Goal: Transaction & Acquisition: Obtain resource

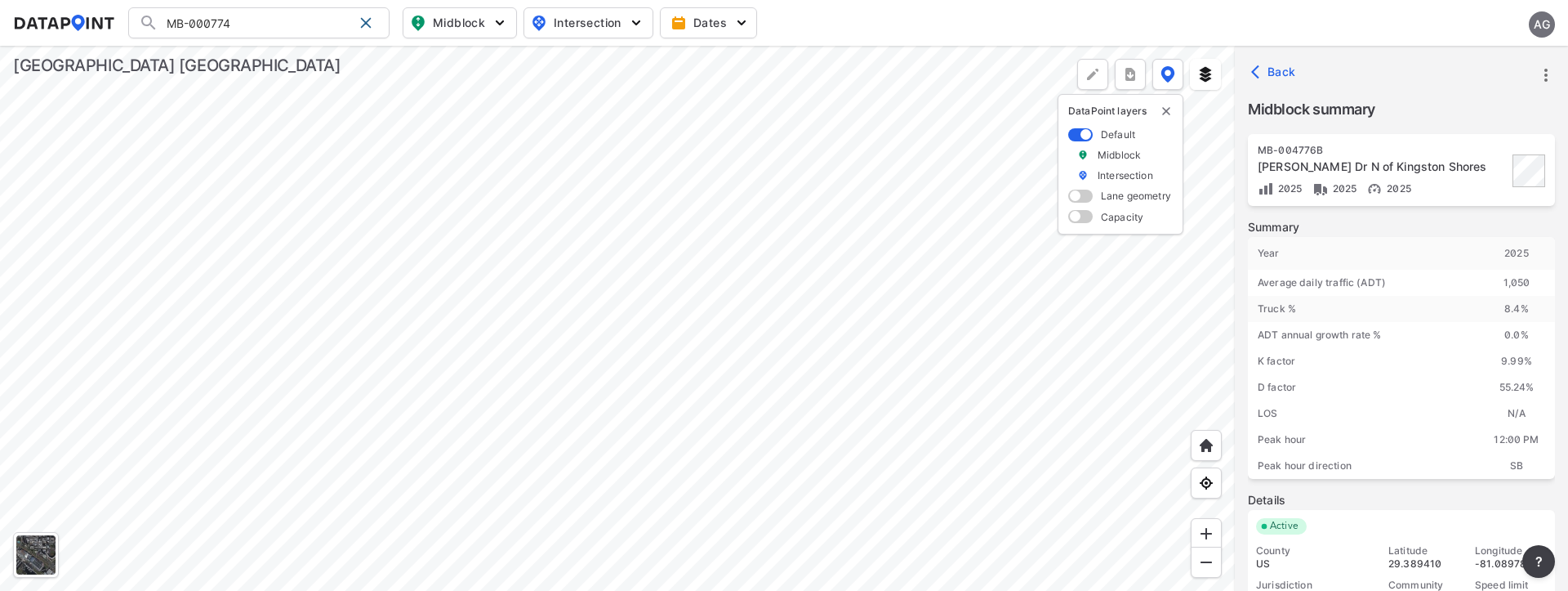
scroll to position [79, 0]
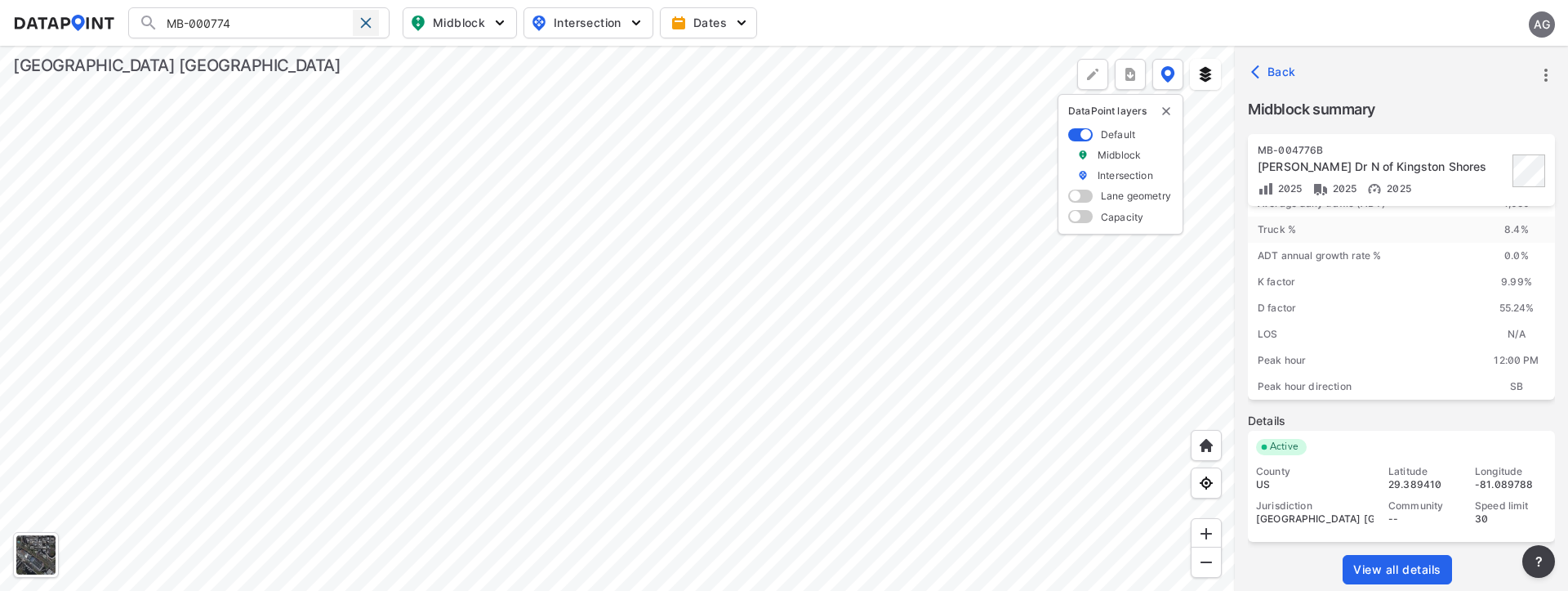
click at [369, 25] on span at bounding box center [366, 23] width 13 height 13
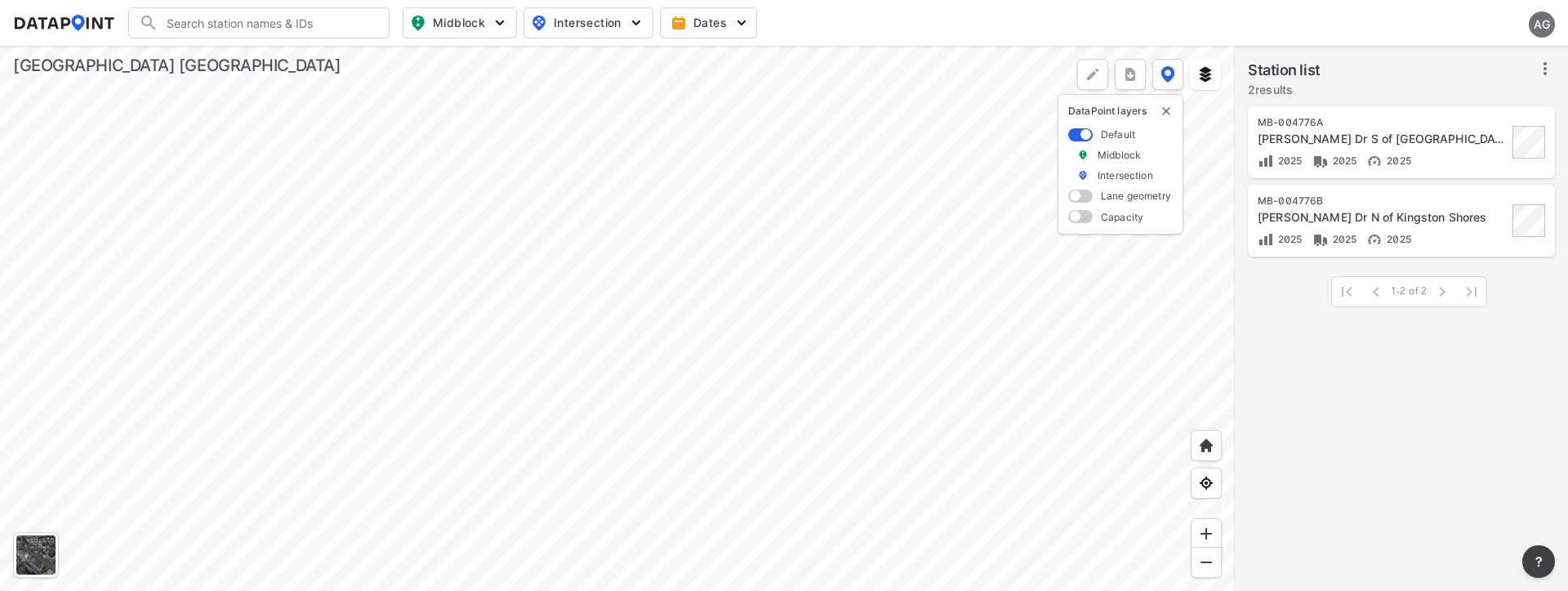
click at [246, 25] on input "Search" at bounding box center [269, 23] width 221 height 26
click at [468, 25] on span "Midblock" at bounding box center [459, 23] width 96 height 20
click at [440, 56] on span "Volume count" at bounding box center [447, 59] width 74 height 17
click at [375, 56] on input "Volume count" at bounding box center [366, 59] width 16 height 16
checkbox input "true"
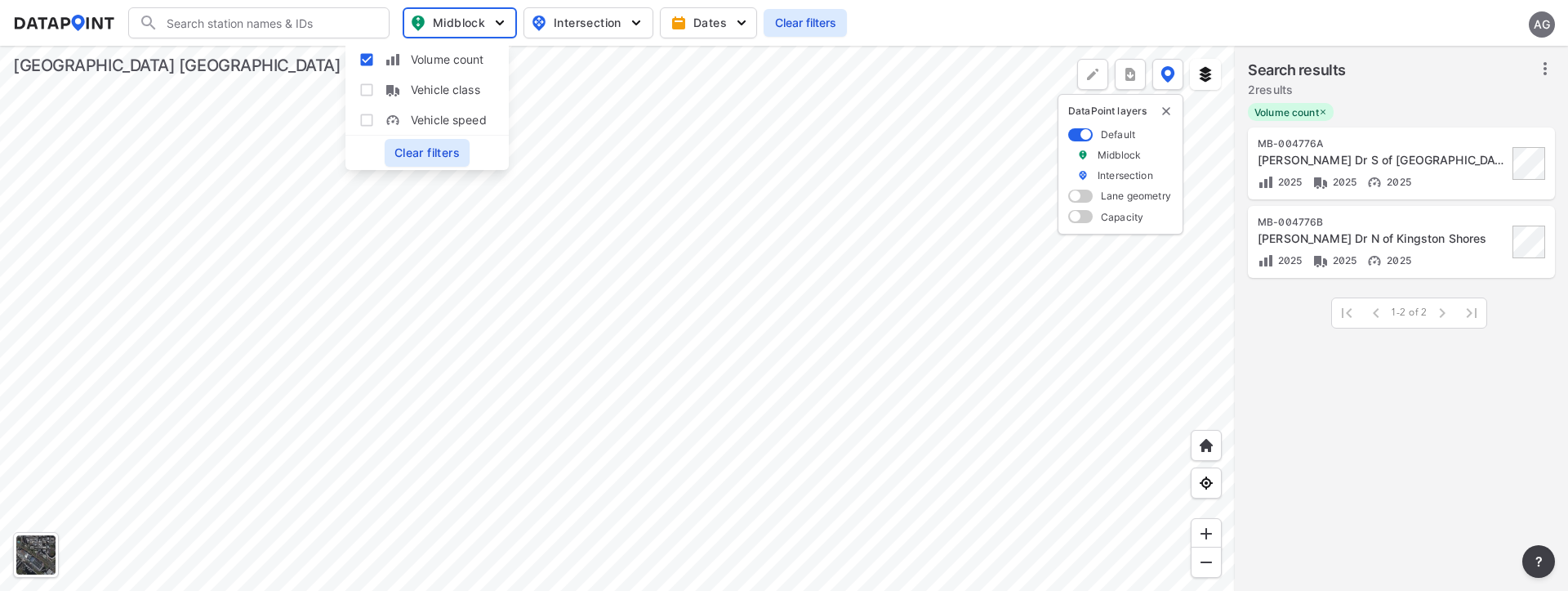
click at [267, 32] on input "Search" at bounding box center [269, 23] width 221 height 26
type input "1136"
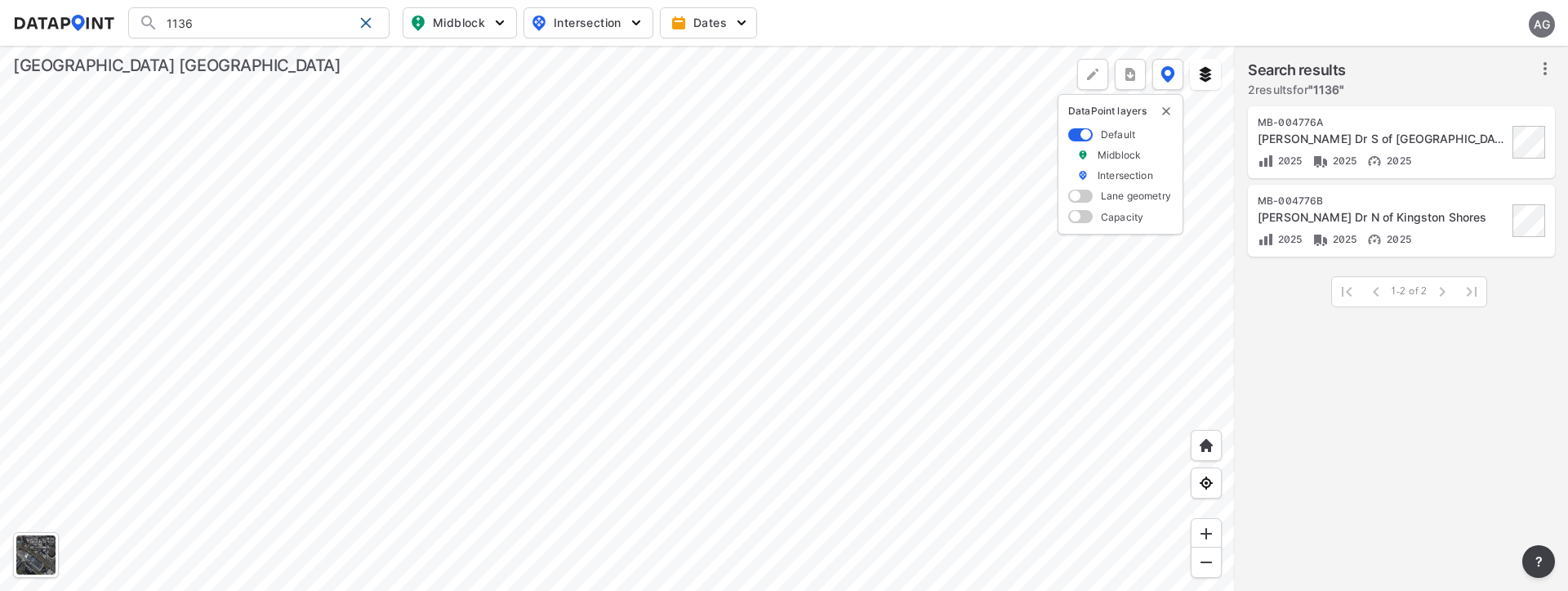
click at [831, 244] on div at bounding box center [617, 317] width 1235 height 545
click at [280, 22] on input "1136" at bounding box center [256, 23] width 194 height 26
click at [373, 22] on span at bounding box center [366, 23] width 13 height 13
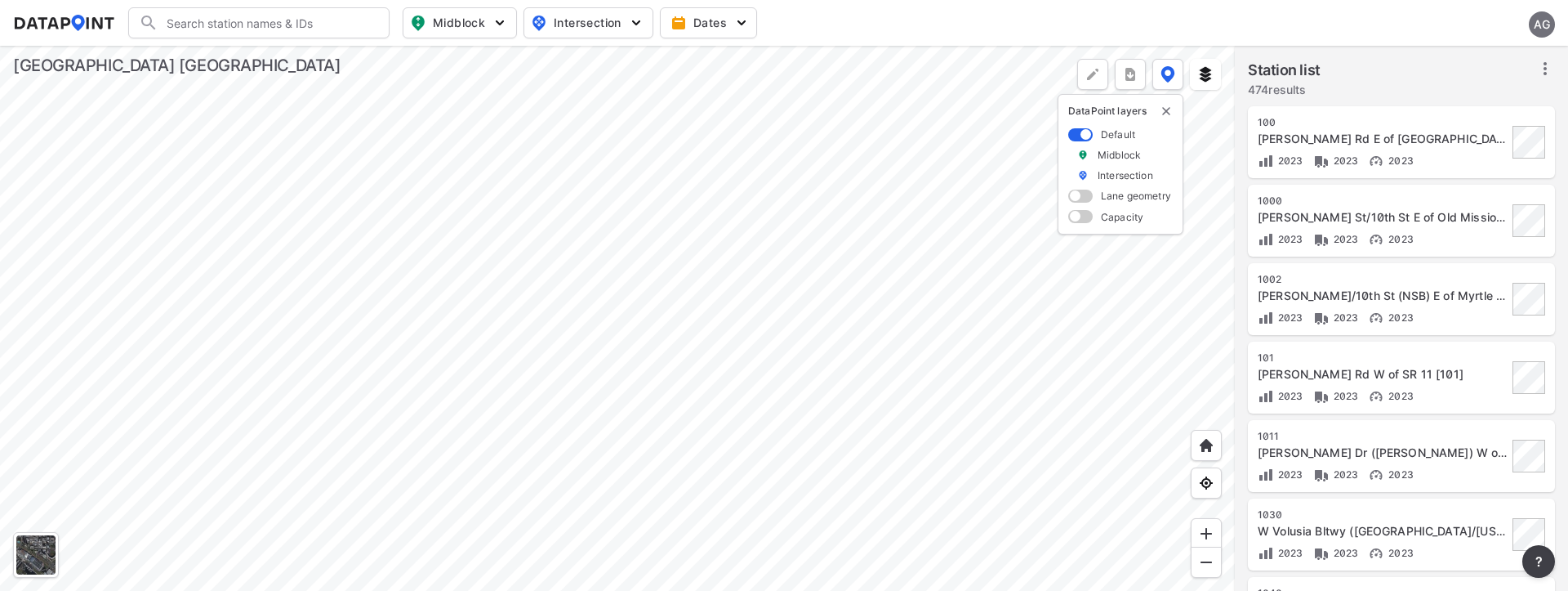
click at [217, 26] on input "Search" at bounding box center [269, 23] width 221 height 26
click at [454, 16] on span "Midblock" at bounding box center [459, 23] width 96 height 20
click at [441, 54] on span "Volume count" at bounding box center [447, 59] width 74 height 17
click at [375, 54] on input "Volume count" at bounding box center [366, 59] width 16 height 16
checkbox input "true"
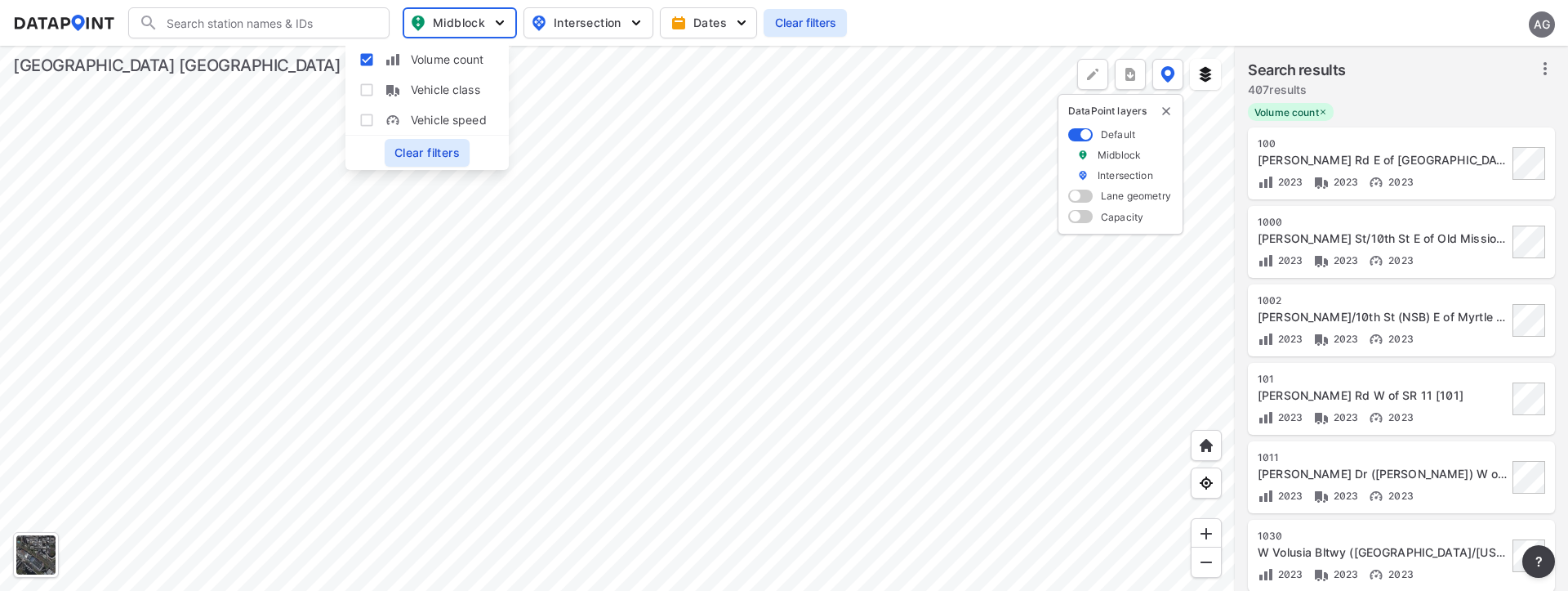
click at [308, 22] on input "Search" at bounding box center [269, 23] width 221 height 26
type input "1136"
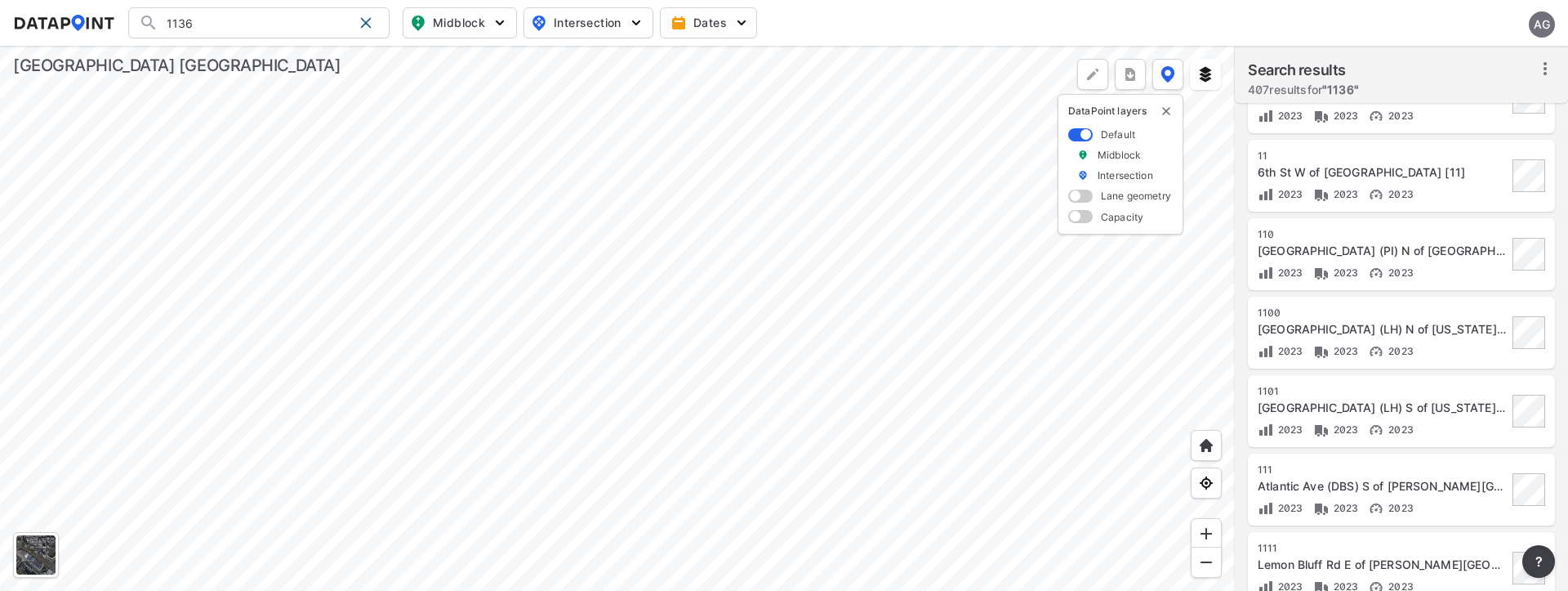
scroll to position [1471, 0]
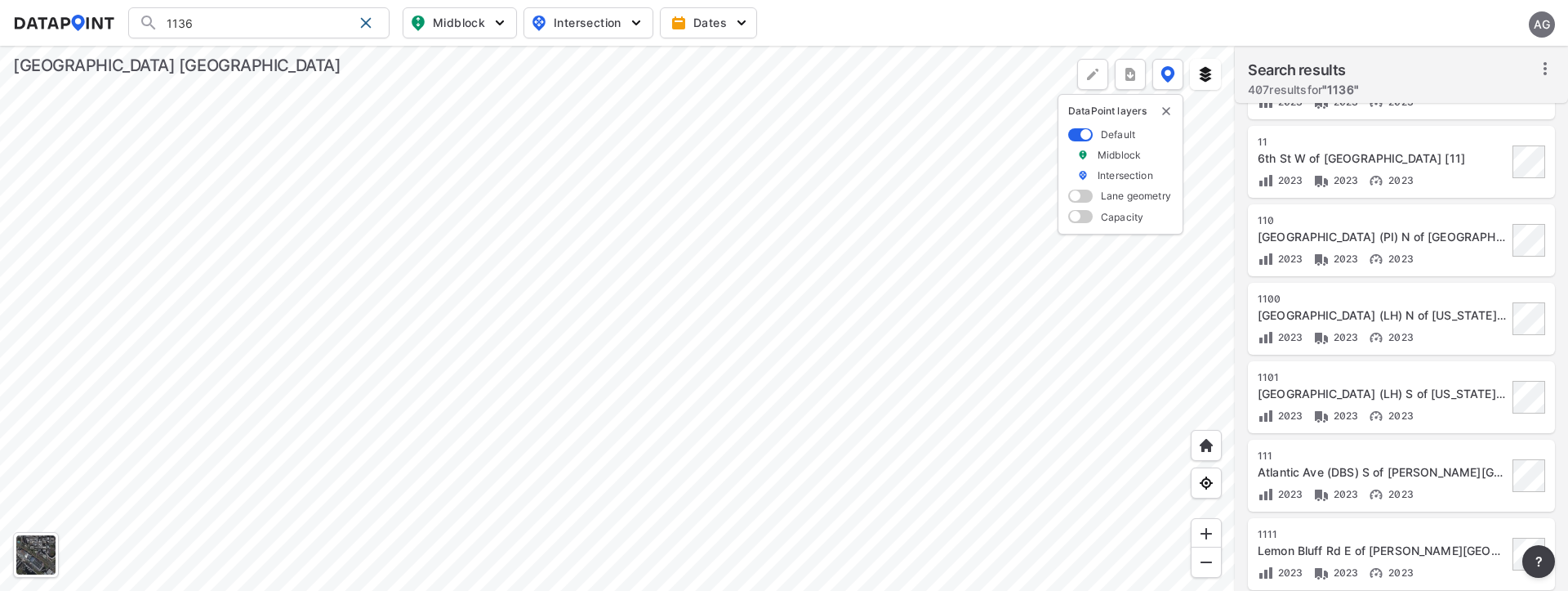
click at [236, 23] on input "1136" at bounding box center [256, 23] width 194 height 26
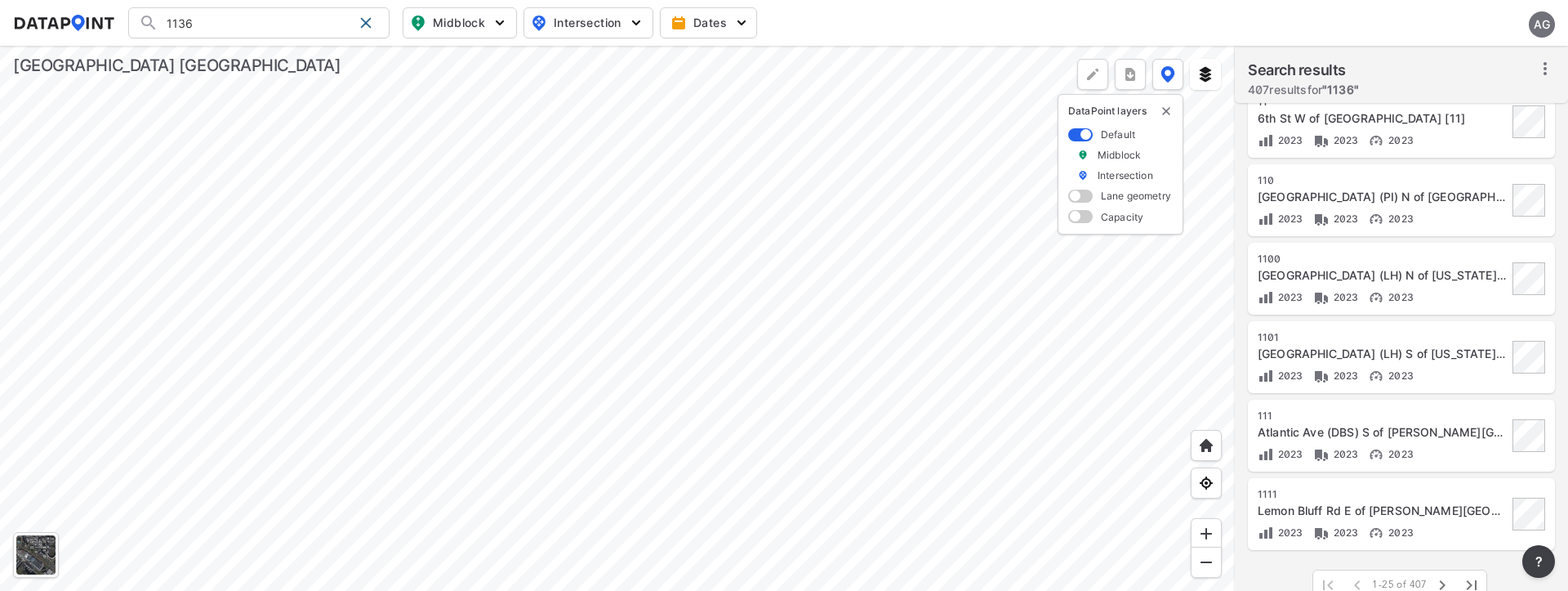
scroll to position [1532, 0]
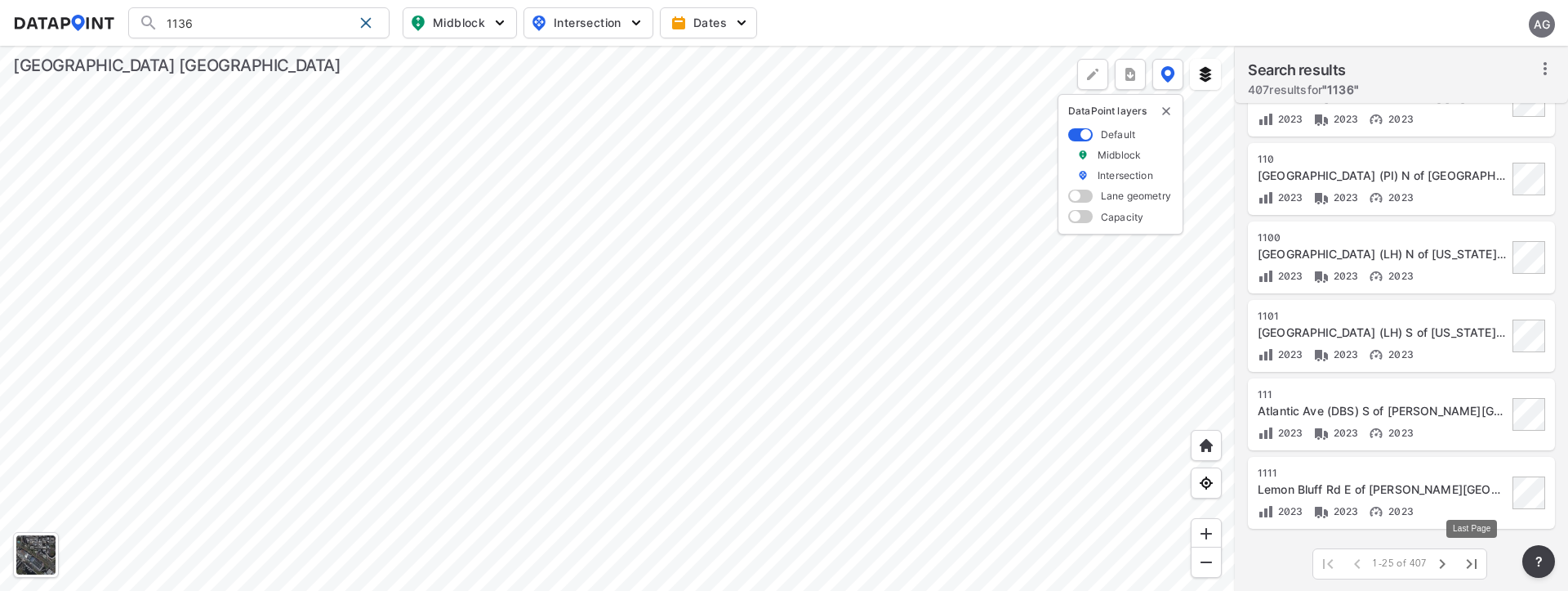
click at [1472, 567] on icon "button" at bounding box center [1472, 564] width 20 height 20
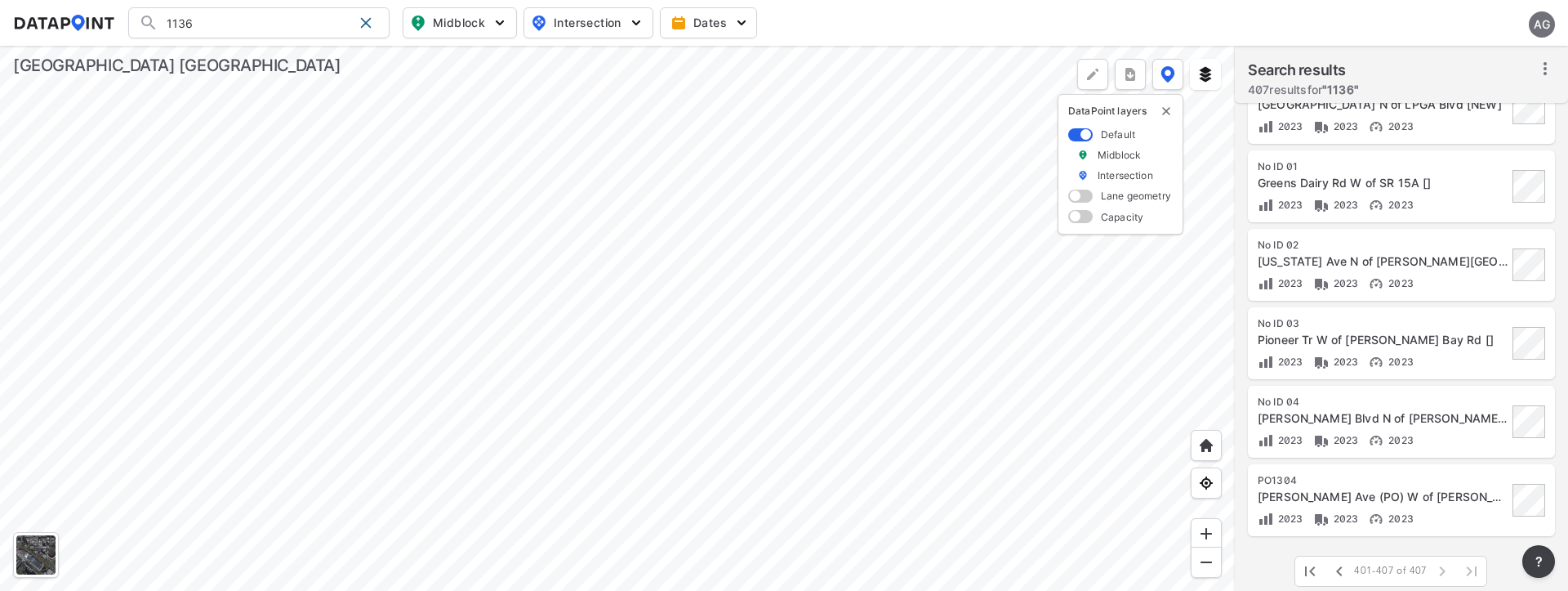
scroll to position [120, 0]
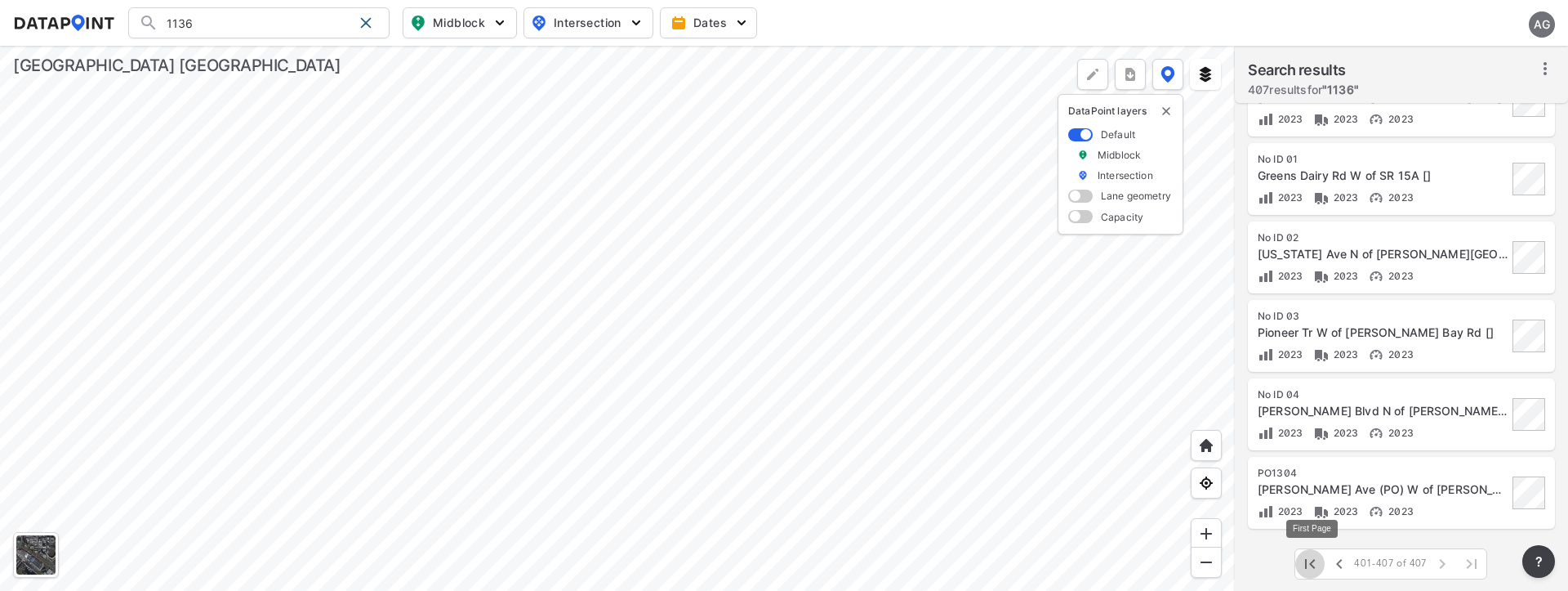
click at [1315, 560] on icon "button" at bounding box center [1310, 564] width 9 height 9
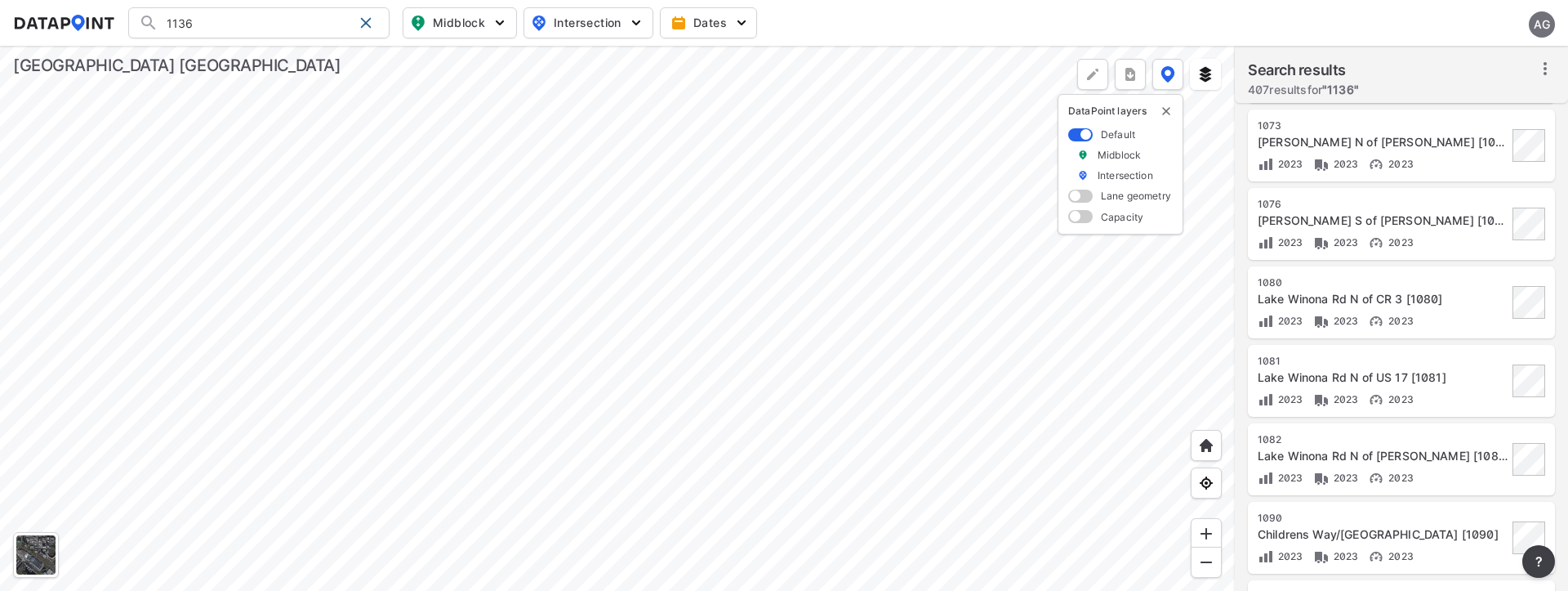
scroll to position [1532, 0]
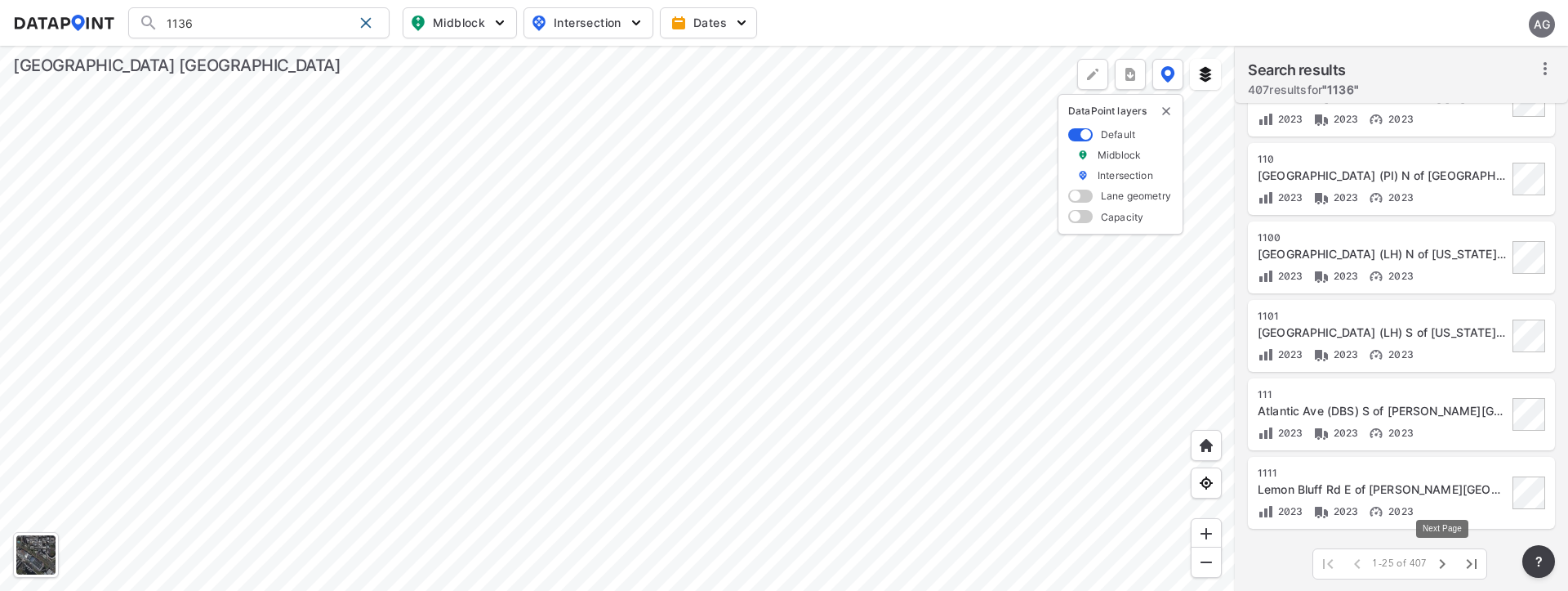
click at [1443, 562] on icon "button" at bounding box center [1443, 564] width 20 height 20
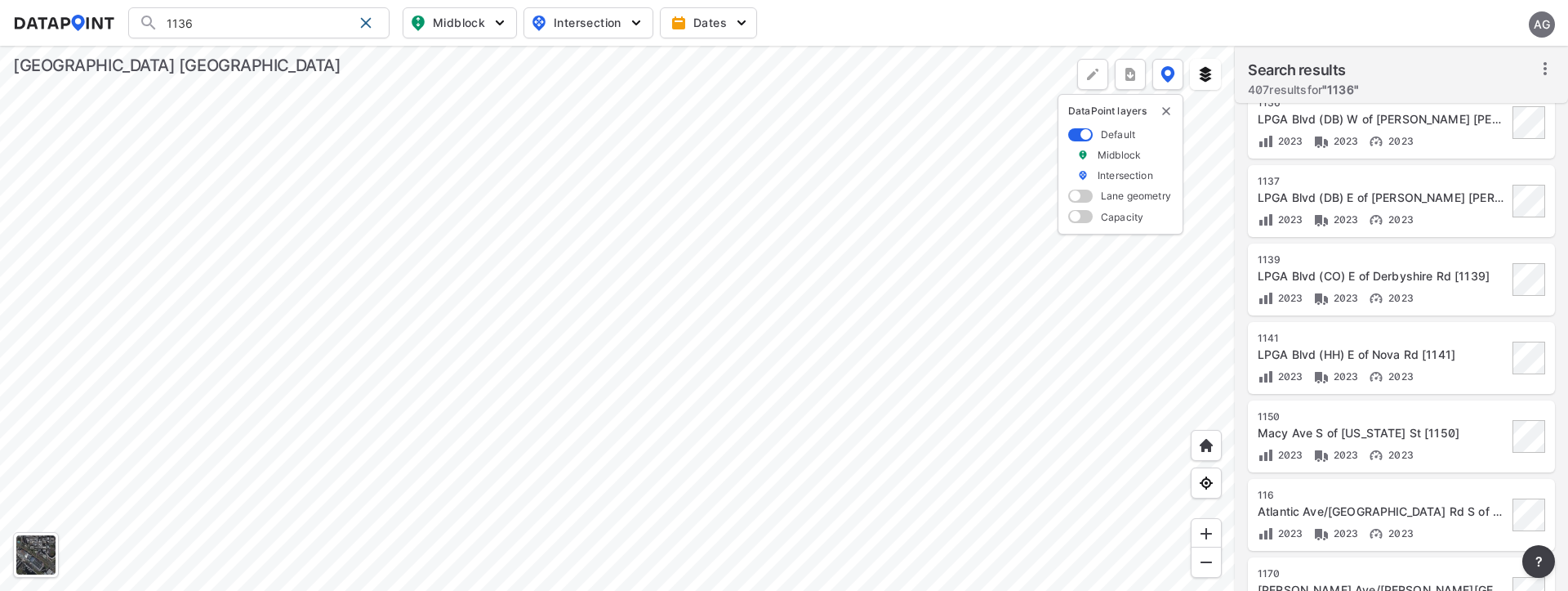
scroll to position [388, 0]
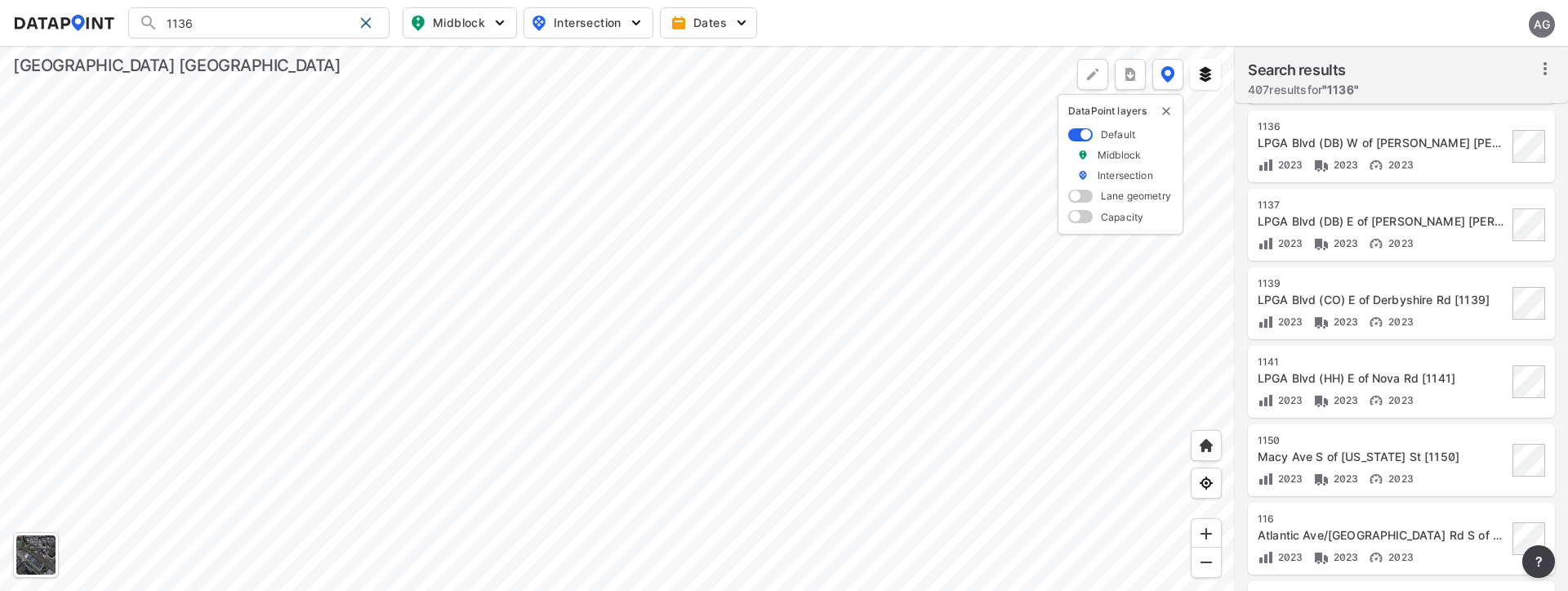
click at [1372, 121] on div "1136" at bounding box center [1382, 127] width 250 height 13
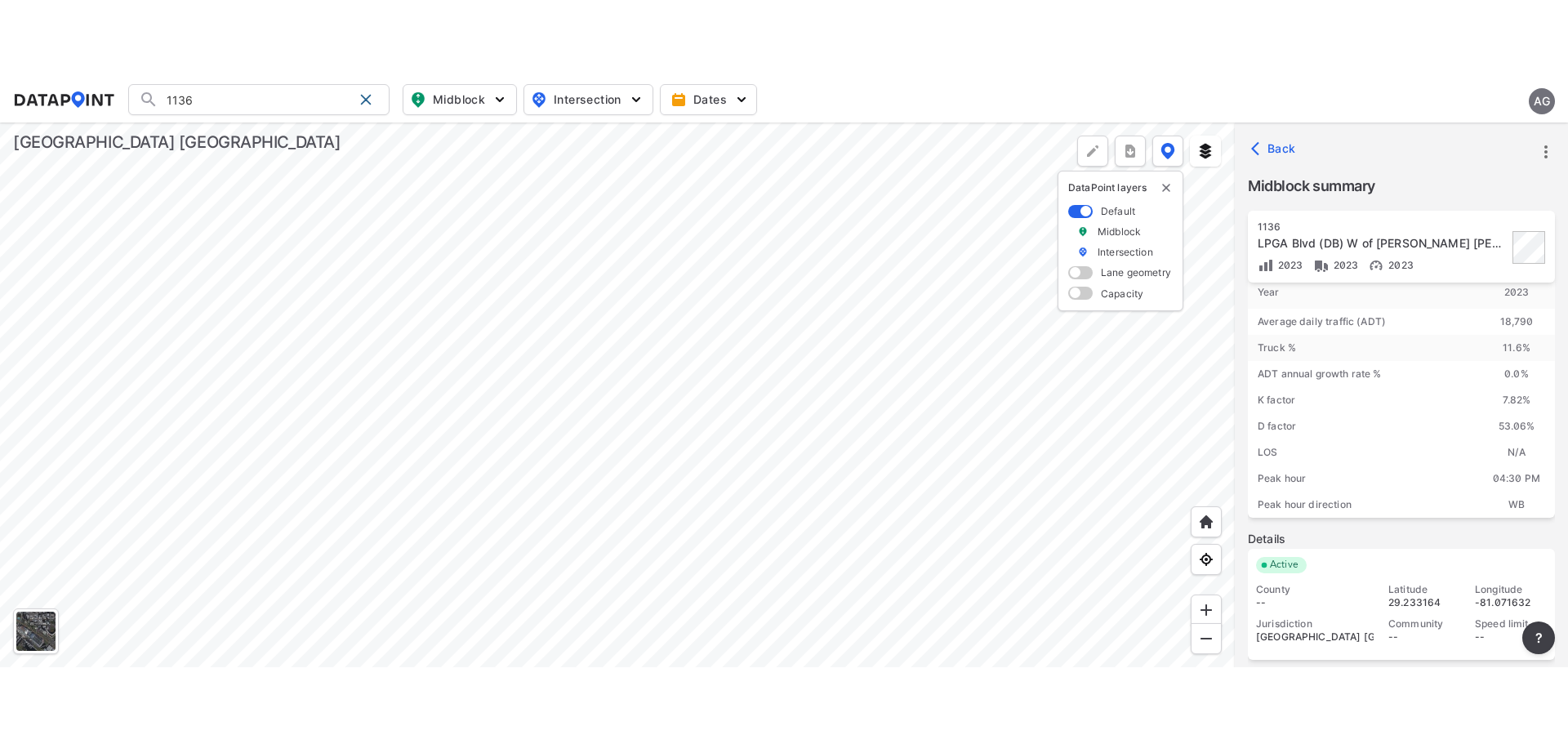
scroll to position [0, 0]
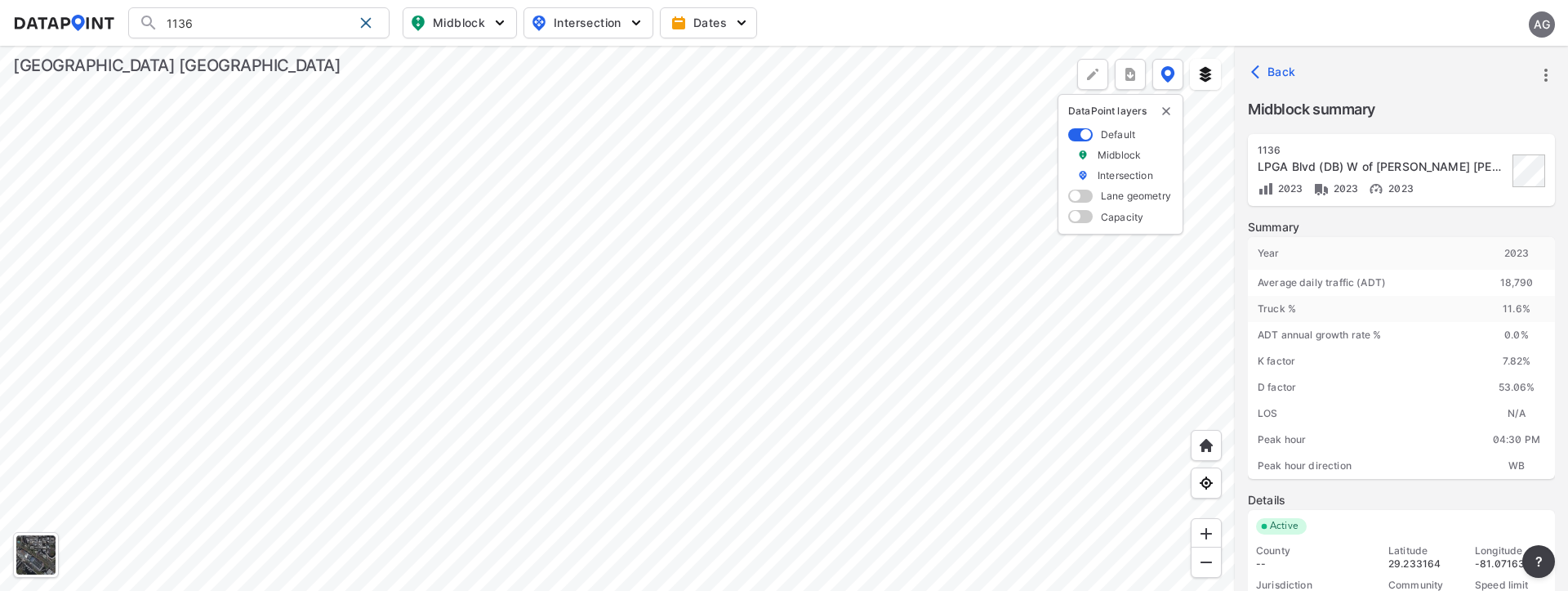
click at [1549, 71] on icon "more" at bounding box center [1546, 75] width 20 height 20
click at [1463, 111] on li "Export" at bounding box center [1476, 111] width 157 height 29
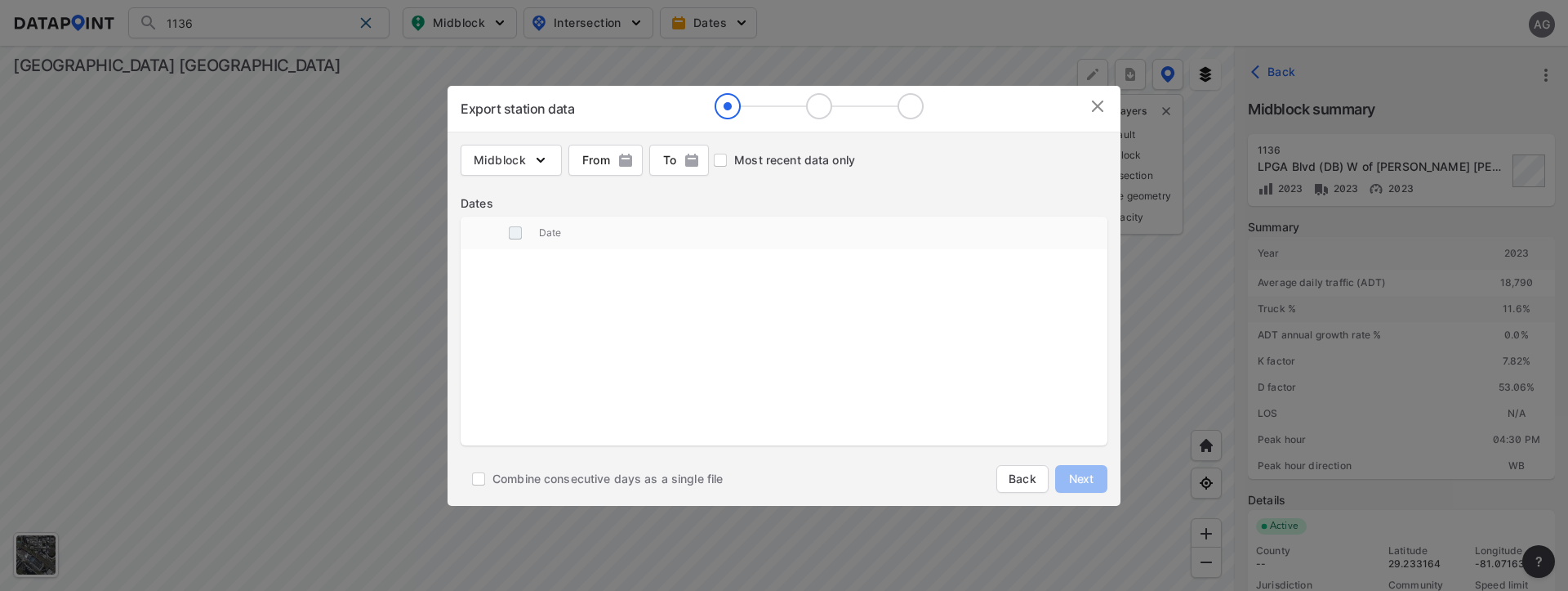
click at [514, 234] on input "decorative checkbox" at bounding box center [515, 232] width 31 height 31
checkbox input "false"
click at [1093, 103] on img at bounding box center [1097, 106] width 20 height 20
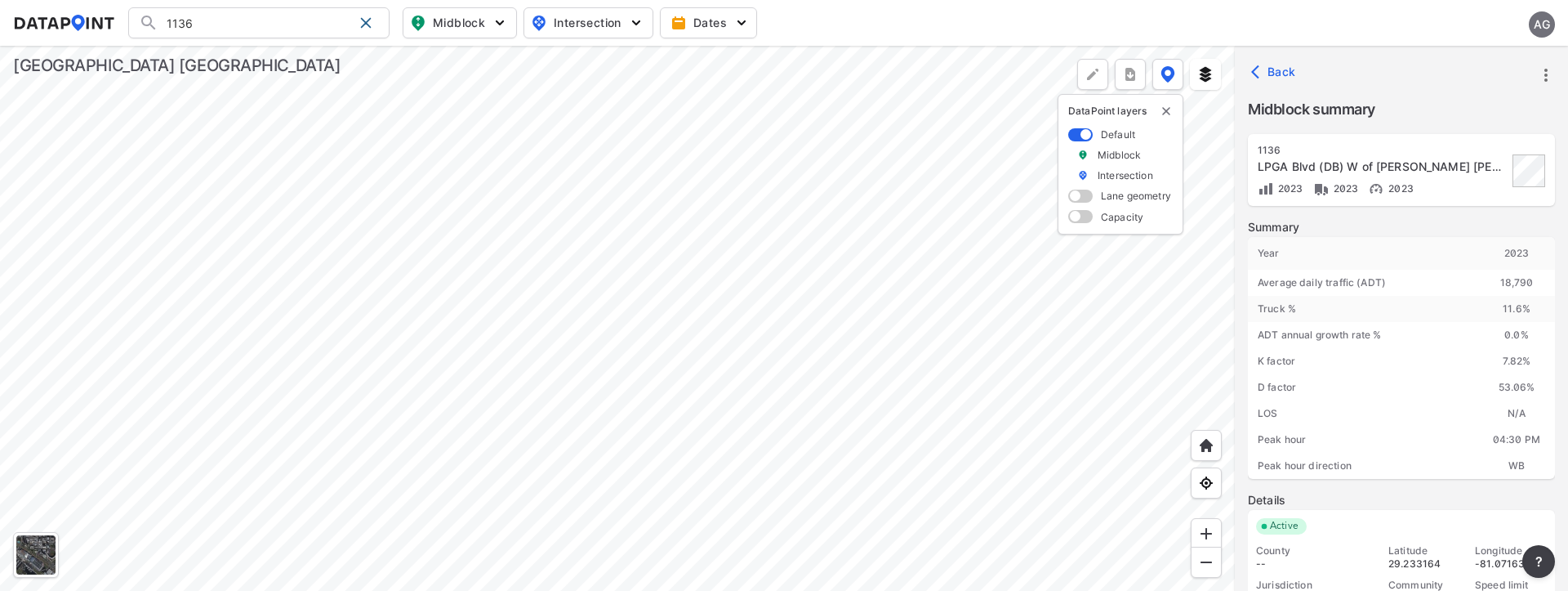
click at [1547, 75] on icon "more" at bounding box center [1545, 76] width 3 height 13
click at [1489, 76] on li "View all details" at bounding box center [1476, 75] width 157 height 29
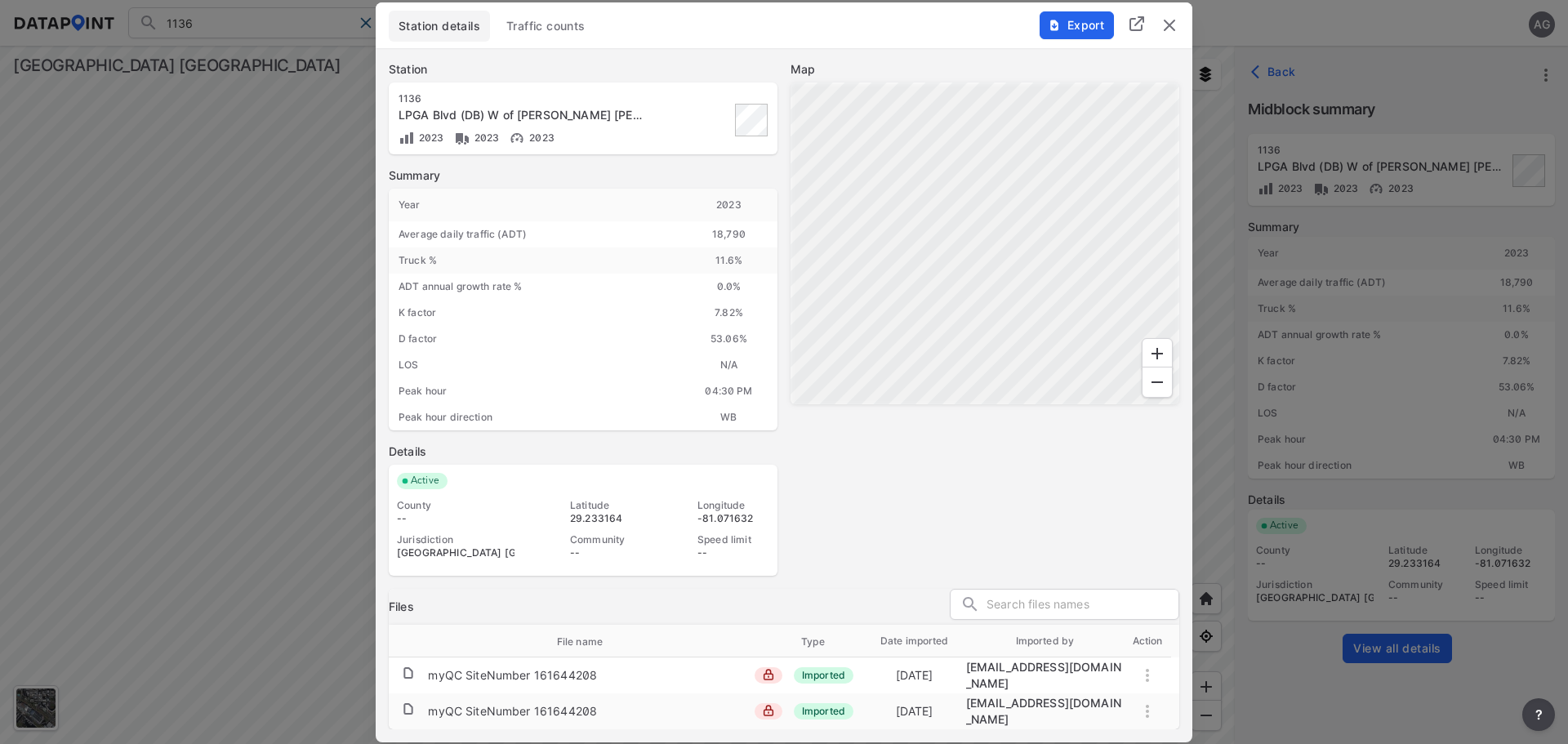
click at [1148, 589] on td at bounding box center [1147, 675] width 47 height 31
click at [1143, 589] on td at bounding box center [1147, 675] width 47 height 31
click at [1142, 589] on td at bounding box center [1147, 711] width 47 height 31
click at [922, 589] on td "[DATE]" at bounding box center [914, 675] width 103 height 31
click at [1075, 24] on span "Export" at bounding box center [1076, 25] width 55 height 16
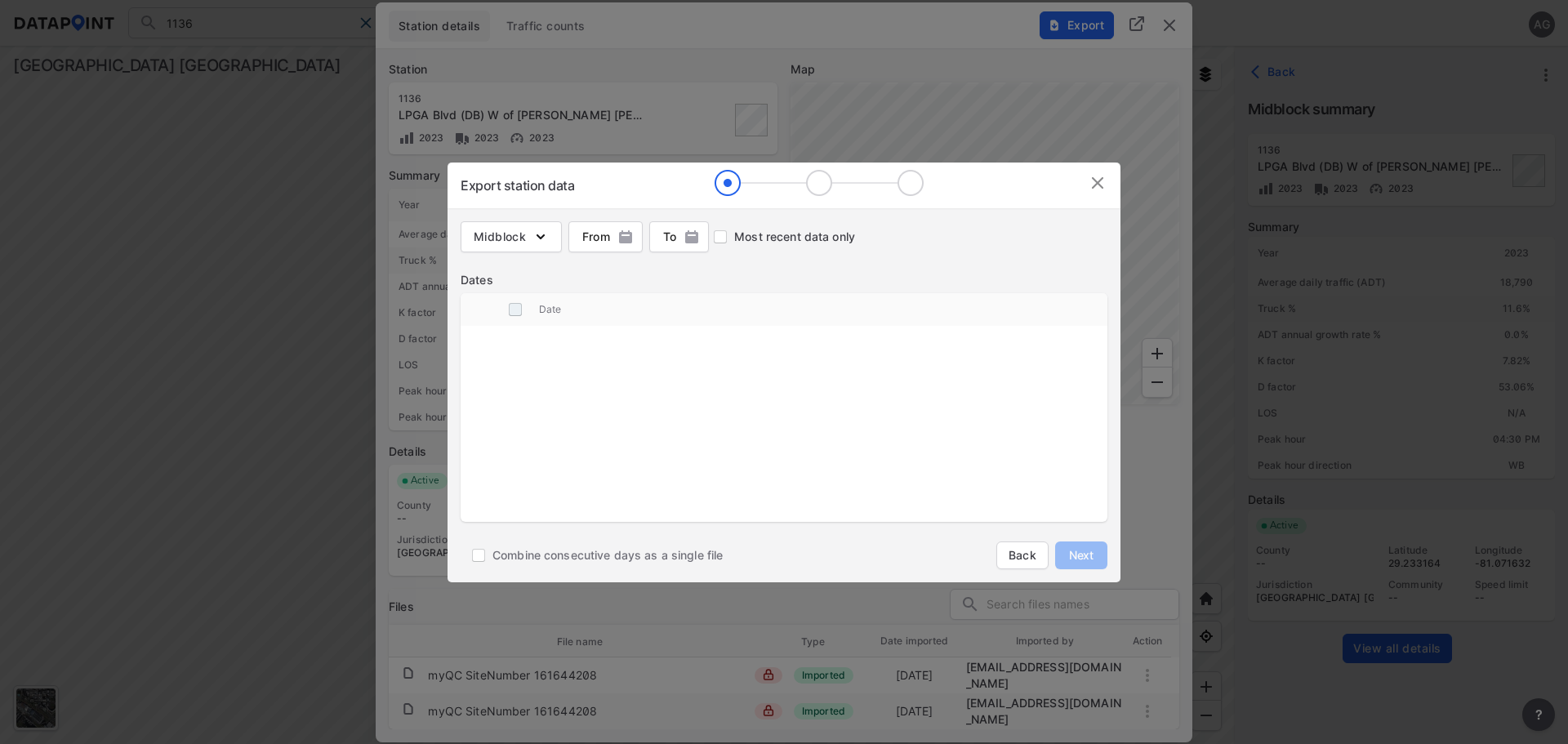
click at [519, 305] on input "decorative checkbox" at bounding box center [515, 309] width 31 height 31
checkbox input "false"
click at [733, 242] on input "Most recent data only" at bounding box center [720, 236] width 27 height 27
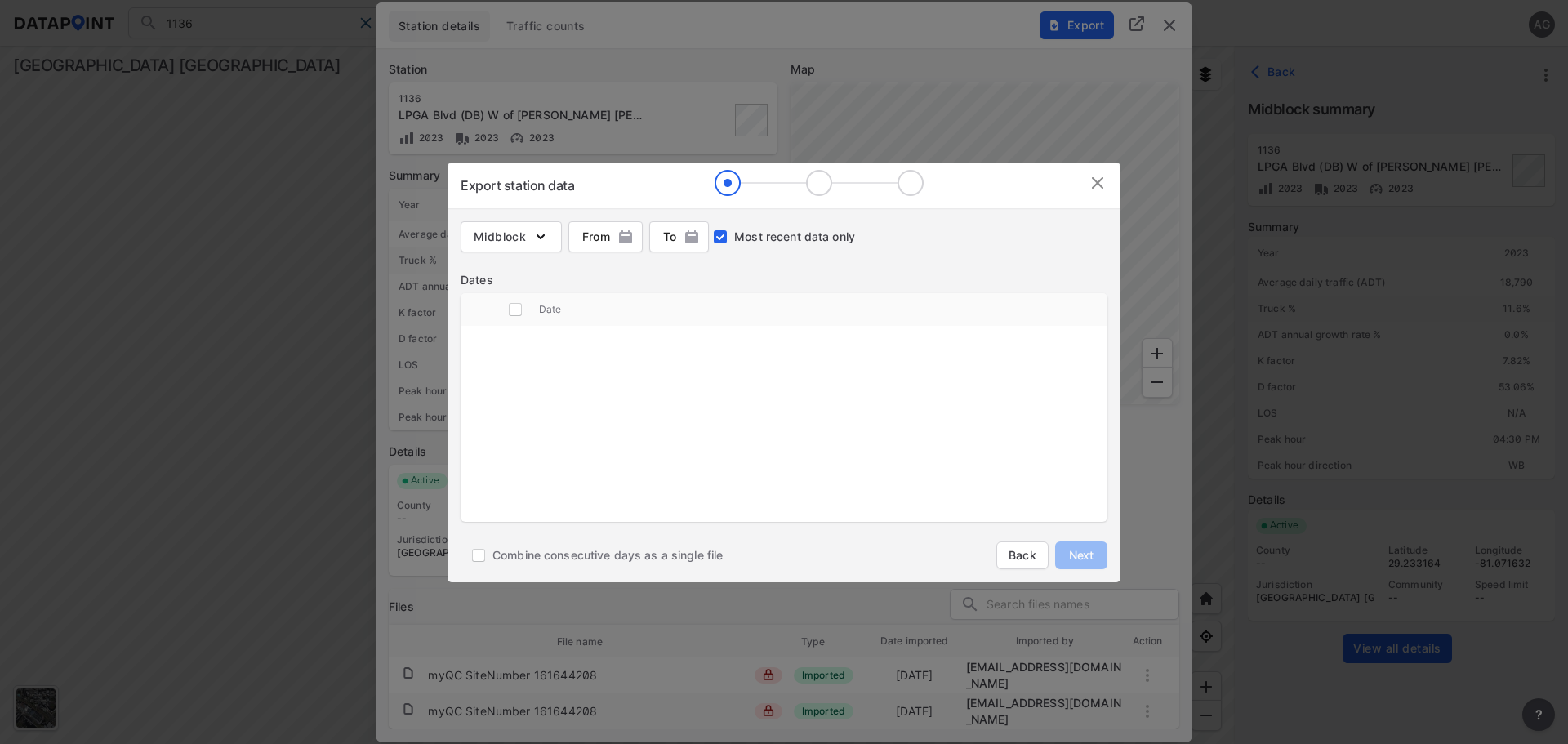
checkbox input "false"
click at [630, 238] on img "button" at bounding box center [626, 236] width 16 height 16
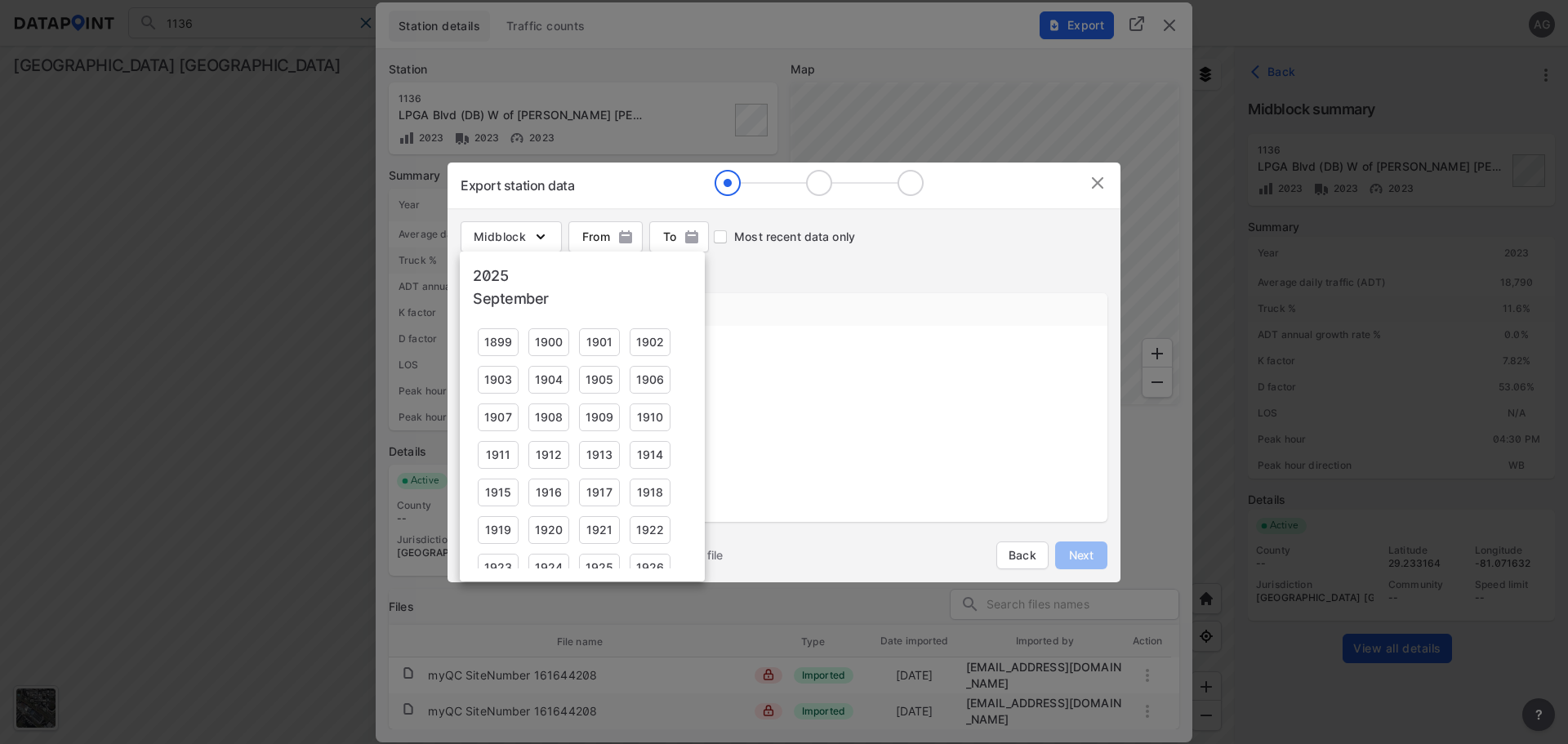
scroll to position [1061, 0]
click at [511, 445] on div "2023" at bounding box center [497, 445] width 41 height 27
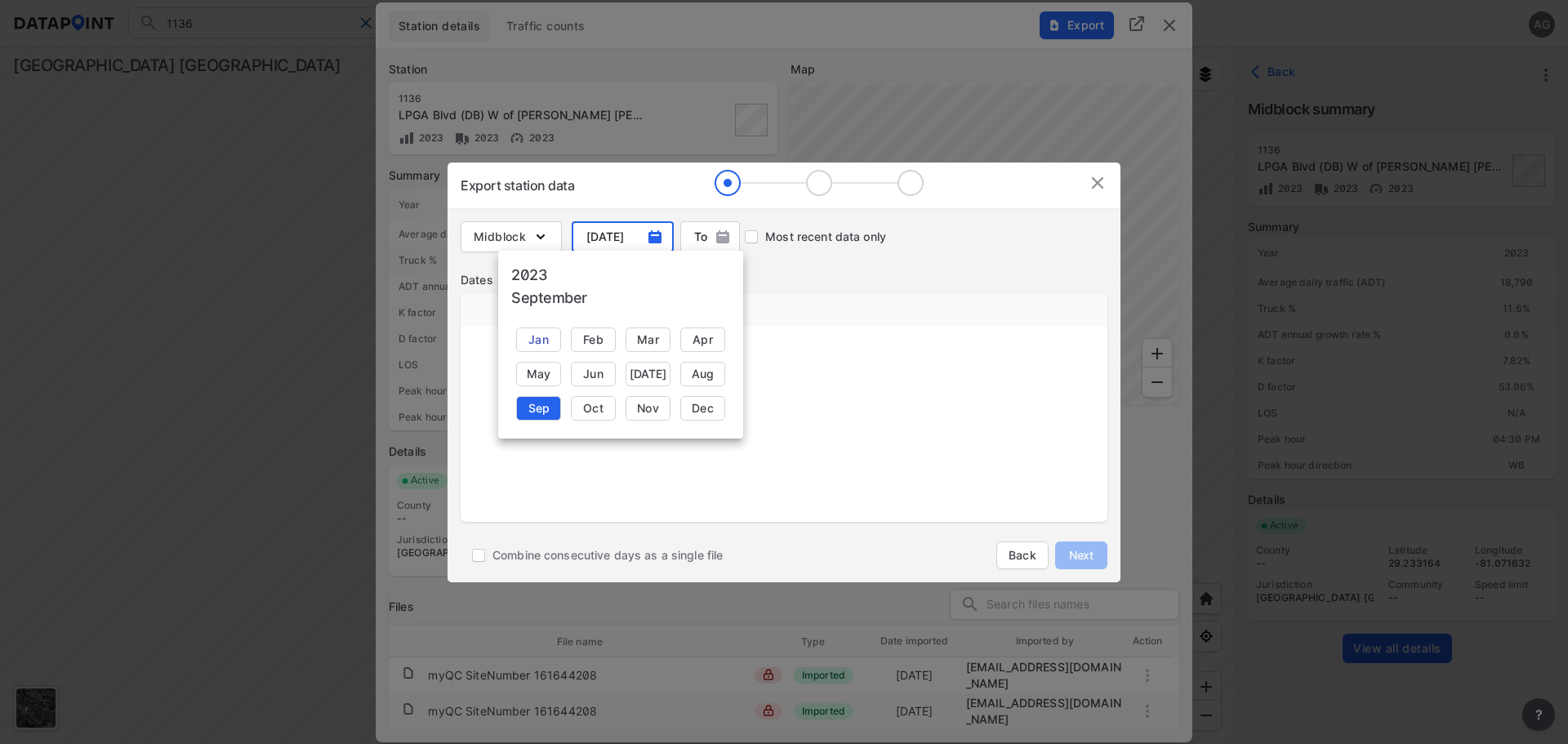
click at [544, 341] on div "Jan" at bounding box center [539, 339] width 45 height 25
type input "[DATE]"
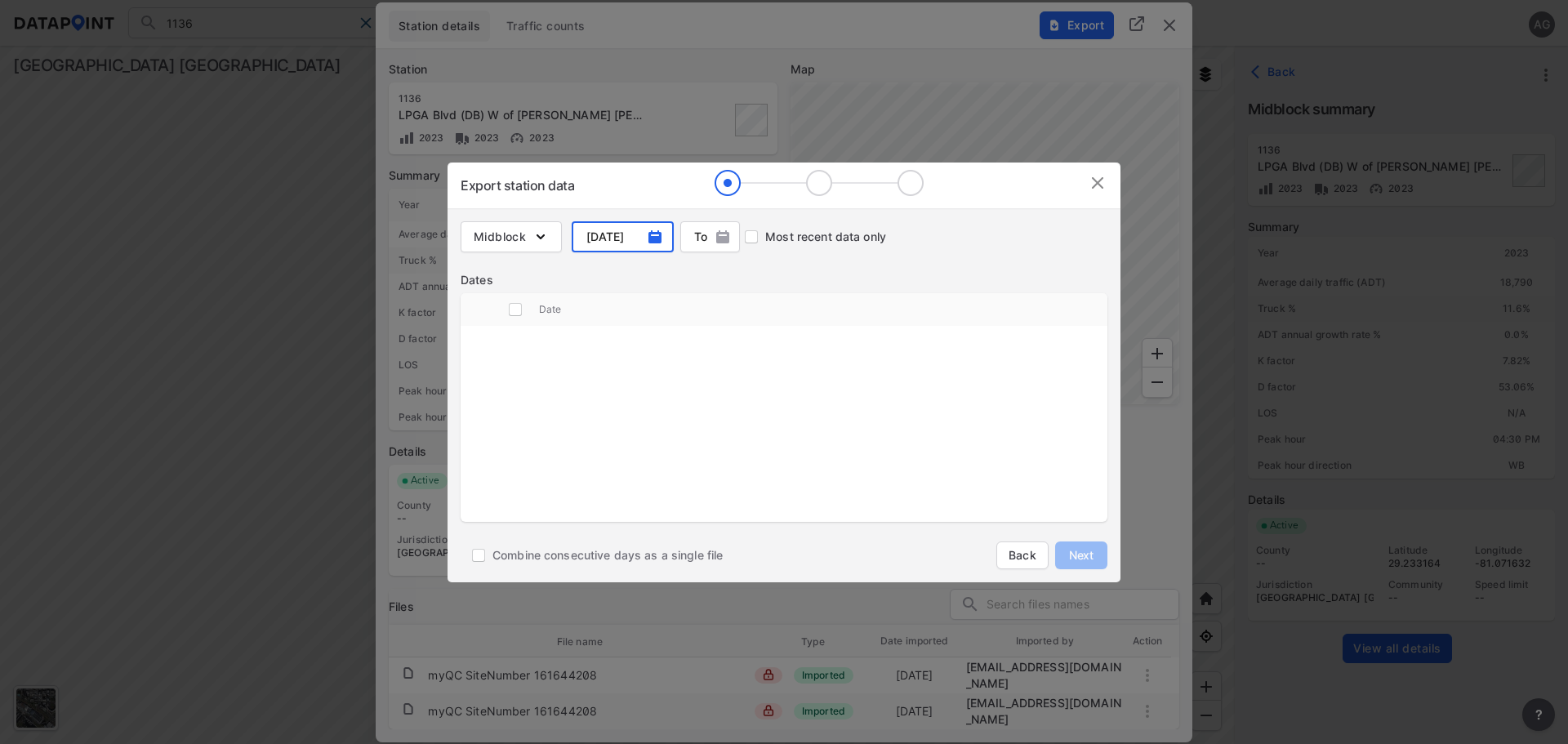
click at [723, 231] on img "button" at bounding box center [723, 236] width 16 height 16
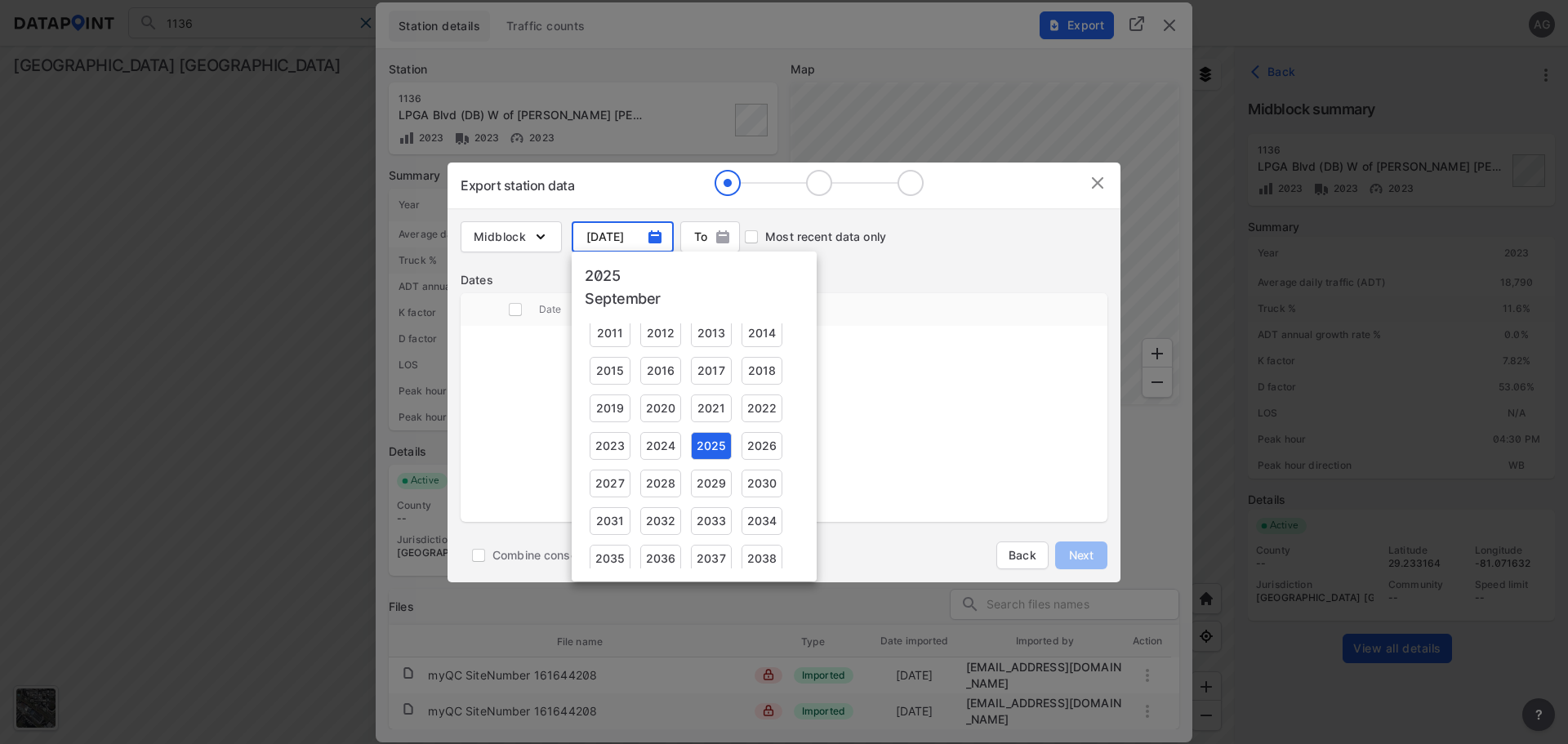
click at [703, 442] on div "2025" at bounding box center [710, 445] width 41 height 27
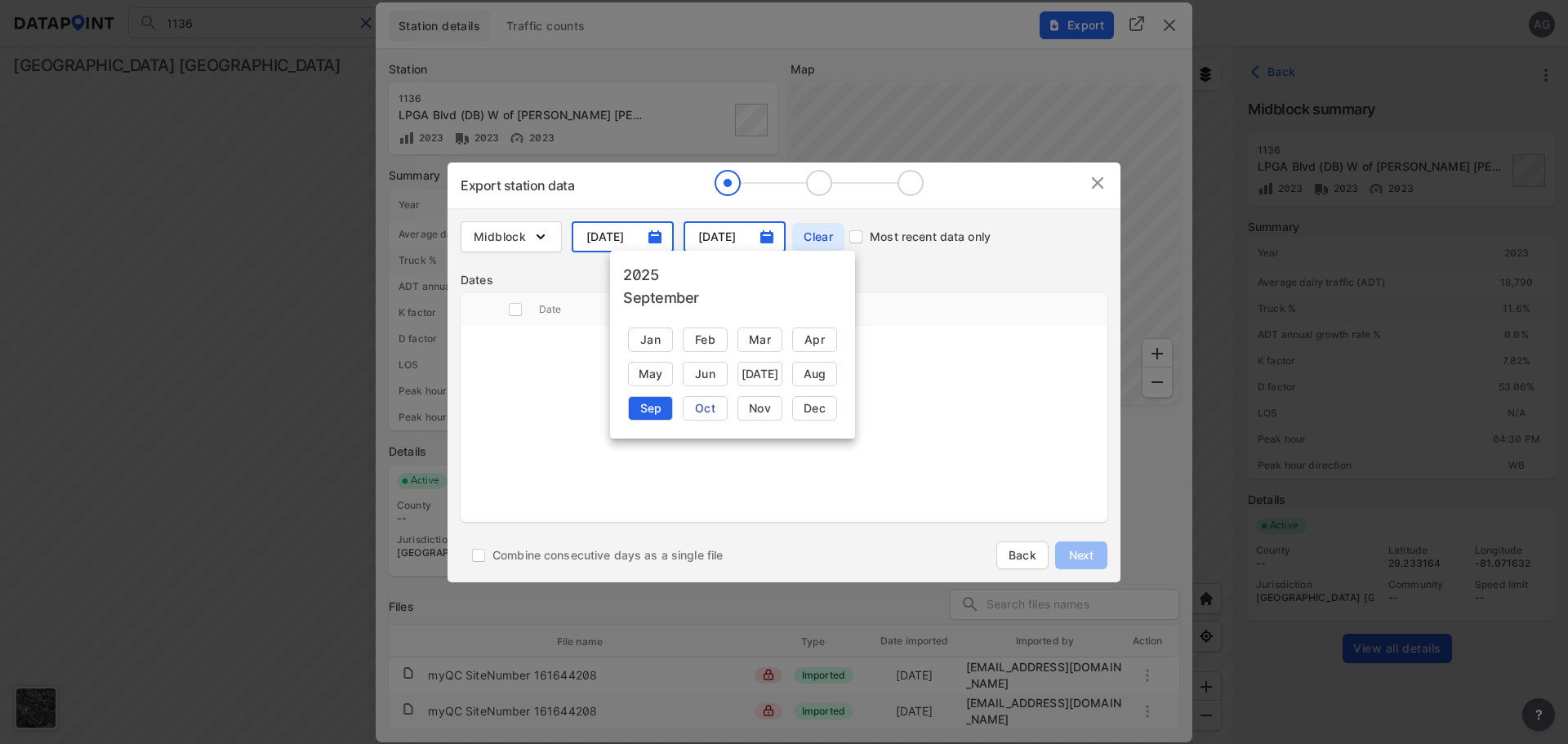
click at [703, 405] on div "Oct" at bounding box center [706, 408] width 45 height 25
type input "[DATE]"
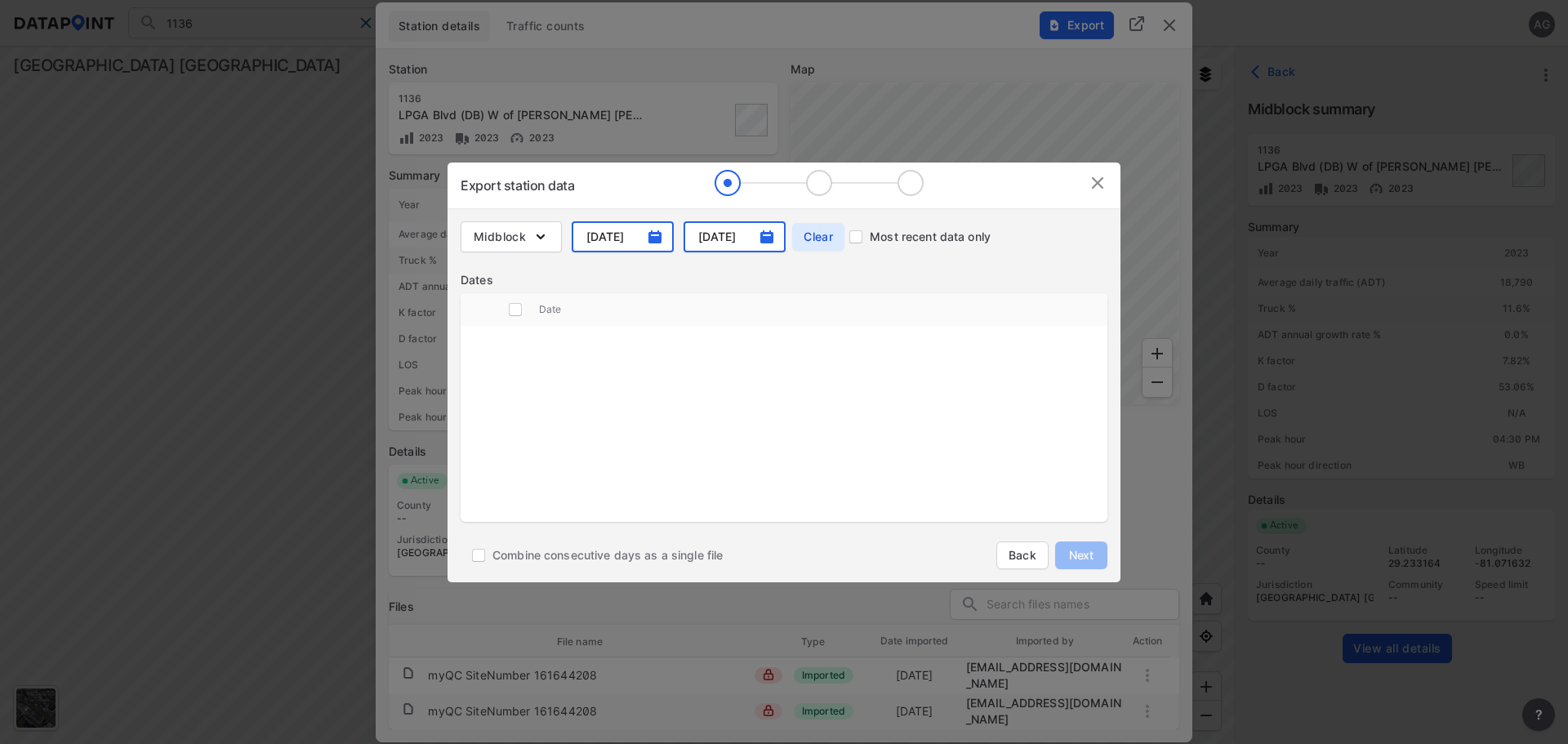
click at [729, 350] on tbody "customized table" at bounding box center [784, 427] width 647 height 204
click at [539, 233] on img "button" at bounding box center [541, 236] width 16 height 16
click at [761, 381] on tbody "customized table" at bounding box center [784, 427] width 647 height 204
click at [821, 240] on span "Clear" at bounding box center [819, 236] width 40 height 16
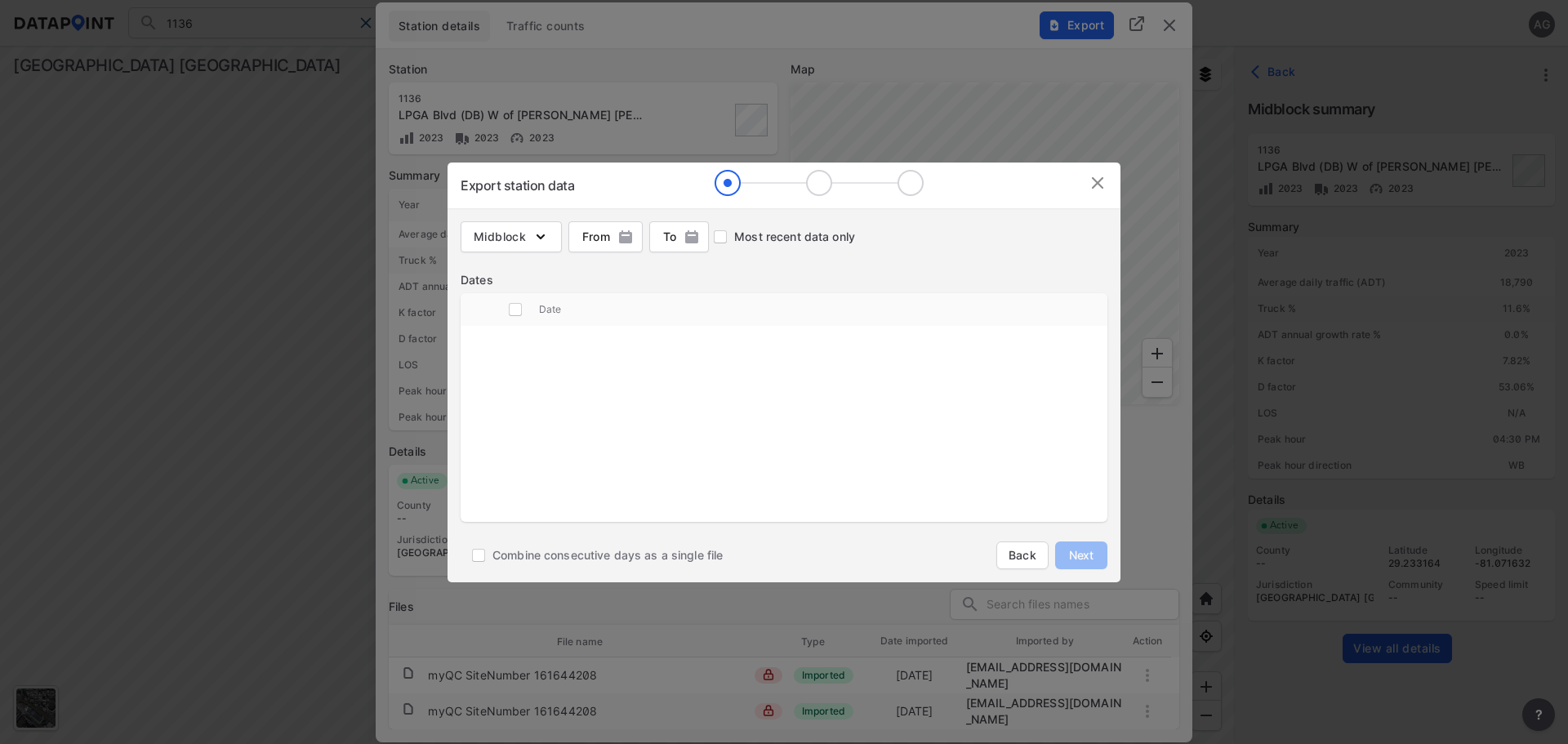
click at [1095, 185] on img at bounding box center [1097, 183] width 20 height 20
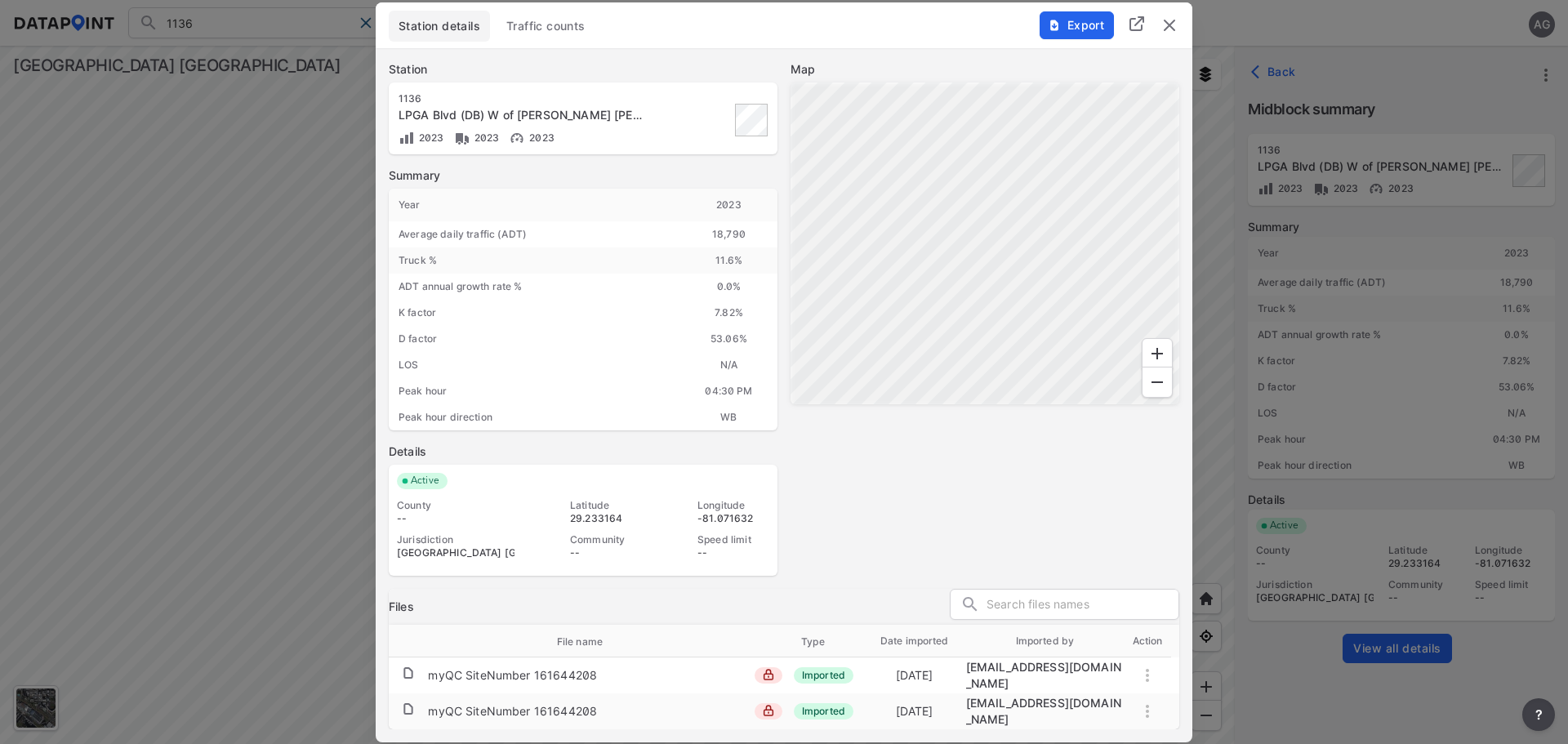
click at [563, 34] on span "Traffic counts" at bounding box center [546, 25] width 79 height 16
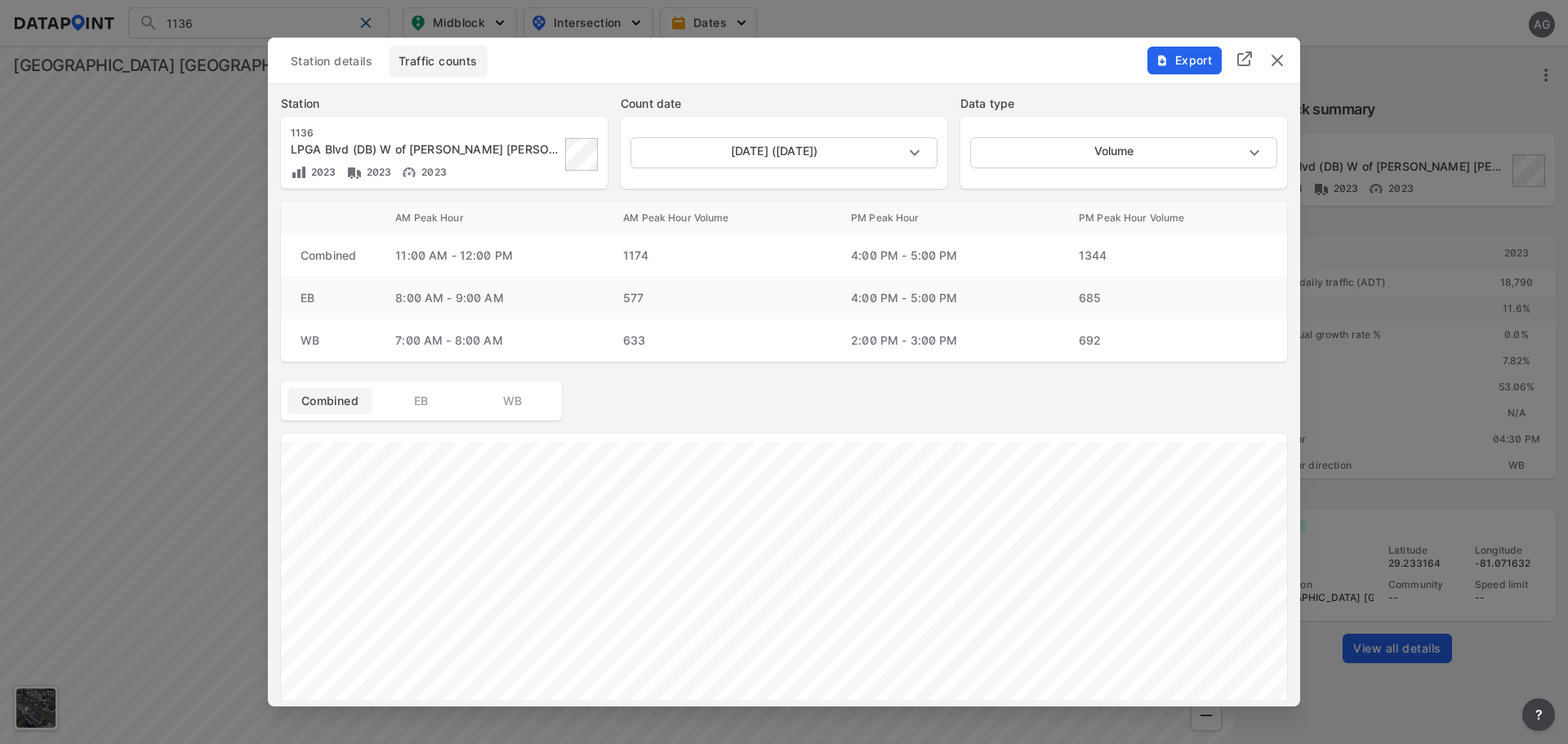
scroll to position [0, 0]
click at [1171, 47] on button "Export" at bounding box center [1184, 59] width 75 height 27
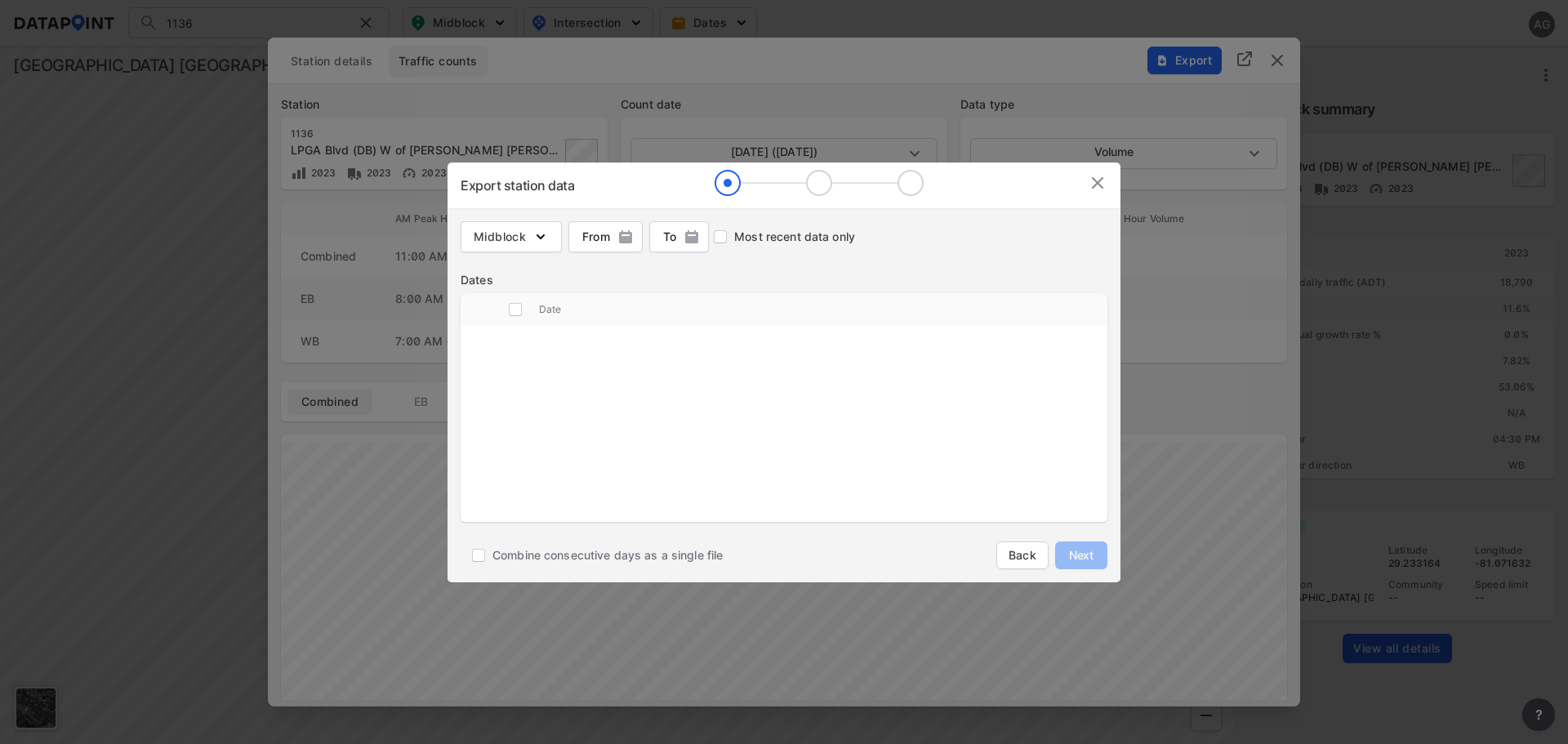
click at [1096, 180] on img at bounding box center [1097, 183] width 20 height 20
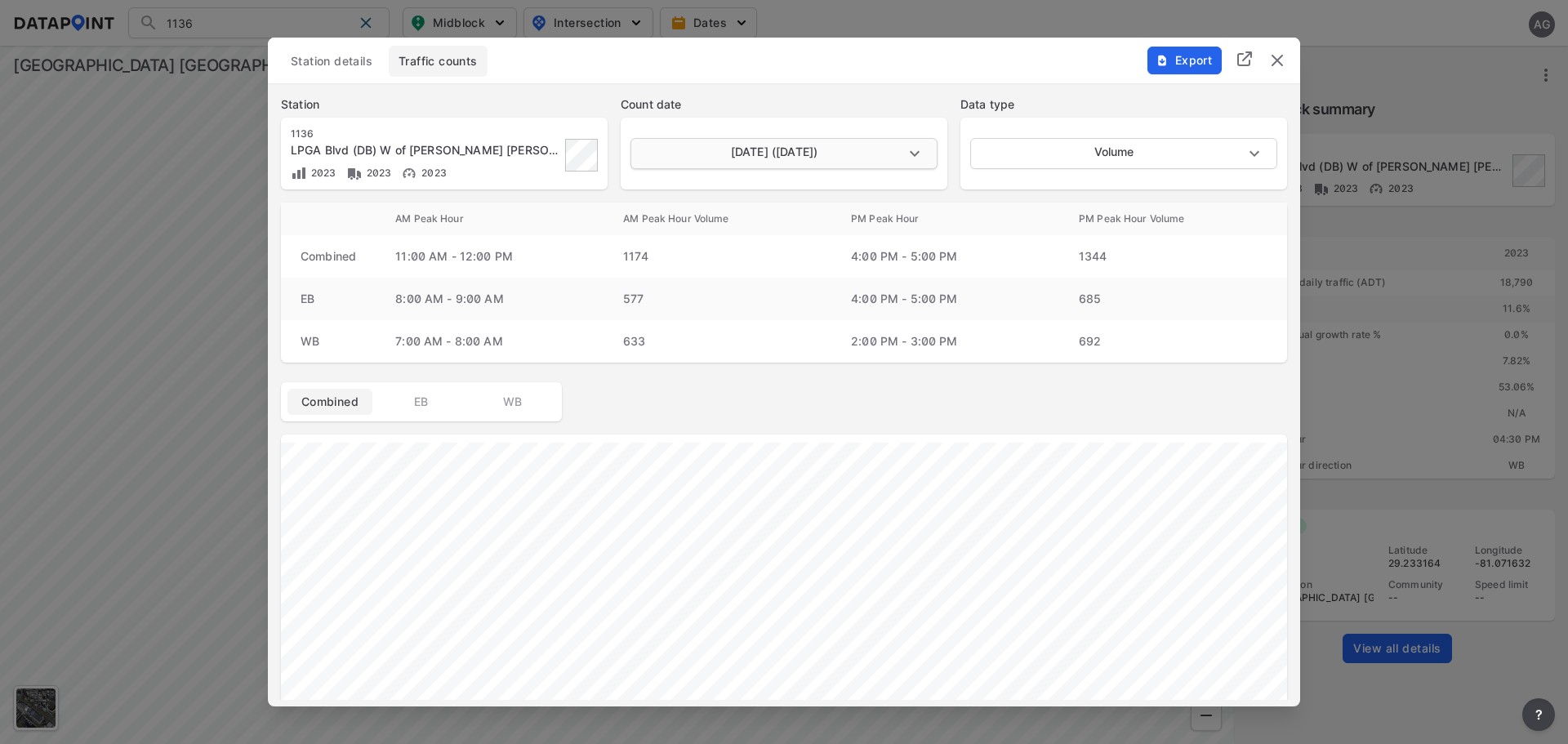
click at [914, 154] on body "1136 Search No results There were no results found for "1136". Midblock Interse…" at bounding box center [784, 372] width 1568 height 744
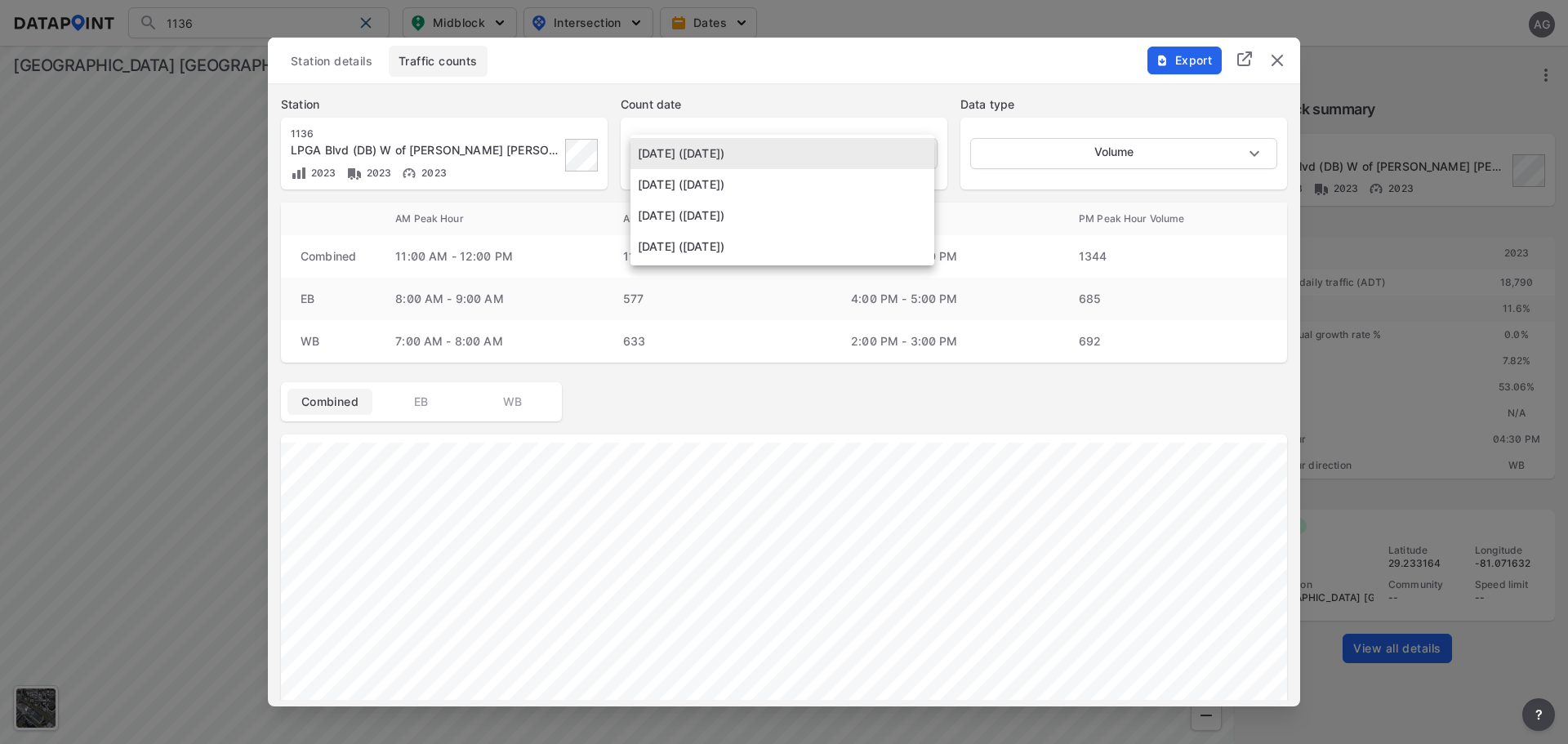
click at [782, 190] on li "[DATE] ([DATE])" at bounding box center [782, 184] width 304 height 31
click at [913, 161] on body "1136 Search No results There were no results found for "1136". Midblock Interse…" at bounding box center [784, 372] width 1568 height 744
click at [860, 203] on li "[DATE] ([DATE])" at bounding box center [782, 215] width 304 height 31
type input "[DATE]"
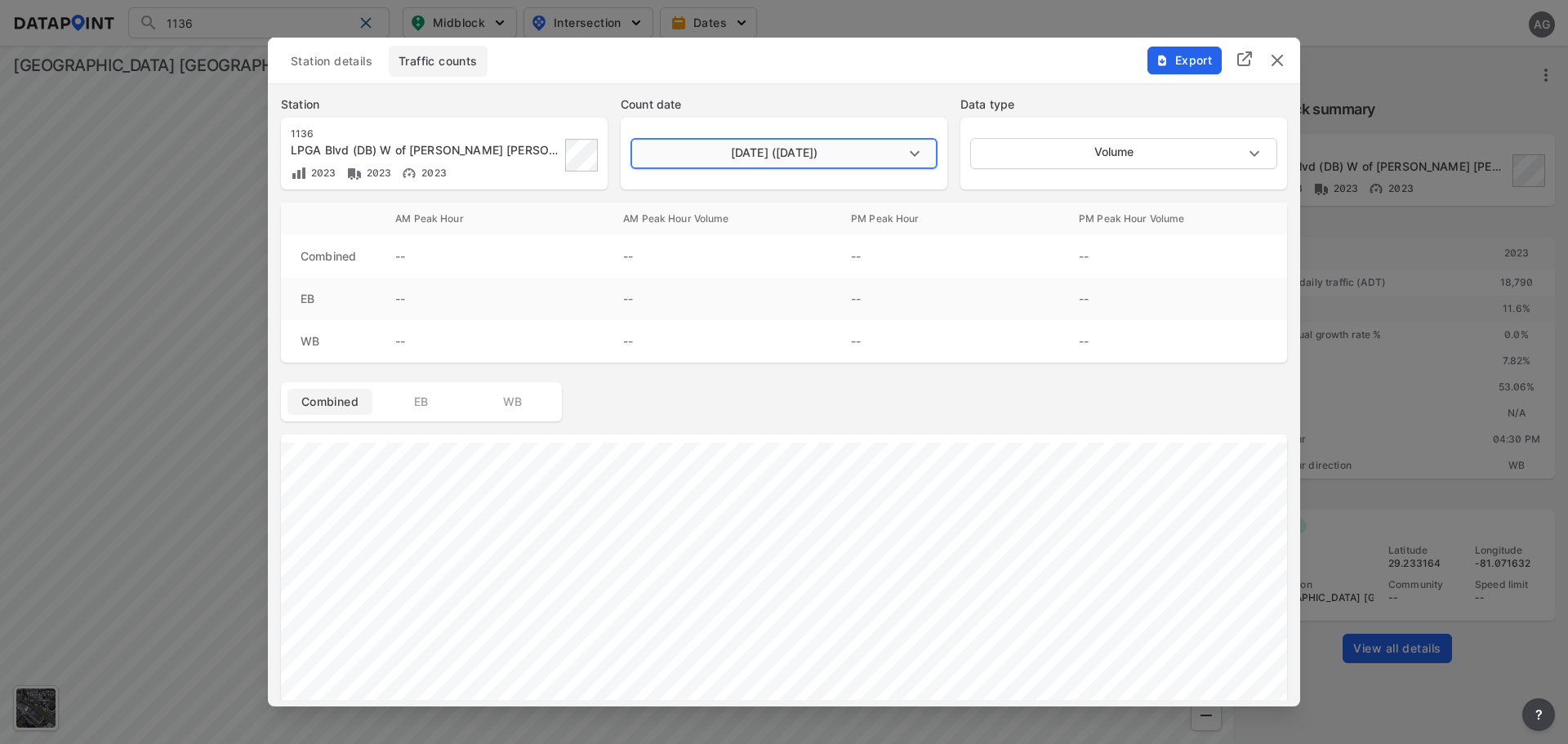
type input "Classification"
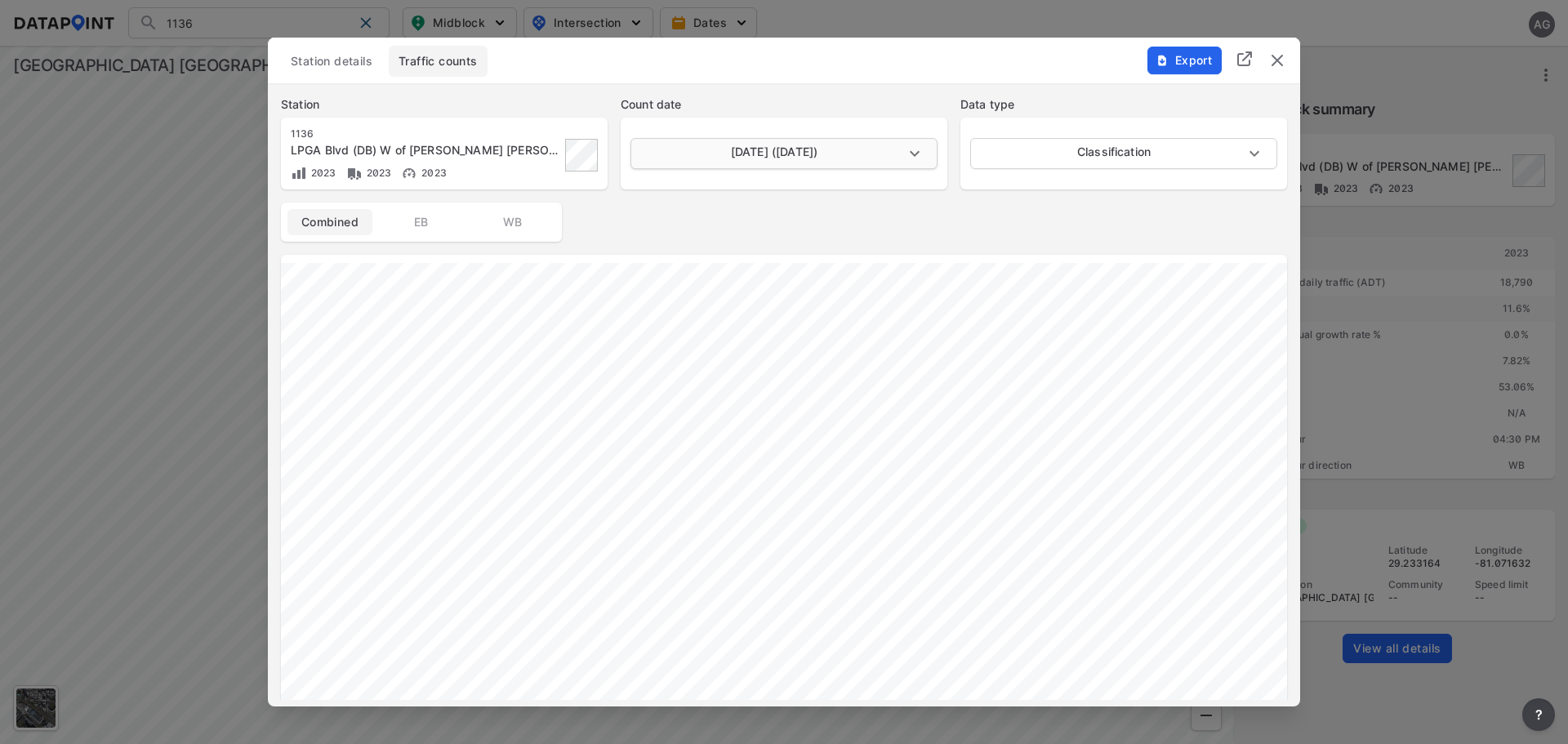
click at [923, 152] on body "1136 Search No results There were no results found for "1136". Midblock Interse…" at bounding box center [784, 372] width 1568 height 744
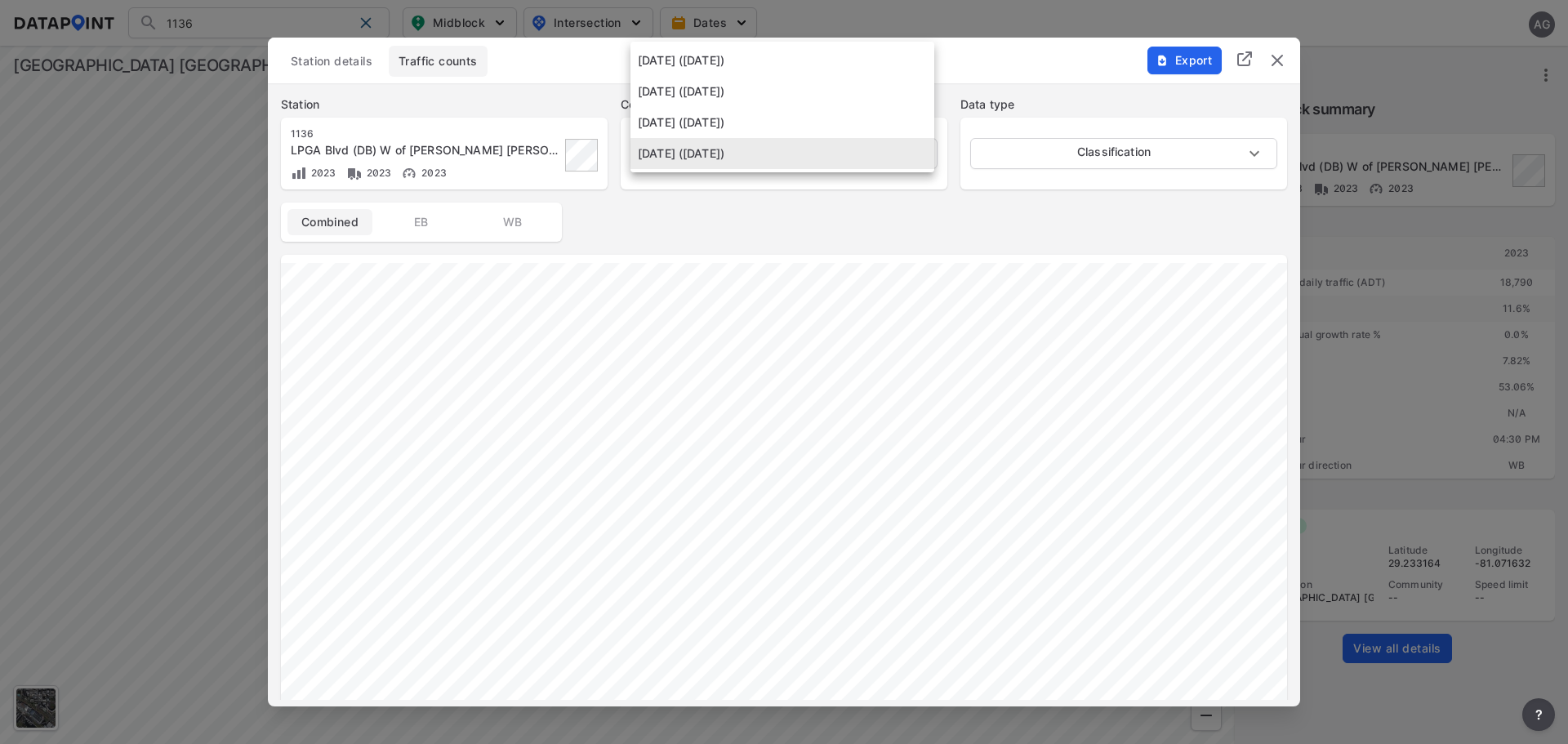
click at [811, 118] on li "[DATE] ([DATE])" at bounding box center [782, 122] width 304 height 31
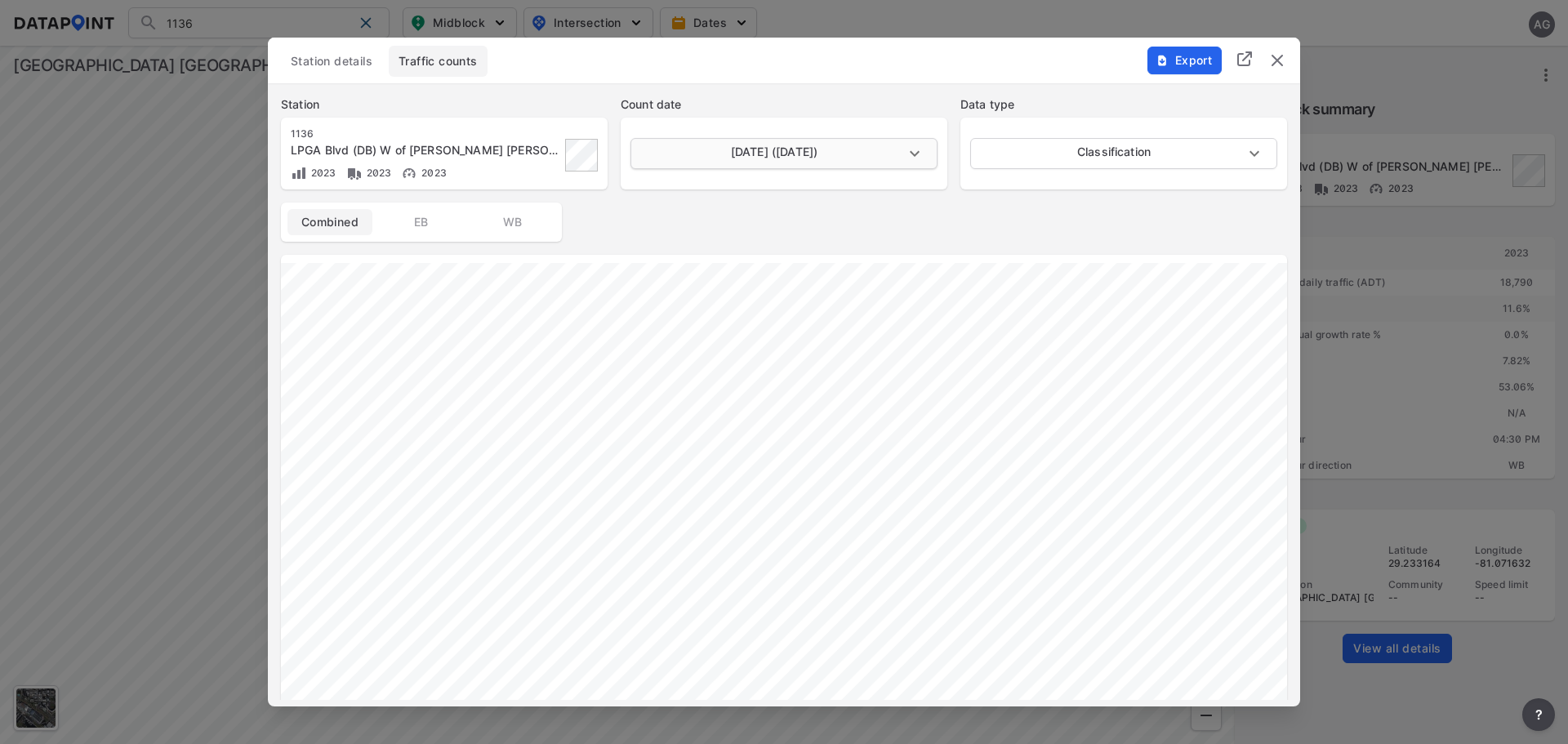
click at [933, 155] on body "1136 Search No results There were no results found for "1136". Midblock Interse…" at bounding box center [784, 372] width 1568 height 744
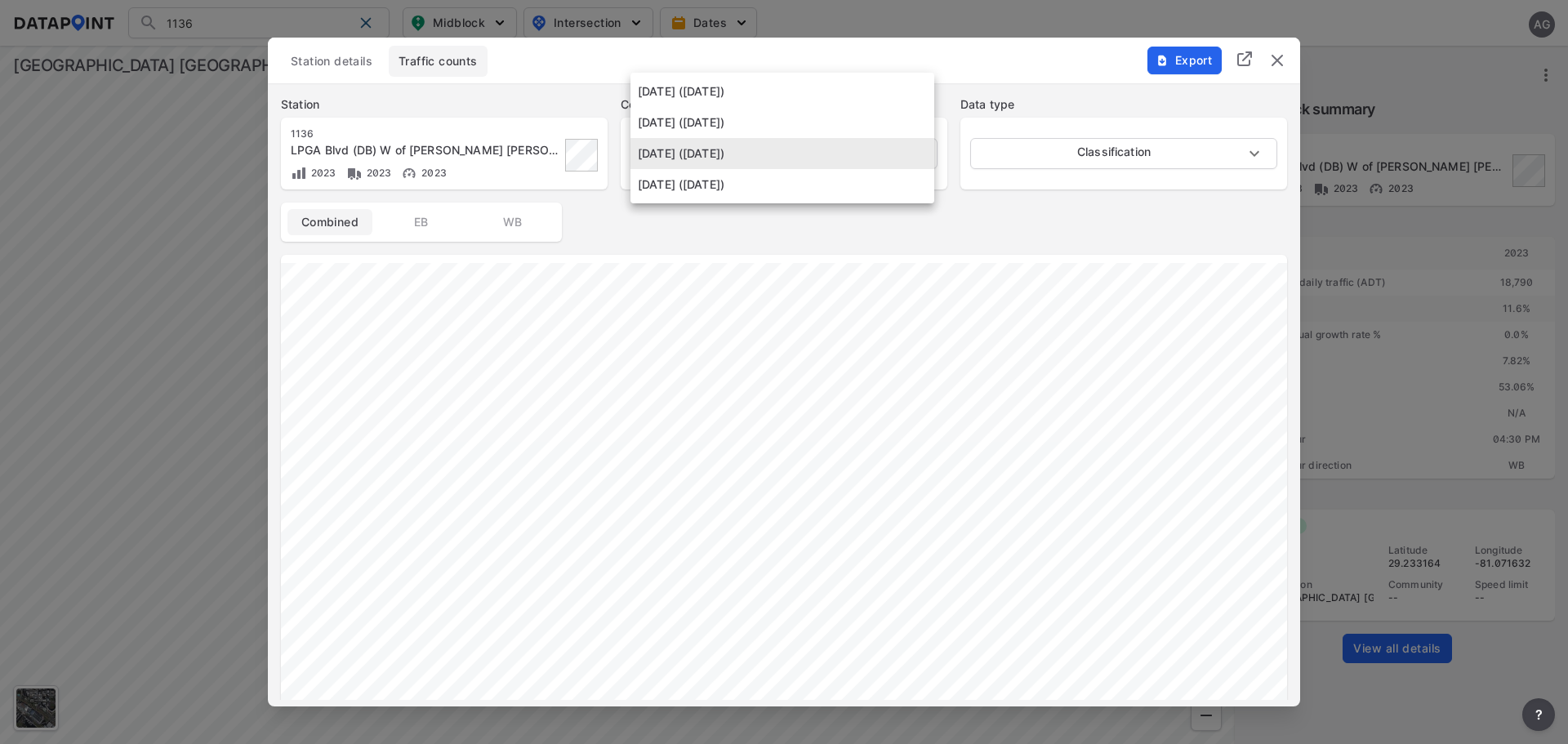
click at [817, 341] on div at bounding box center [784, 372] width 1568 height 744
click at [911, 145] on body "1136 Search No results There were no results found for "1136". Midblock Interse…" at bounding box center [784, 372] width 1568 height 744
click at [798, 92] on li "[DATE] ([DATE])" at bounding box center [782, 91] width 304 height 31
type input "[DATE]"
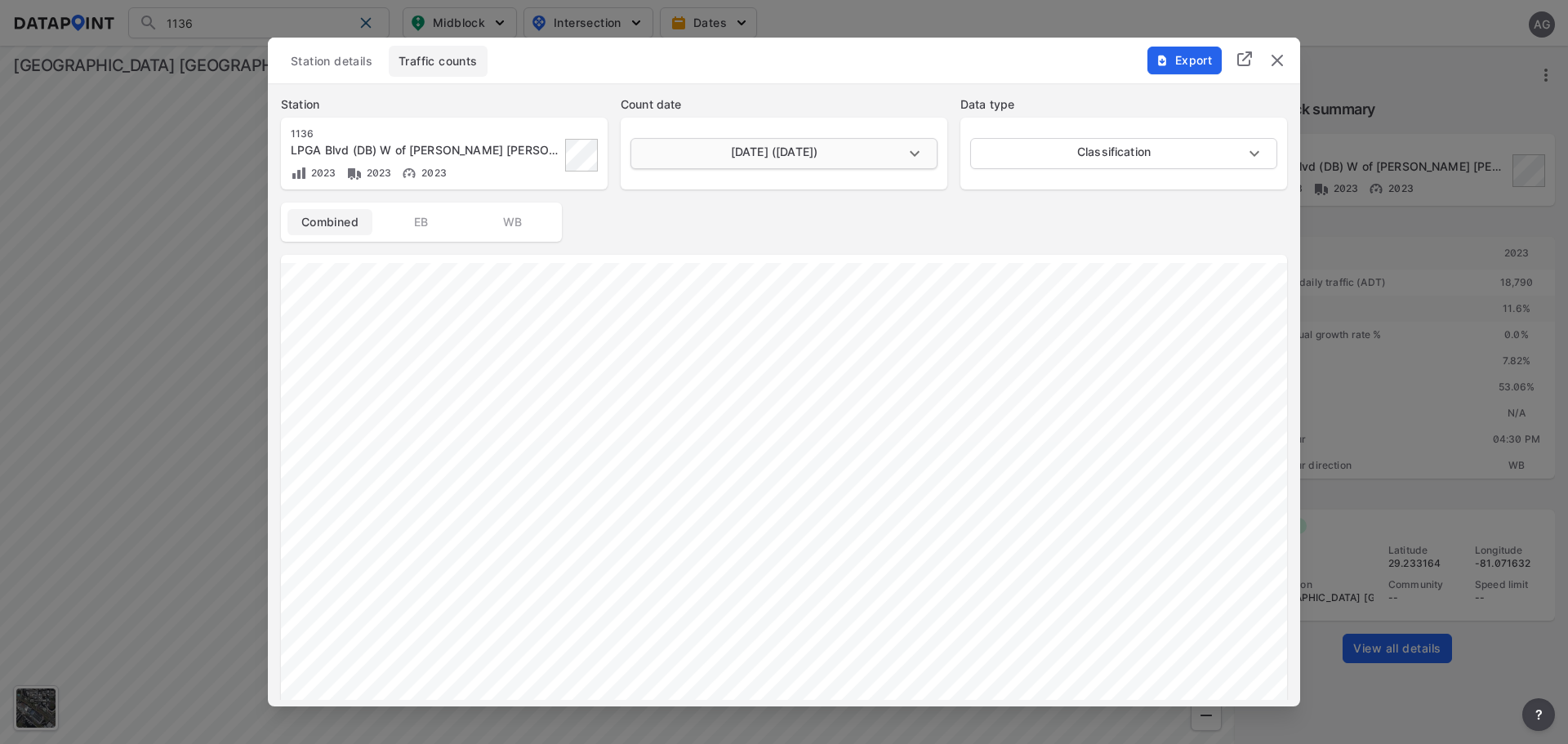
type input "Volume"
click at [929, 160] on body "1136 Search No results There were no results found for "1136". Midblock Interse…" at bounding box center [784, 372] width 1568 height 744
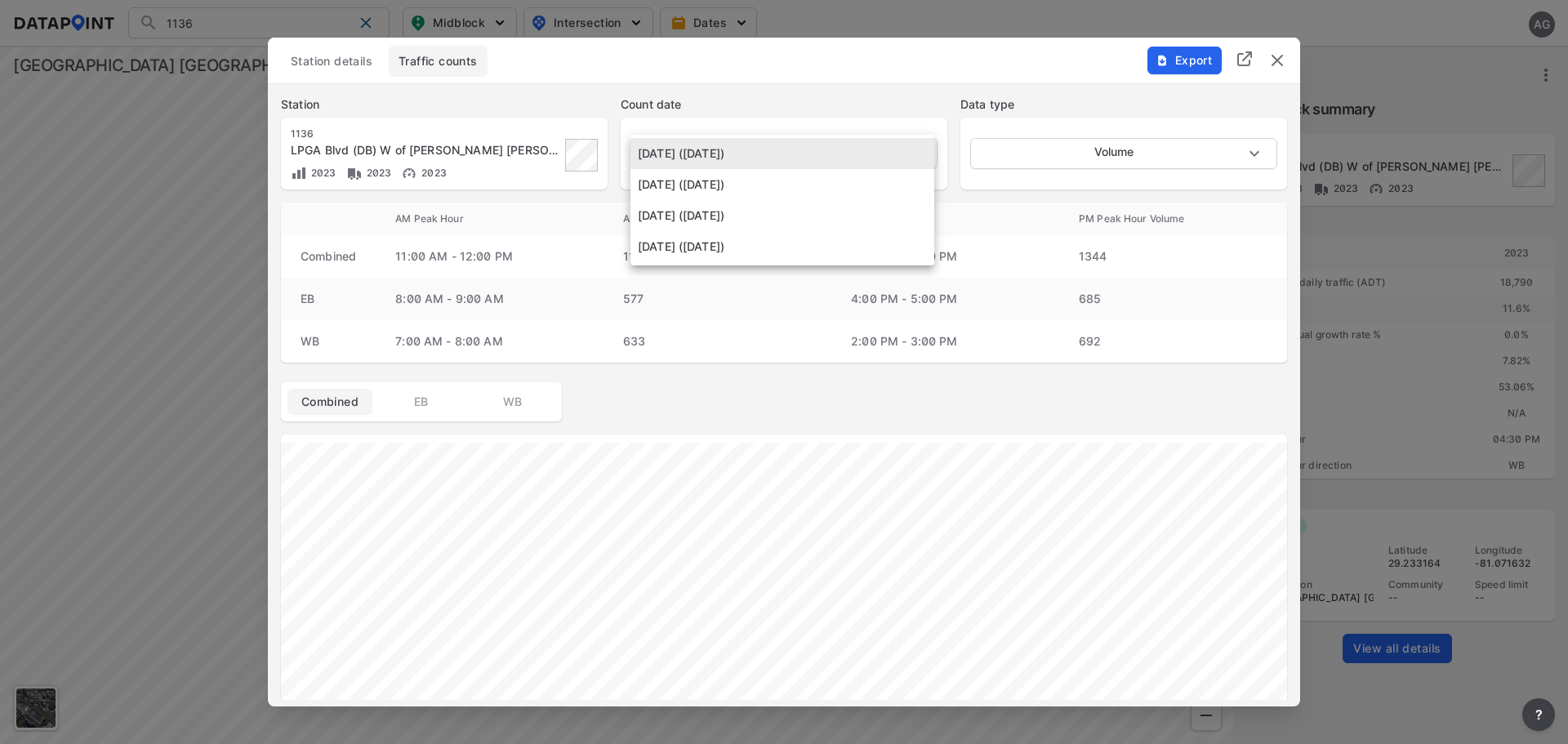
click at [853, 183] on li "[DATE] ([DATE])" at bounding box center [782, 184] width 304 height 31
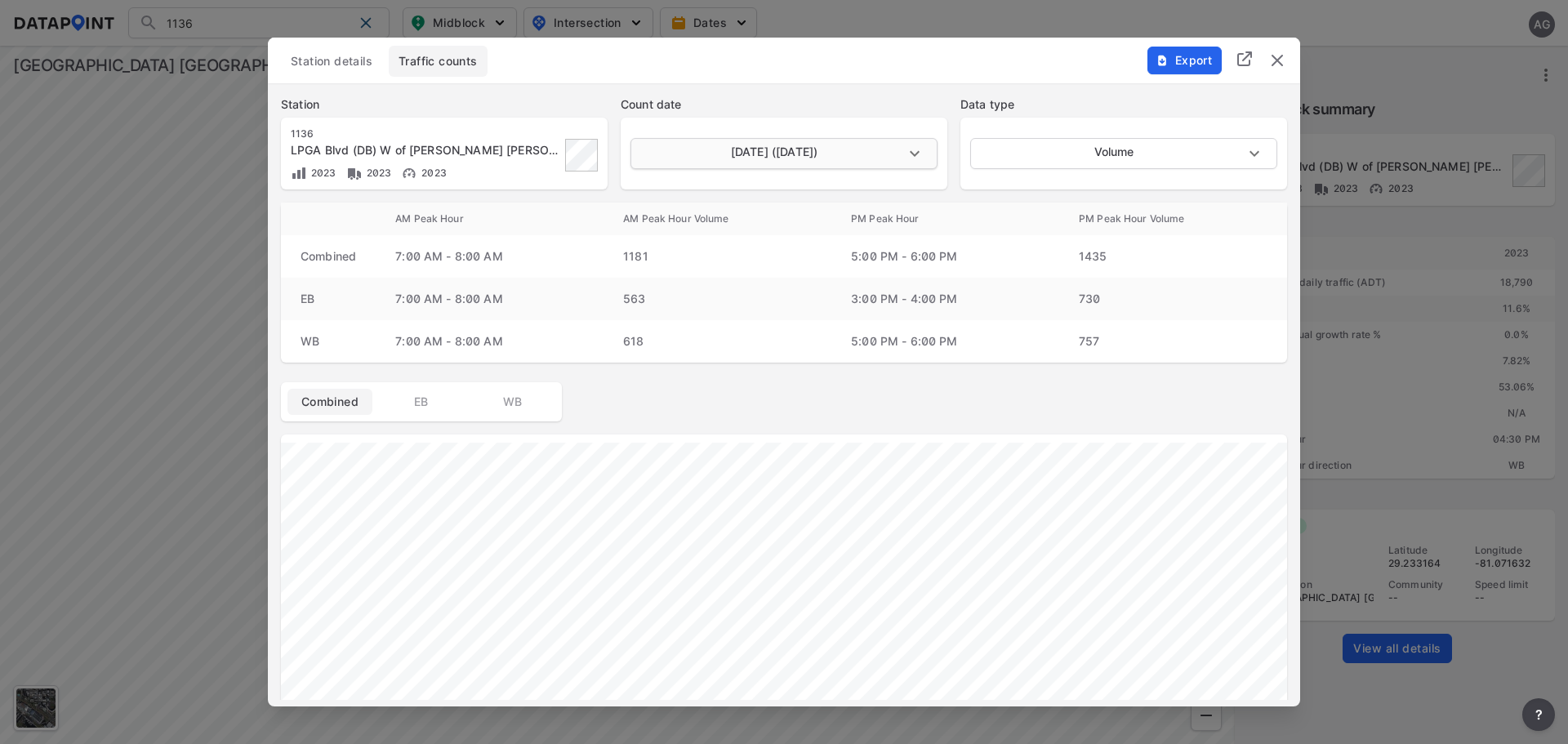
click at [918, 148] on body "1136 Search No results There were no results found for "1136". Midblock Interse…" at bounding box center [784, 372] width 1568 height 744
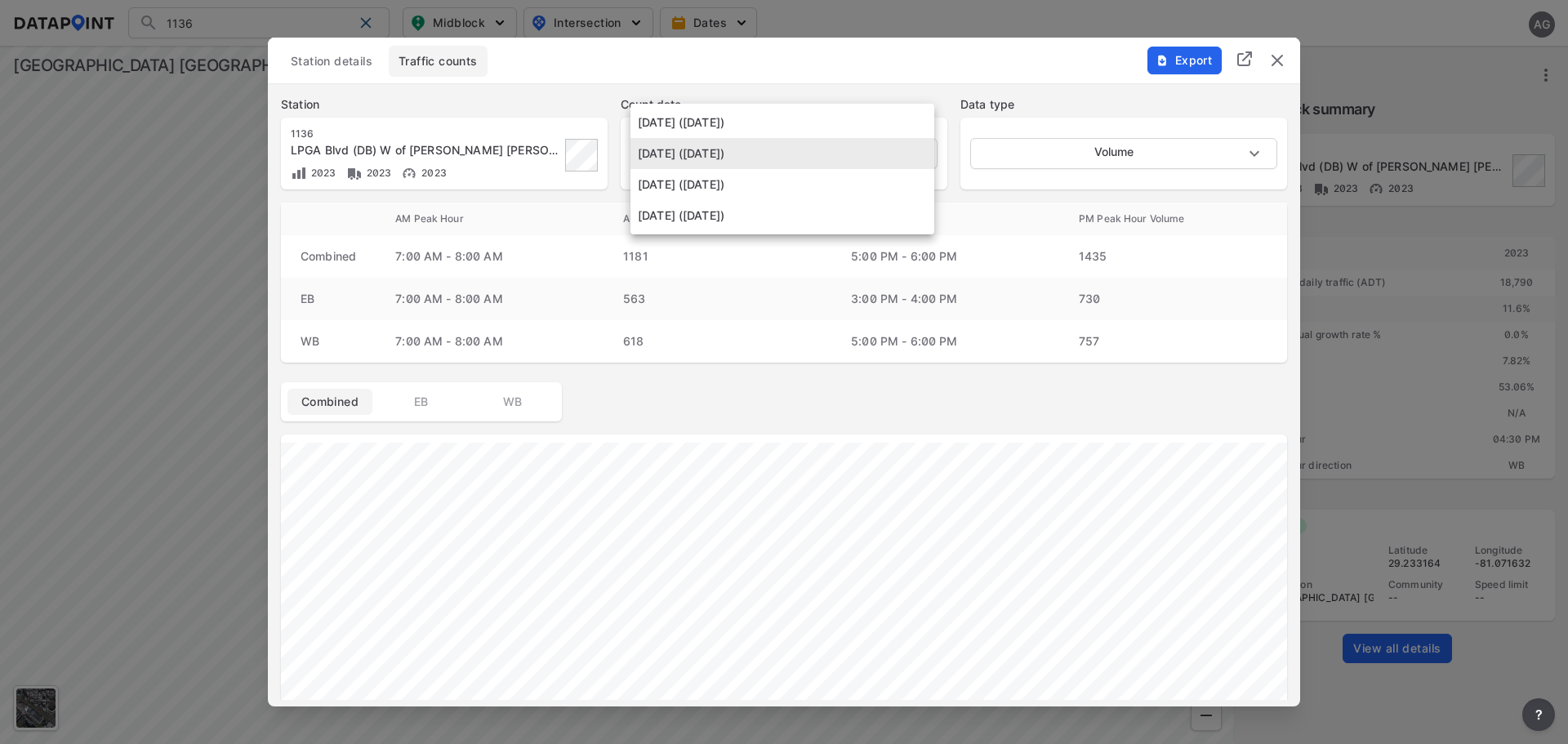
drag, startPoint x: 761, startPoint y: 388, endPoint x: 989, endPoint y: 383, distance: 228.1
click at [761, 388] on div at bounding box center [784, 372] width 1568 height 744
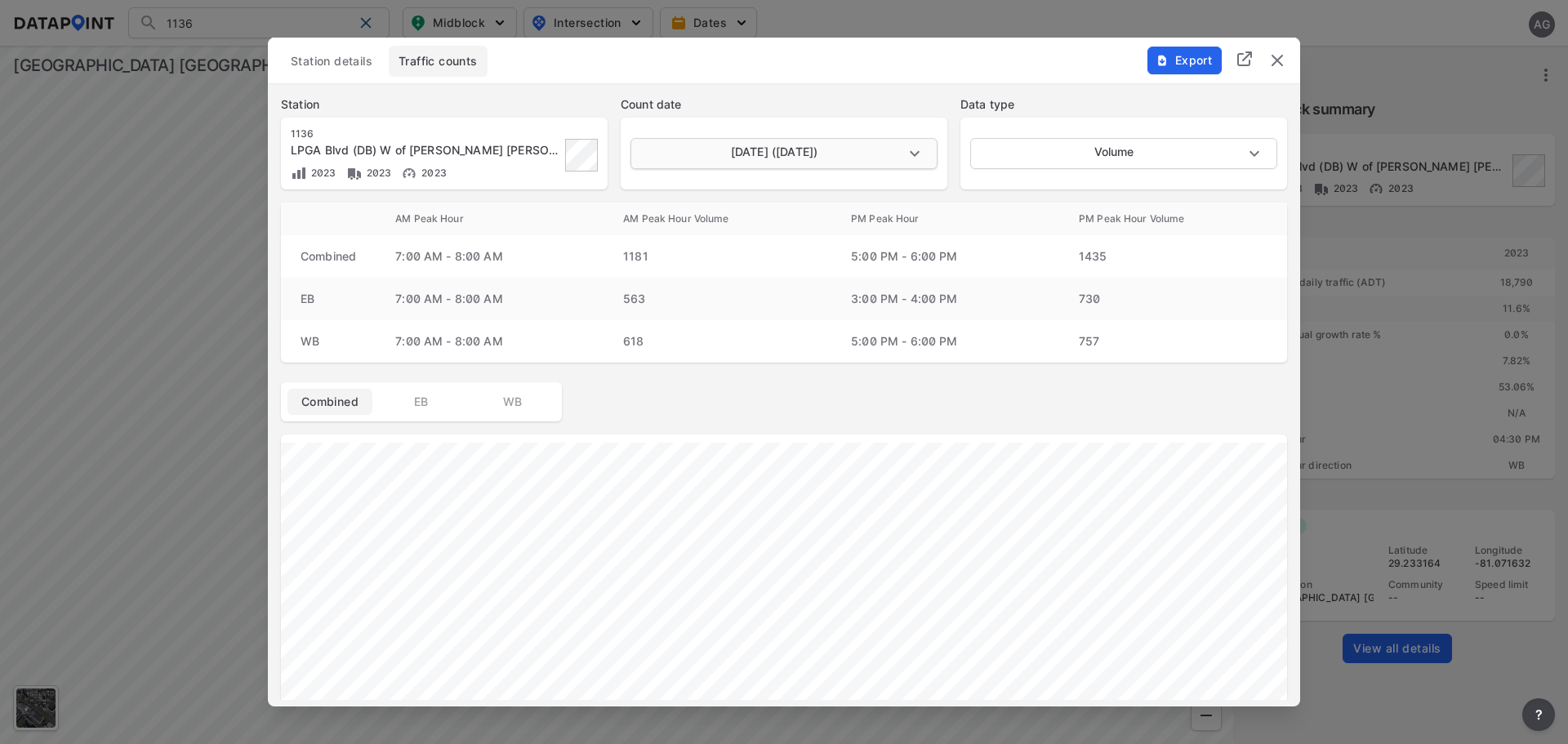
click at [925, 148] on body "1136 Search No results There were no results found for "1136". Midblock Interse…" at bounding box center [784, 372] width 1568 height 744
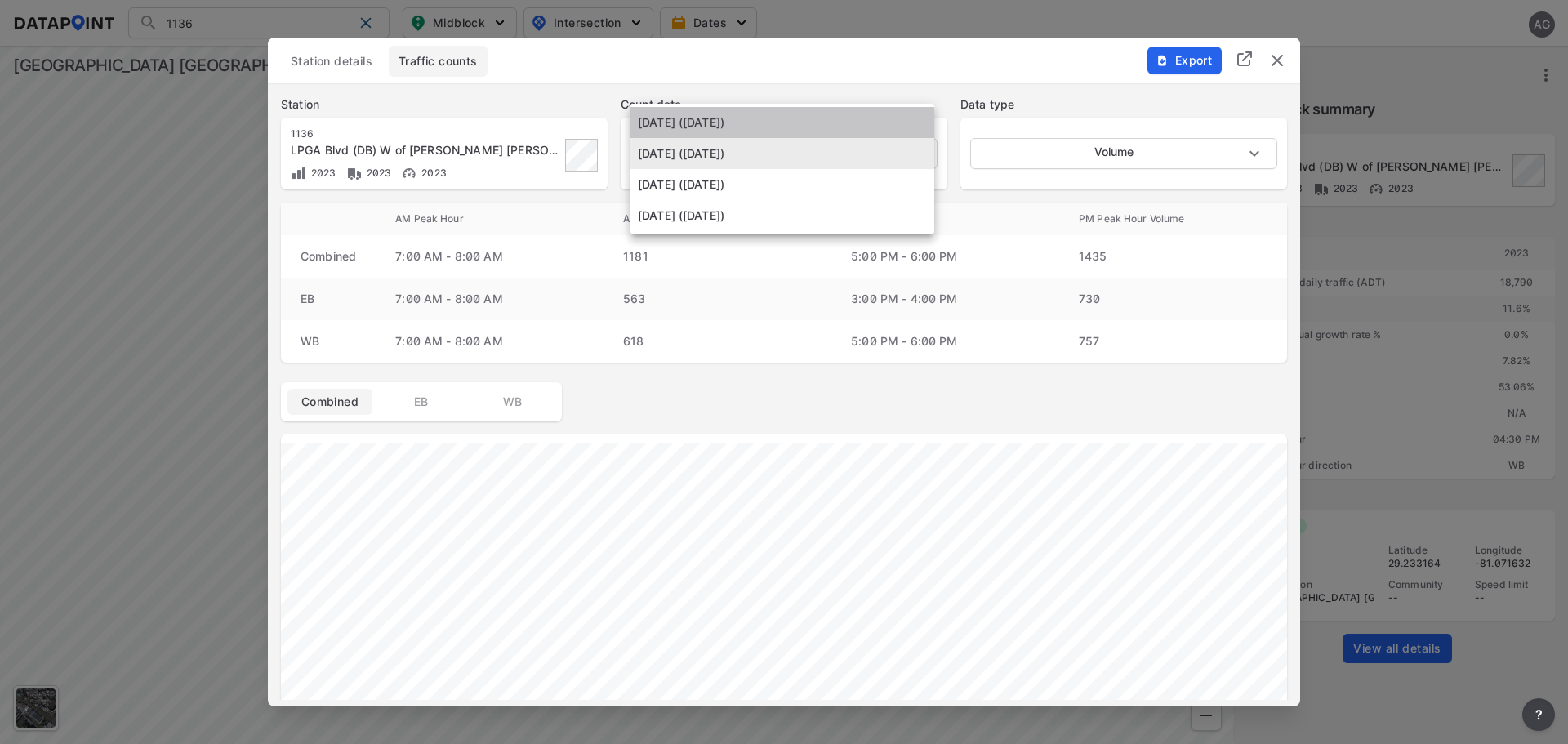
click at [790, 120] on li "[DATE] ([DATE])" at bounding box center [782, 122] width 304 height 31
type input "[DATE]"
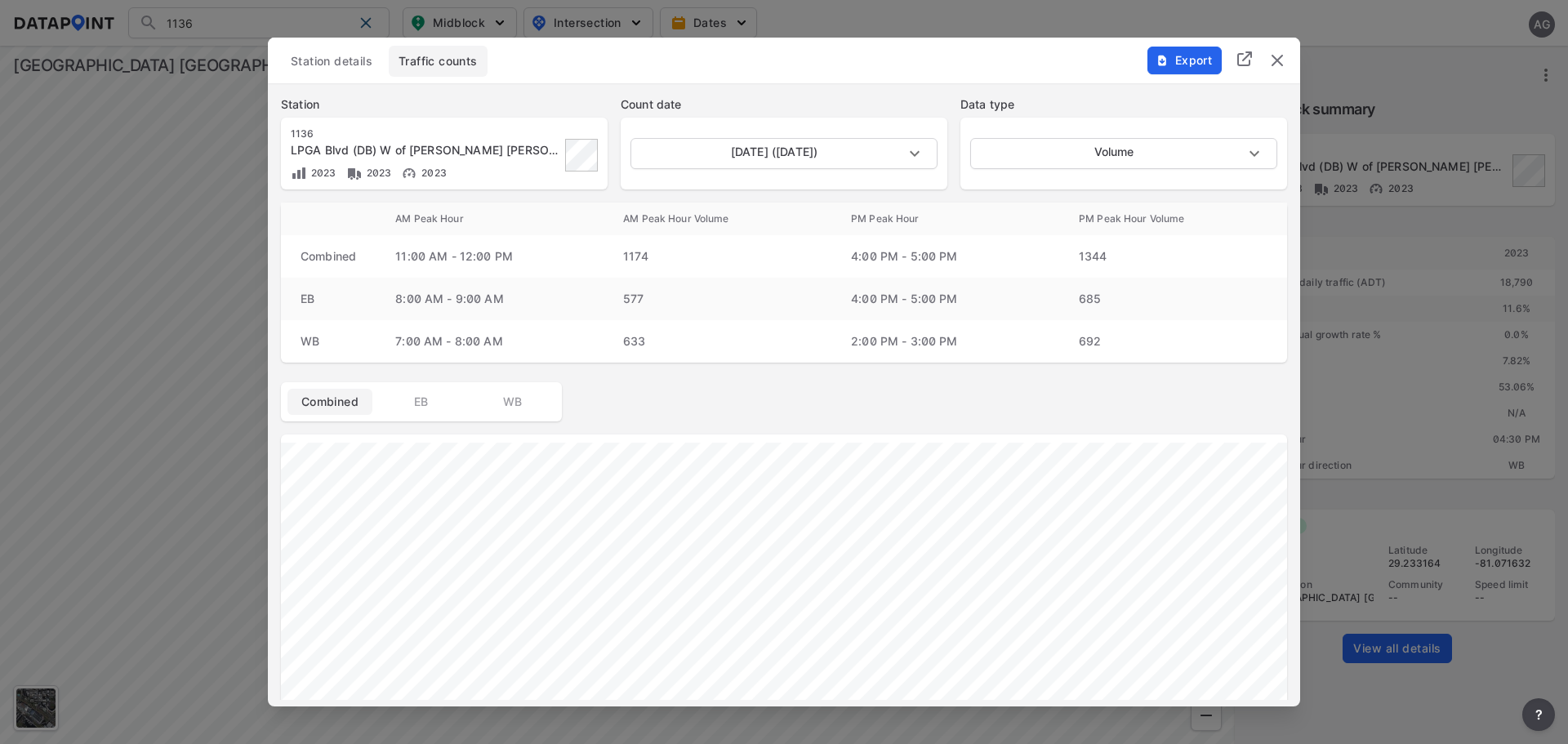
click at [1196, 59] on span "Export" at bounding box center [1184, 59] width 55 height 16
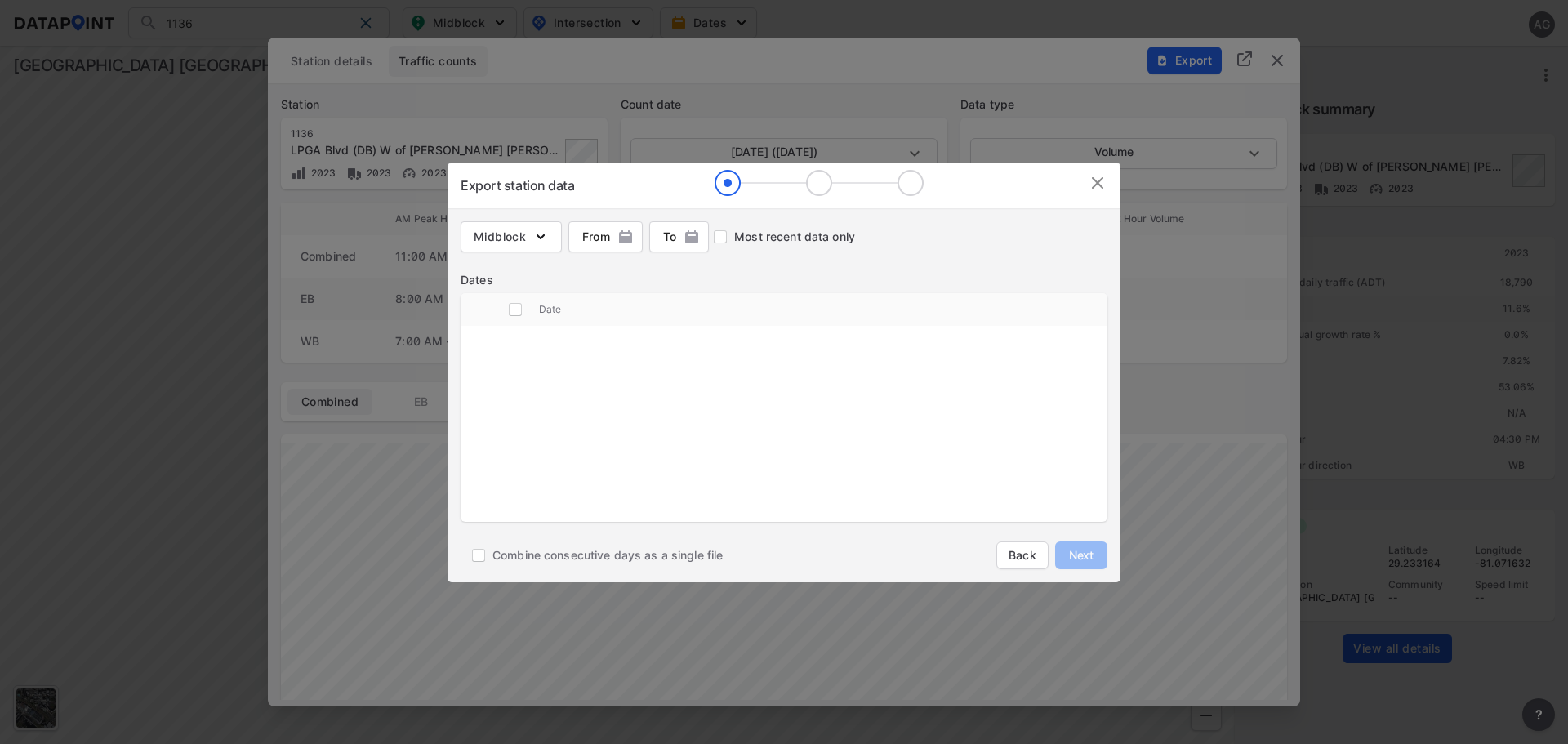
click at [1096, 179] on img at bounding box center [1097, 183] width 20 height 20
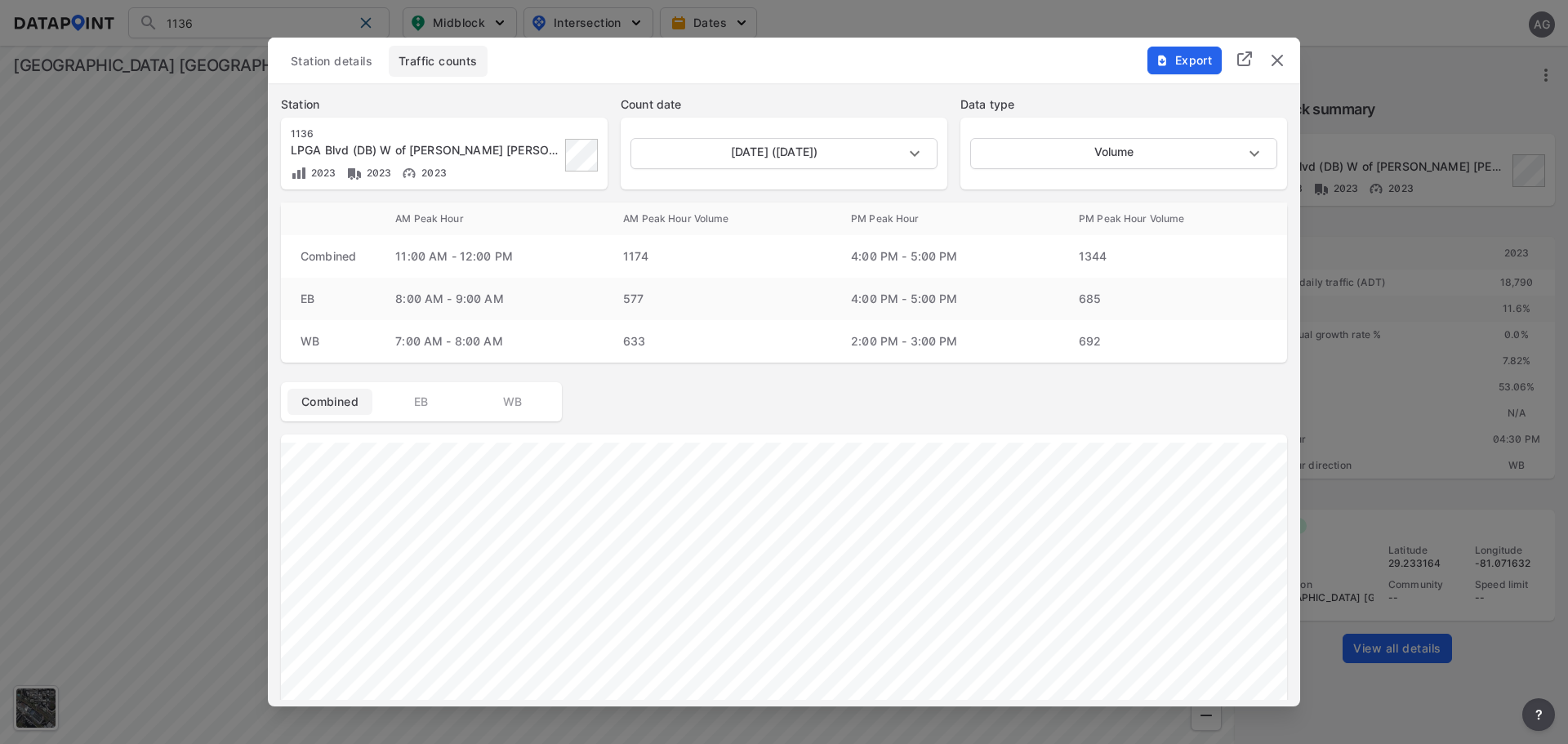
click at [1276, 56] on img "delete" at bounding box center [1277, 60] width 20 height 20
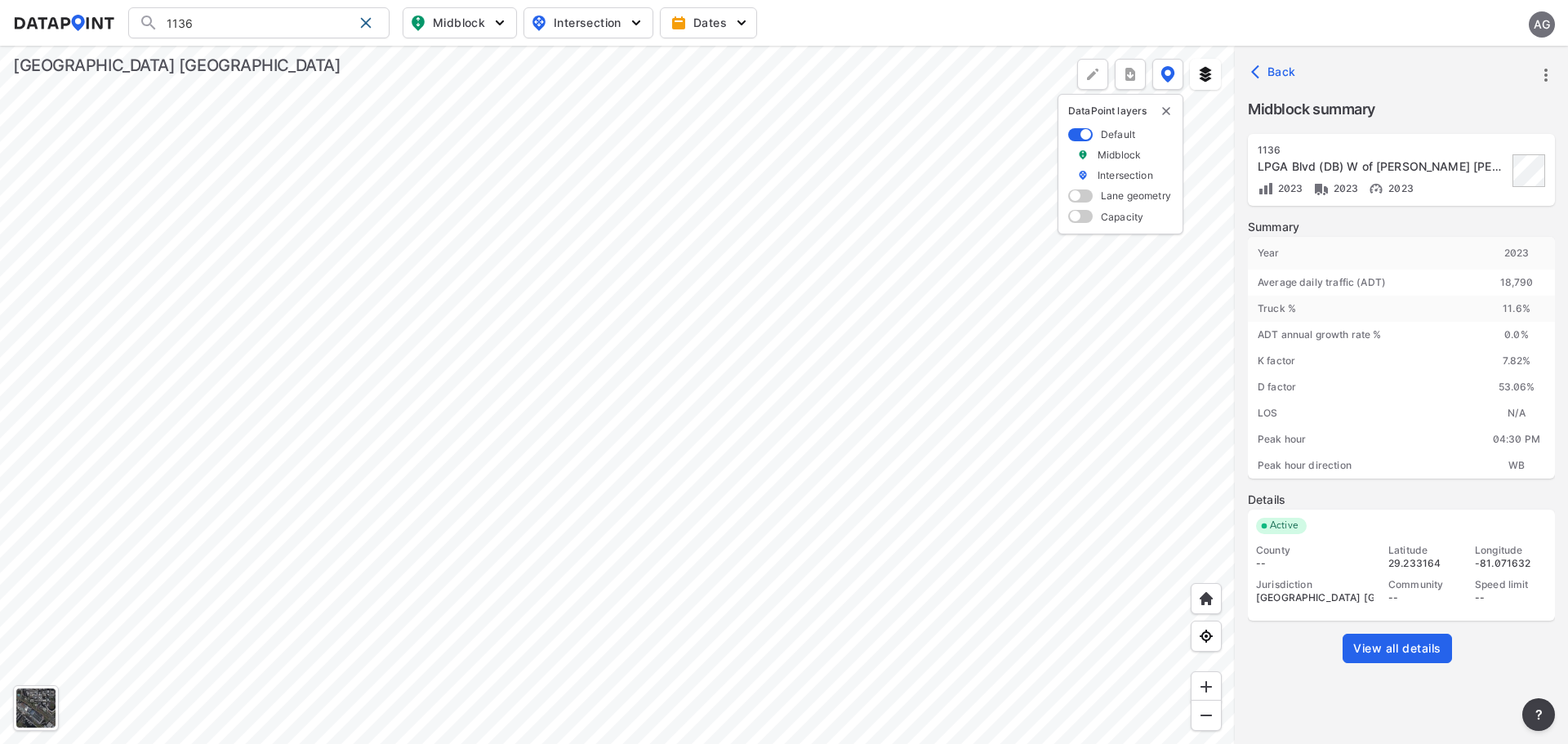
click at [1417, 589] on span "View all details" at bounding box center [1398, 648] width 89 height 16
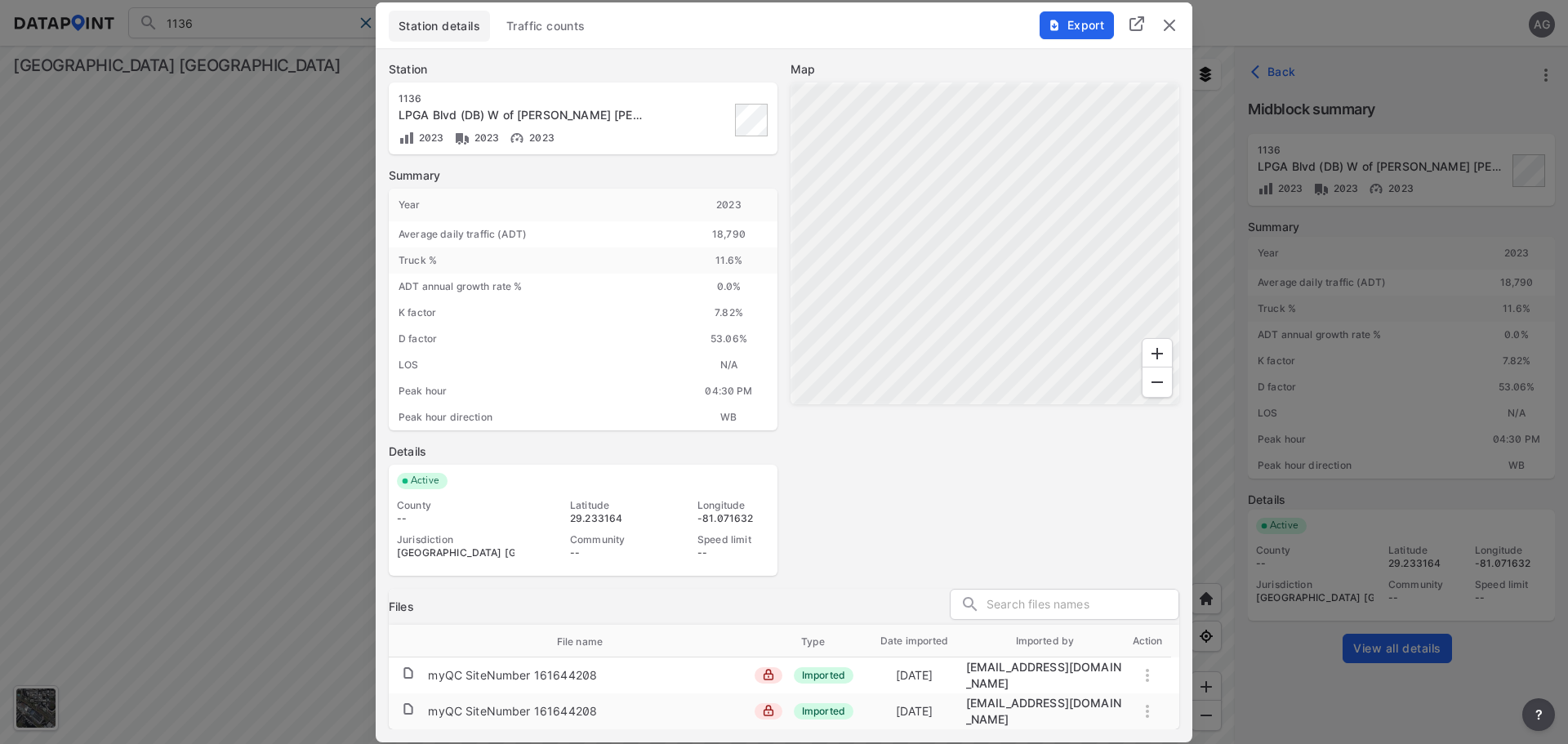
click at [541, 32] on span "Traffic counts" at bounding box center [546, 25] width 79 height 16
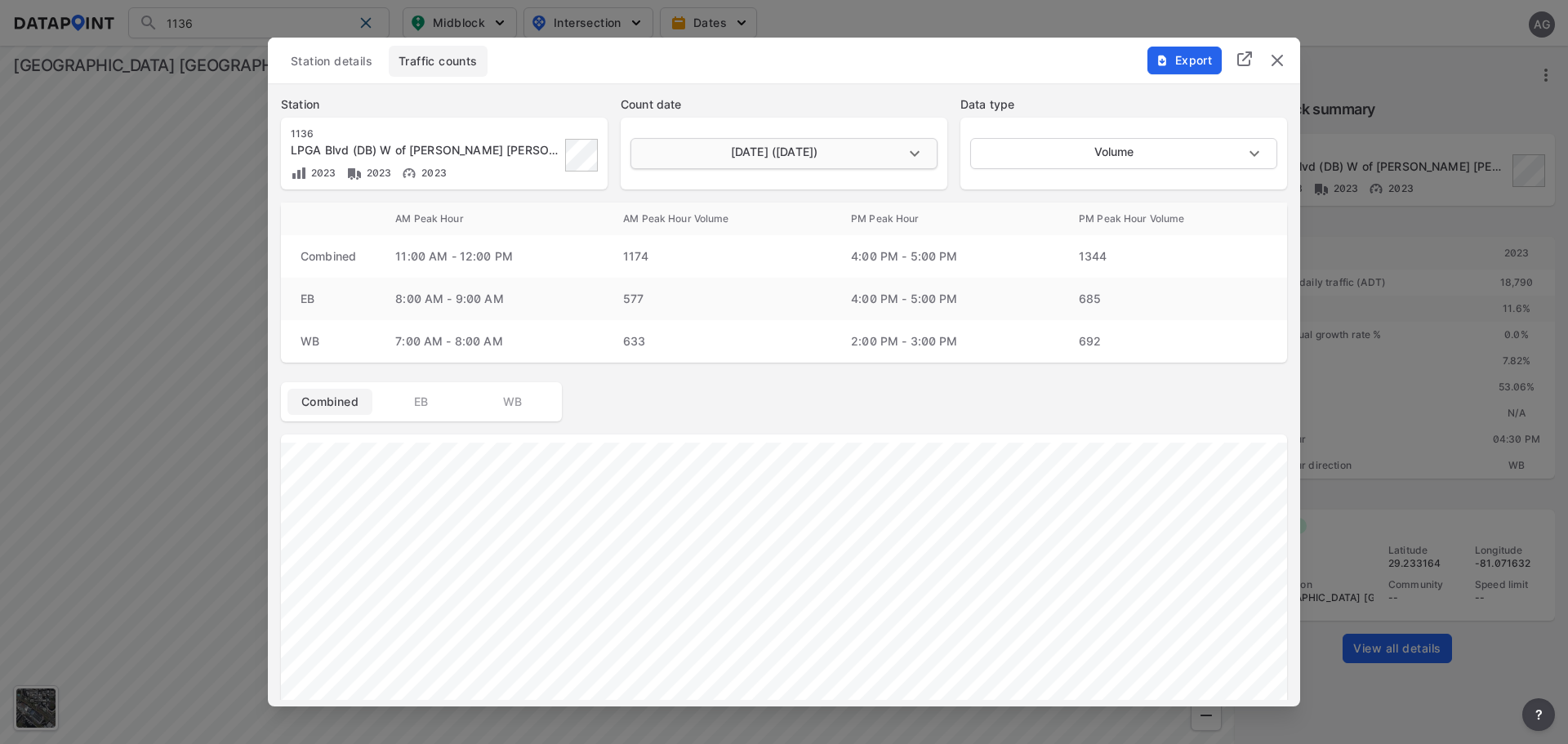
click at [915, 144] on body "1136 Search No results There were no results found for "1136". Midblock Interse…" at bounding box center [784, 372] width 1568 height 744
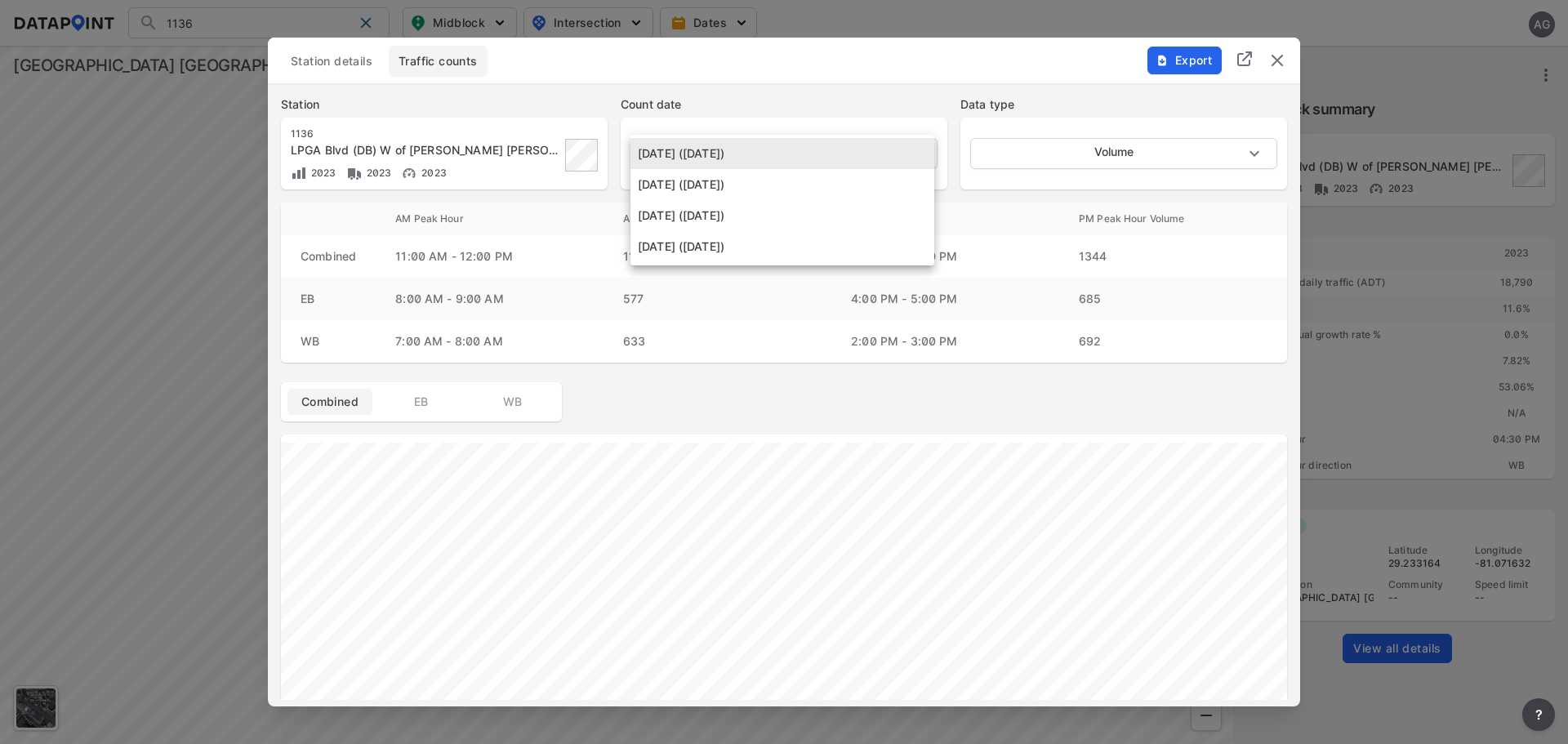
click at [763, 180] on li "[DATE] ([DATE])" at bounding box center [782, 184] width 304 height 31
type input "[DATE]"
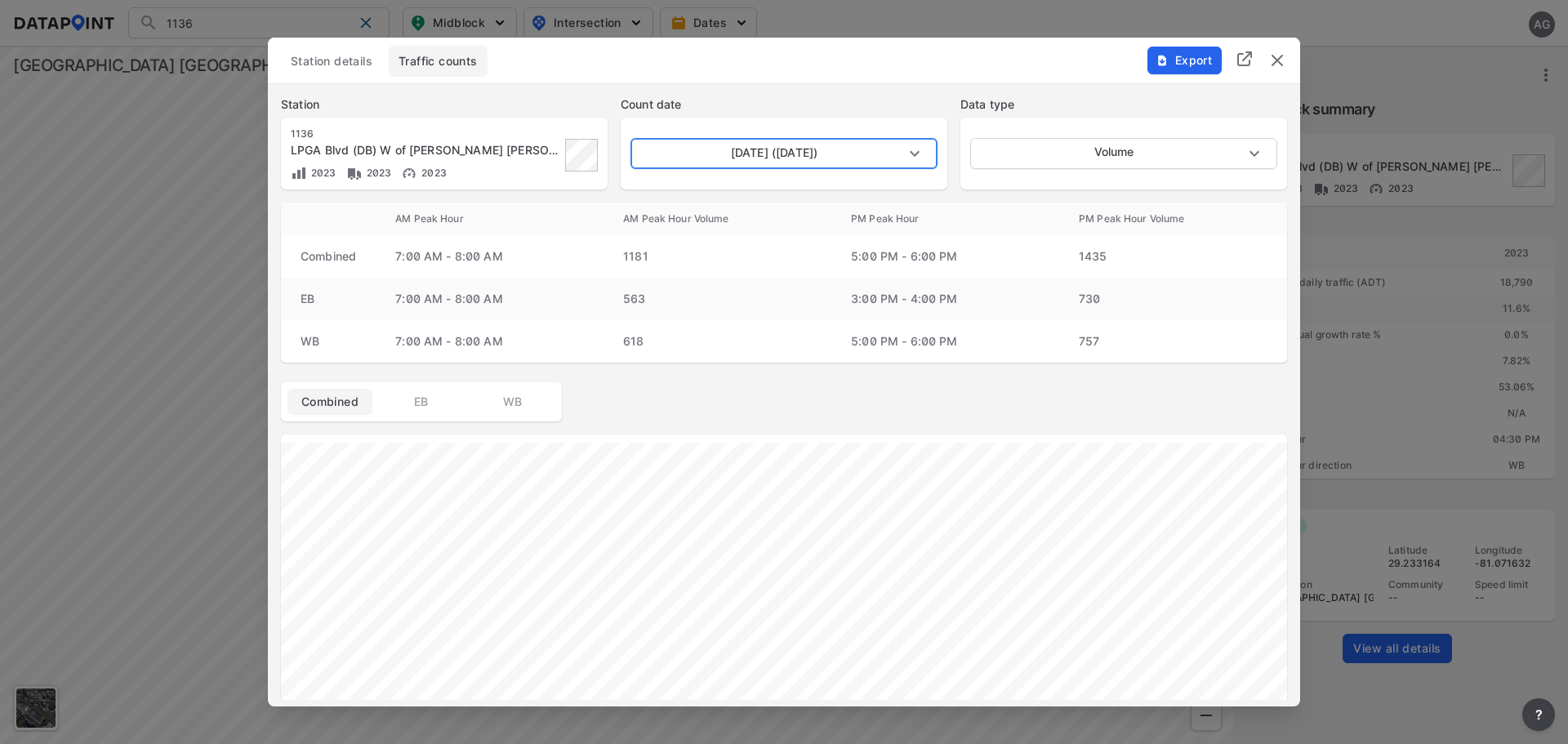
scroll to position [326, 0]
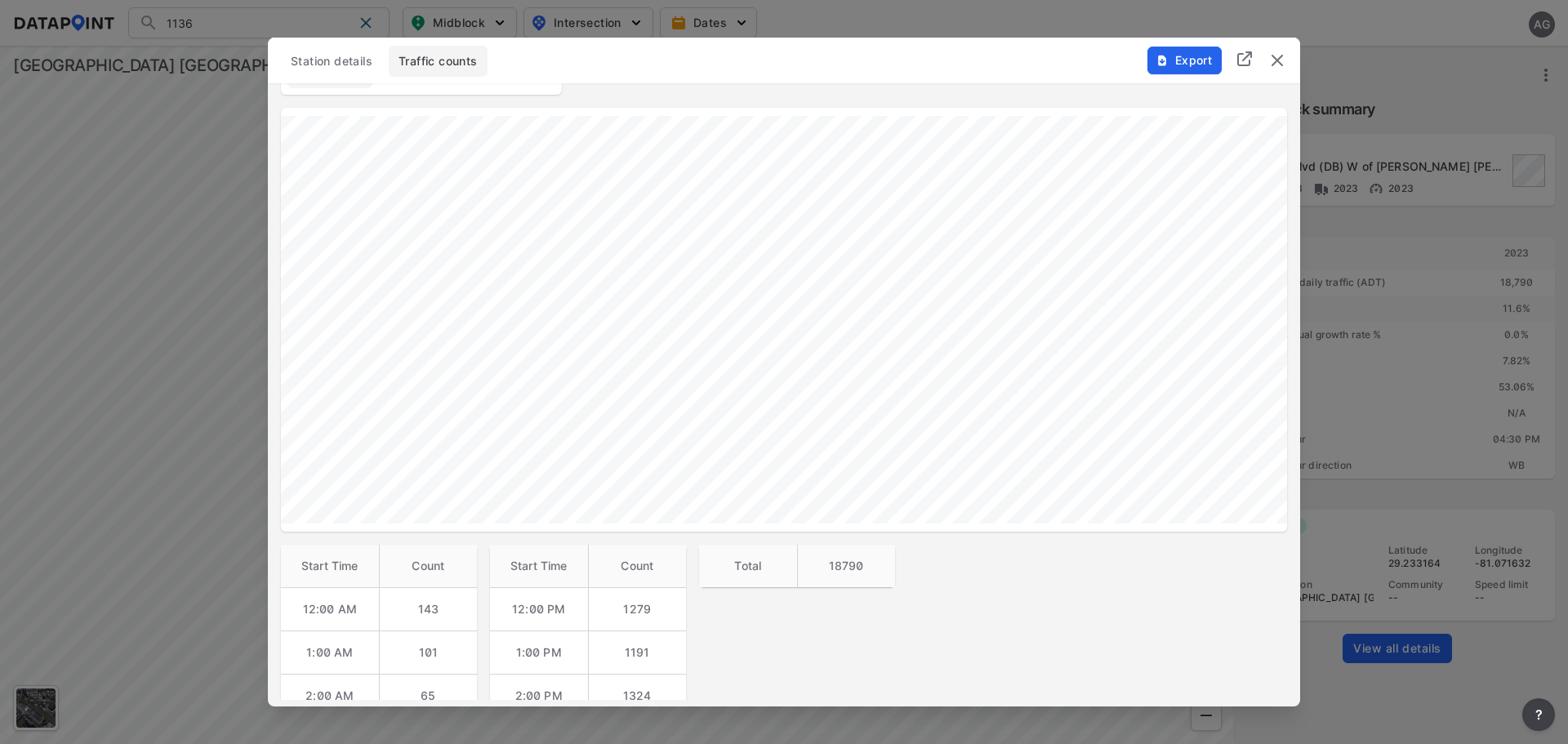
click at [1273, 58] on img "delete" at bounding box center [1277, 60] width 20 height 20
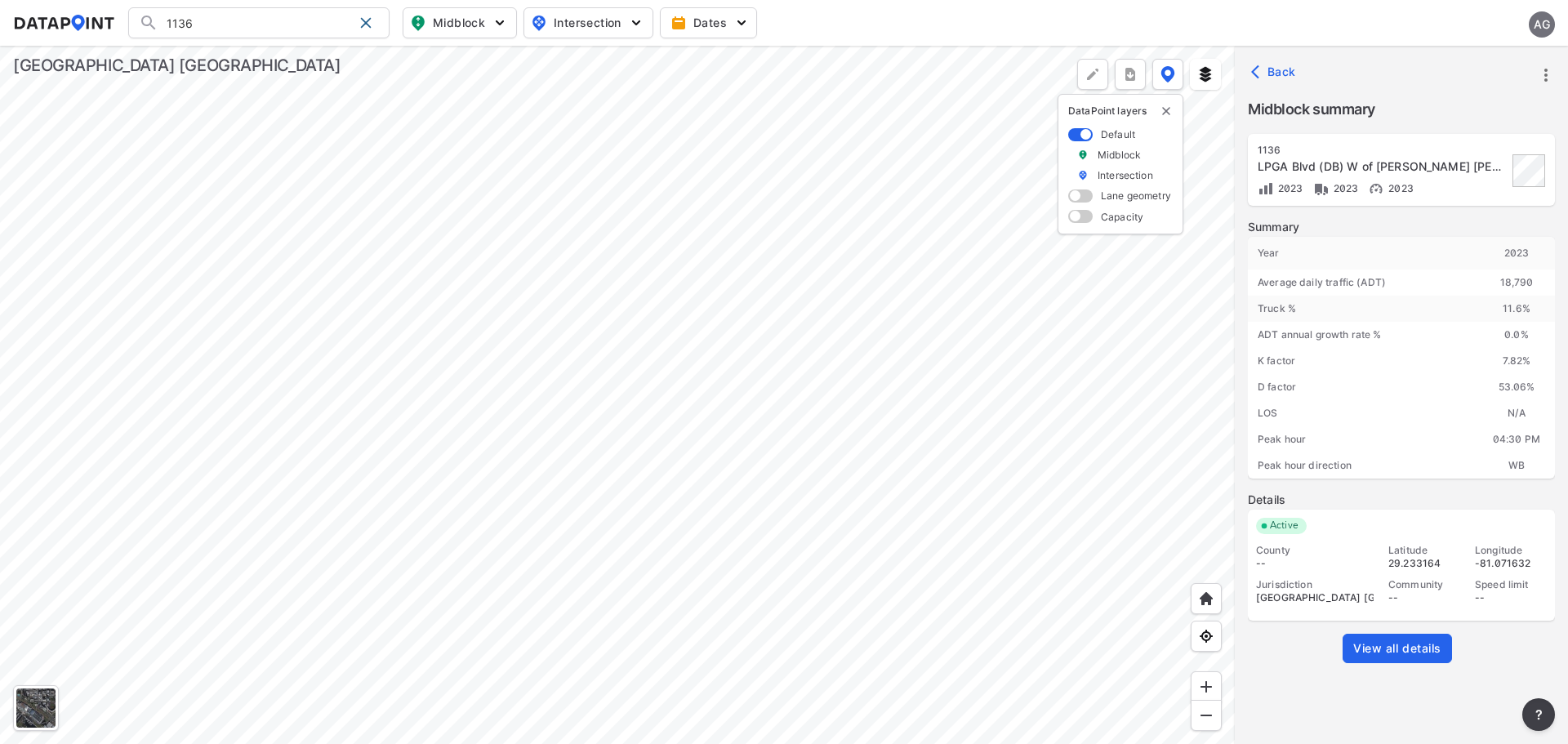
drag, startPoint x: 210, startPoint y: 21, endPoint x: 142, endPoint y: 21, distance: 68.0
click at [142, 21] on div "1136 Search No results There were no results found for "1136"." at bounding box center [259, 23] width 261 height 31
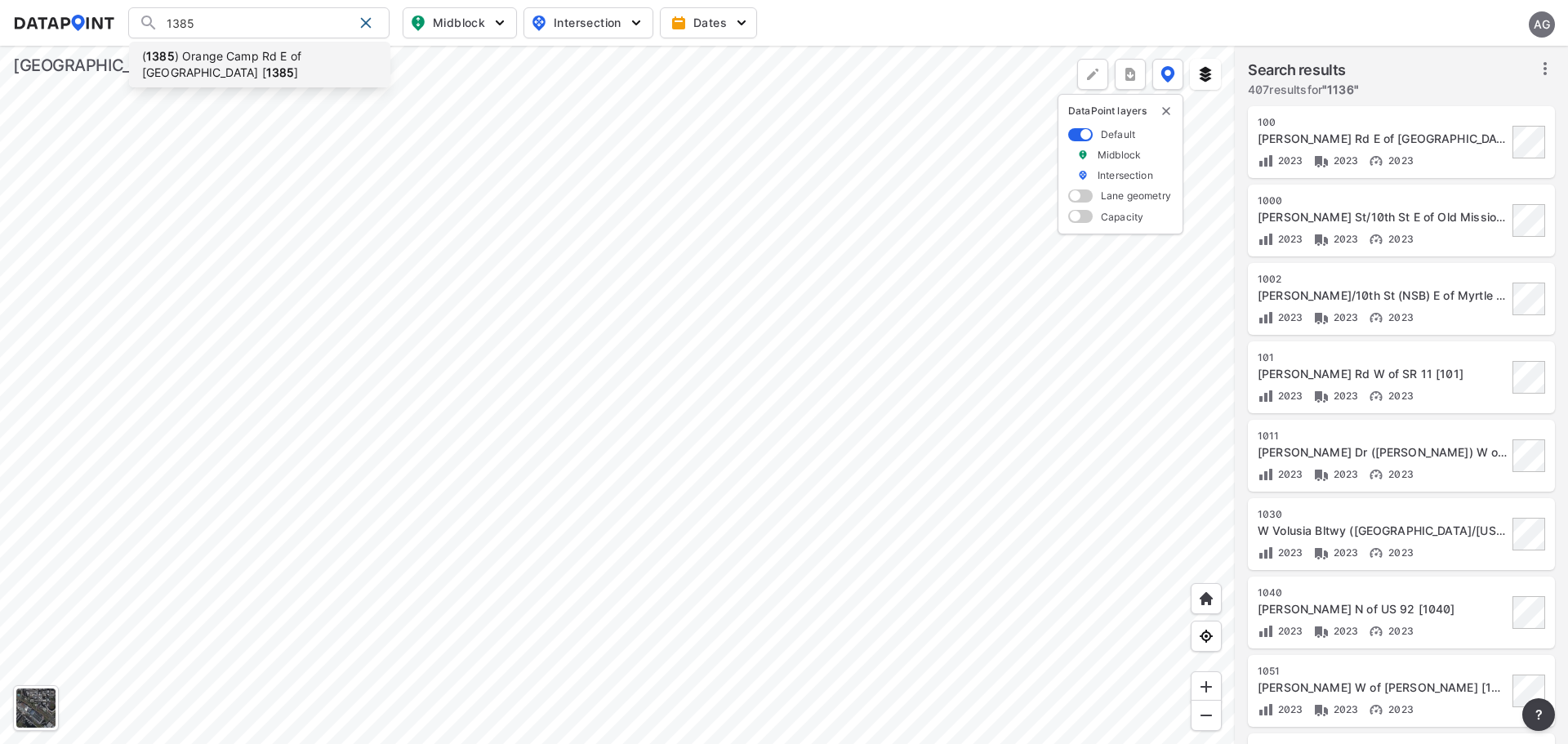
click at [303, 68] on li "( 1385 ) Orange Camp Rd E of West Volusia Beltway [ 1385 ]" at bounding box center [259, 64] width 261 height 45
type input "(1385) Orange Camp Rd E of West Volusia Beltway [1385]"
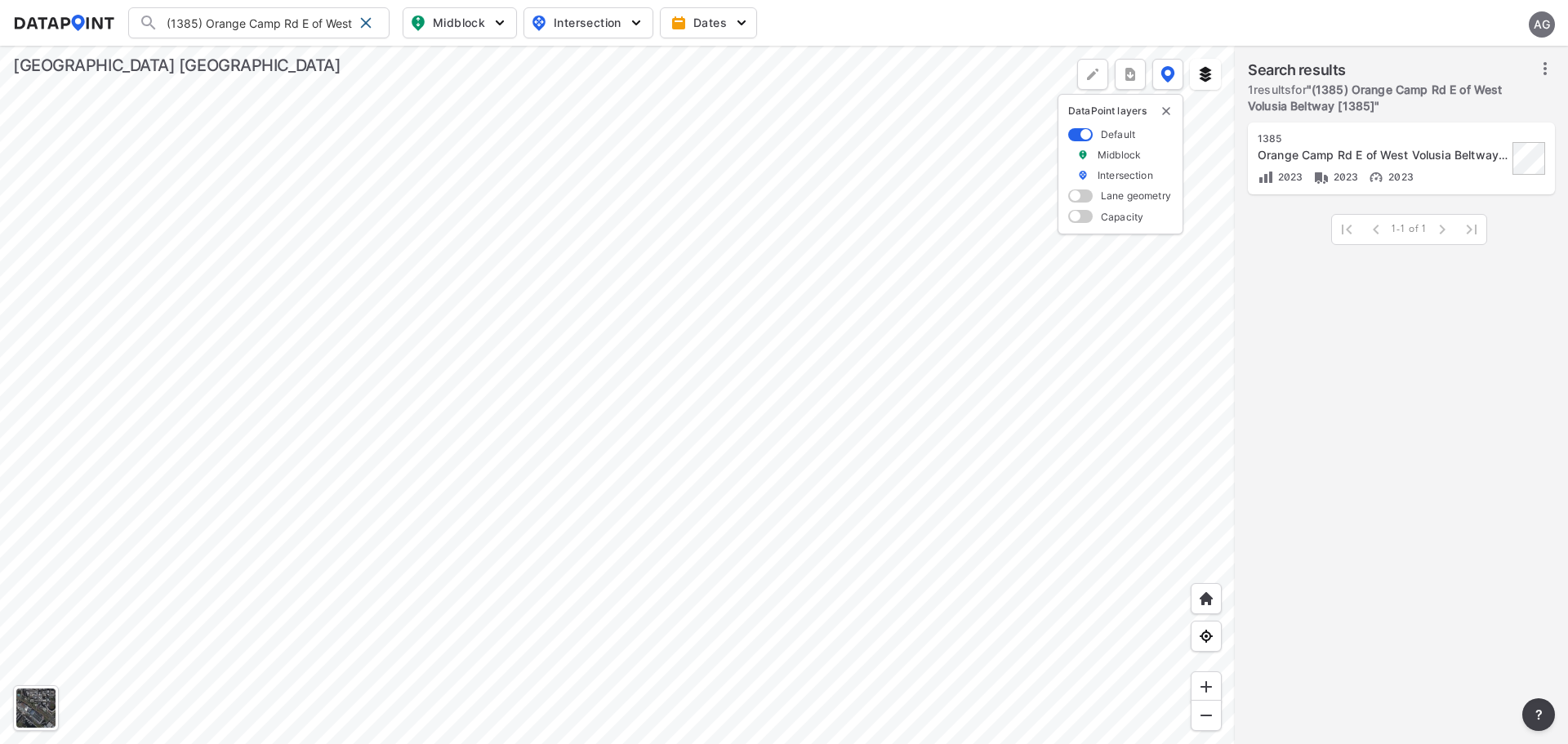
click at [1545, 64] on icon at bounding box center [1544, 69] width 3 height 13
click at [1505, 100] on span "Select stations & export" at bounding box center [1475, 104] width 131 height 16
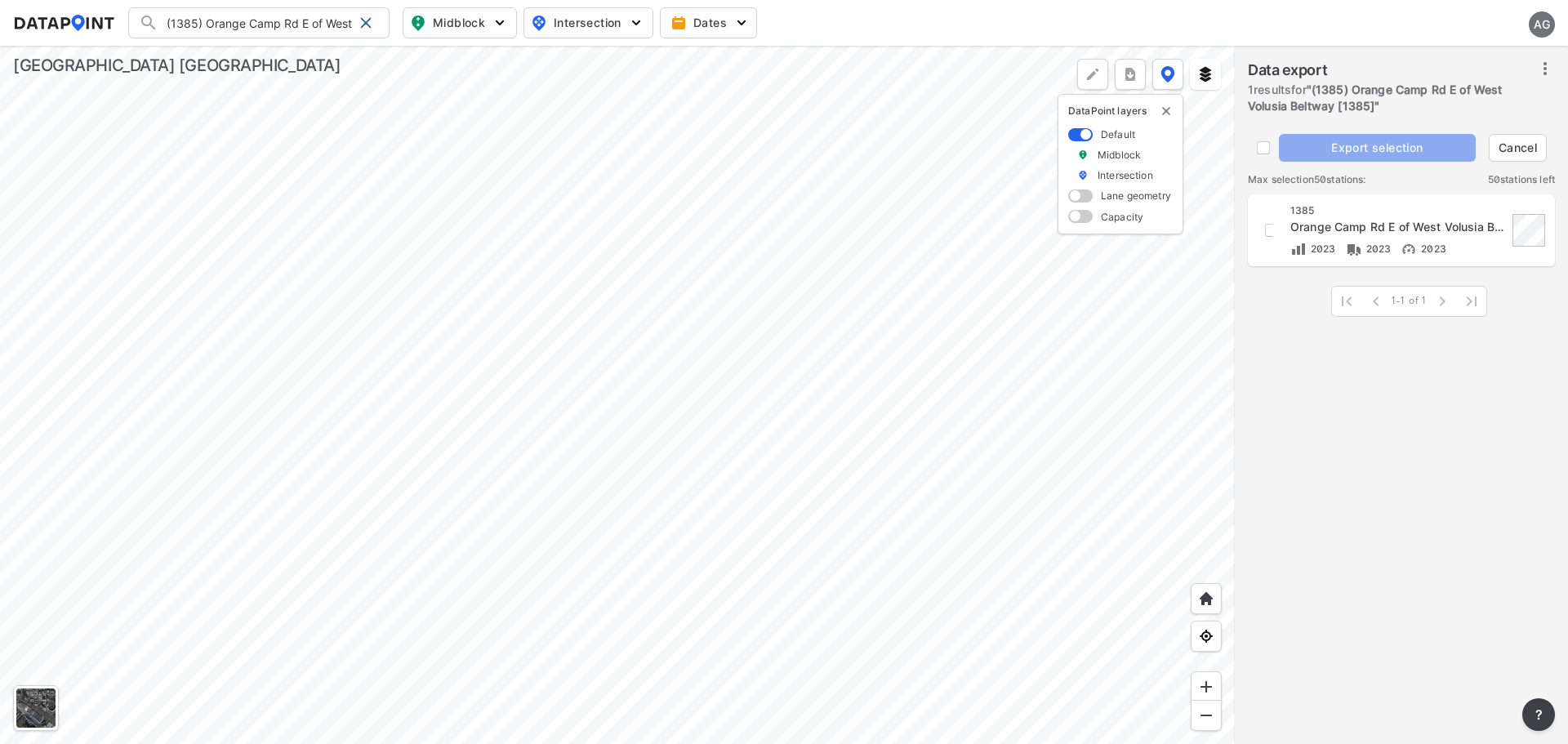
click at [1273, 225] on div "[STREET_ADDRESS] [1385] 2023 2023 2023" at bounding box center [1401, 230] width 288 height 53
click at [1269, 230] on input "decorative checkbox" at bounding box center [1271, 229] width 27 height 27
checkbox input "true"
click at [1360, 148] on span "Export selection" at bounding box center [1377, 147] width 184 height 16
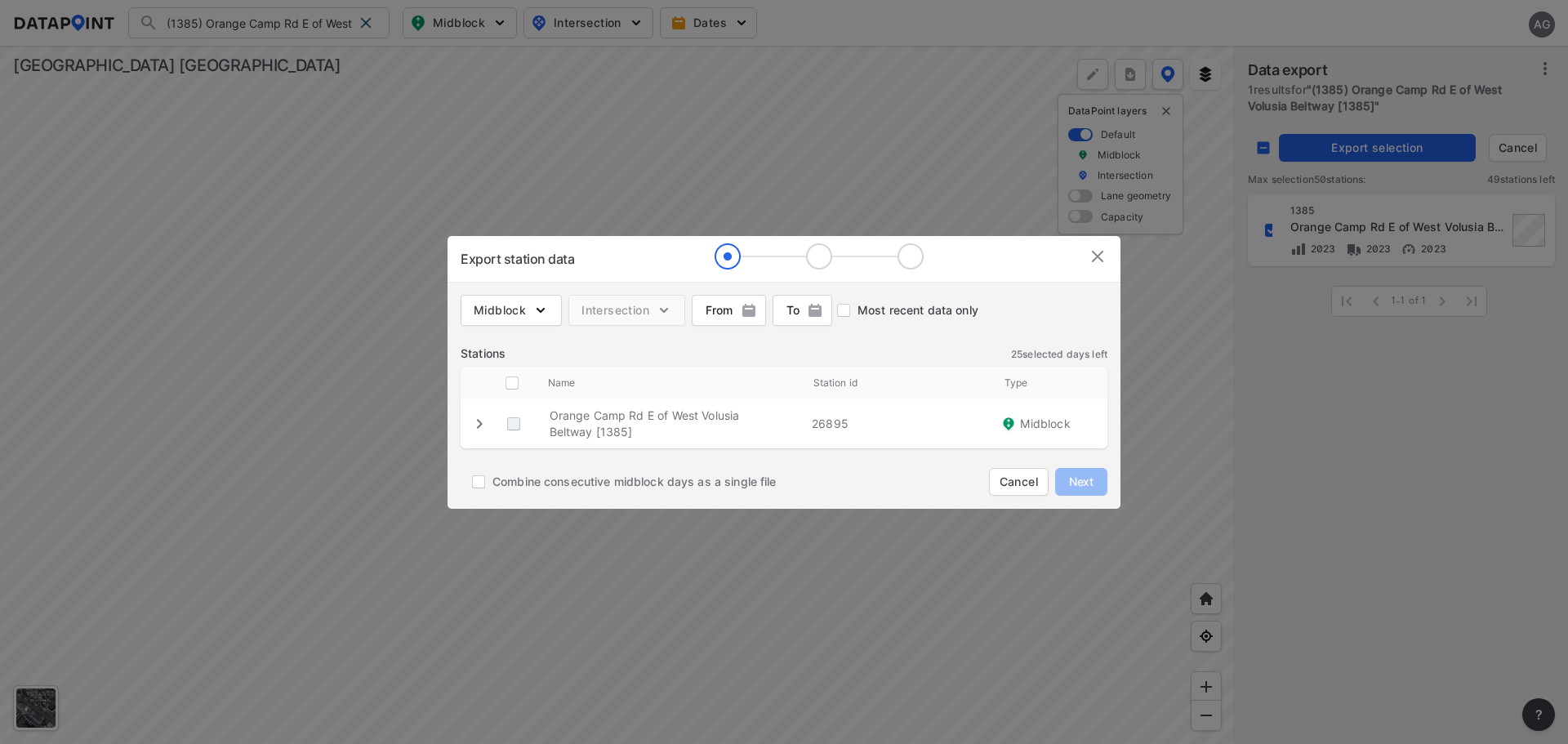
click at [520, 424] on \ "decorative checkbox" at bounding box center [513, 423] width 31 height 31
checkbox \ "true"
checkbox input "true"
click at [1080, 475] on span "Next" at bounding box center [1081, 481] width 33 height 16
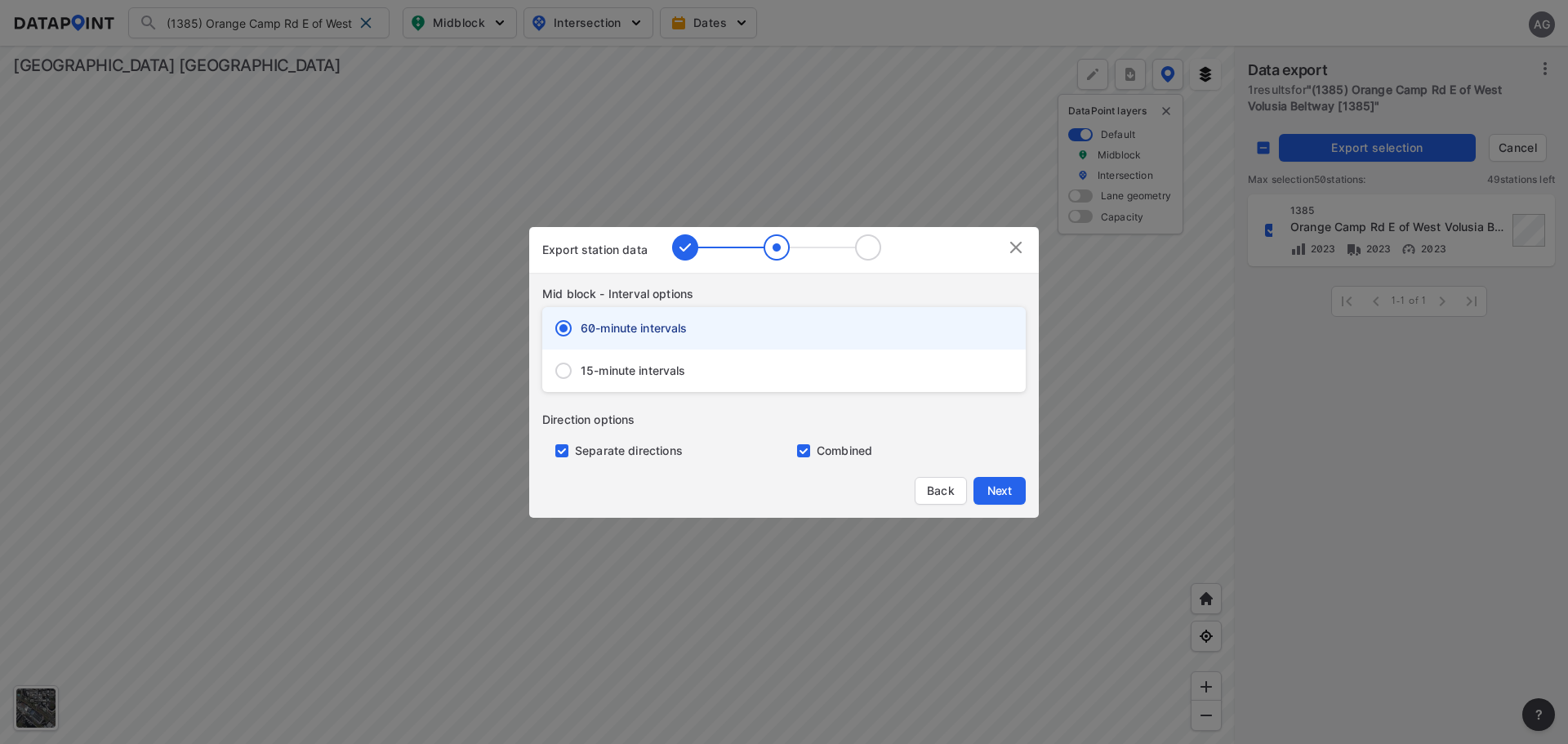
click at [617, 375] on span "15-minute intervals" at bounding box center [634, 370] width 106 height 16
click at [581, 375] on input "15-minute intervals" at bounding box center [563, 371] width 34 height 34
radio input "false"
radio input "true"
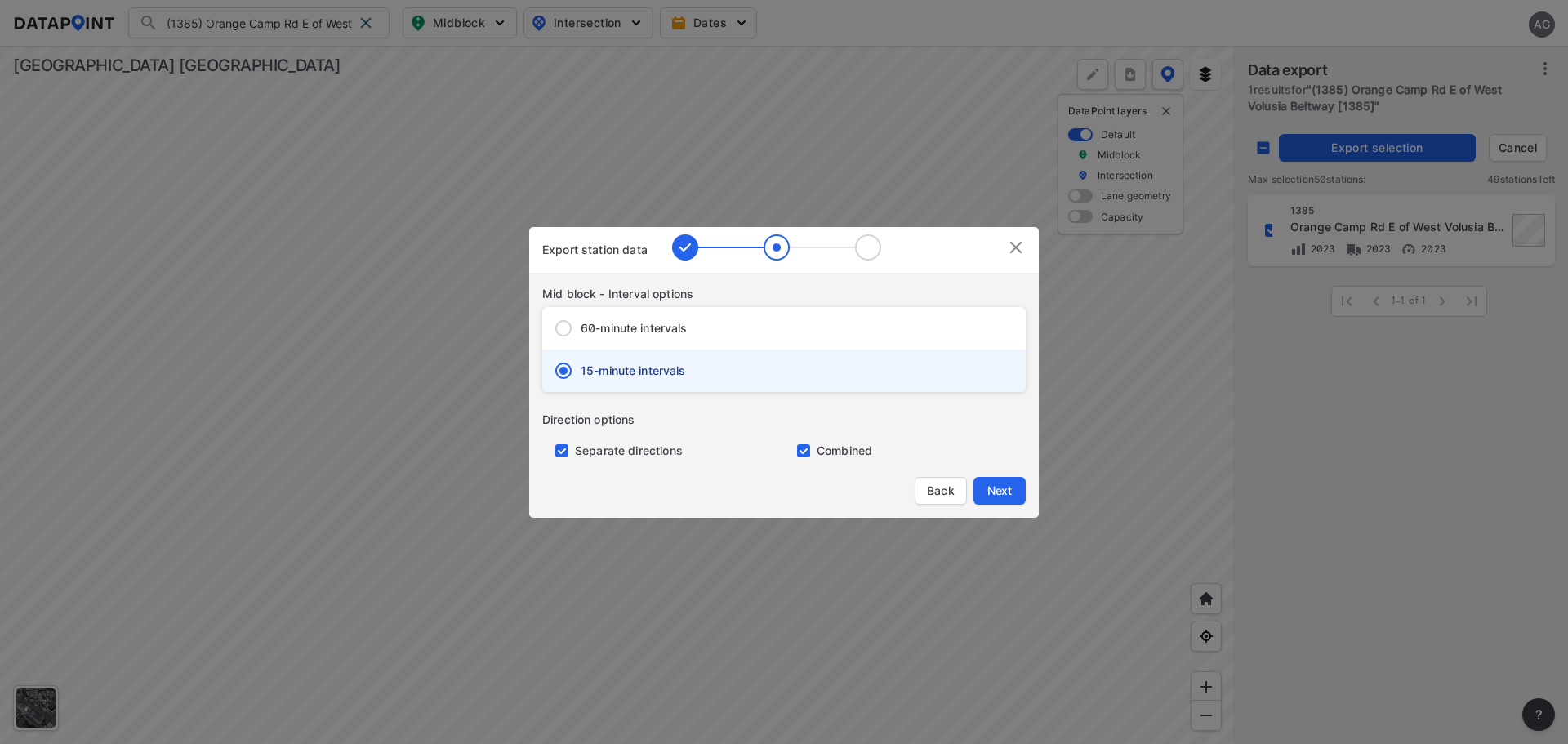
click at [552, 445] on input "primary checkbox" at bounding box center [559, 451] width 33 height 13
checkbox input "false"
click at [993, 484] on span "Next" at bounding box center [999, 490] width 33 height 16
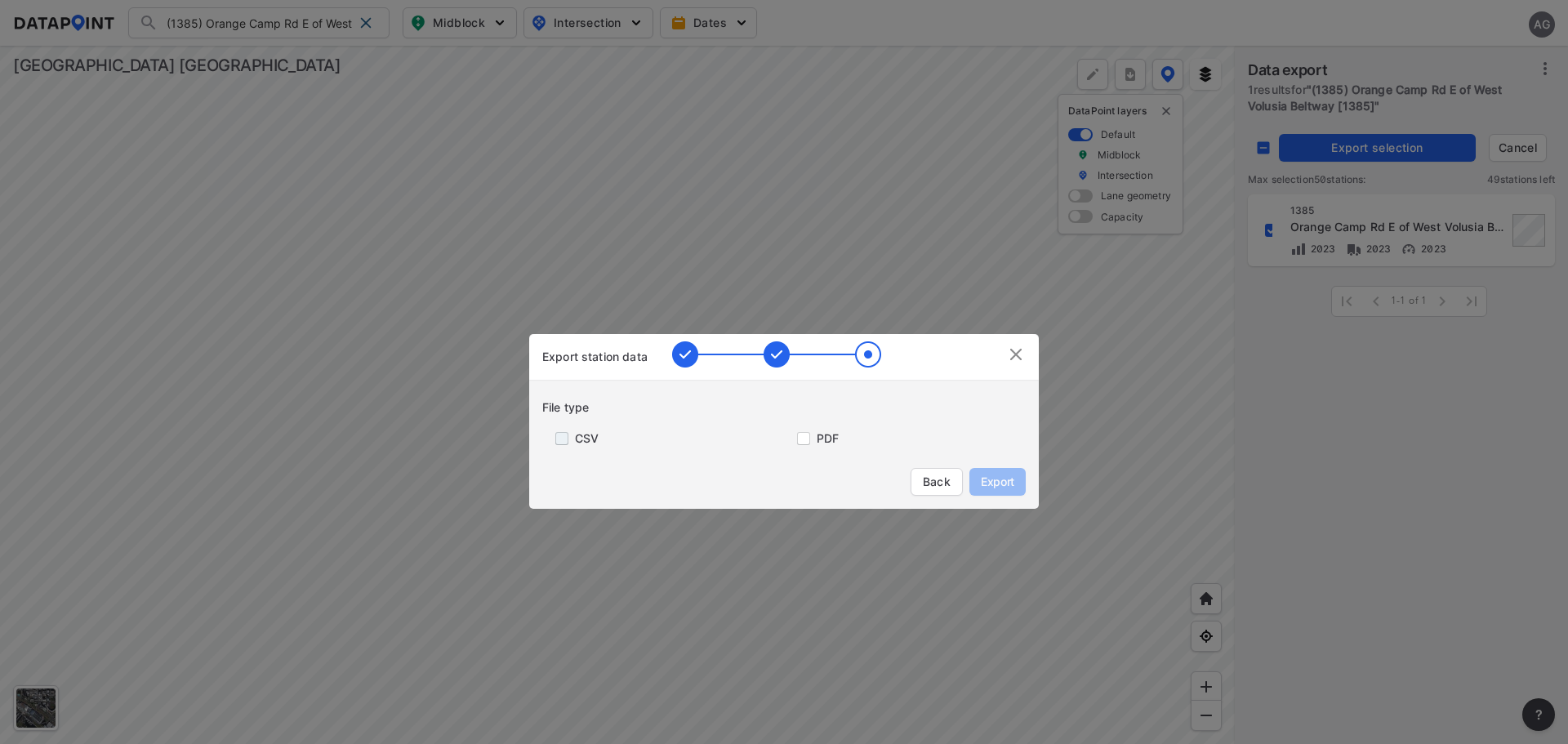
click at [557, 440] on input "primary checkbox" at bounding box center [559, 438] width 33 height 13
checkbox input "true"
click at [1003, 473] on span "Export" at bounding box center [997, 481] width 37 height 16
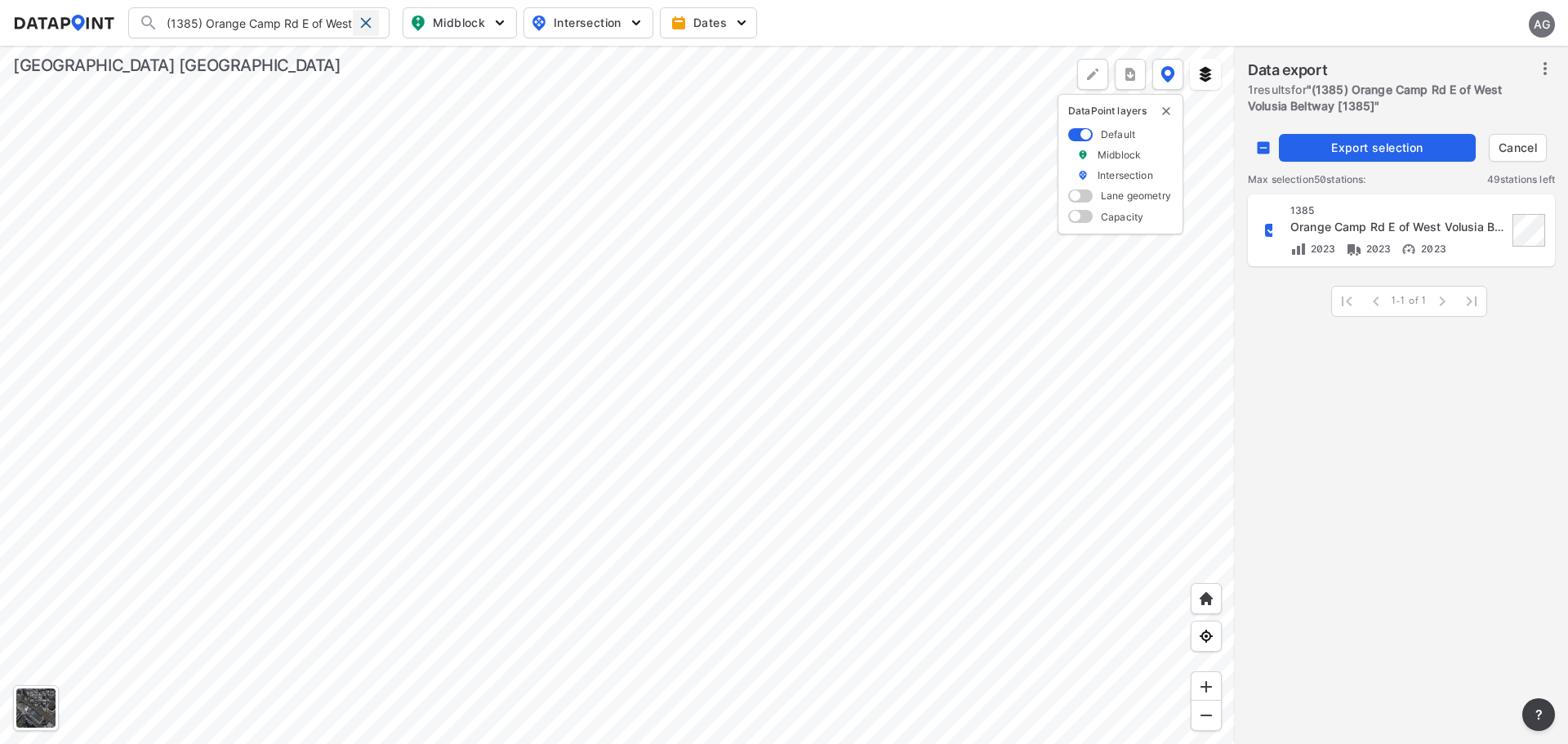
click at [365, 24] on span at bounding box center [366, 23] width 13 height 13
checkbox input "false"
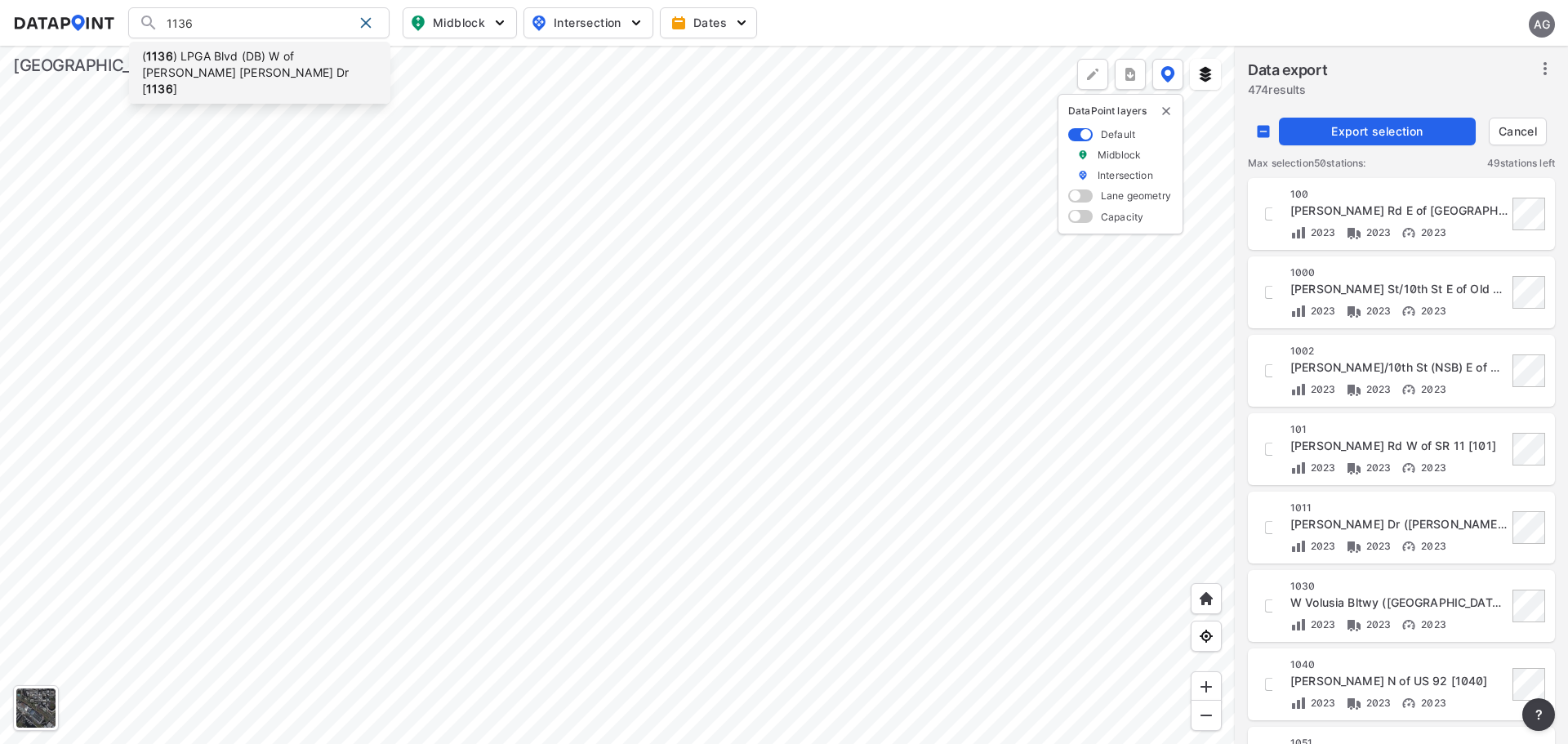
click at [286, 67] on li "( 1136 ) LPGA Blvd (DB) W of [PERSON_NAME] [PERSON_NAME] Dr [ 1136 ]" at bounding box center [259, 73] width 261 height 62
type input "(1136) LPGA Blvd (DB) W of [PERSON_NAME] [PERSON_NAME] Dr [1136]"
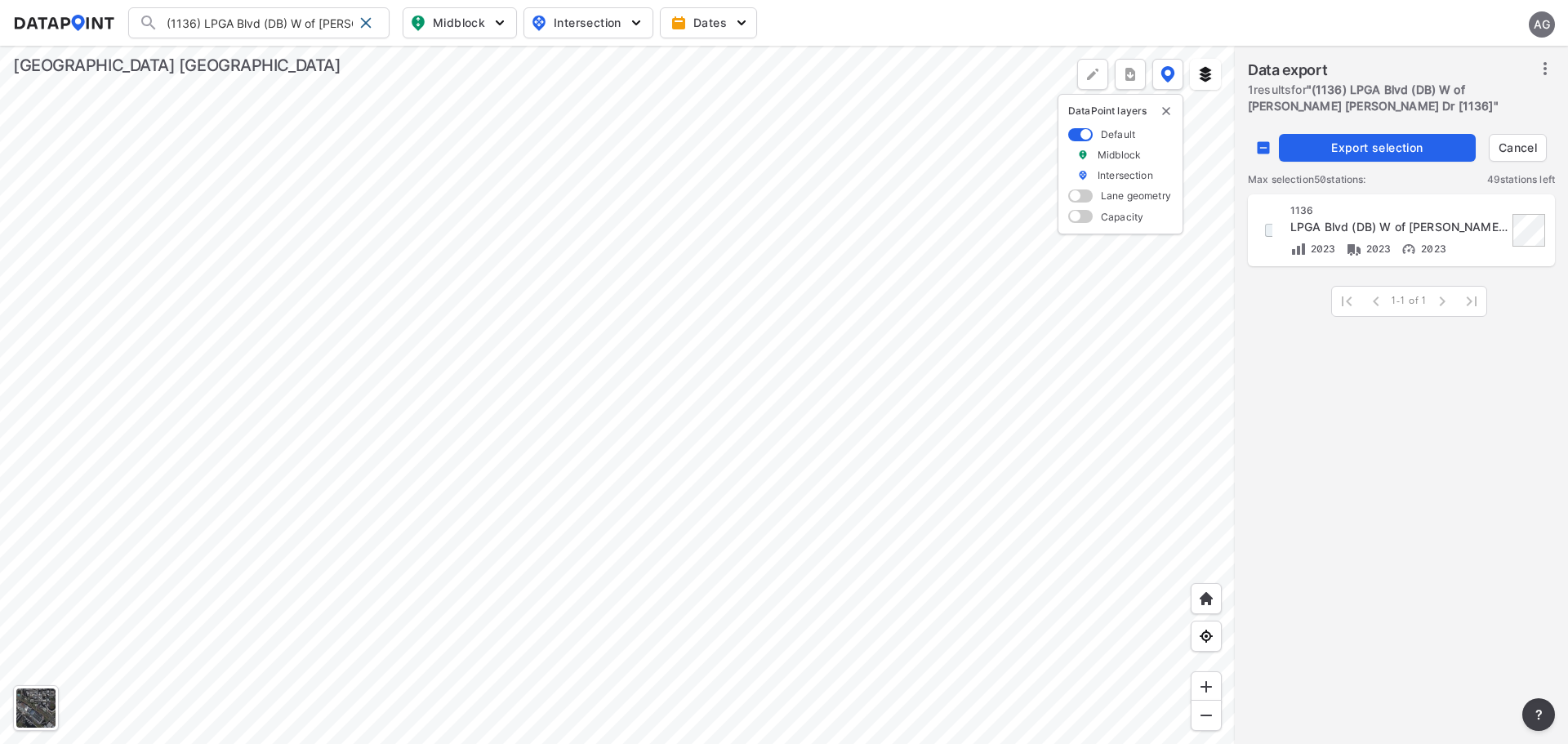
click at [1266, 227] on input "decorative checkbox" at bounding box center [1271, 229] width 27 height 27
checkbox input "true"
click at [1356, 143] on span "Export selection" at bounding box center [1377, 147] width 184 height 16
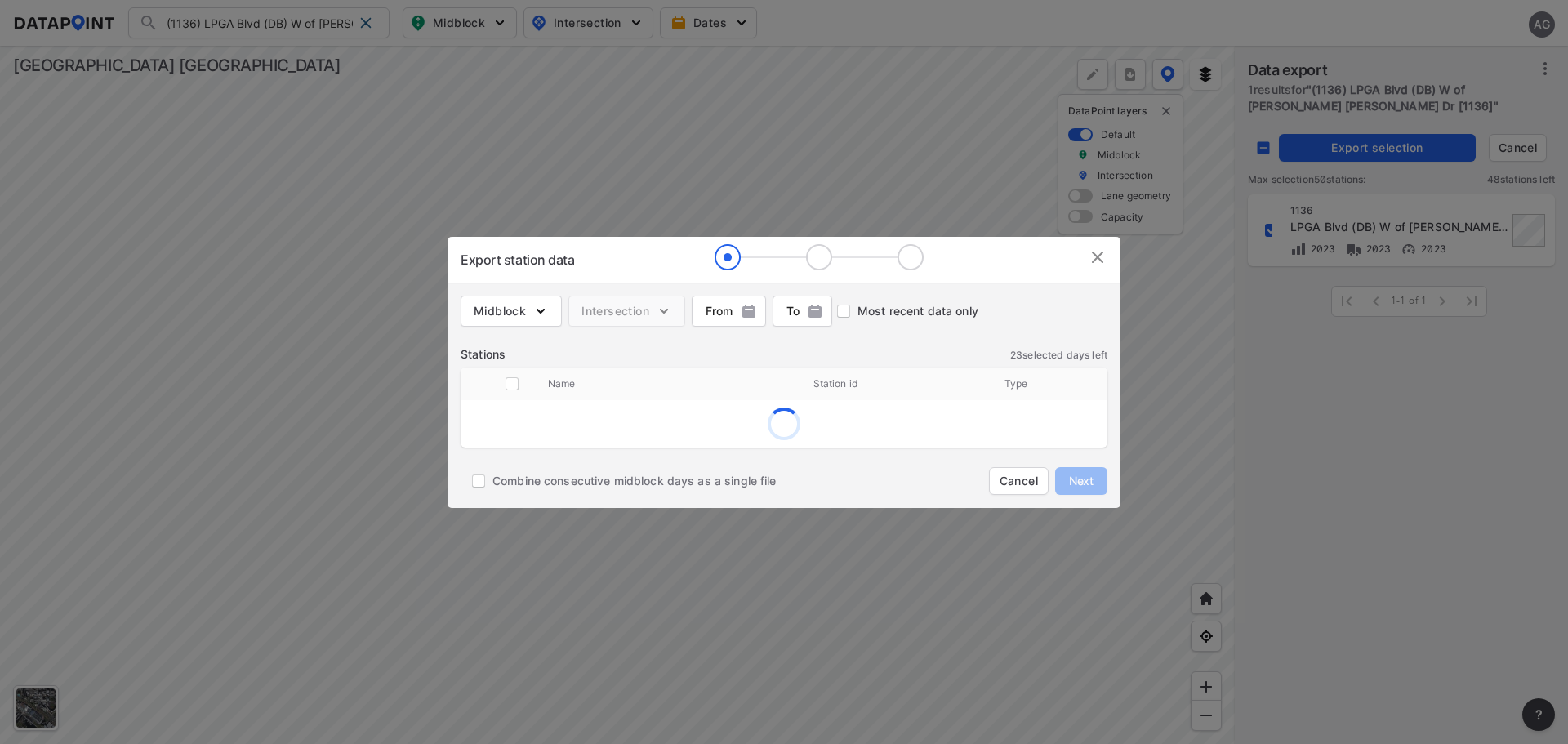
click at [1105, 255] on img at bounding box center [1097, 256] width 20 height 20
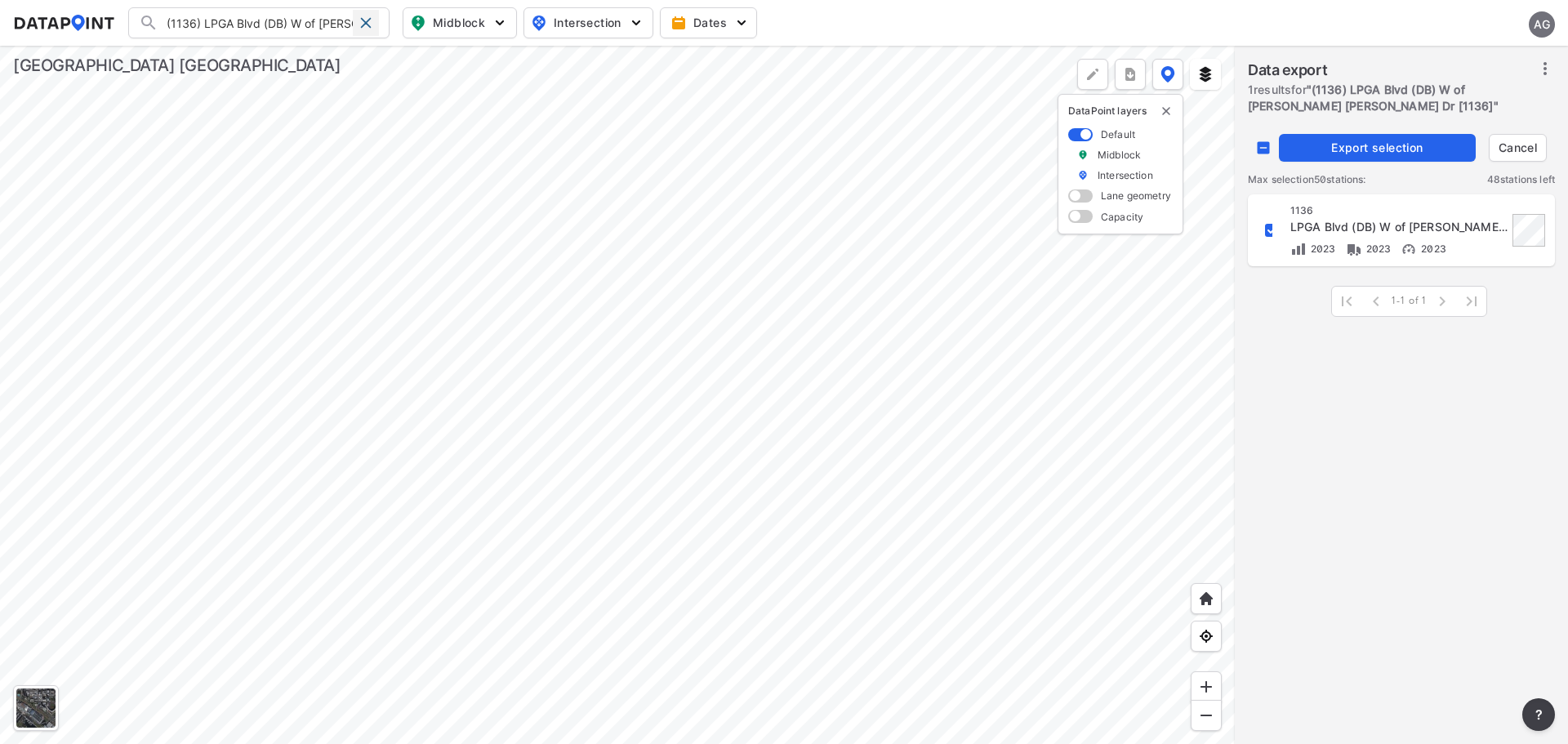
click at [363, 18] on span at bounding box center [366, 23] width 13 height 13
checkbox input "false"
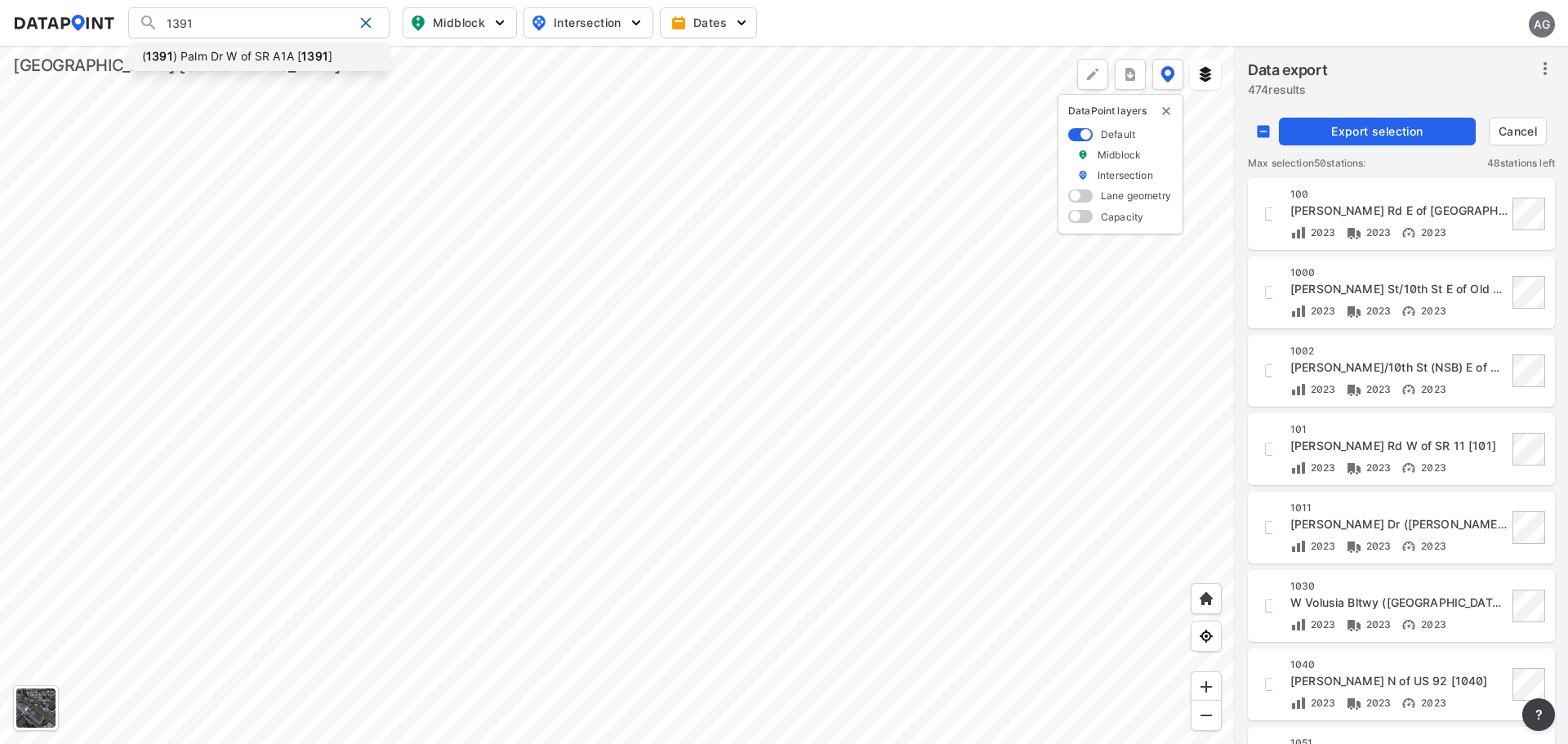
click at [275, 58] on li "( 1391 ) Palm Dr W of SR A1A [ 1391 ]" at bounding box center [259, 56] width 261 height 29
type input "(1391) Palm Dr W of SR A1A [1391]"
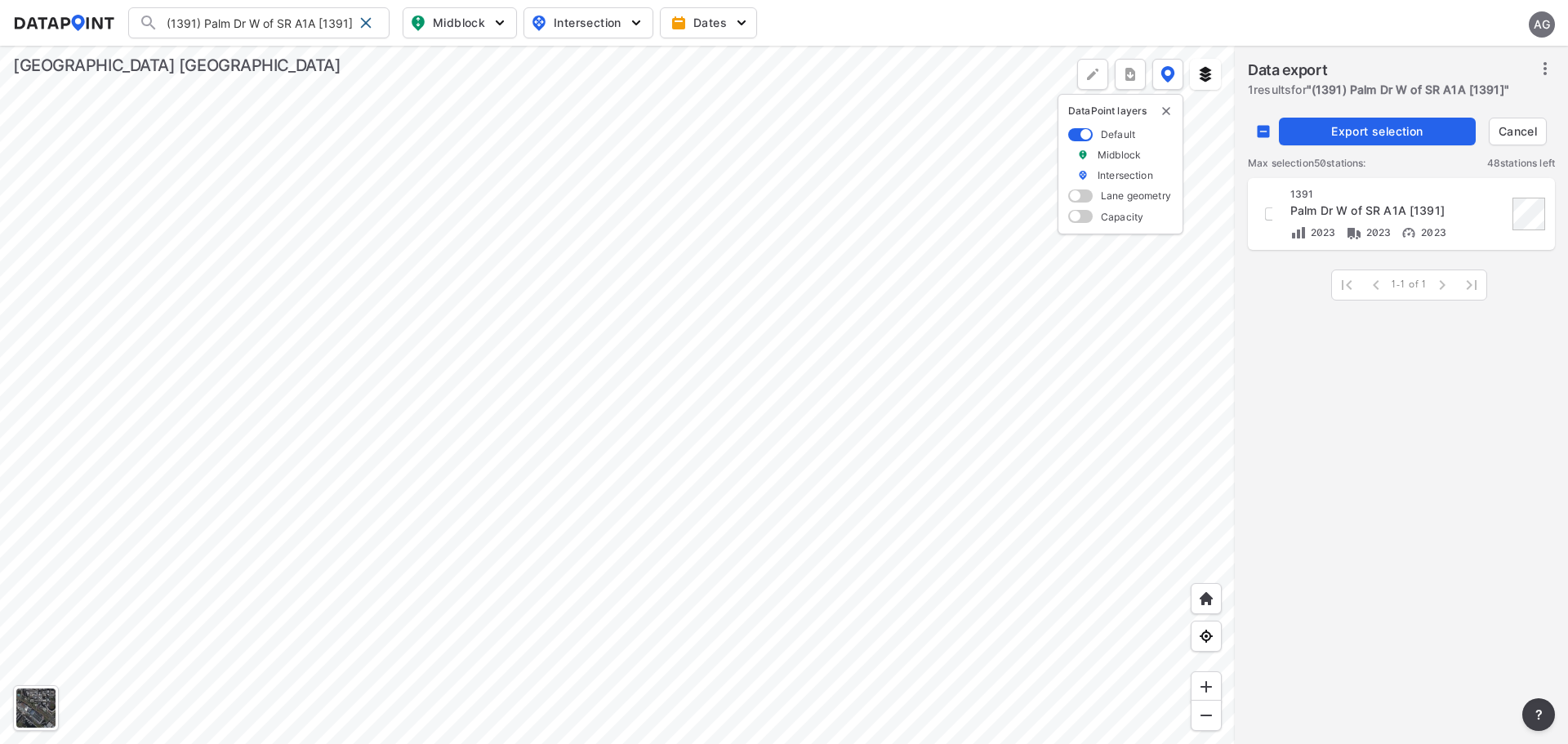
click at [1335, 130] on span "Export selection" at bounding box center [1377, 131] width 184 height 16
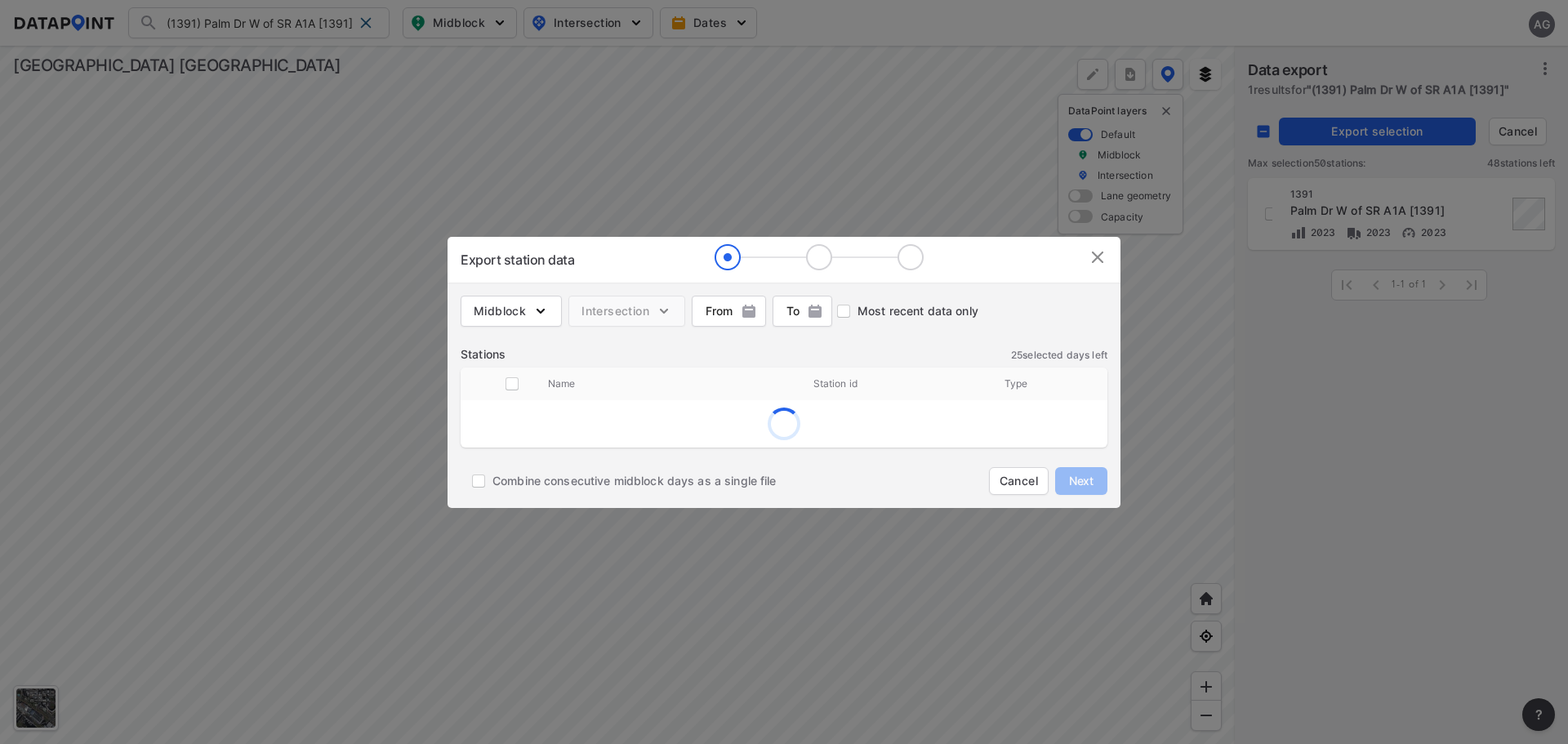
click at [1090, 261] on img at bounding box center [1097, 256] width 20 height 20
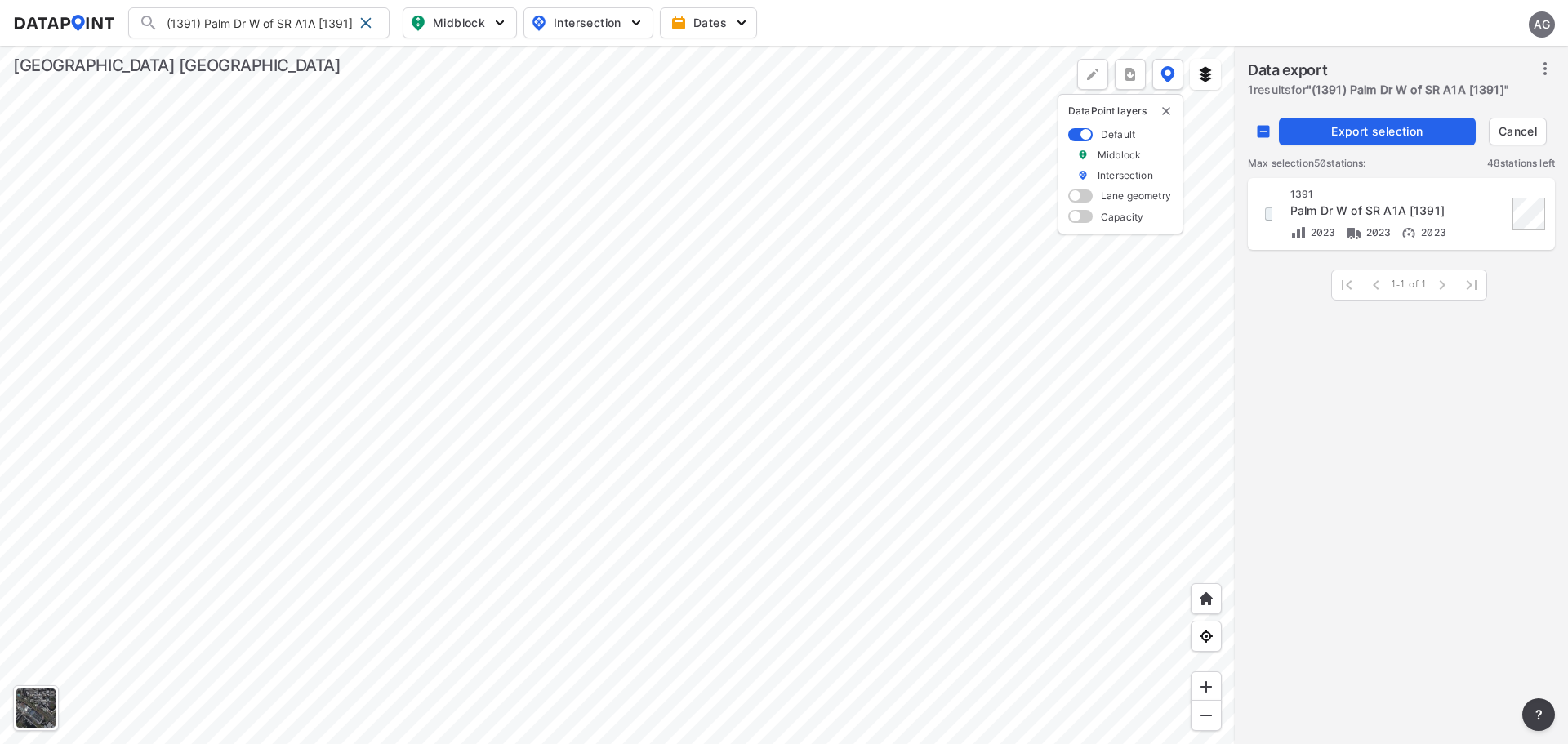
click at [1267, 218] on input "decorative checkbox" at bounding box center [1271, 213] width 27 height 27
checkbox input "true"
click at [1341, 131] on span "Export selection" at bounding box center [1377, 131] width 184 height 16
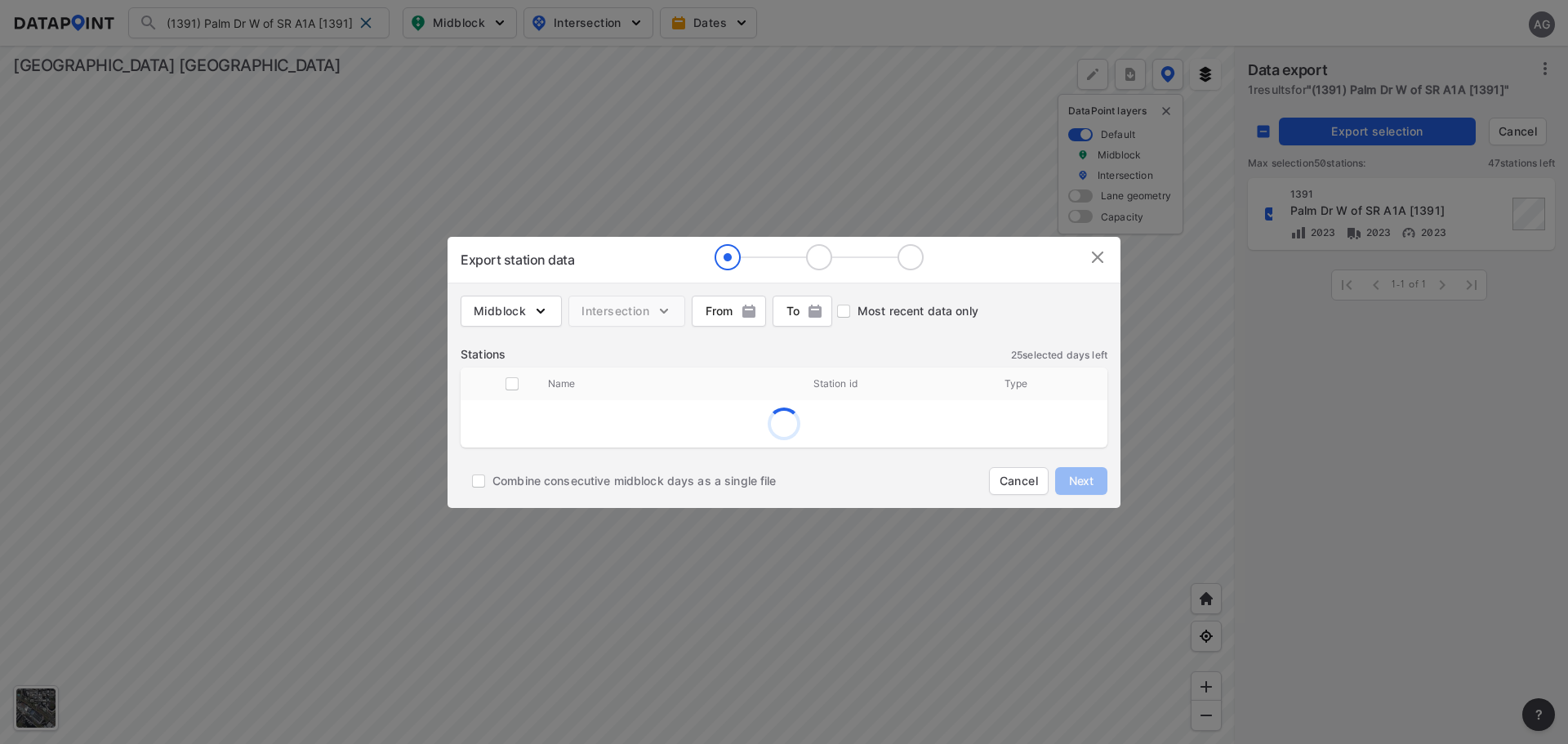
click at [1102, 256] on img at bounding box center [1097, 256] width 20 height 20
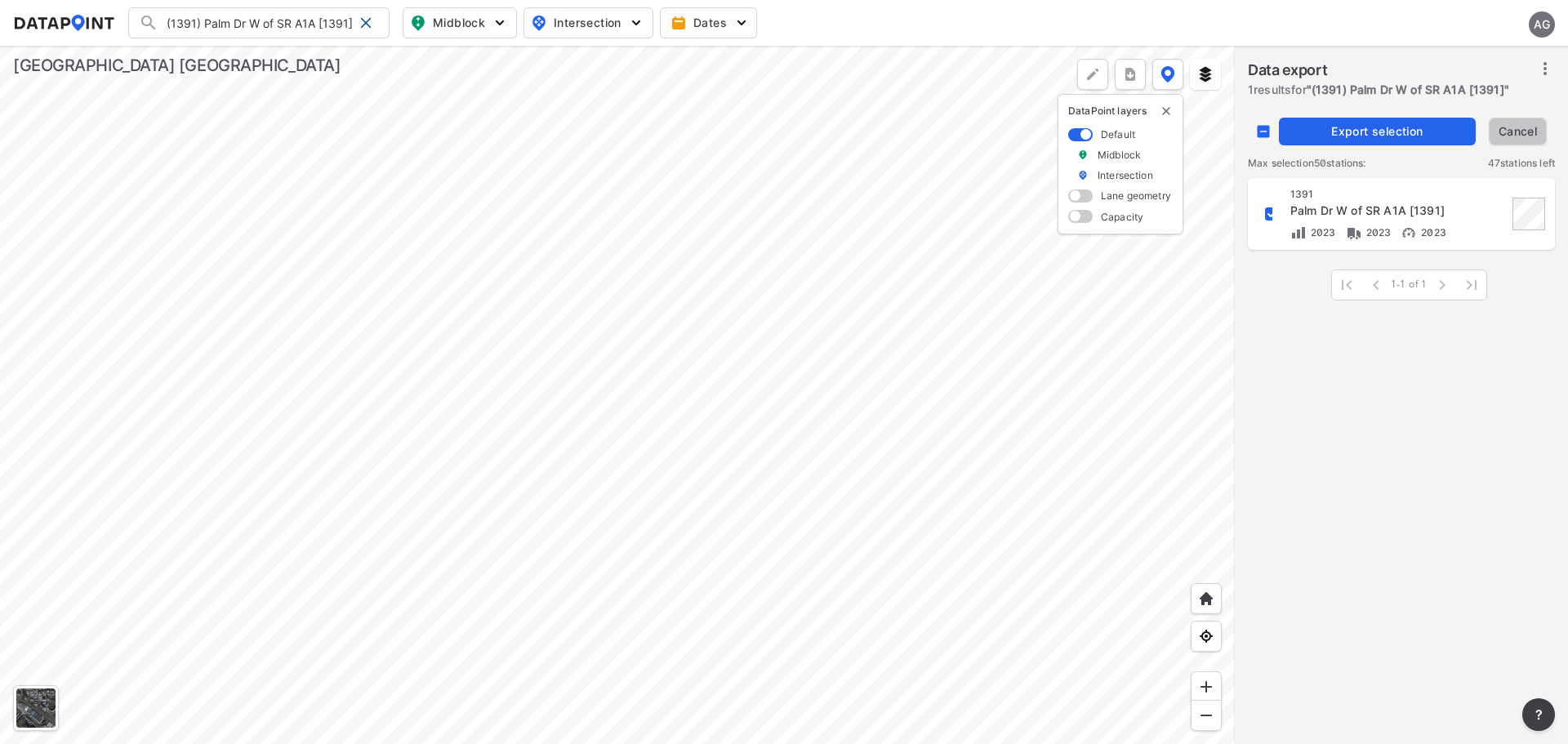
click at [1510, 139] on span "Cancel" at bounding box center [1518, 131] width 43 height 16
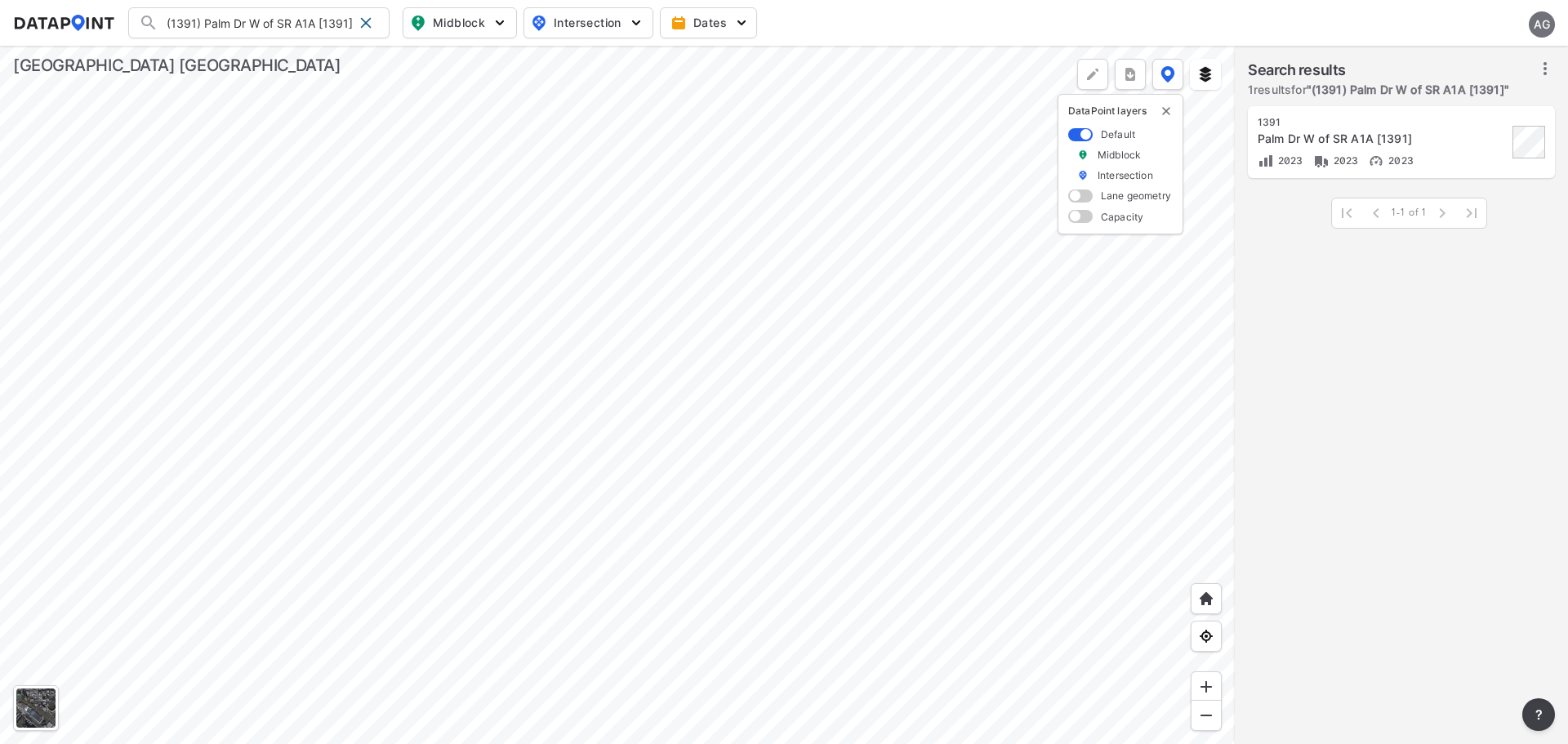
click at [1424, 138] on div "Palm Dr W of SR A1A [1391]" at bounding box center [1382, 139] width 250 height 16
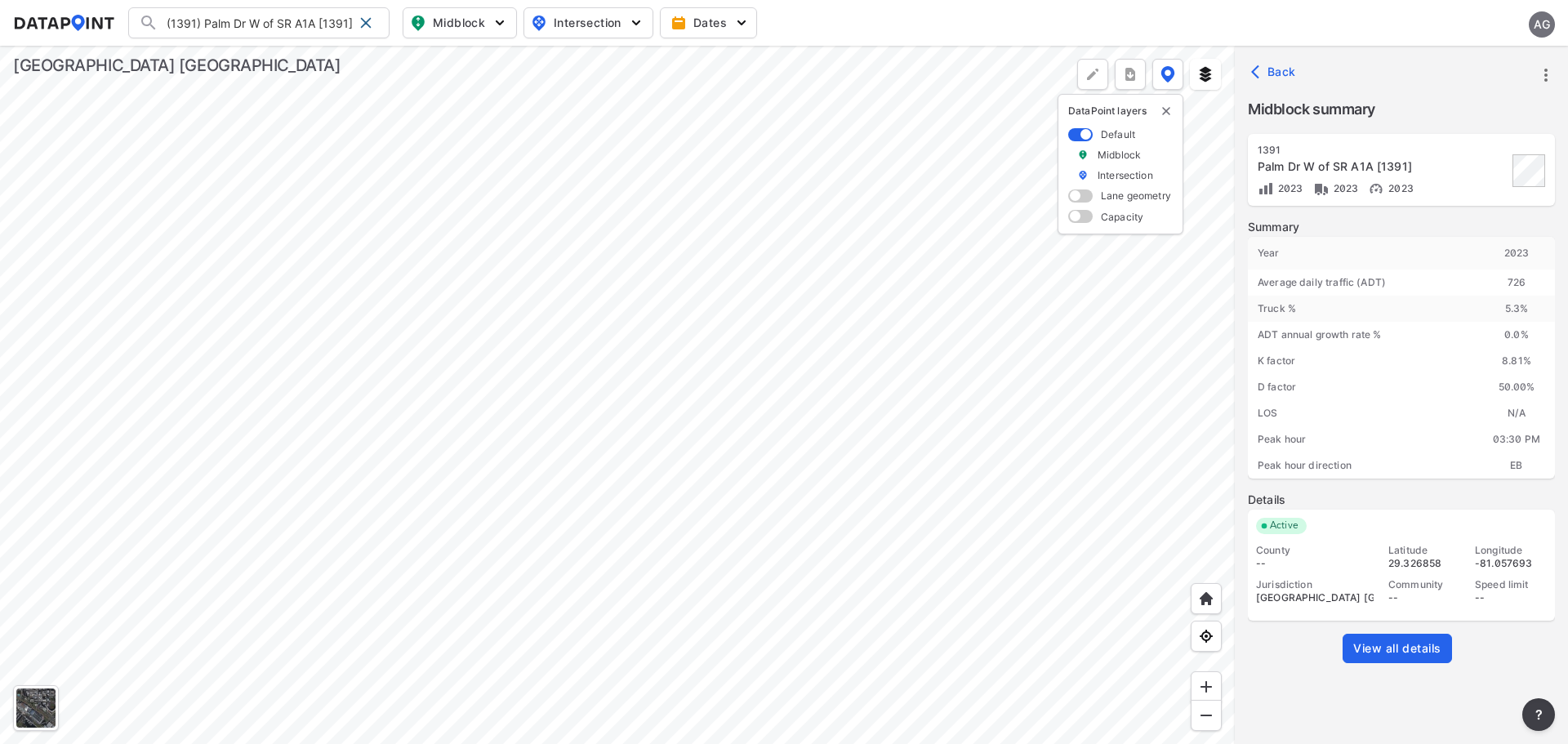
click at [1402, 589] on span "View all details" at bounding box center [1398, 648] width 89 height 16
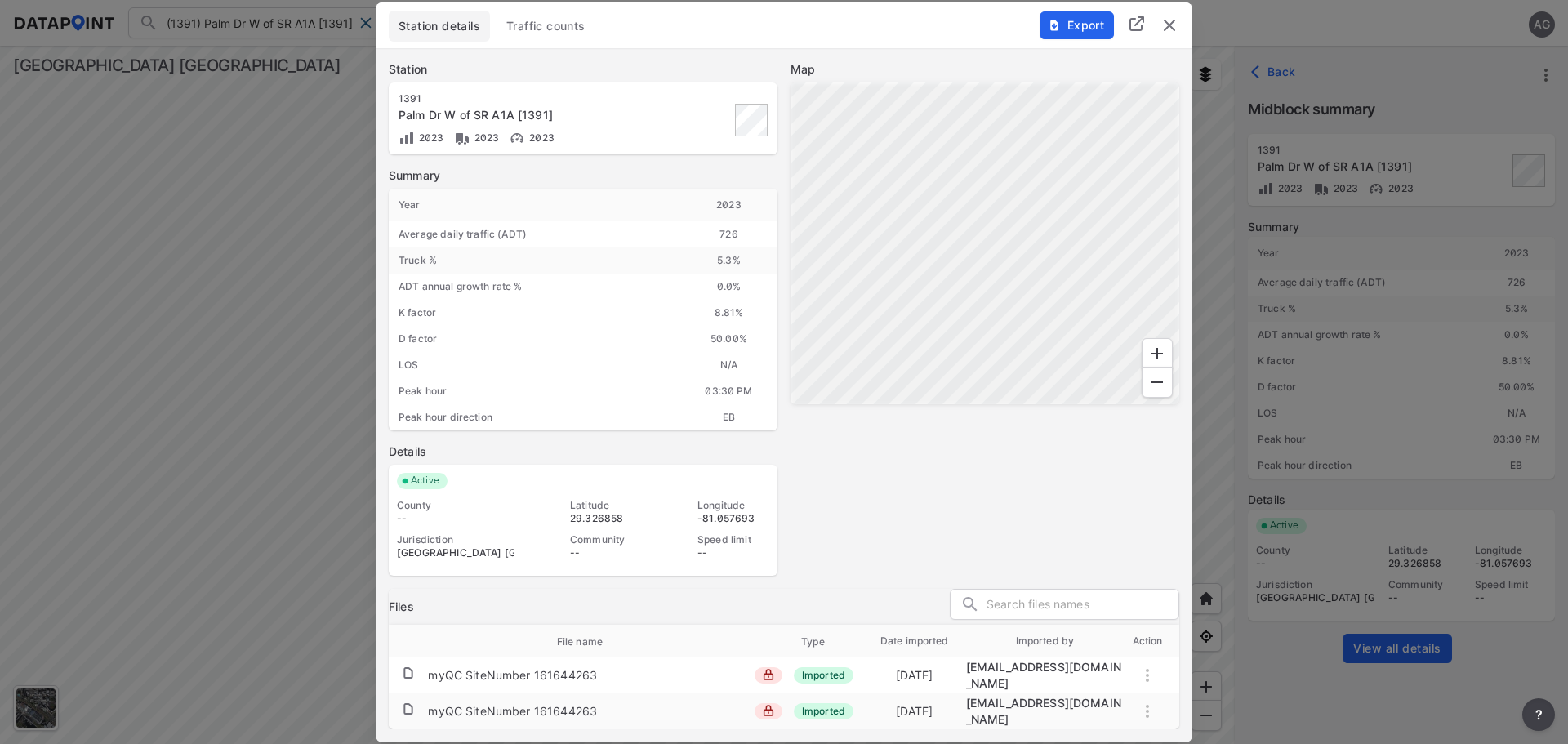
click at [556, 34] on span "Traffic counts" at bounding box center [546, 25] width 79 height 16
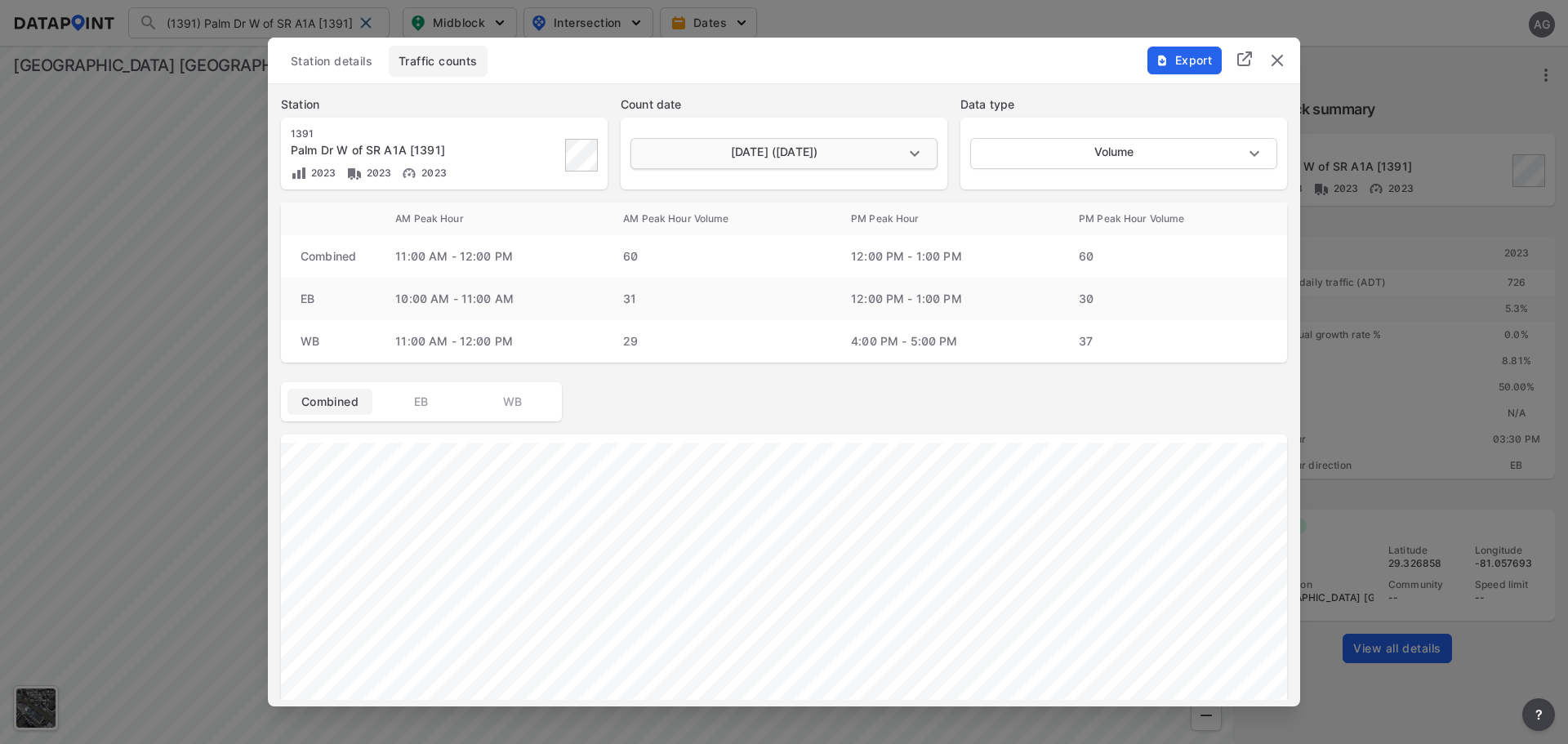
click at [916, 151] on body "(1391) Palm Dr W of SR A1A [1391] (1391) Palm Dr W of SR A1A [1391] Search No r…" at bounding box center [784, 372] width 1568 height 744
click at [803, 91] on div at bounding box center [784, 372] width 1568 height 744
click at [914, 152] on body "(1391) Palm Dr W of SR A1A [1391] (1391) Palm Dr W of SR A1A [1391] Search No r…" at bounding box center [784, 372] width 1568 height 744
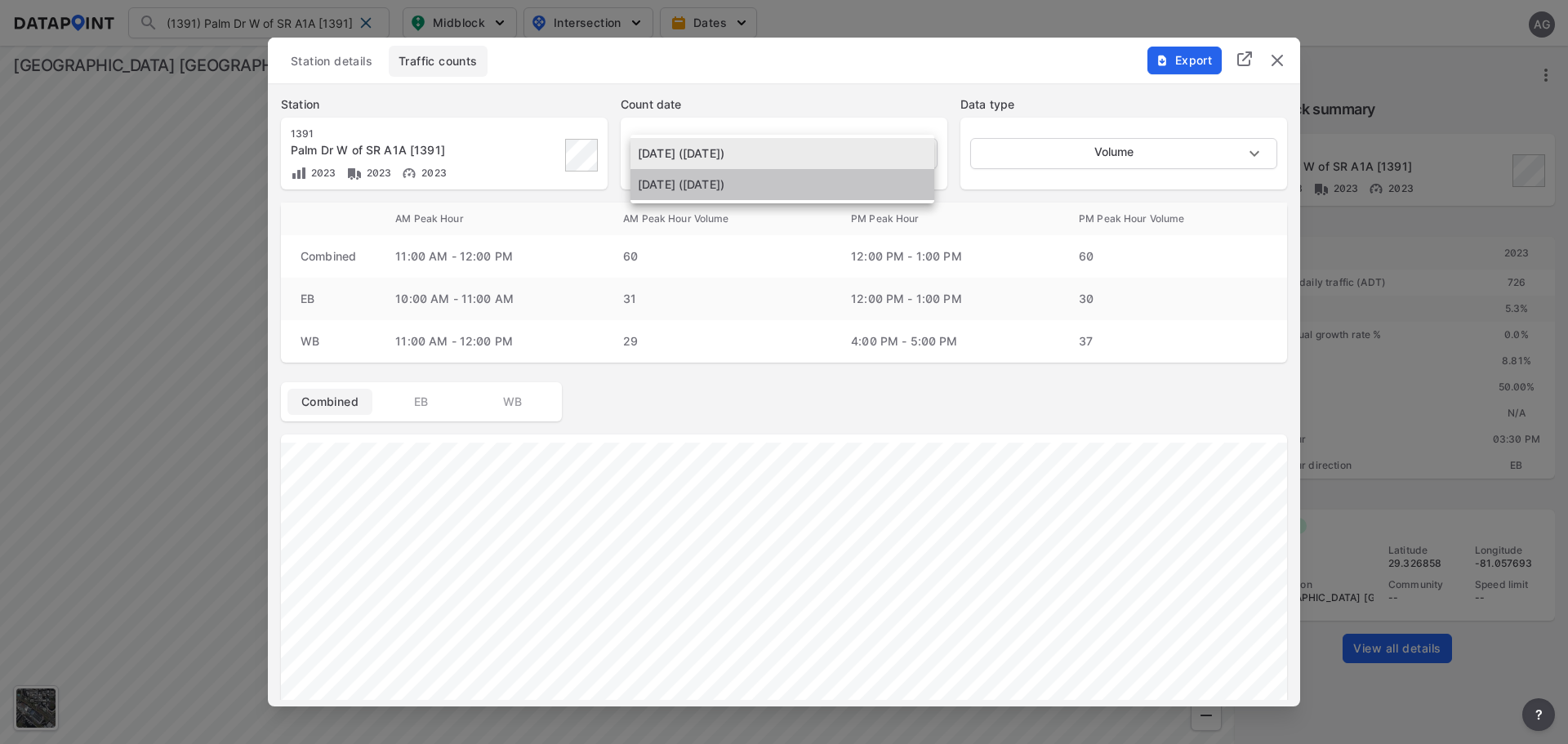
click at [772, 181] on li "[DATE] ([DATE])" at bounding box center [782, 184] width 304 height 31
type input "[DATE]"
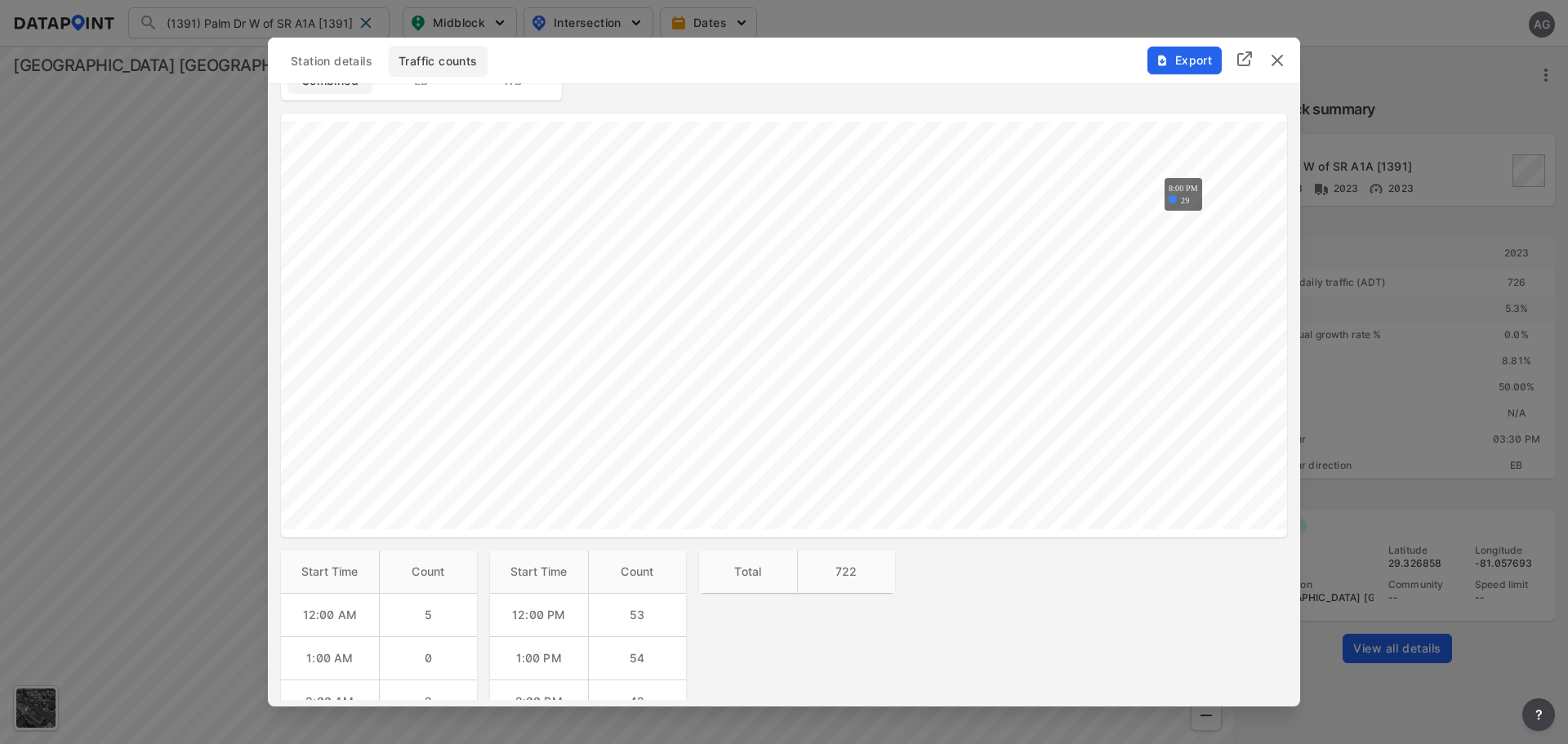
scroll to position [326, 0]
click at [1281, 58] on img "delete" at bounding box center [1277, 60] width 20 height 20
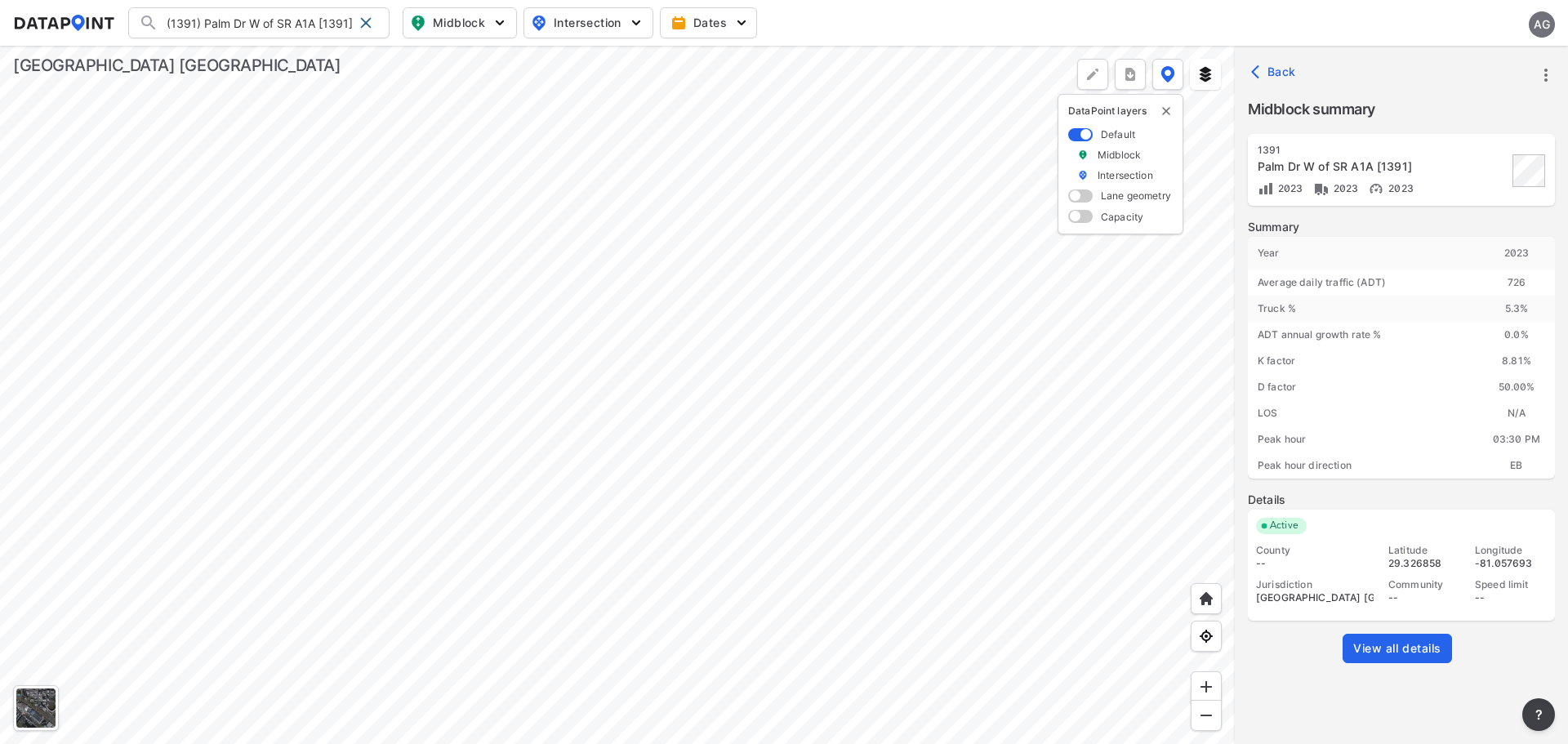
click at [947, 273] on div at bounding box center [617, 394] width 1235 height 698
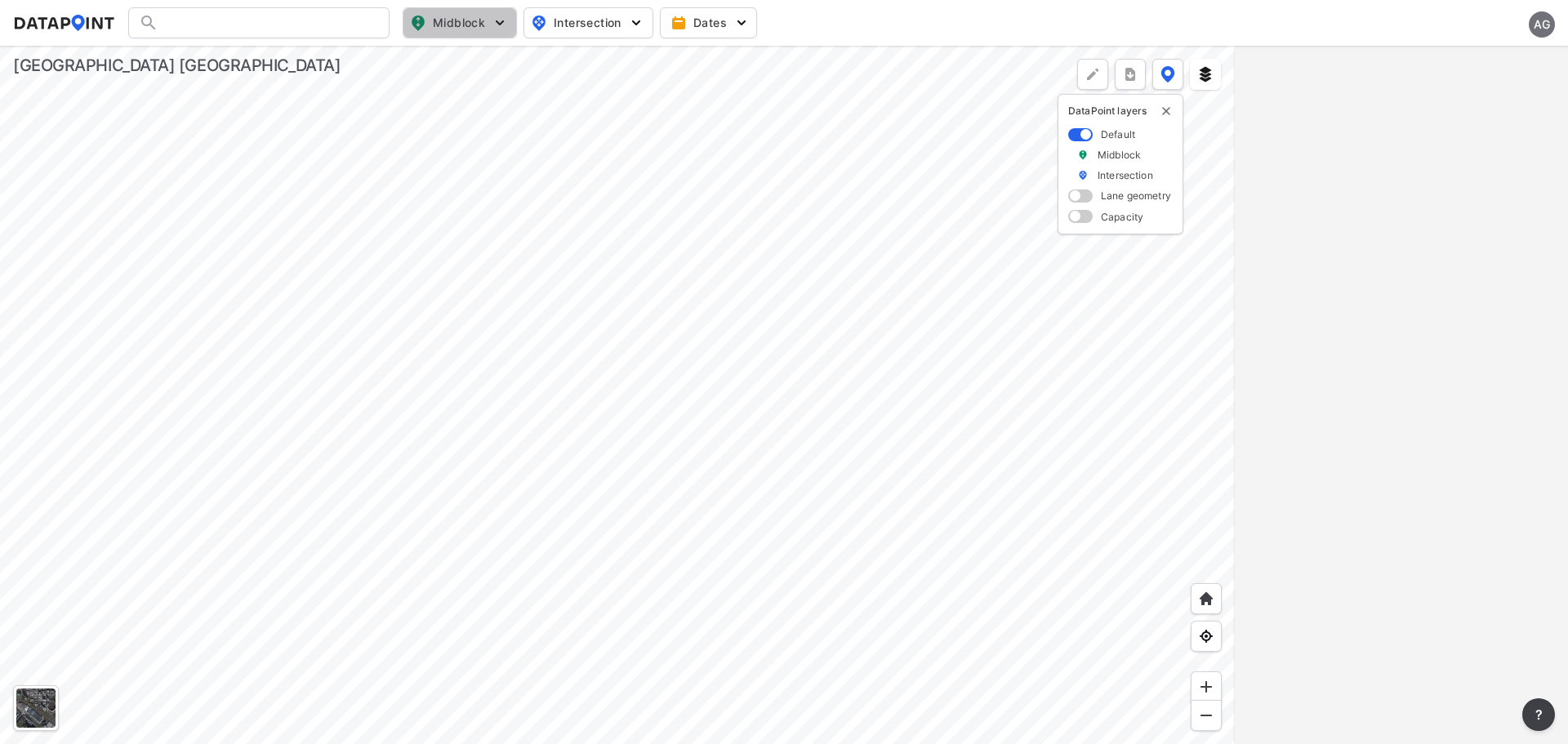
click at [466, 24] on span "Midblock" at bounding box center [459, 23] width 96 height 20
click at [434, 50] on label "Volume count" at bounding box center [426, 59] width 137 height 30
click at [375, 52] on input "Volume count" at bounding box center [366, 59] width 16 height 16
checkbox input "true"
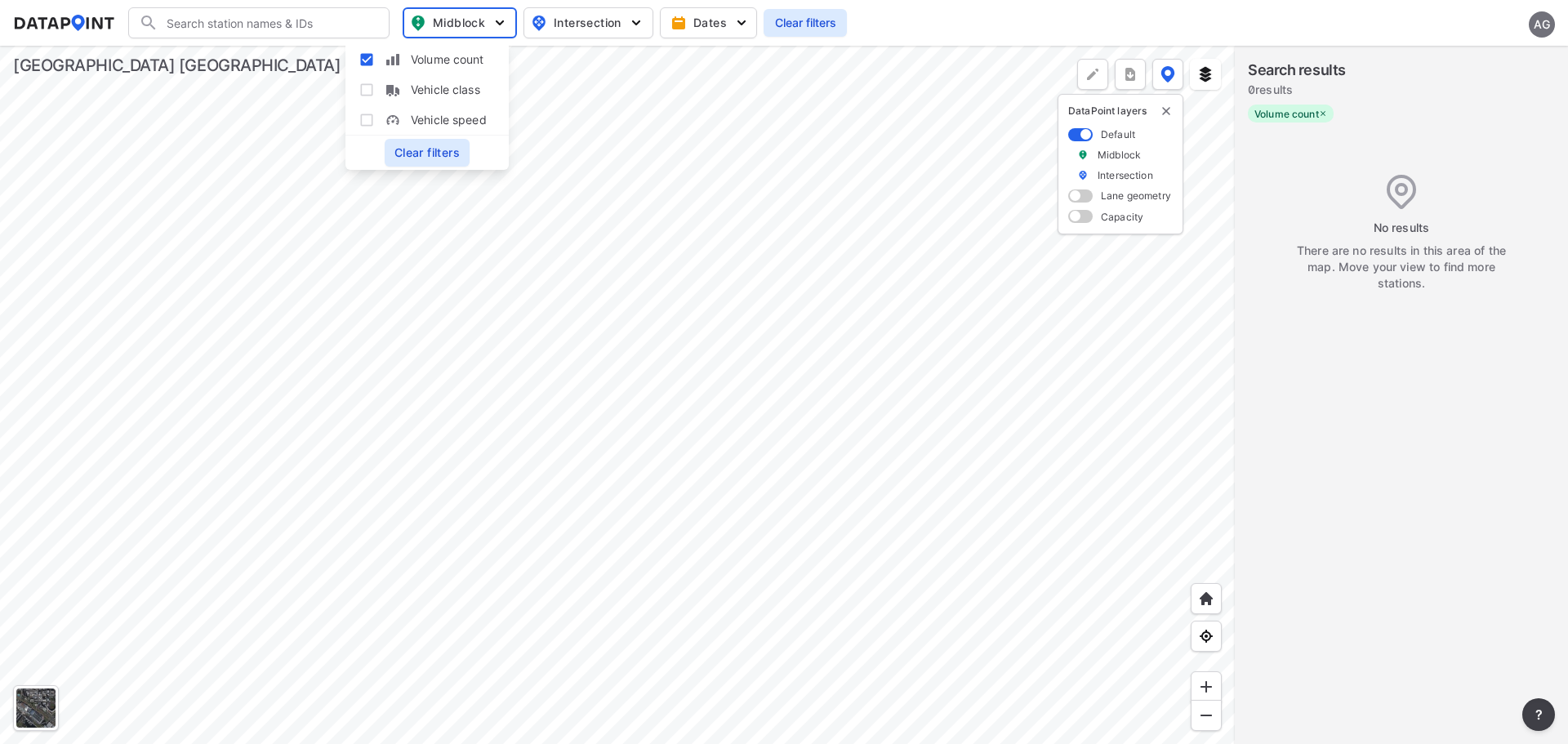
click at [869, 190] on div at bounding box center [617, 394] width 1235 height 698
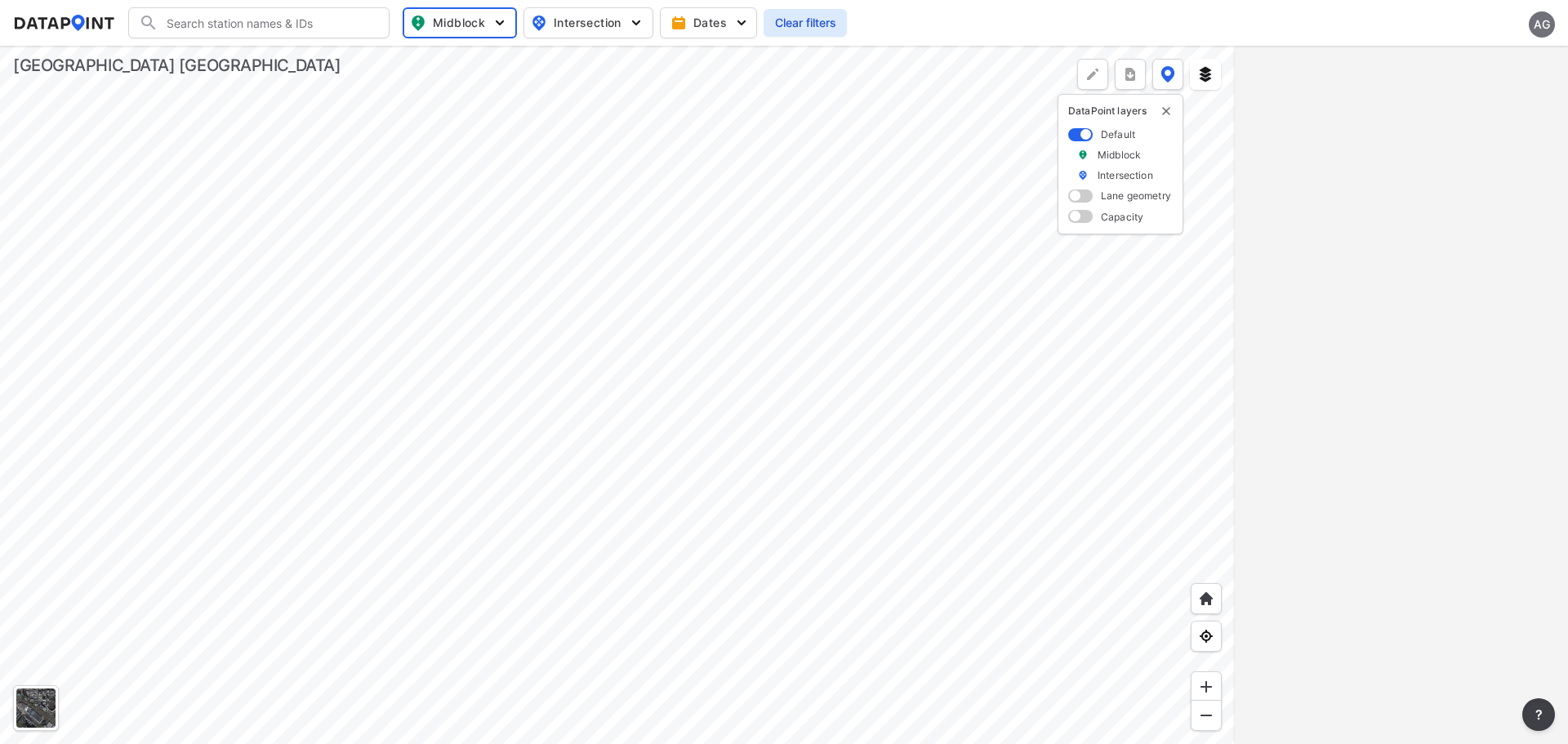
click at [260, 24] on input "Search" at bounding box center [269, 23] width 221 height 26
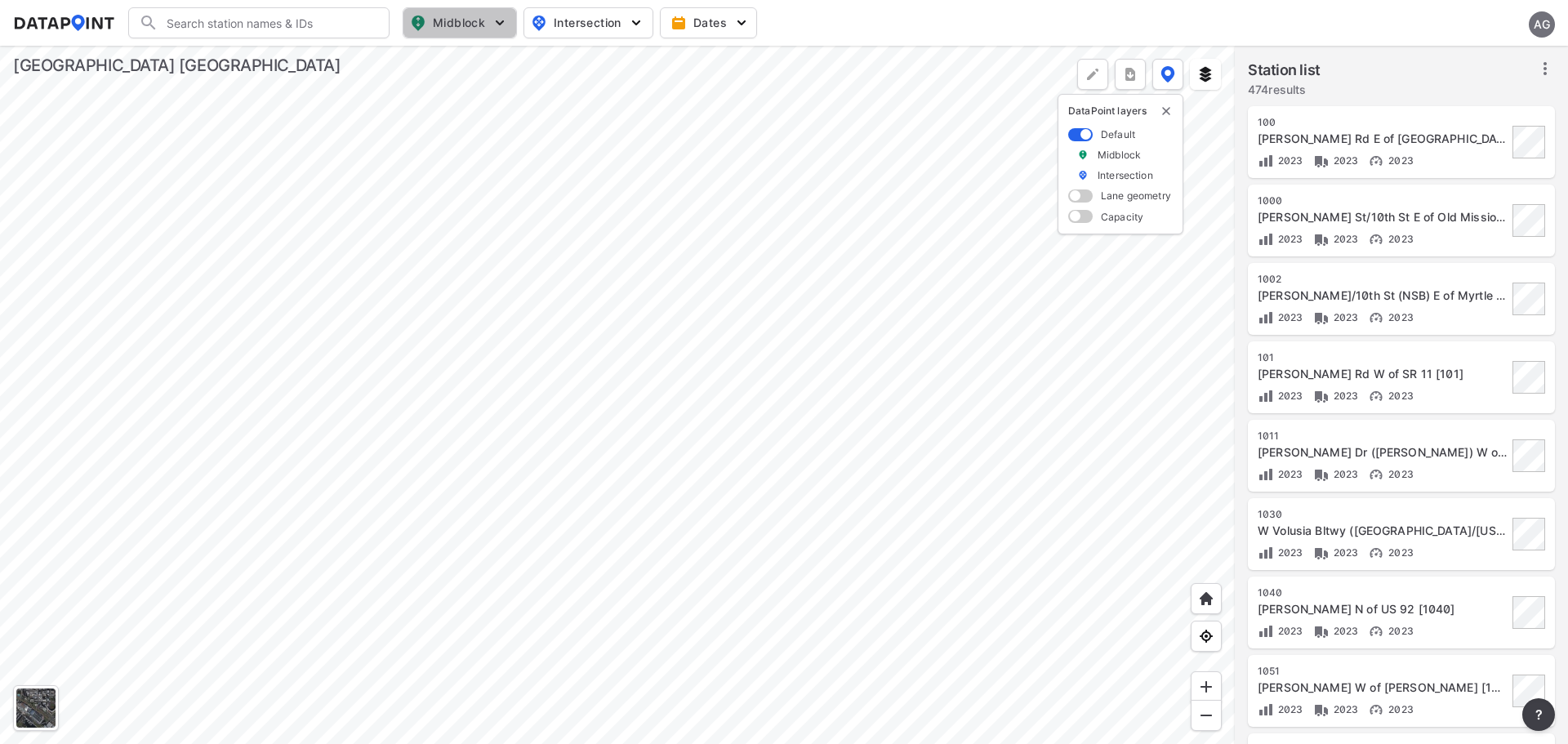
click at [482, 14] on span "Midblock" at bounding box center [459, 23] width 96 height 20
click at [428, 52] on span "Volume count" at bounding box center [447, 59] width 74 height 17
click at [375, 52] on input "Volume count" at bounding box center [366, 59] width 16 height 16
checkbox input "true"
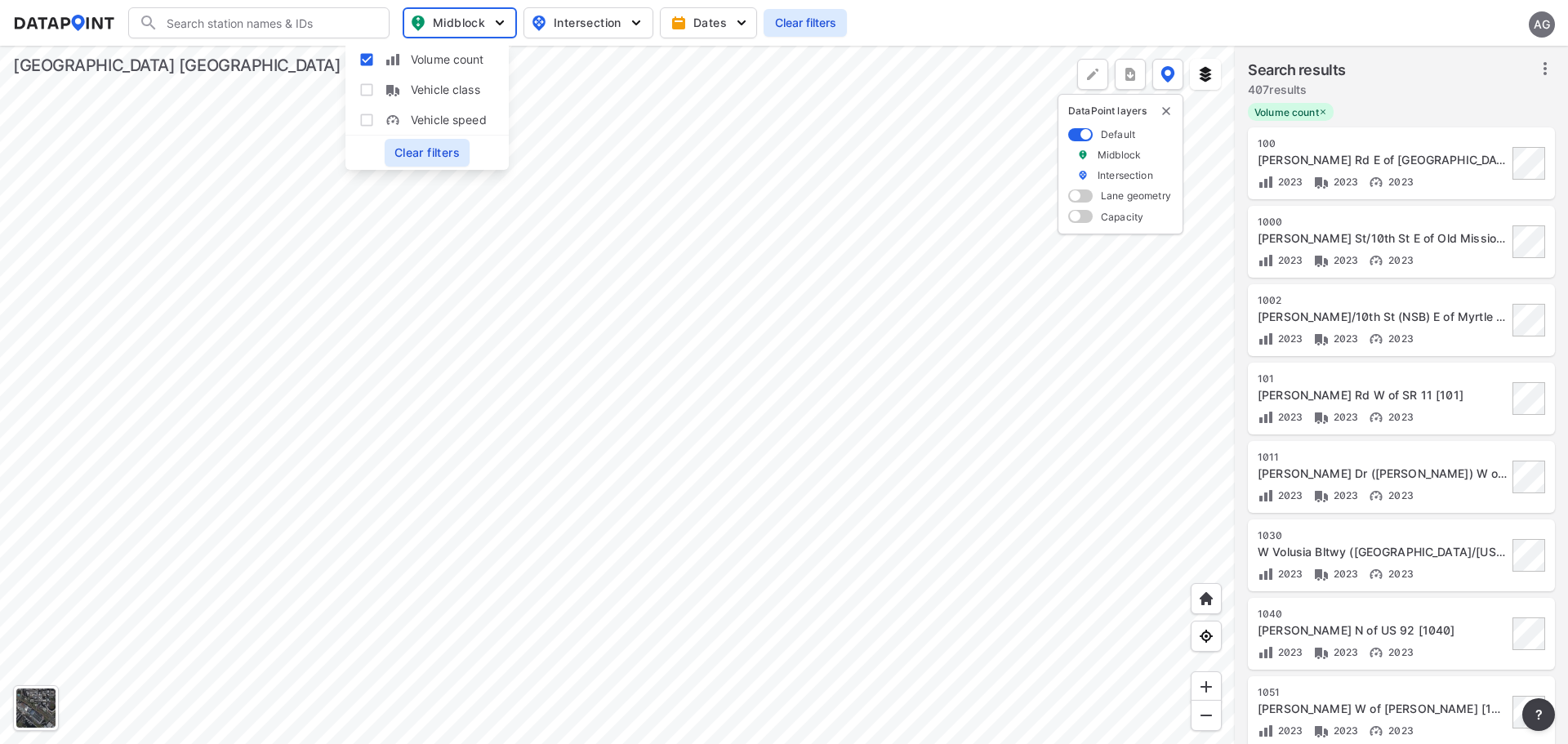
click at [504, 25] on img "button" at bounding box center [499, 23] width 16 height 16
click at [280, 26] on input "Search" at bounding box center [269, 23] width 221 height 26
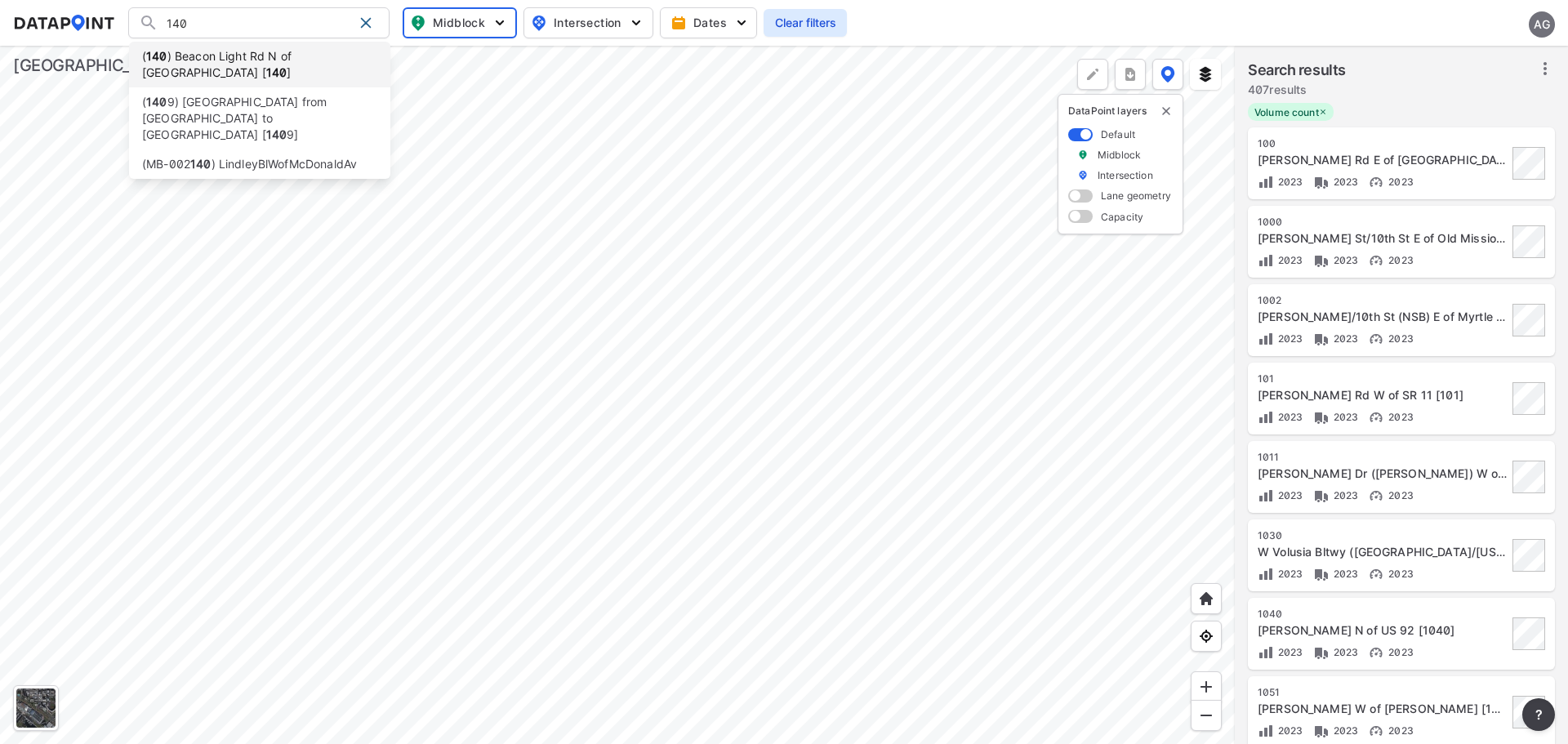
click at [274, 64] on li "( 140 ) Beacon Light Rd N of Halifax Ave [ 140 ]" at bounding box center [259, 64] width 261 height 45
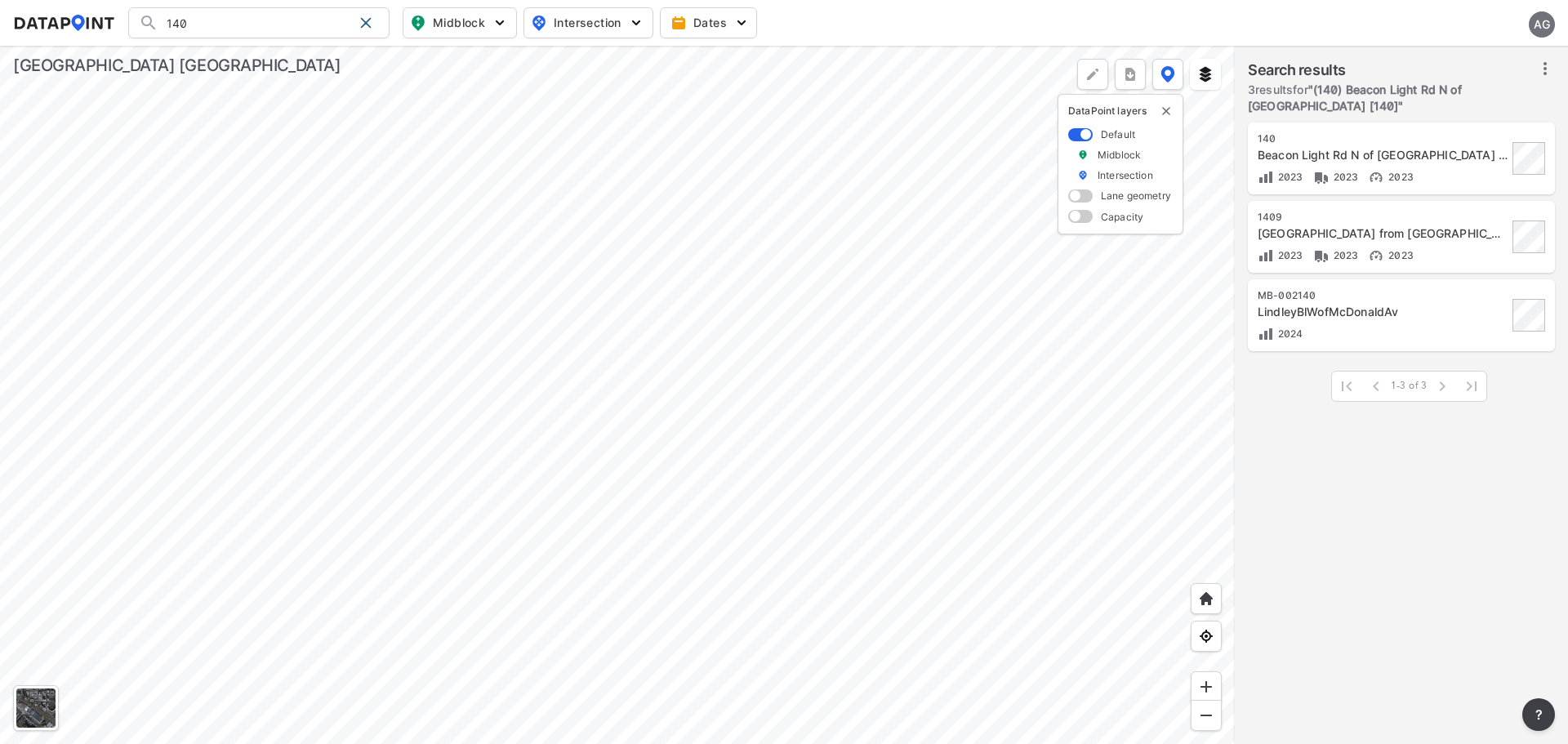
type input "(140) Beacon Light Rd N of Halifax Ave [140]"
click at [1456, 162] on div "Beacon Light Rd N of Halifax Ave [140]" at bounding box center [1382, 155] width 250 height 16
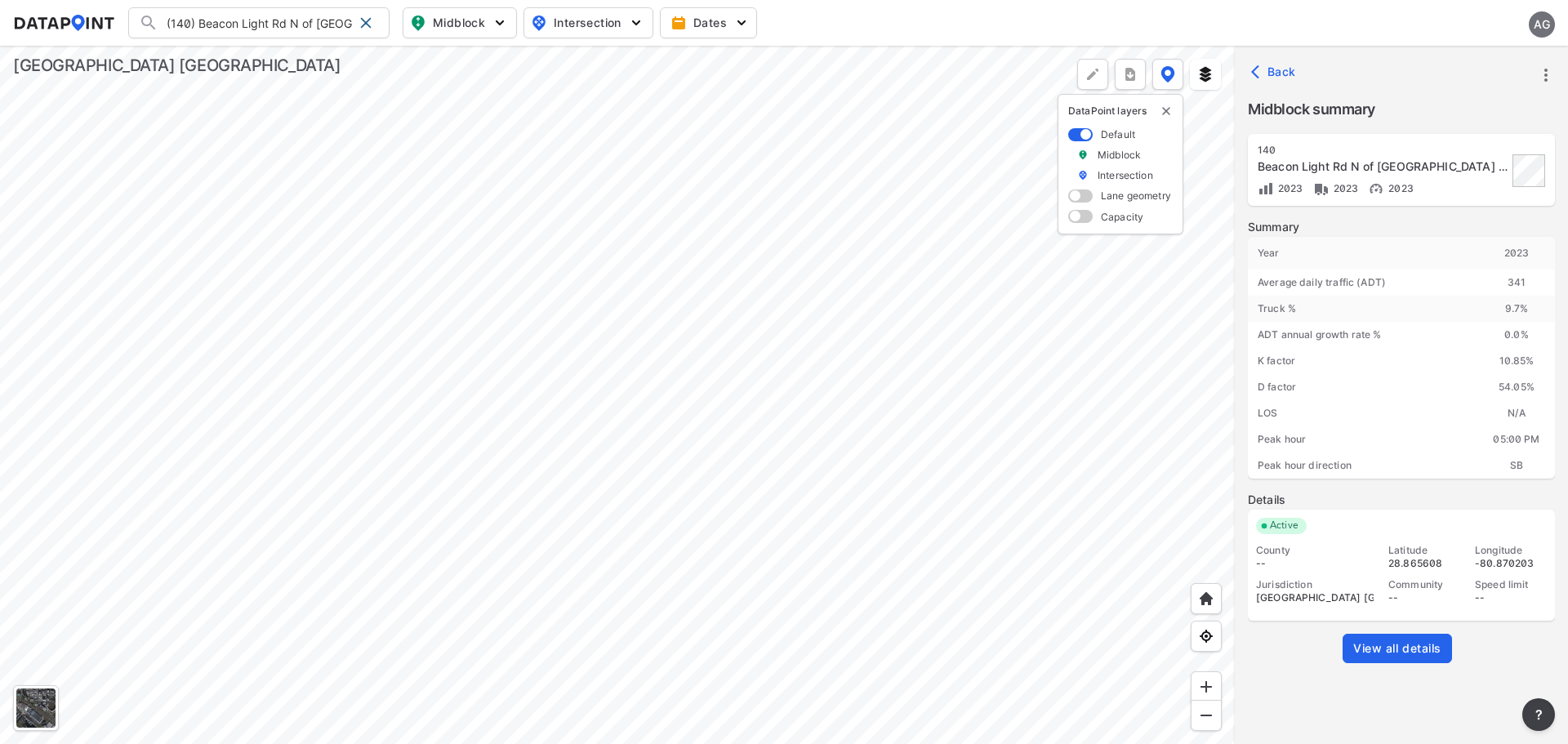
click at [1546, 70] on icon "more" at bounding box center [1545, 75] width 3 height 13
click at [1445, 107] on li "Export" at bounding box center [1476, 111] width 157 height 29
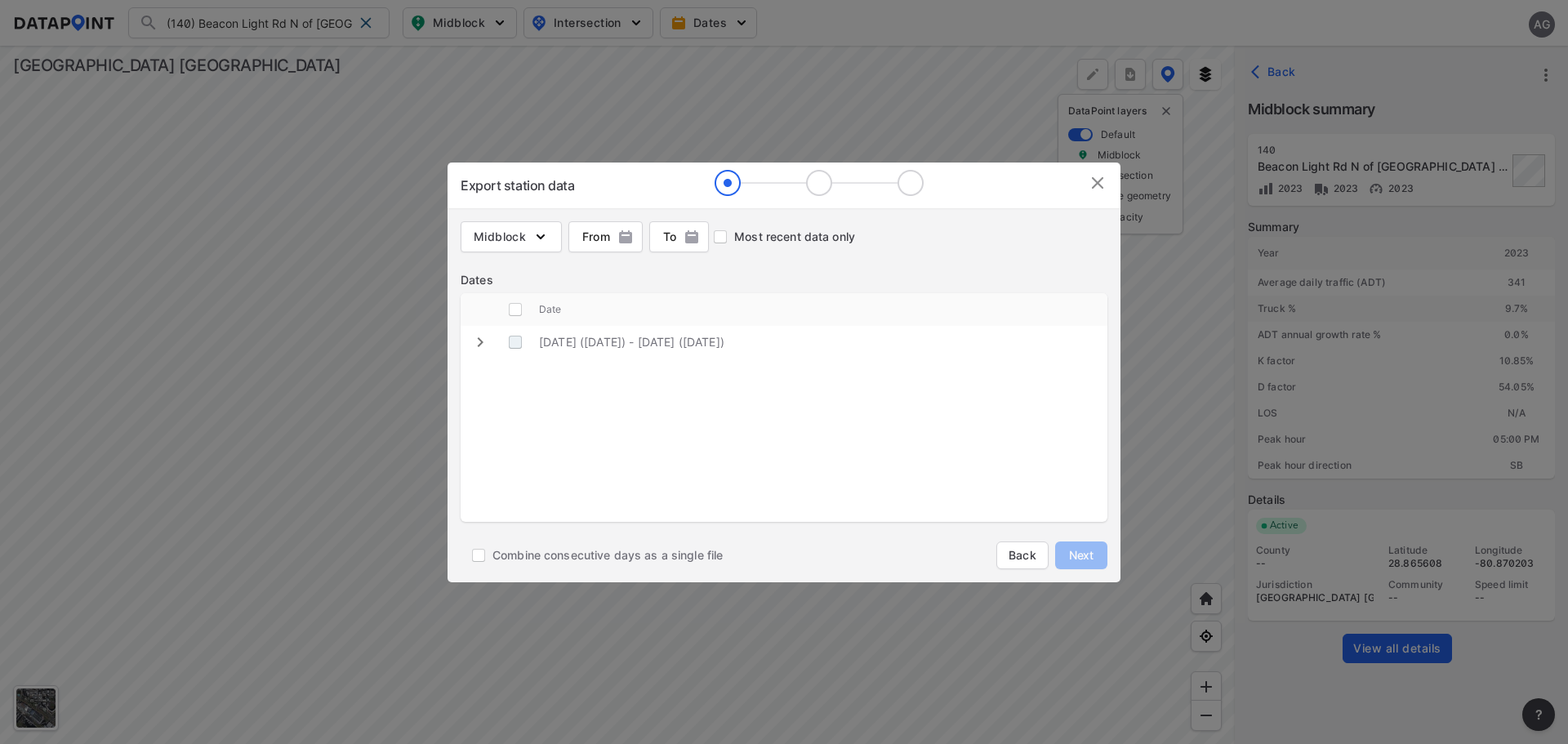
click at [517, 345] on \(Wednesday\) "decorative checkbox" at bounding box center [515, 341] width 31 height 31
checkbox \(Wednesday\) "true"
checkbox input "true"
click at [1087, 554] on span "Next" at bounding box center [1081, 554] width 33 height 16
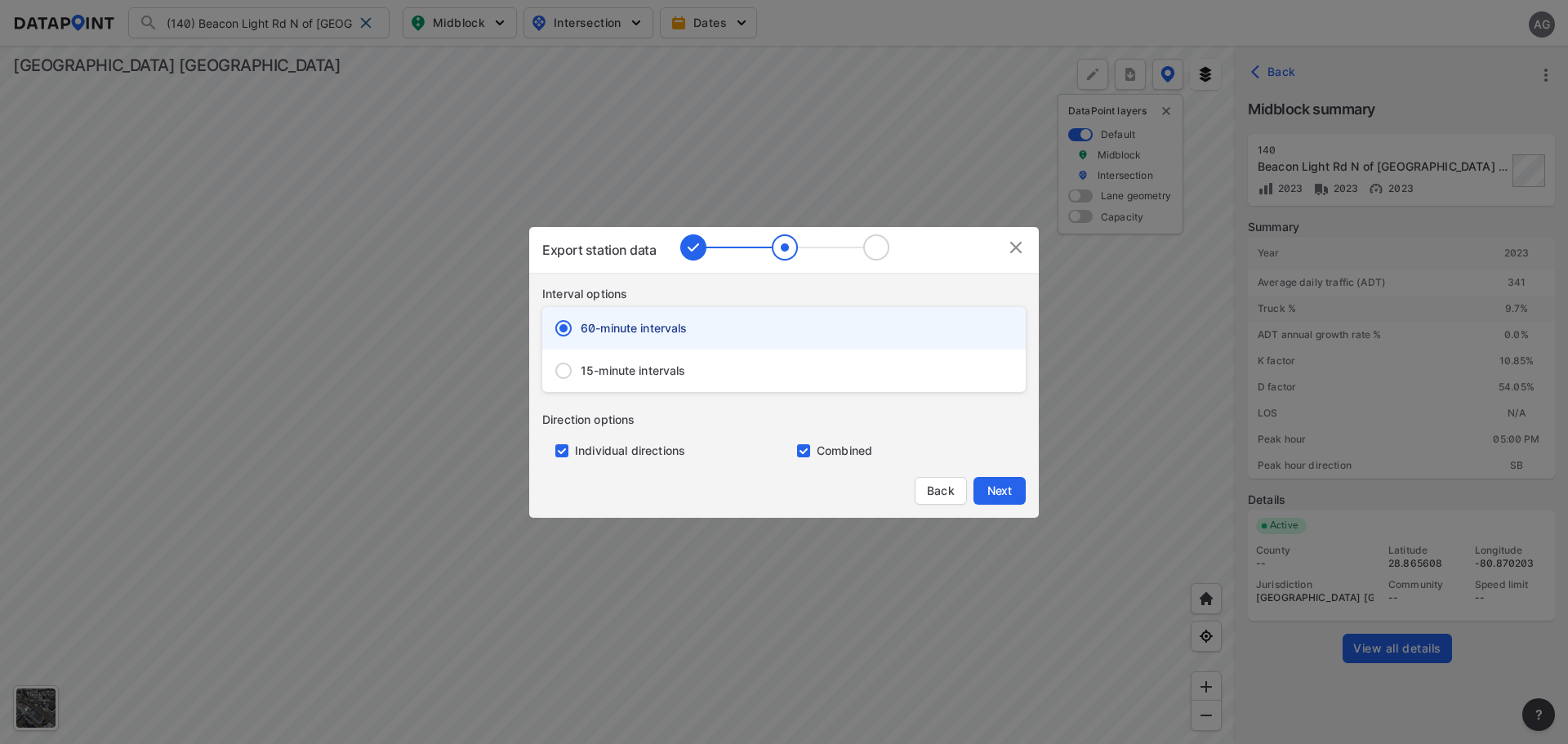
click at [626, 371] on span "15-minute intervals" at bounding box center [634, 370] width 106 height 16
click at [581, 371] on input "15-minute intervals" at bounding box center [563, 371] width 34 height 34
radio input "false"
radio input "true"
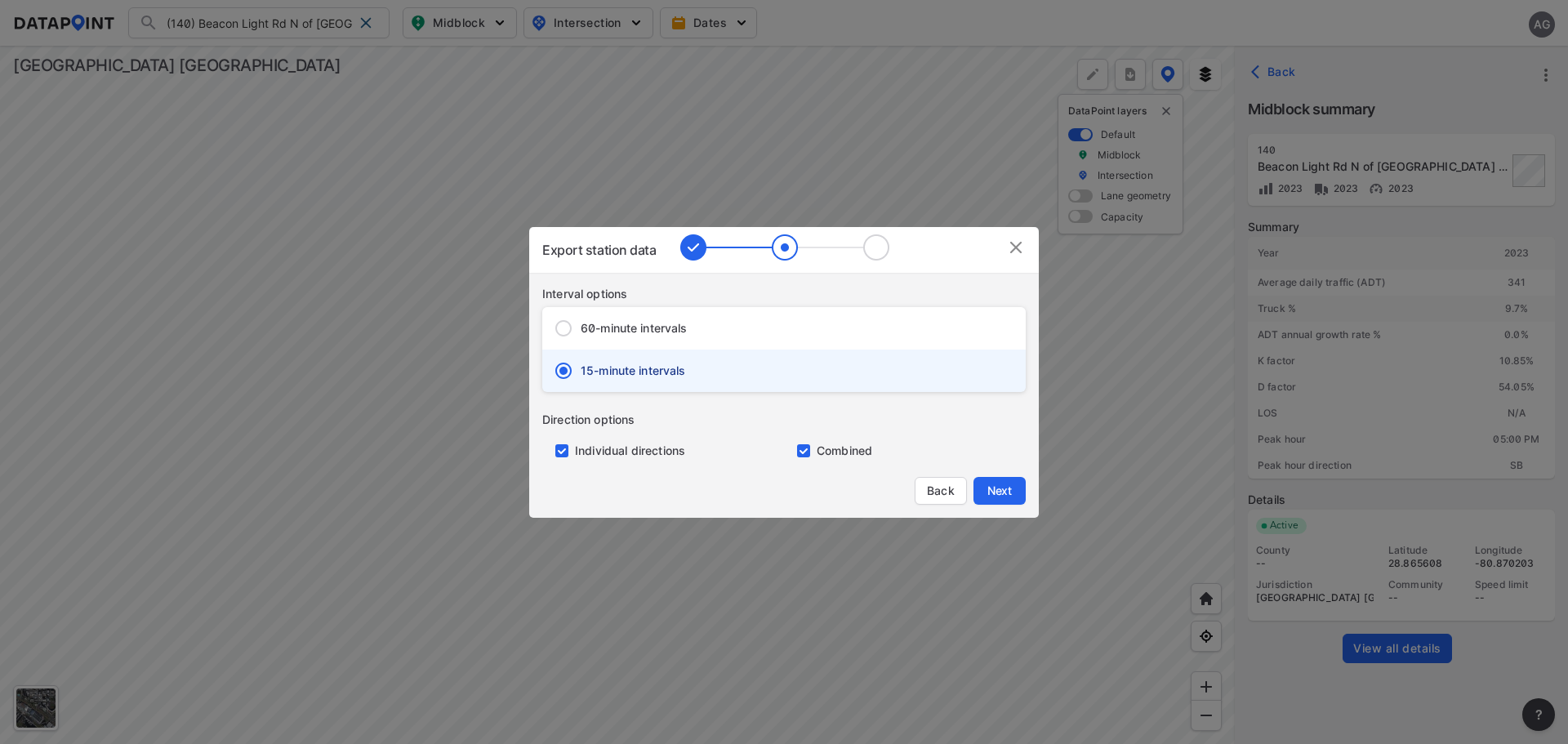
click at [562, 448] on input "primary checkbox" at bounding box center [559, 451] width 33 height 13
checkbox input "false"
click at [1004, 484] on span "Next" at bounding box center [999, 490] width 33 height 16
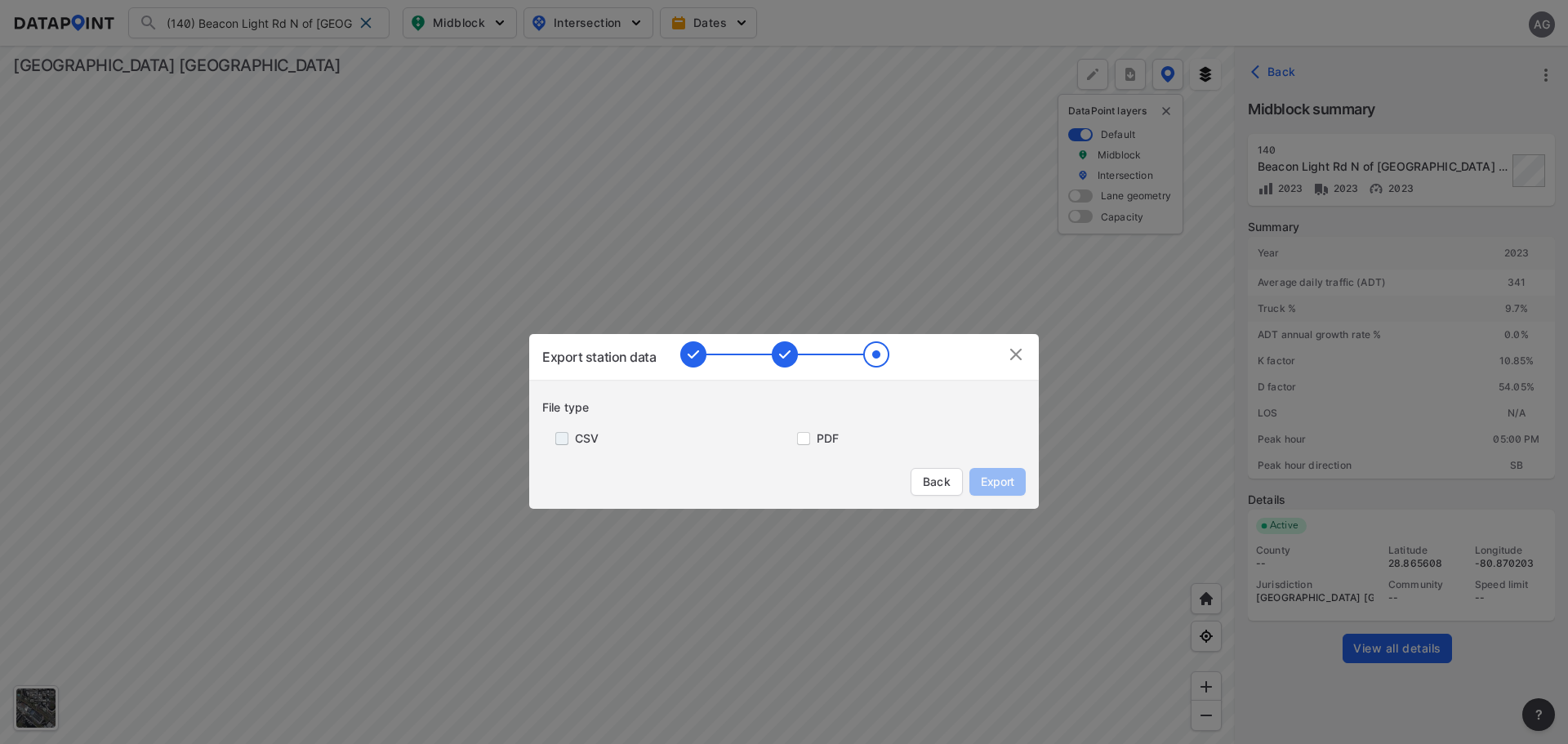
click at [565, 434] on input "primary checkbox" at bounding box center [559, 438] width 33 height 13
checkbox input "true"
click at [993, 475] on span "Export" at bounding box center [997, 481] width 37 height 16
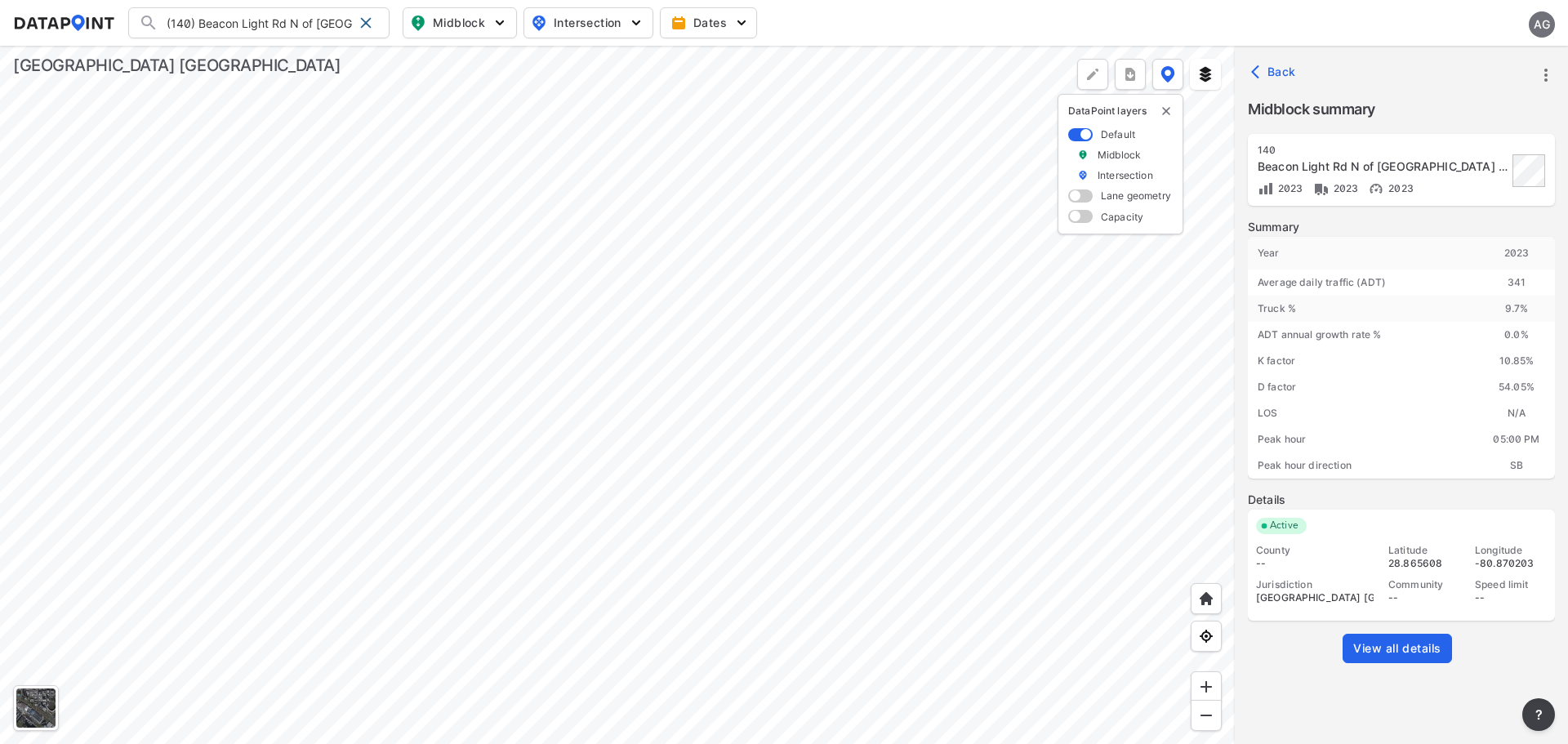
click at [1530, 112] on label "Midblock summary" at bounding box center [1402, 109] width 308 height 23
click at [1262, 64] on icon "button" at bounding box center [1259, 72] width 16 height 16
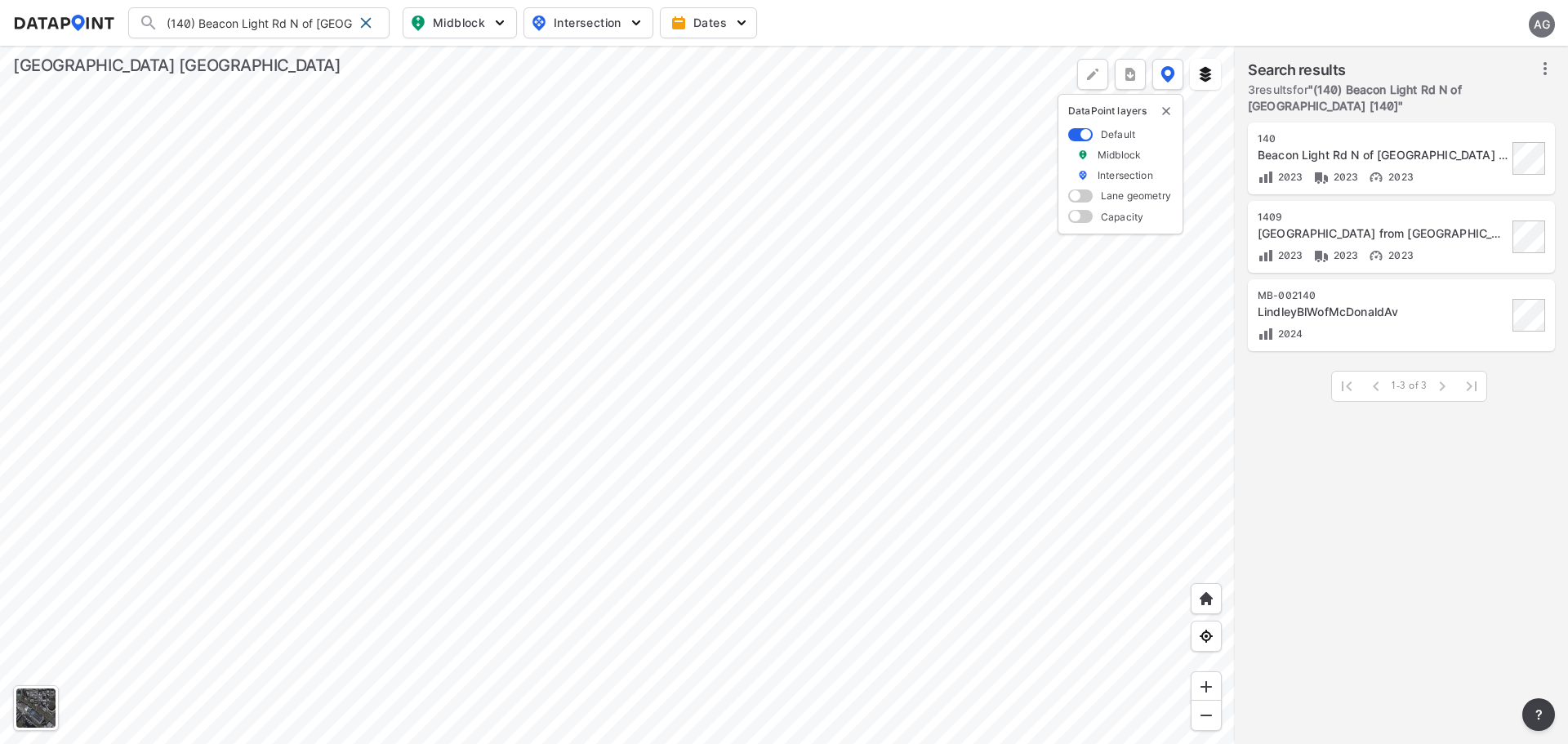
click at [1364, 218] on div "1409" at bounding box center [1382, 217] width 250 height 13
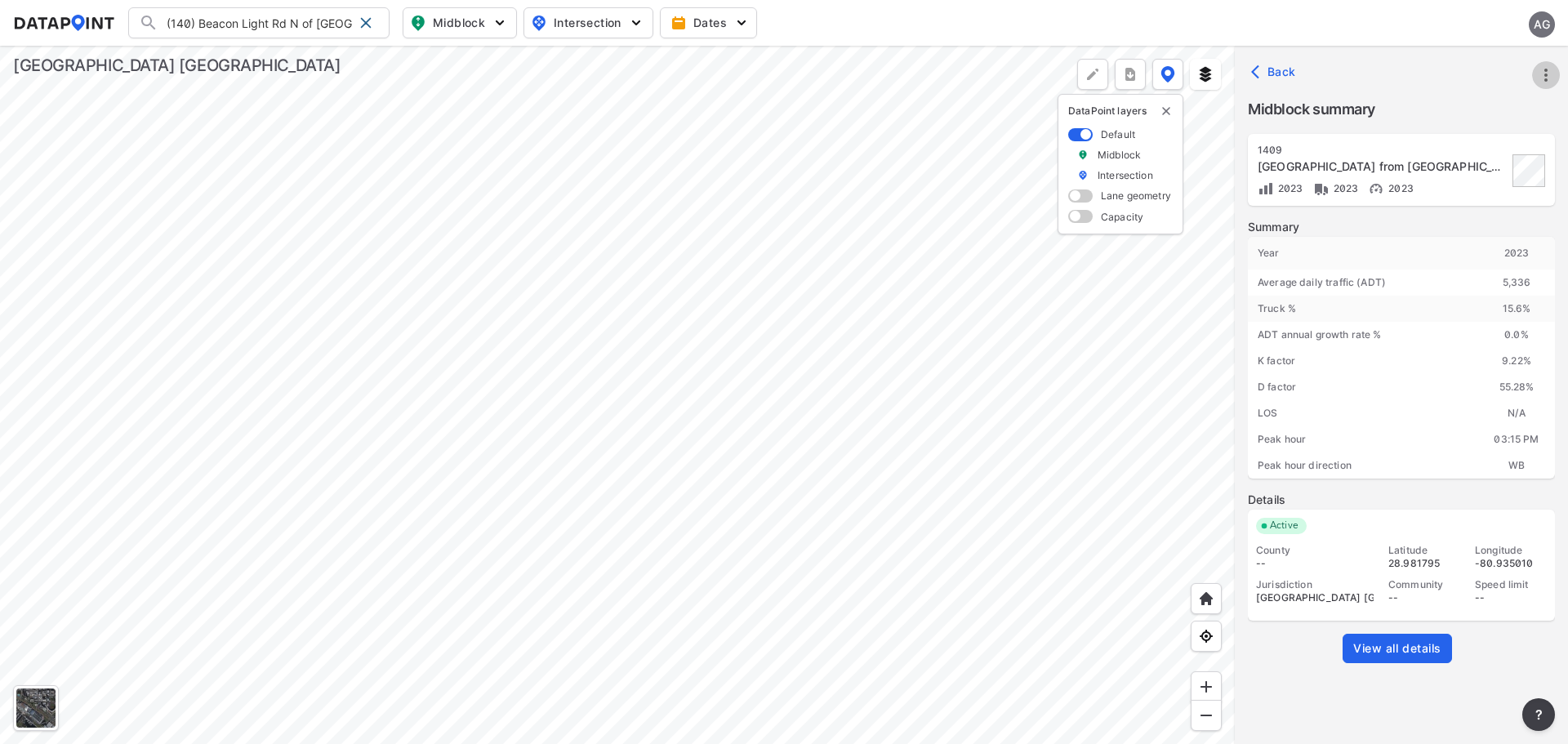
click at [1545, 68] on icon "more" at bounding box center [1546, 74] width 20 height 20
click at [1462, 112] on li "Export" at bounding box center [1476, 111] width 157 height 29
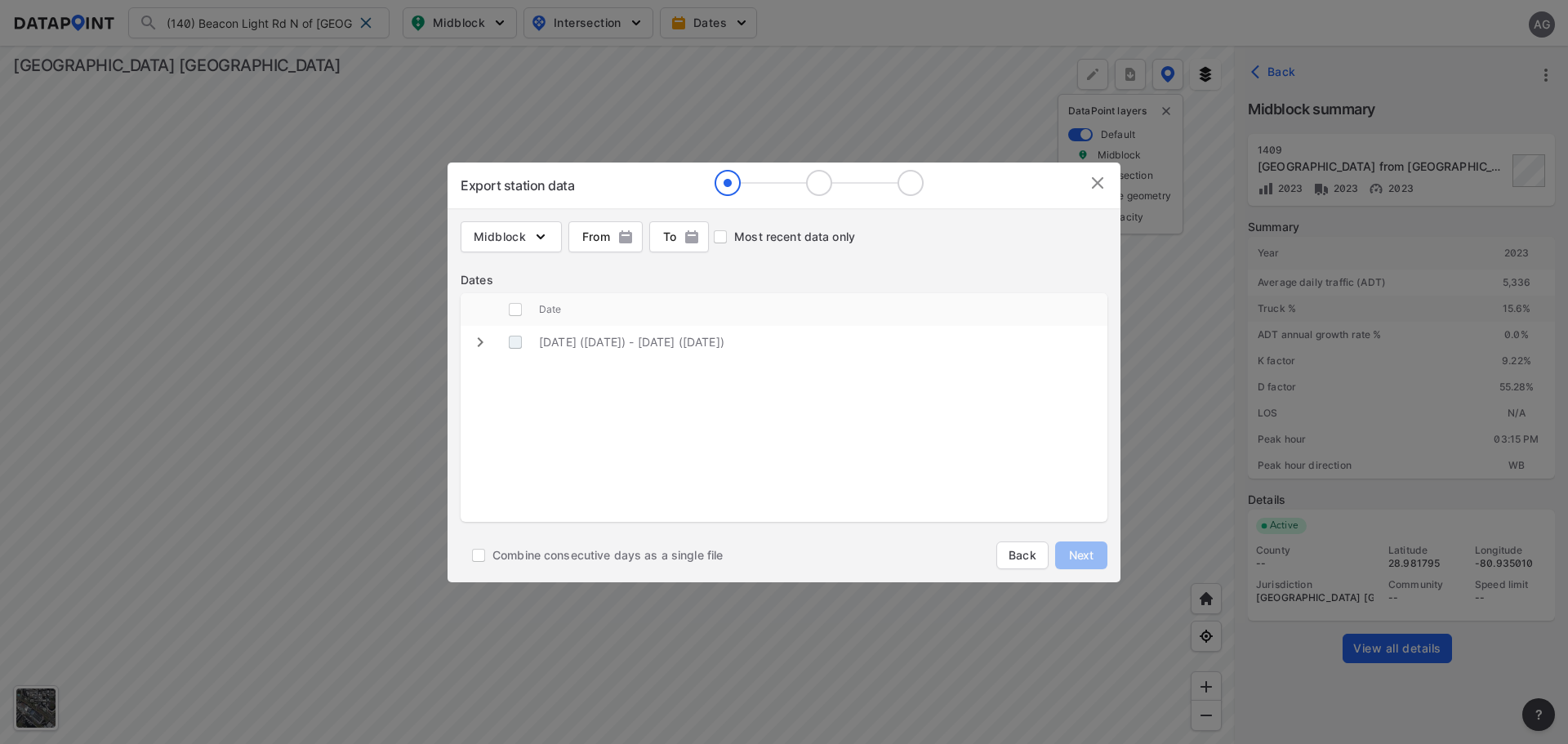
click at [528, 341] on \(Wednesday\) "decorative checkbox" at bounding box center [515, 341] width 31 height 31
checkbox \(Wednesday\) "true"
checkbox input "true"
click at [1067, 549] on span "Next" at bounding box center [1081, 554] width 33 height 16
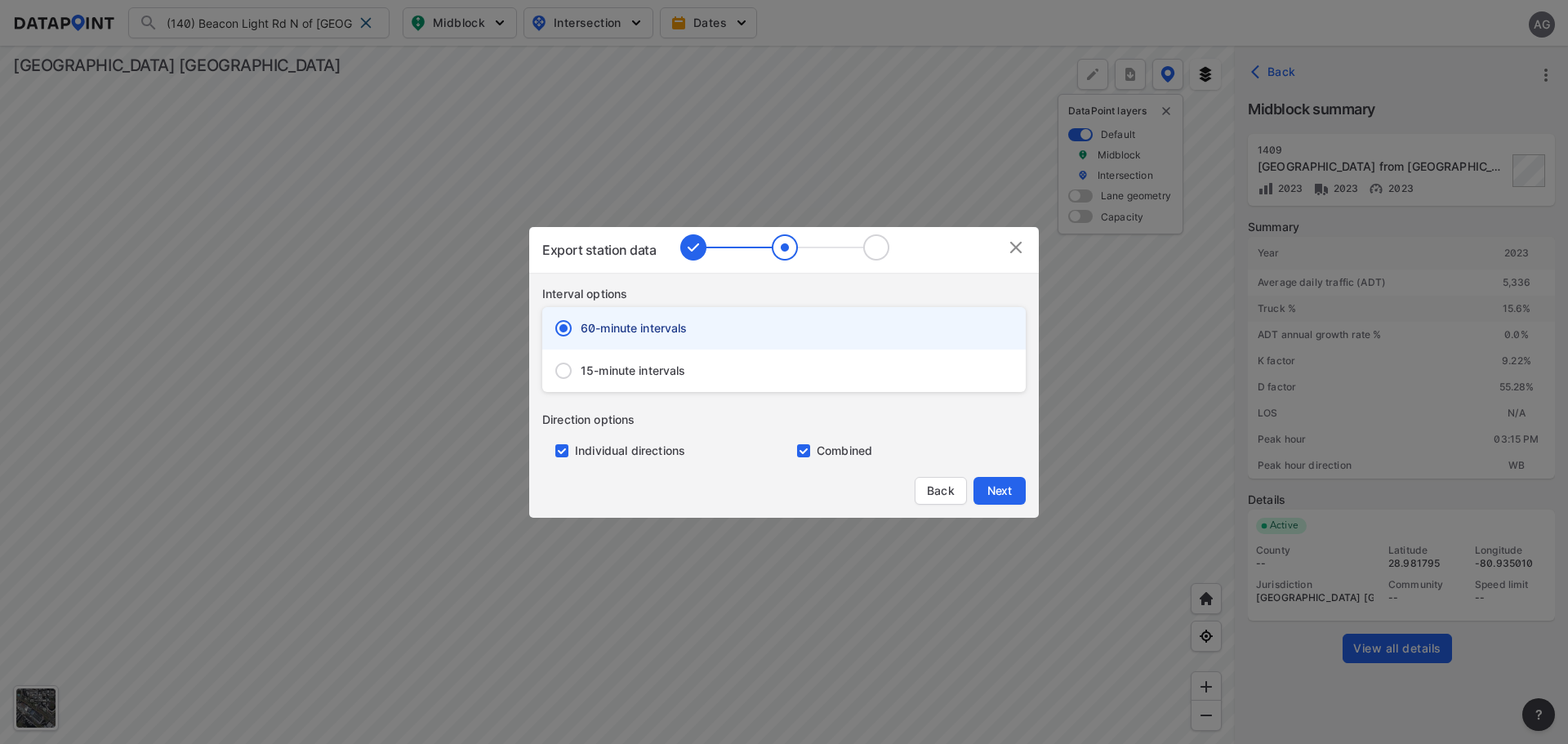
click at [612, 373] on span "15-minute intervals" at bounding box center [634, 370] width 106 height 16
click at [581, 373] on input "15-minute intervals" at bounding box center [563, 371] width 34 height 34
radio input "false"
radio input "true"
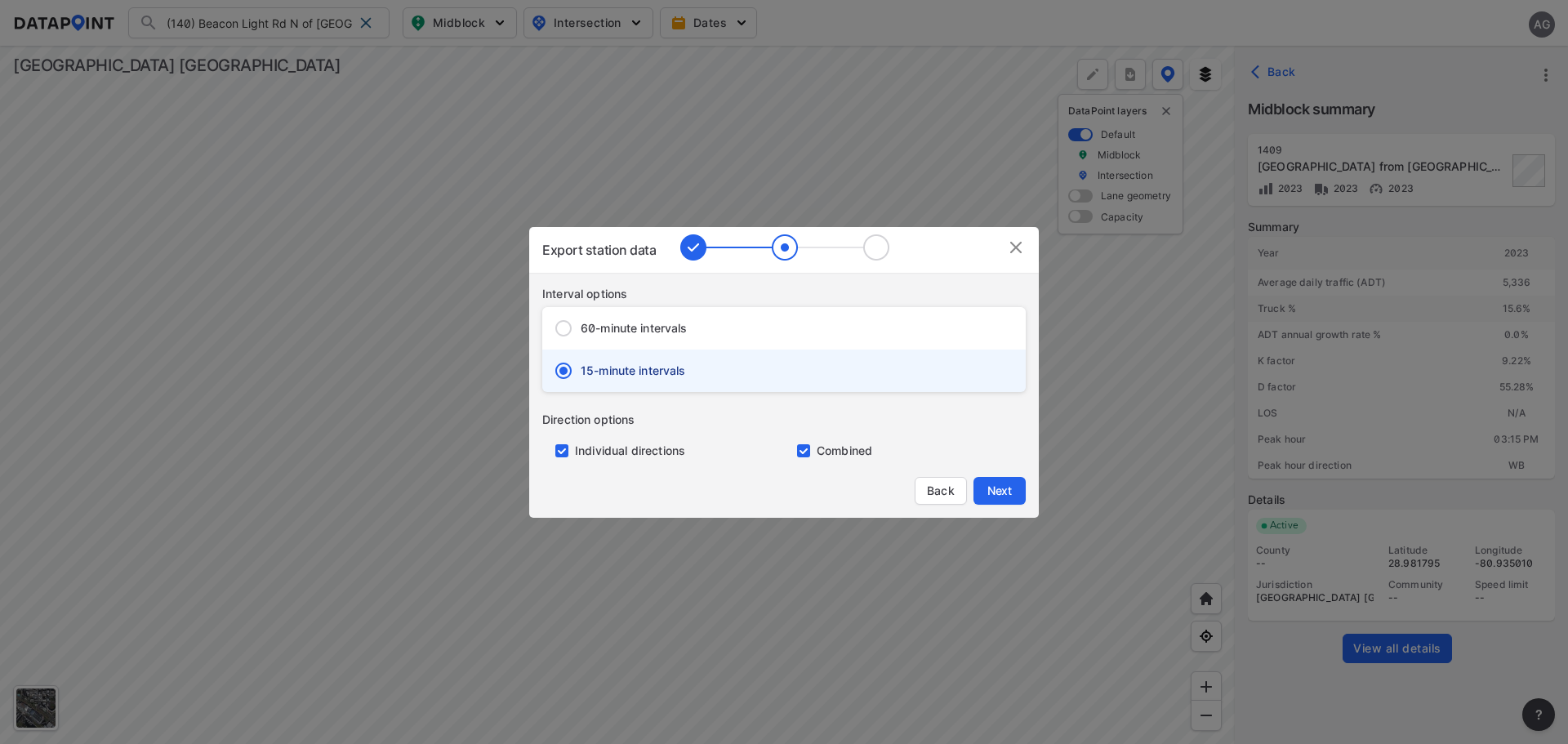
click at [567, 447] on input "primary checkbox" at bounding box center [559, 451] width 33 height 13
checkbox input "false"
click at [1008, 492] on span "Next" at bounding box center [999, 490] width 33 height 16
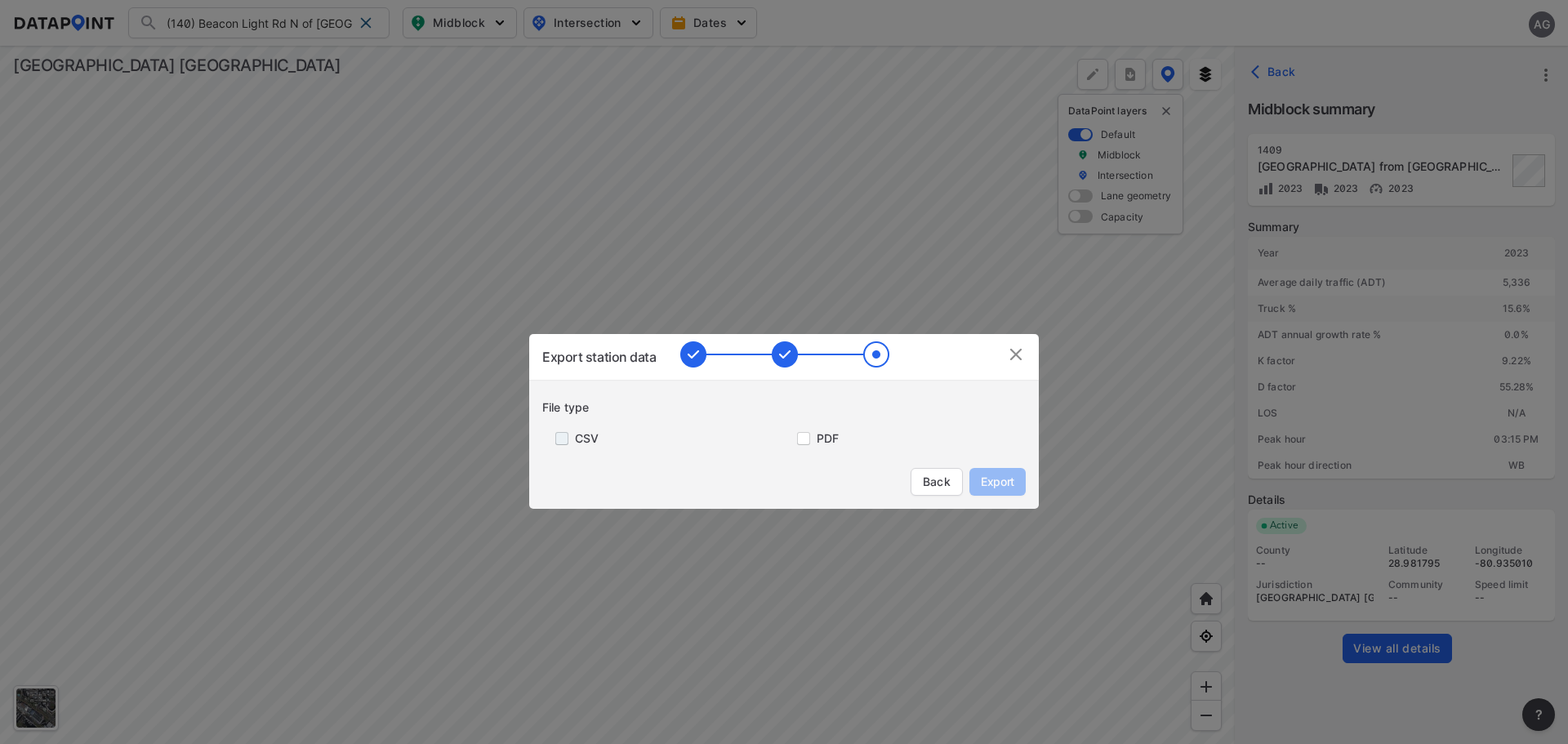
click at [571, 439] on input "primary checkbox" at bounding box center [559, 438] width 33 height 13
checkbox input "true"
click at [995, 477] on span "Export" at bounding box center [997, 481] width 37 height 16
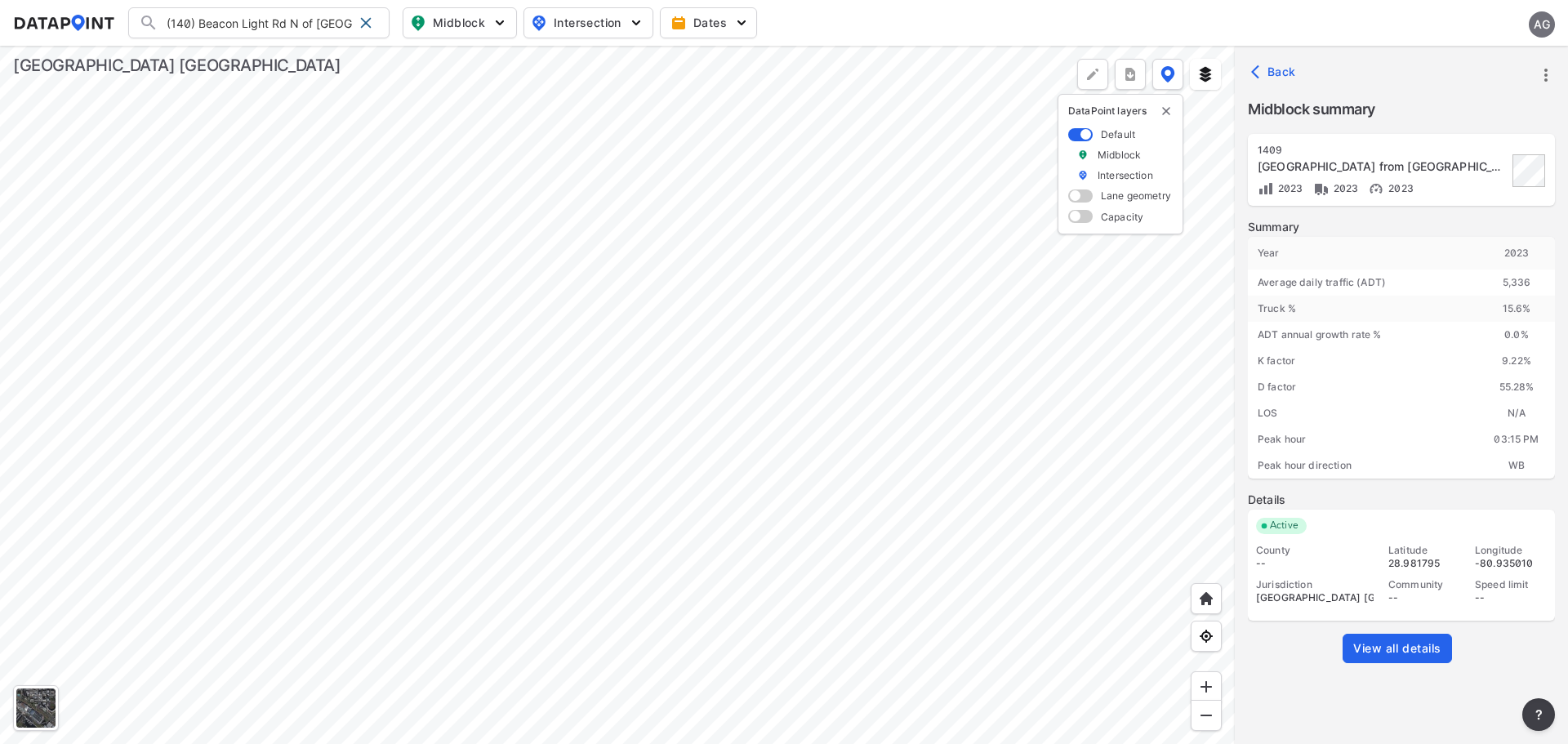
drag, startPoint x: 363, startPoint y: 18, endPoint x: 284, endPoint y: 19, distance: 79.0
click at [363, 18] on span at bounding box center [366, 23] width 13 height 13
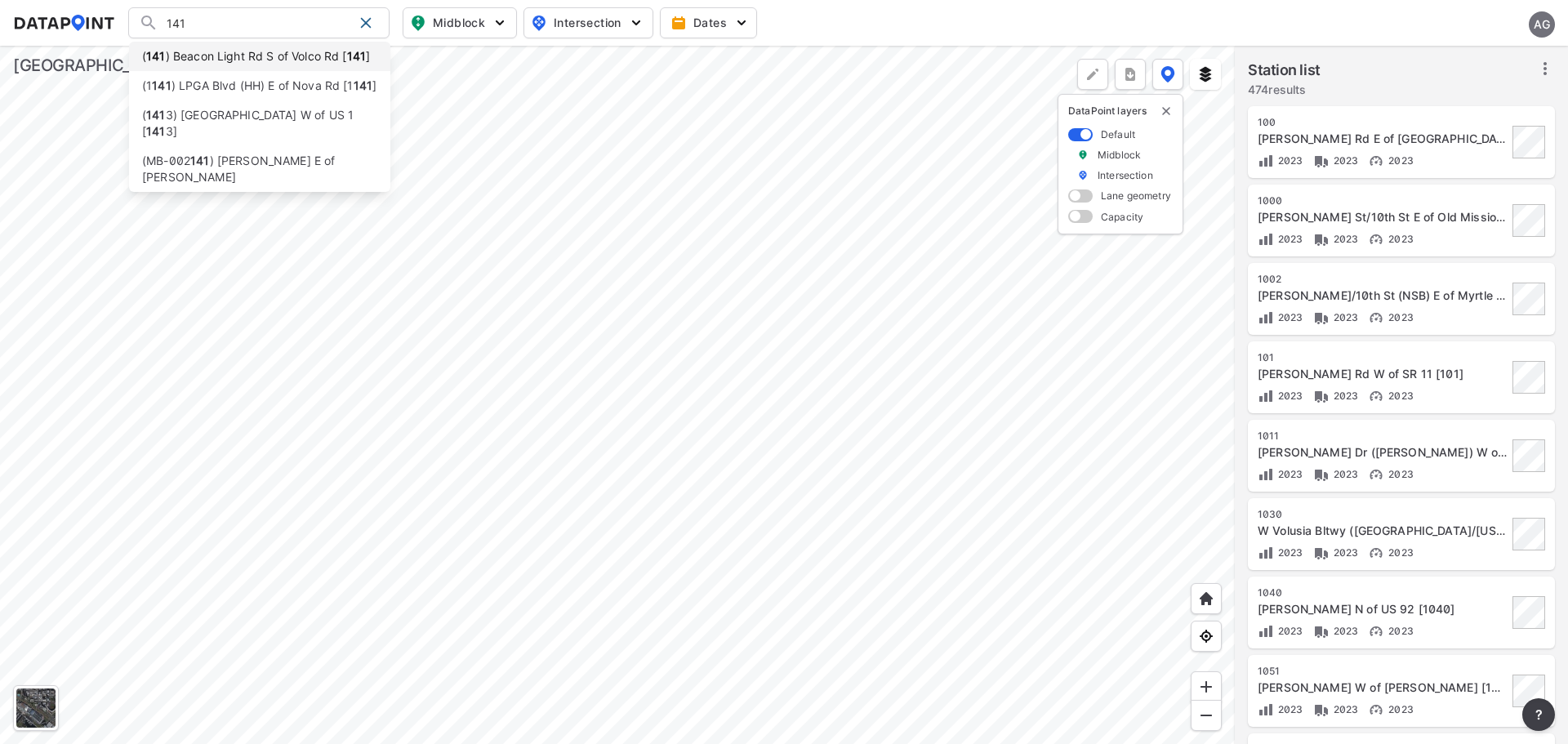
click at [274, 51] on li "( 141 ) Beacon Light Rd S of Volco Rd [ 141 ]" at bounding box center [259, 56] width 261 height 29
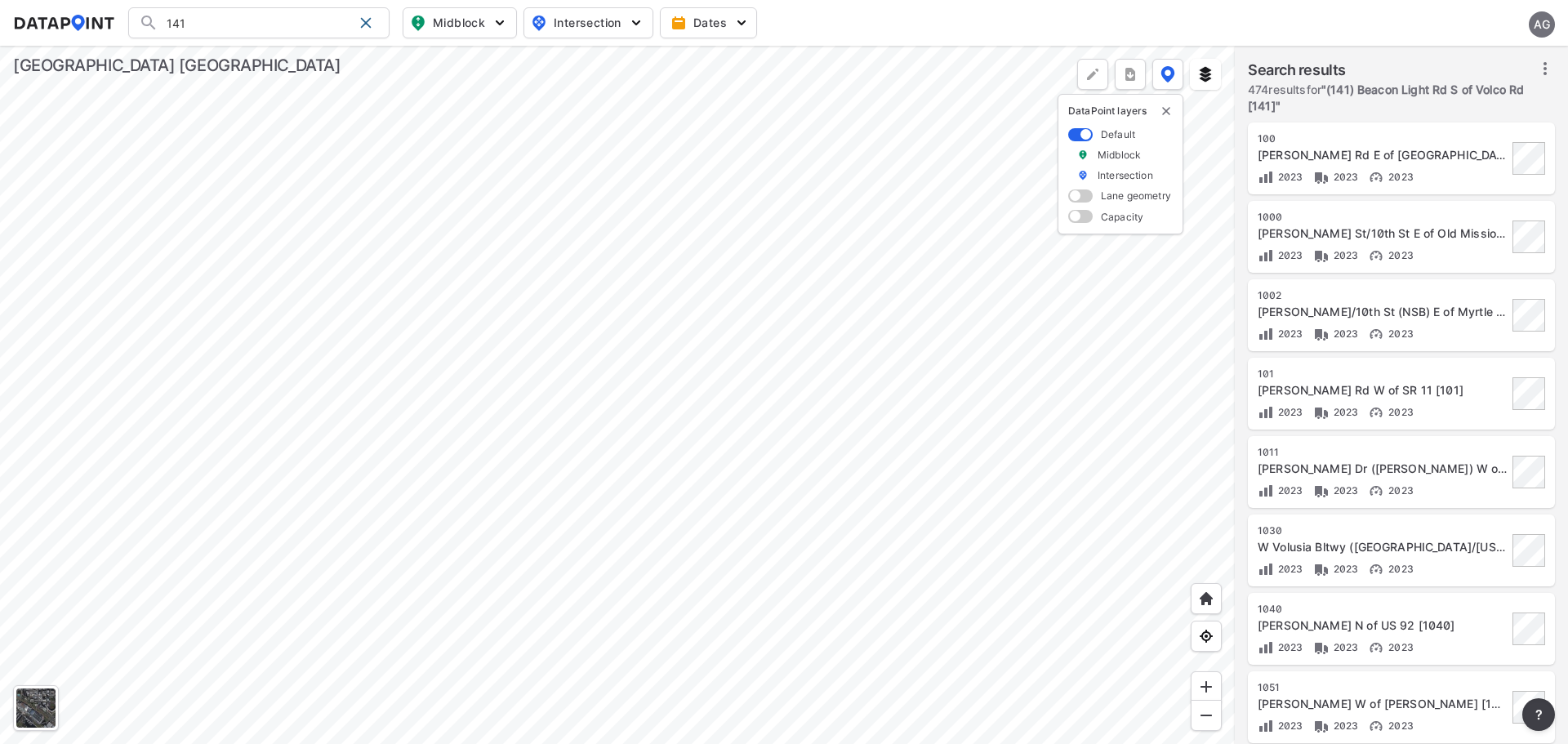
type input "(141) Beacon Light Rd S of Volco Rd [141]"
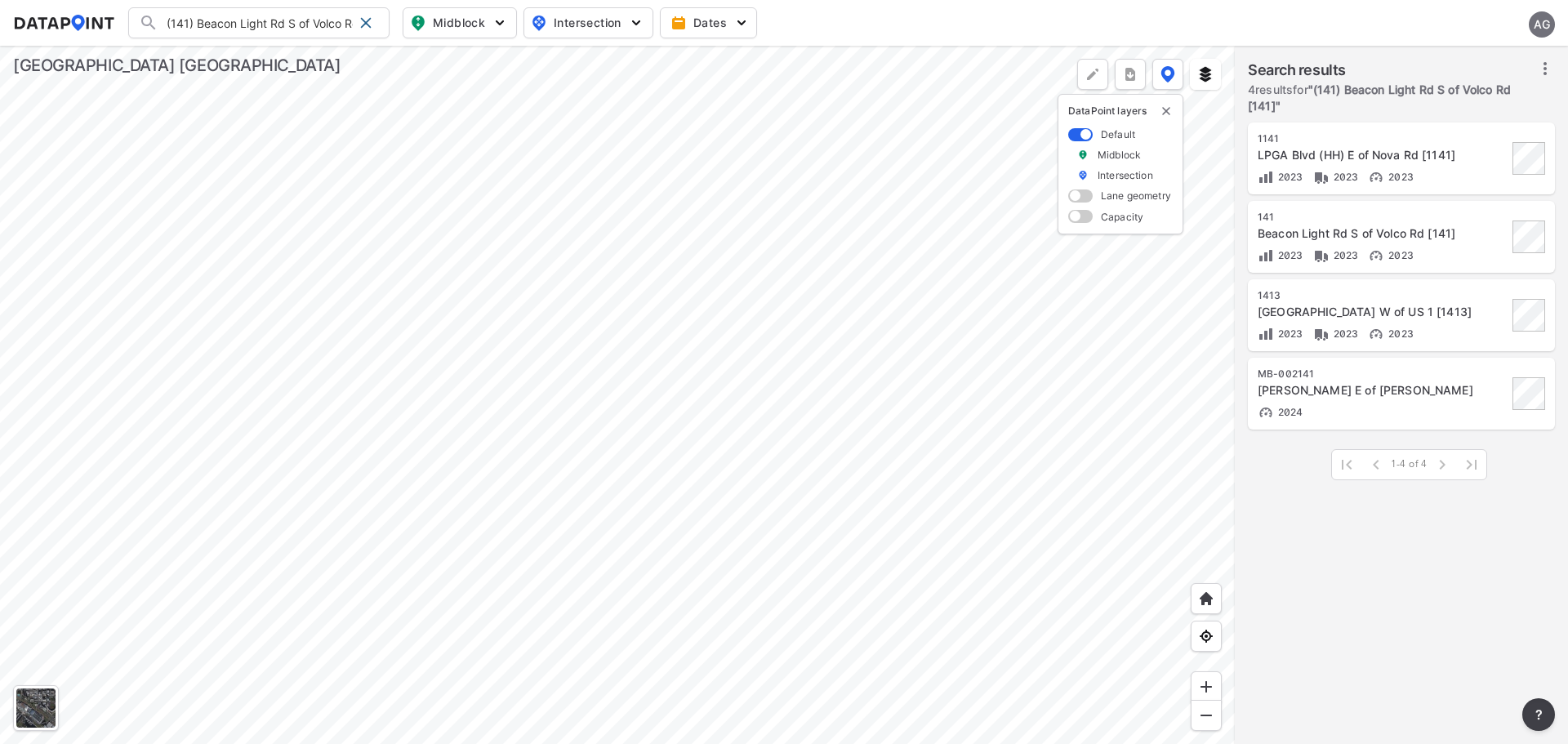
click at [1332, 225] on div "Beacon Light Rd S of Volco Rd [141]" at bounding box center [1382, 233] width 250 height 16
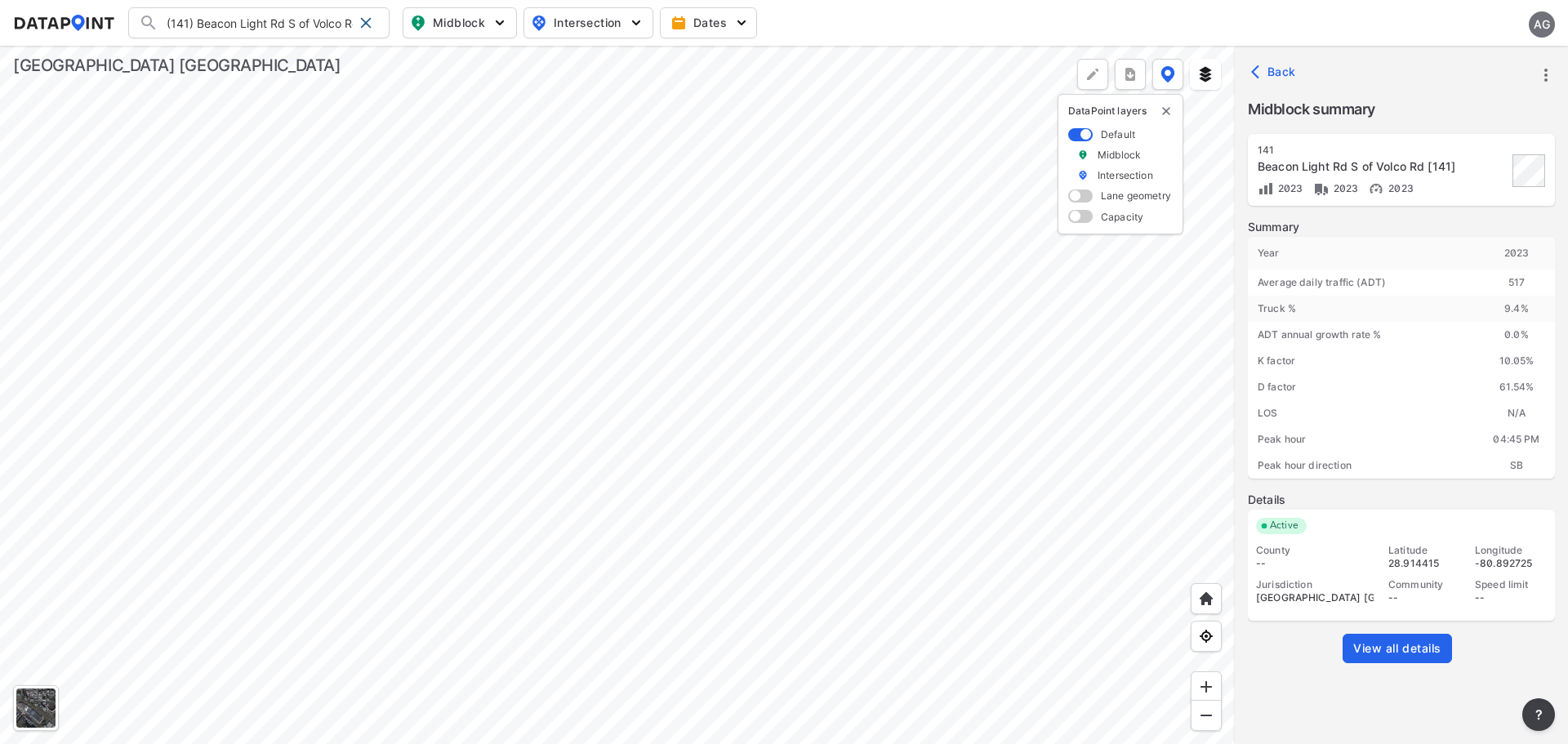
click at [1543, 75] on icon "more" at bounding box center [1546, 74] width 20 height 20
click at [1445, 110] on li "Export" at bounding box center [1476, 111] width 157 height 29
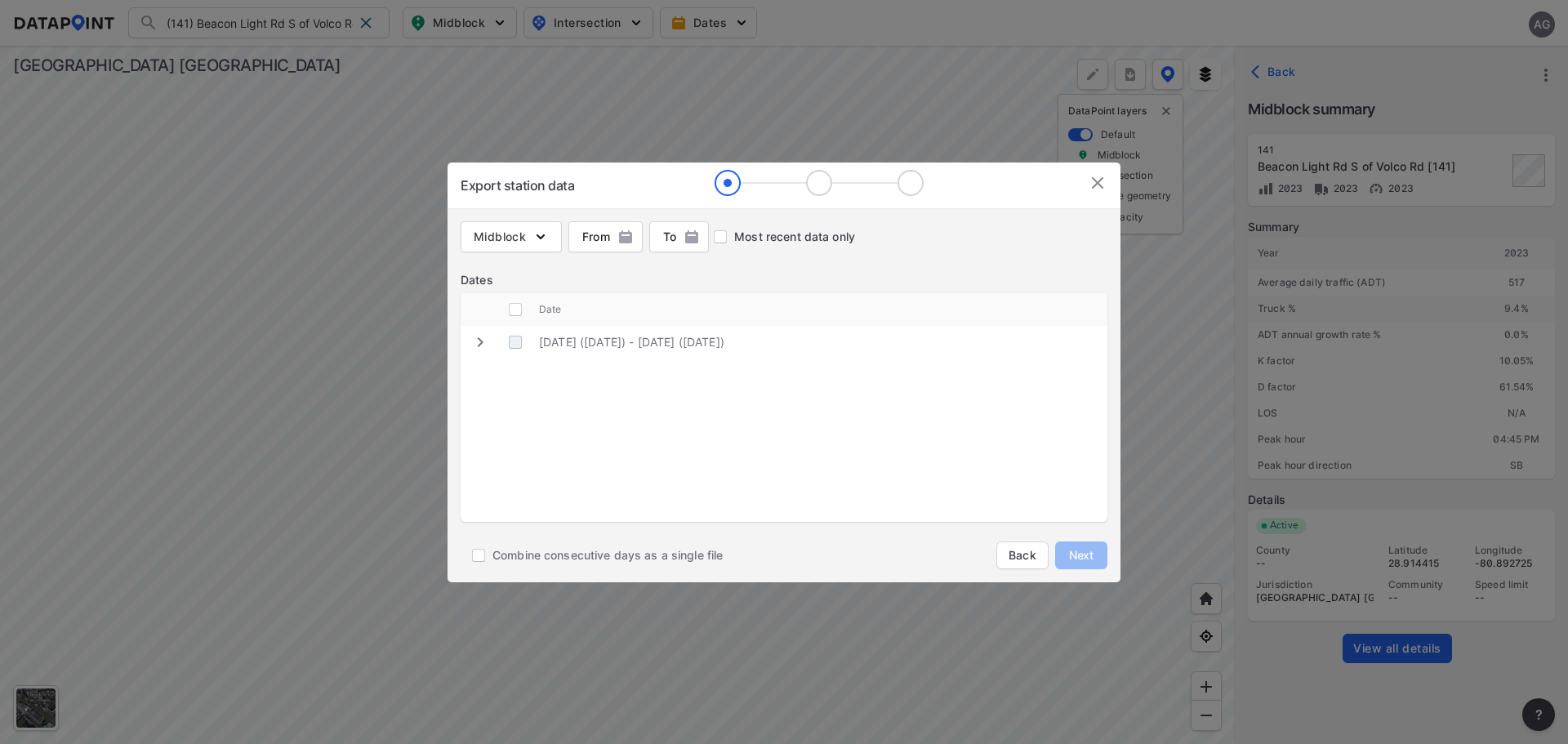
click at [512, 337] on \(Wednesday\) "decorative checkbox" at bounding box center [515, 341] width 31 height 31
checkbox \(Wednesday\) "true"
checkbox input "true"
click at [1081, 551] on span "Next" at bounding box center [1081, 554] width 33 height 16
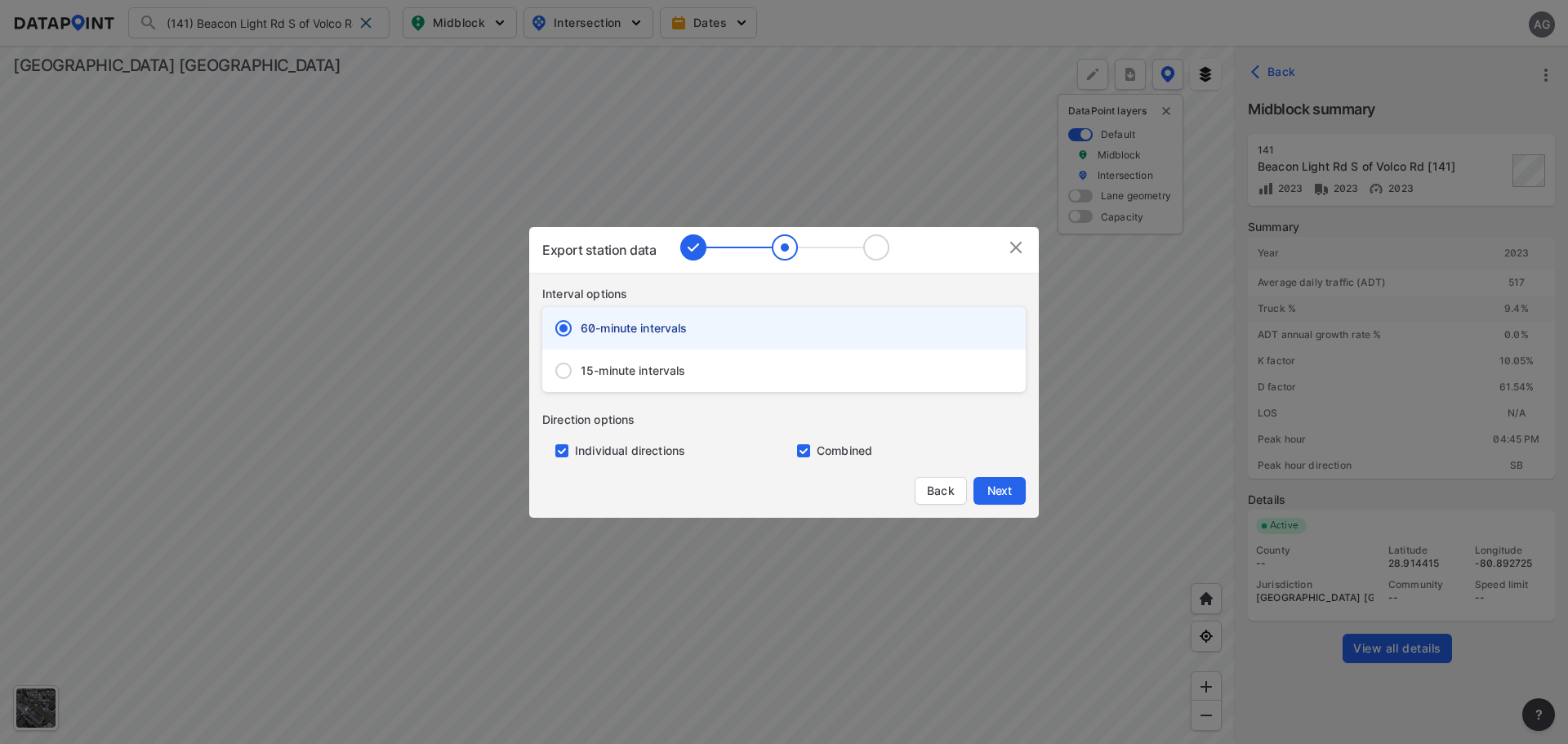
click at [618, 368] on span "15-minute intervals" at bounding box center [634, 370] width 106 height 16
click at [581, 368] on input "15-minute intervals" at bounding box center [563, 371] width 34 height 34
radio input "false"
radio input "true"
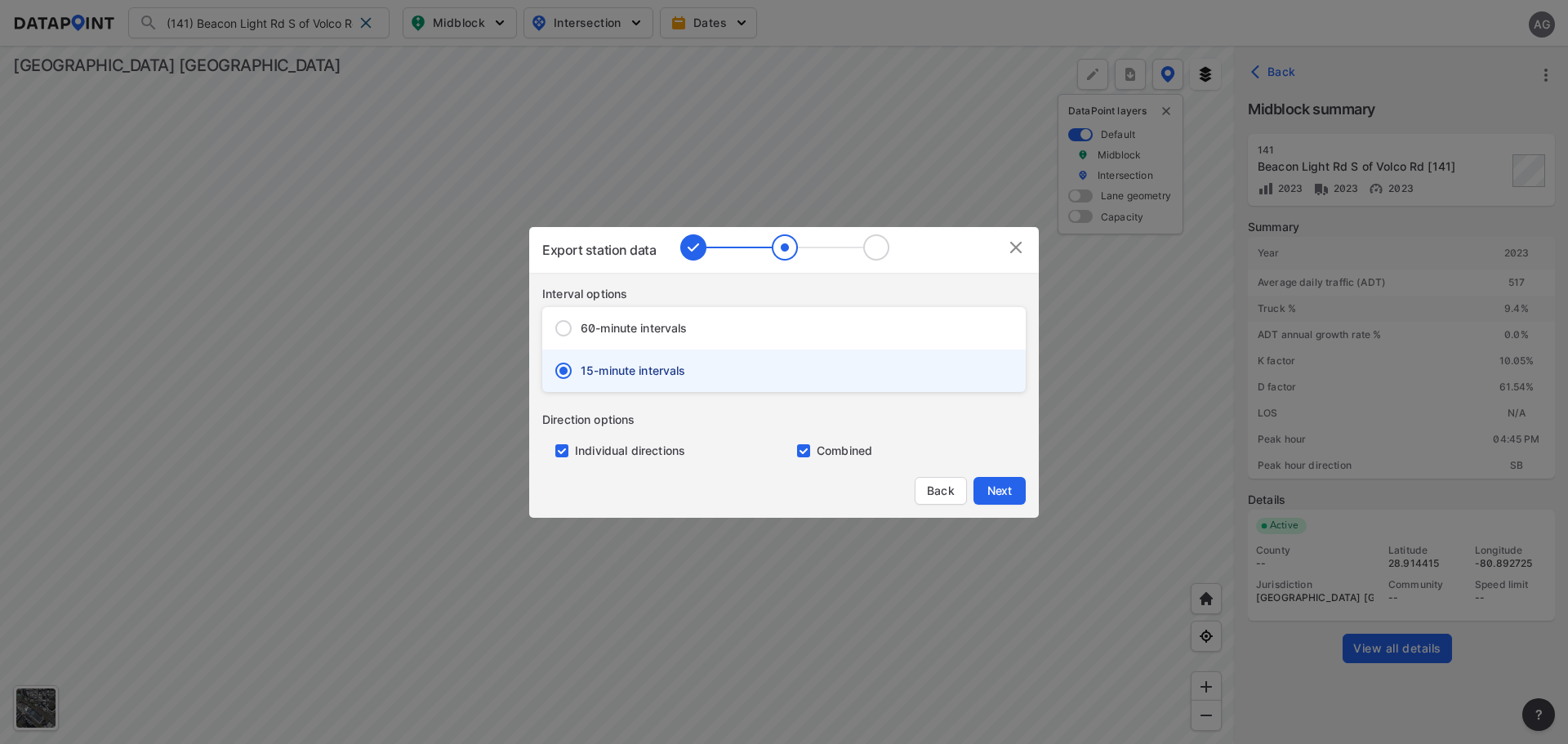
click at [565, 454] on input "primary checkbox" at bounding box center [559, 451] width 33 height 13
checkbox input "false"
click at [995, 488] on span "Next" at bounding box center [999, 490] width 33 height 16
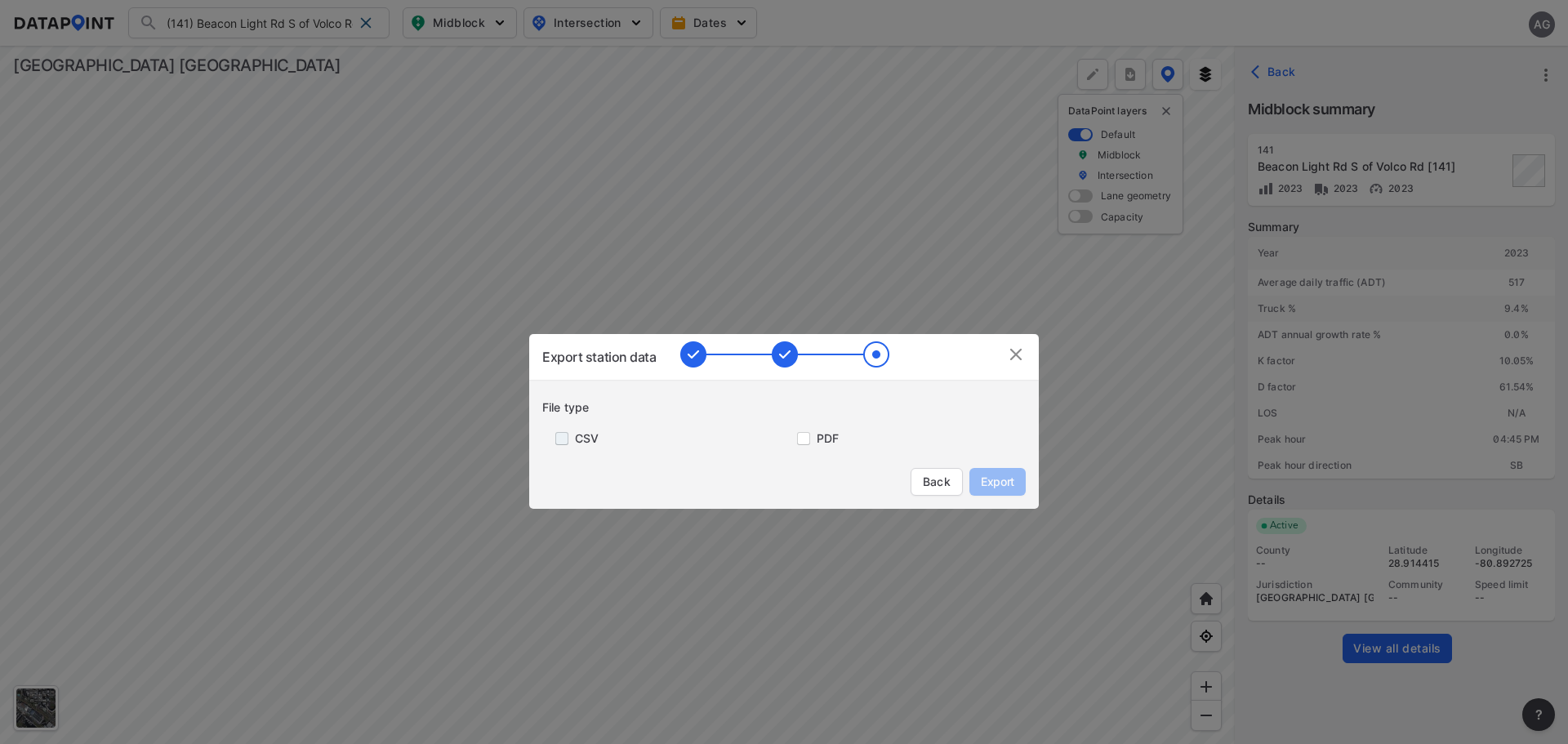
click at [564, 437] on input "primary checkbox" at bounding box center [559, 438] width 33 height 13
checkbox input "true"
click at [993, 481] on span "Export" at bounding box center [997, 481] width 37 height 16
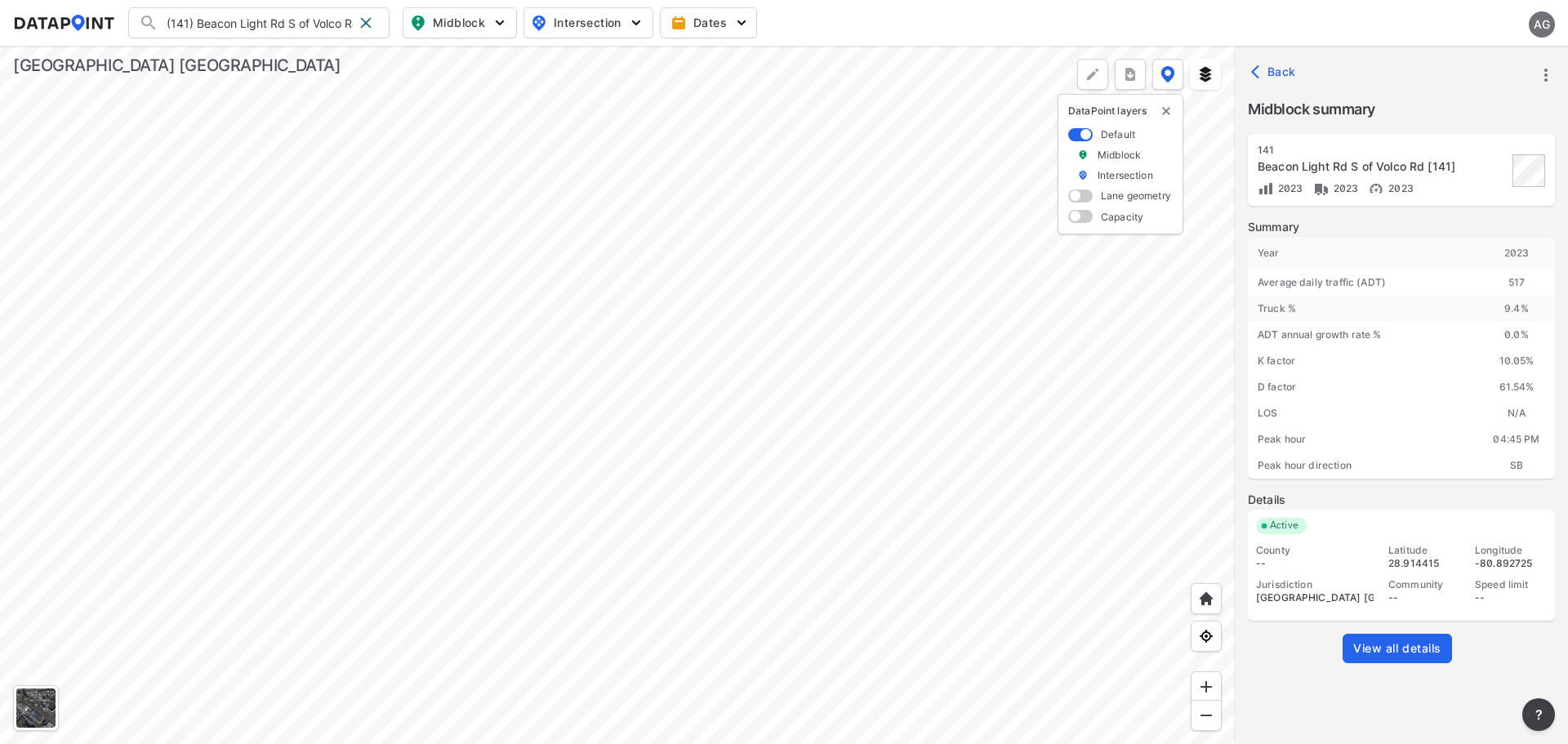
drag, startPoint x: 1259, startPoint y: 75, endPoint x: 1278, endPoint y: 82, distance: 20.2
click at [1259, 75] on icon "button" at bounding box center [1259, 72] width 16 height 16
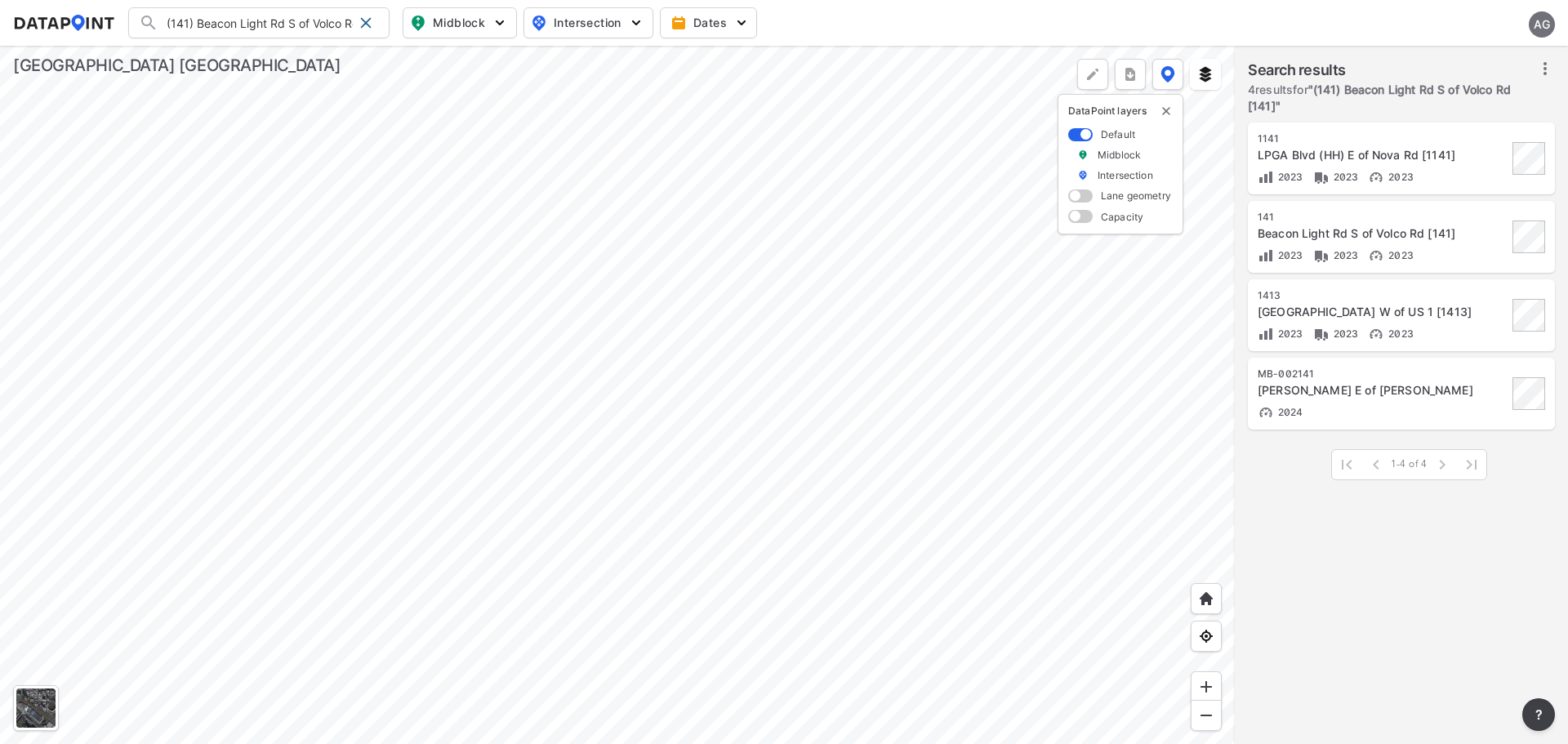
click at [476, 188] on div at bounding box center [617, 394] width 1235 height 698
click at [1435, 305] on div "Park Ave W of US 1 [1413]" at bounding box center [1382, 311] width 250 height 16
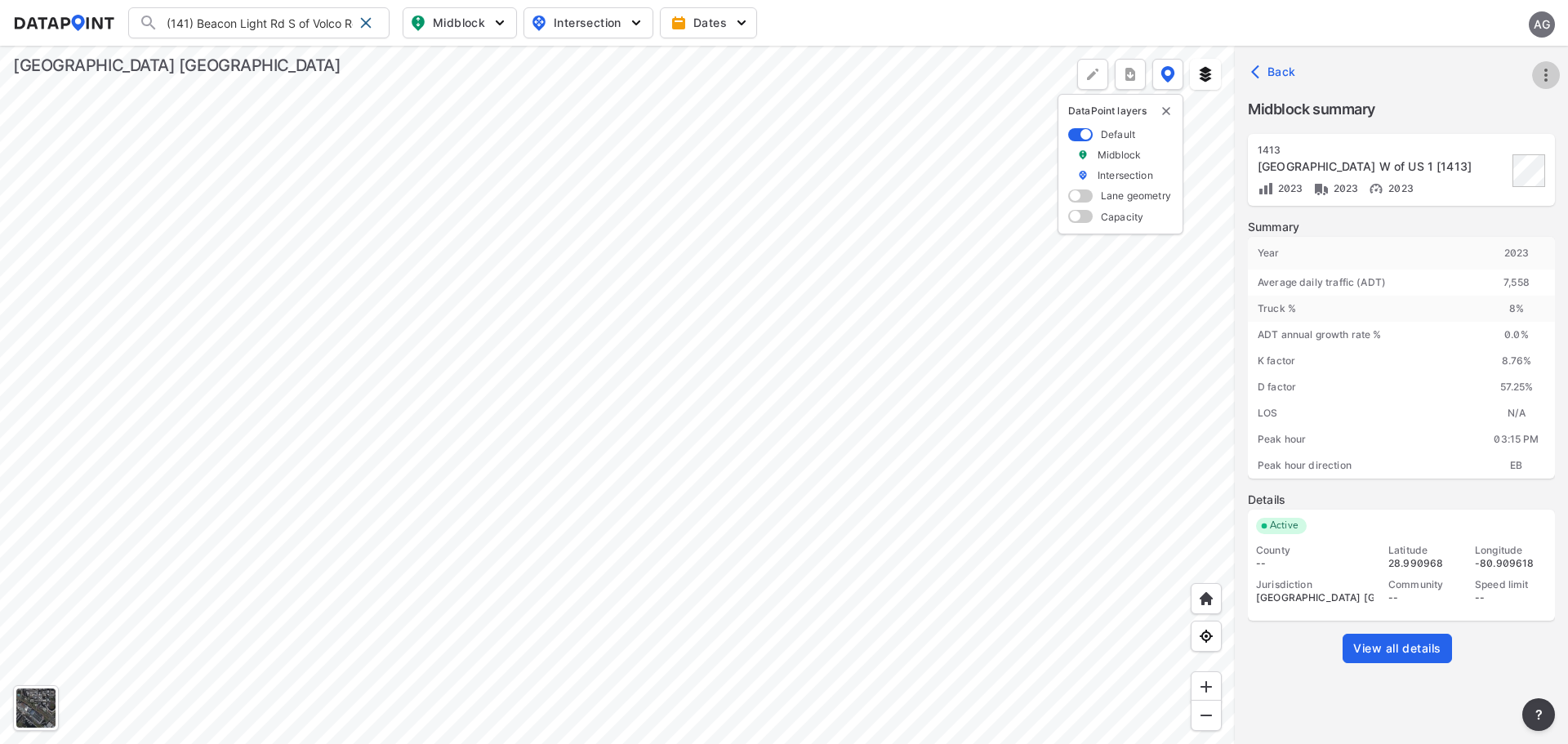
click at [1550, 78] on icon "more" at bounding box center [1546, 74] width 20 height 20
click at [1468, 111] on li "Export" at bounding box center [1476, 111] width 157 height 29
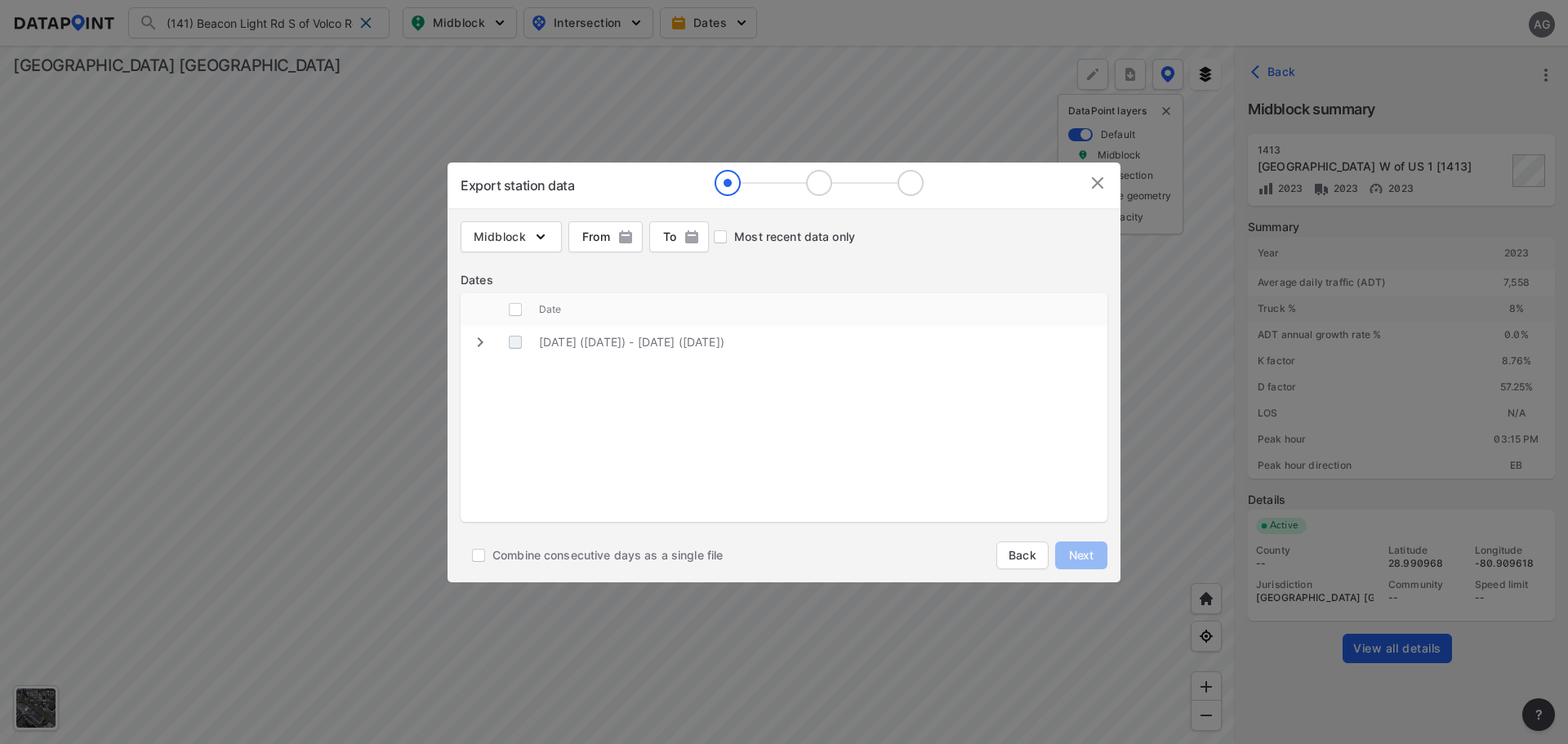
click at [508, 338] on \(Thursday\) "decorative checkbox" at bounding box center [515, 341] width 31 height 31
checkbox \(Thursday\) "true"
checkbox input "true"
click at [1071, 547] on span "Next" at bounding box center [1081, 554] width 33 height 16
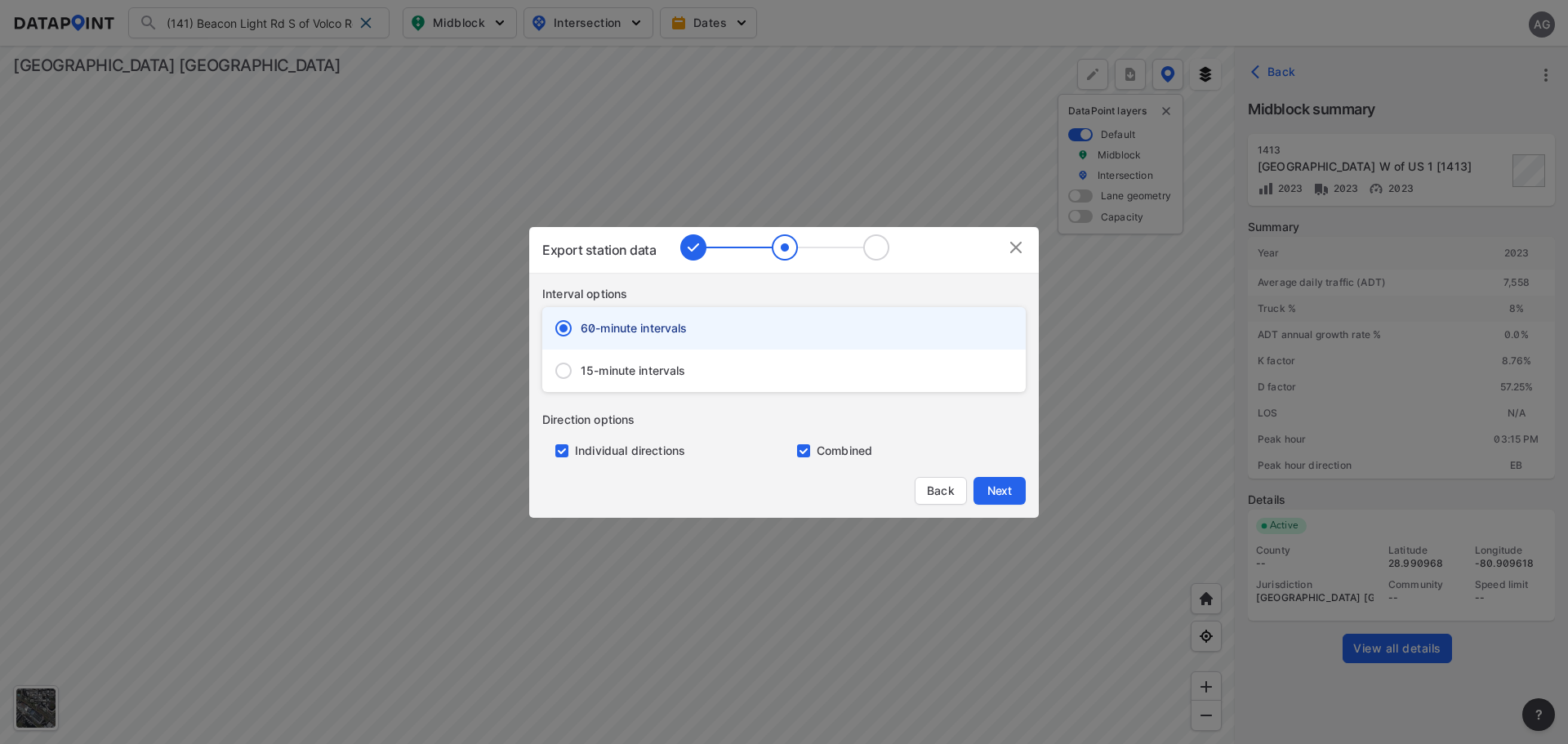
click at [612, 372] on span "15-minute intervals" at bounding box center [634, 370] width 106 height 16
click at [581, 372] on input "15-minute intervals" at bounding box center [563, 371] width 34 height 34
radio input "false"
radio input "true"
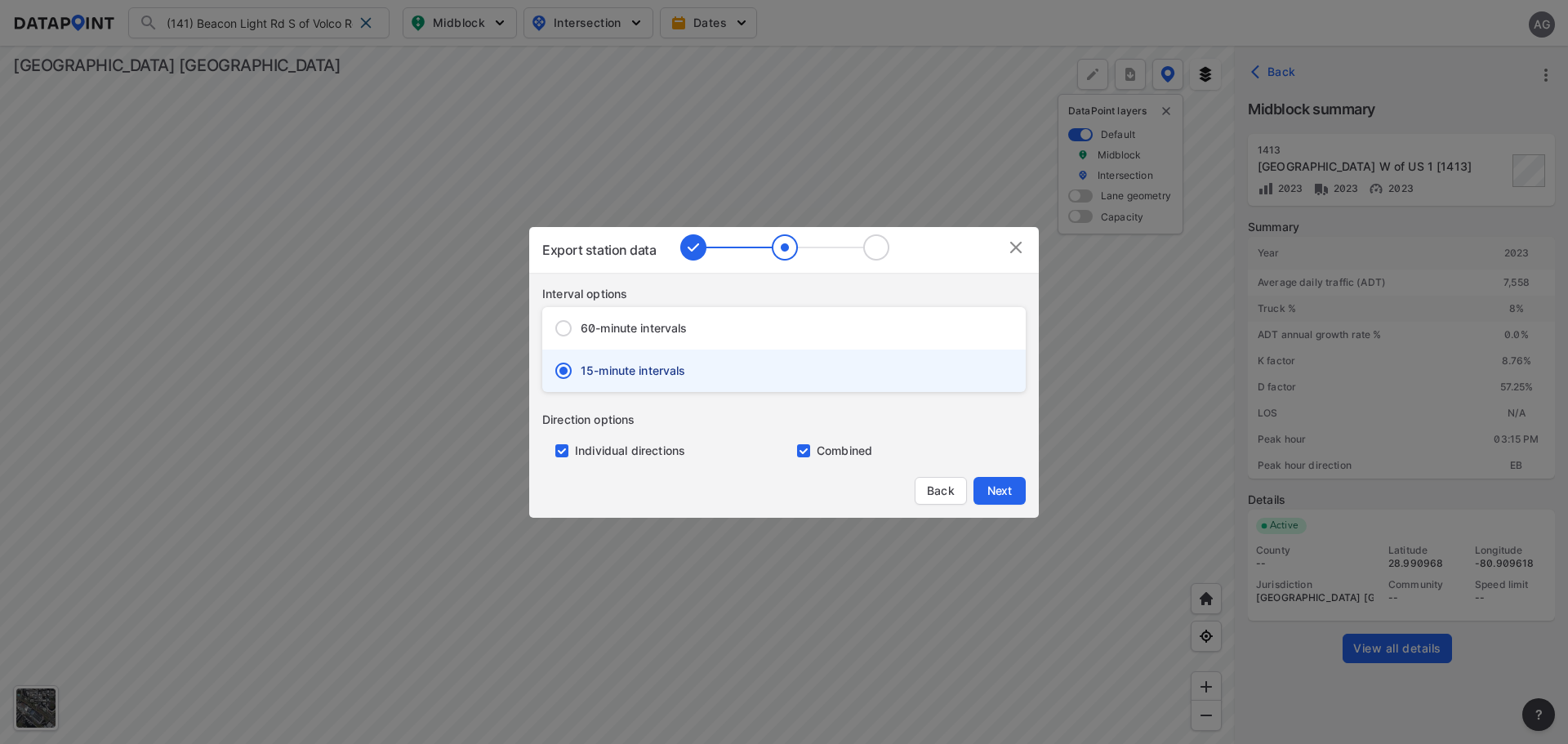
click at [562, 452] on input "primary checkbox" at bounding box center [559, 451] width 33 height 13
checkbox input "false"
click at [999, 489] on span "Next" at bounding box center [999, 490] width 33 height 16
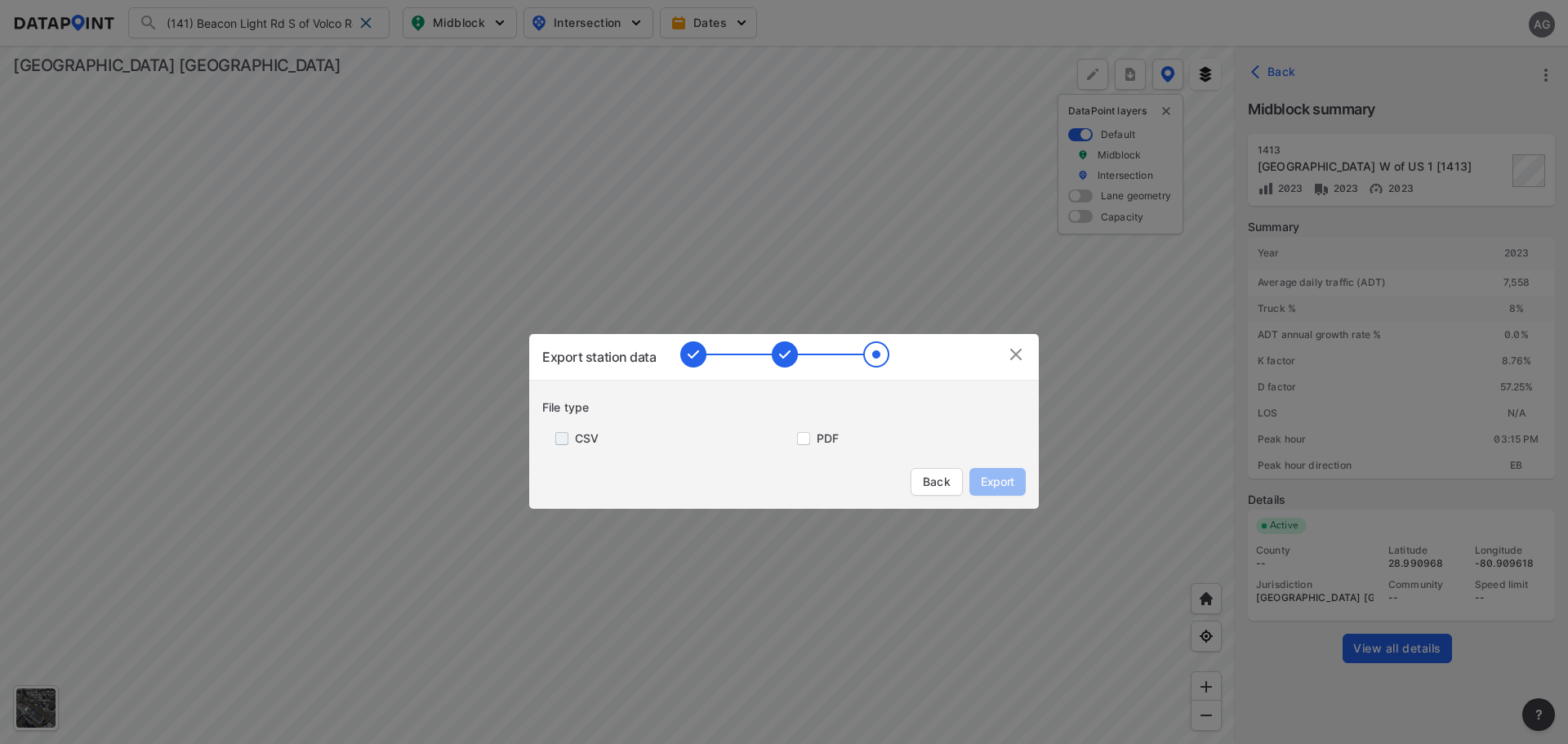
click at [565, 436] on input "primary checkbox" at bounding box center [559, 438] width 33 height 13
checkbox input "true"
click at [1000, 476] on span "Export" at bounding box center [997, 481] width 37 height 16
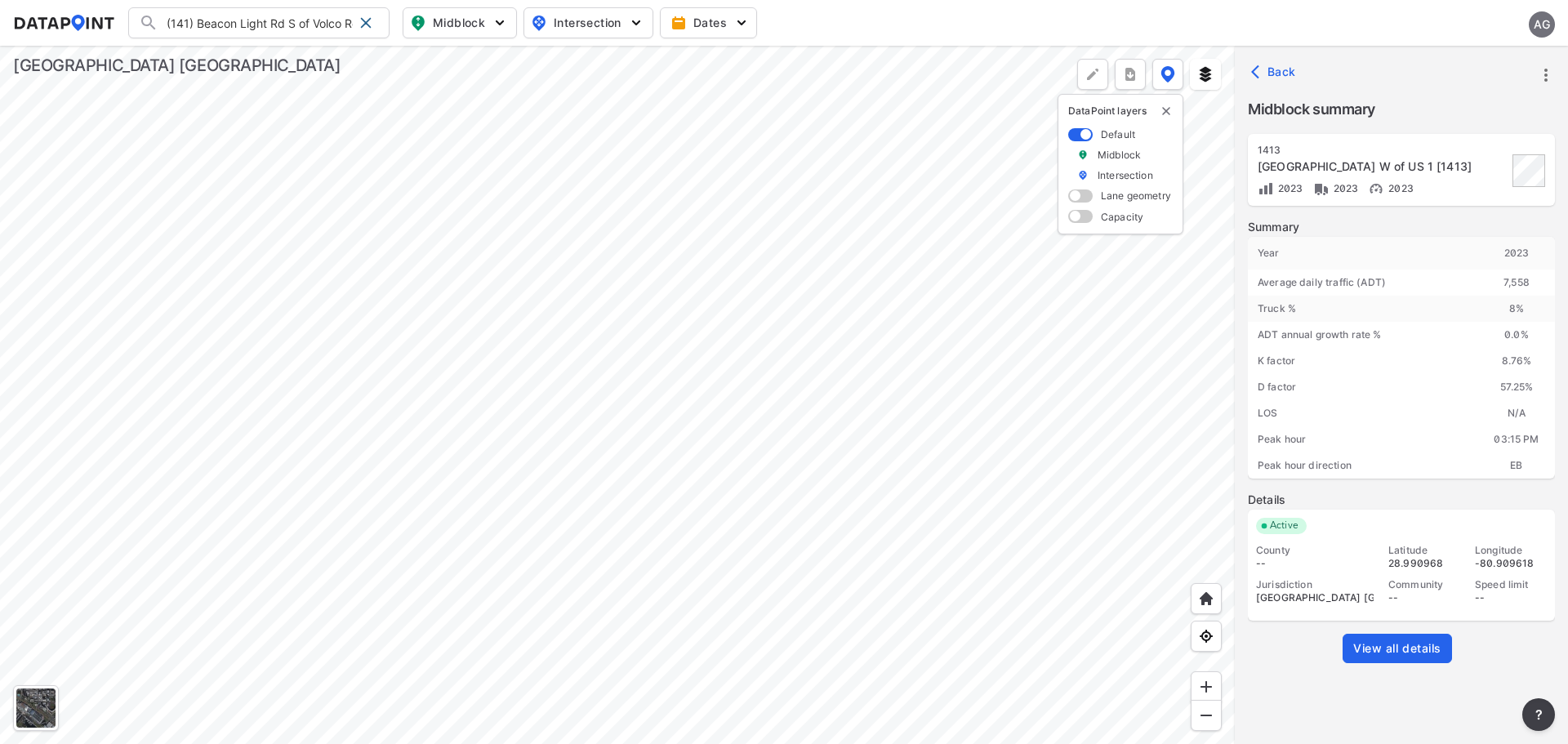
click at [1136, 352] on div at bounding box center [617, 394] width 1235 height 698
click at [373, 27] on span at bounding box center [366, 23] width 13 height 13
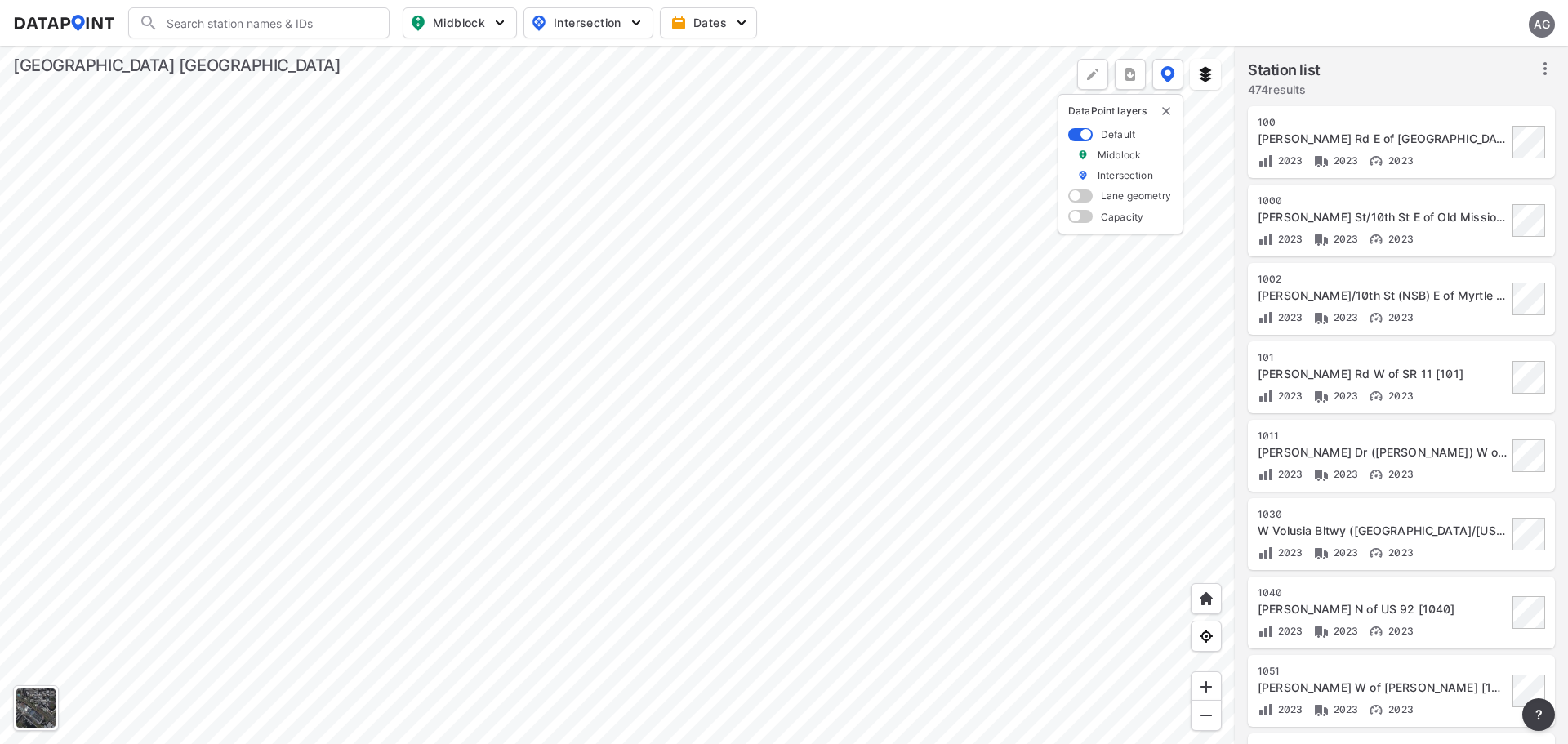
click at [286, 22] on input "Search" at bounding box center [269, 23] width 221 height 26
click at [300, 61] on li "( 1433 ) Peterson Rd W of Emporia/Blackburn Rd [ 1433 ]" at bounding box center [259, 64] width 261 height 45
type input "(1433) Peterson Rd W of Emporia/Blackburn Rd [1433]"
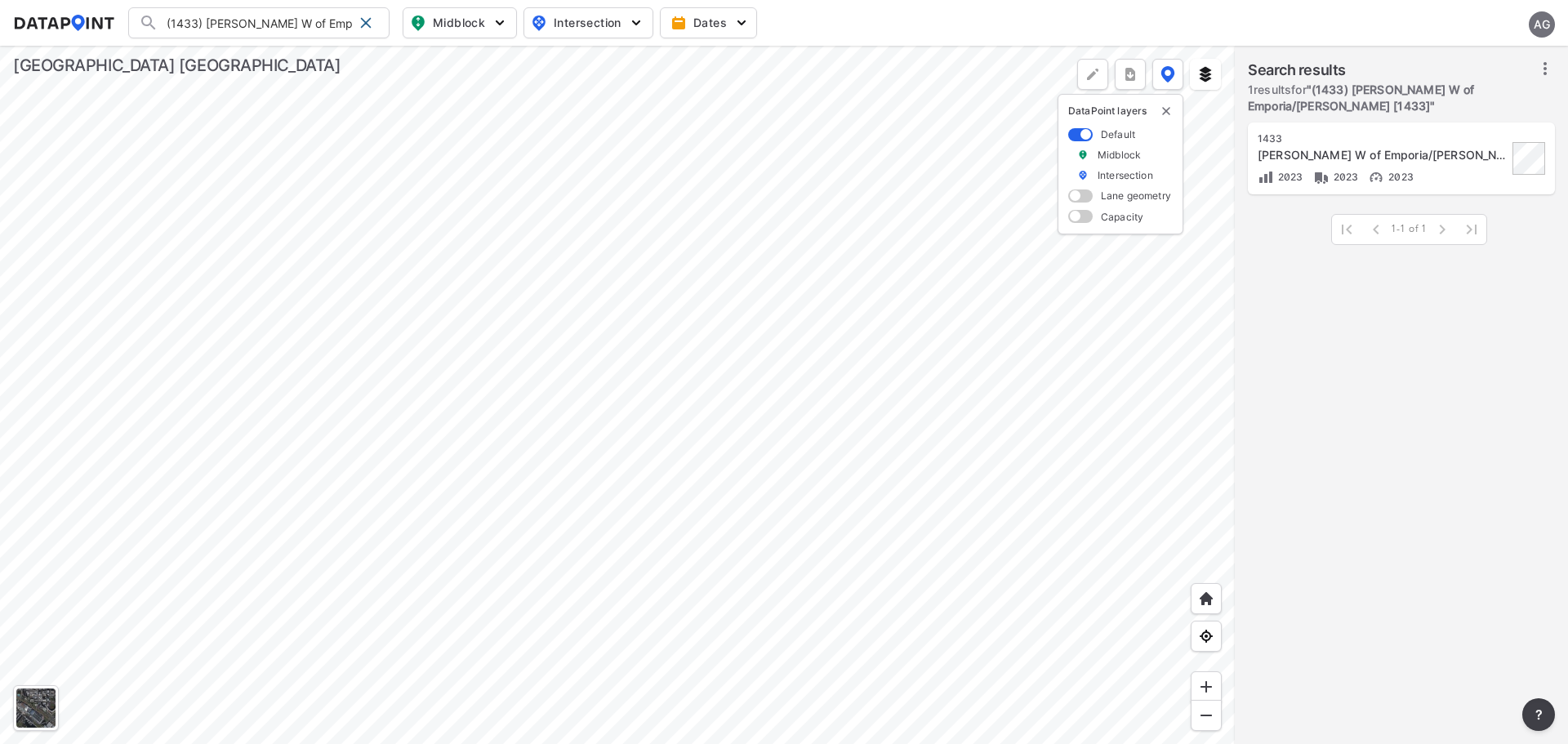
click at [1370, 136] on div "1433" at bounding box center [1382, 139] width 250 height 13
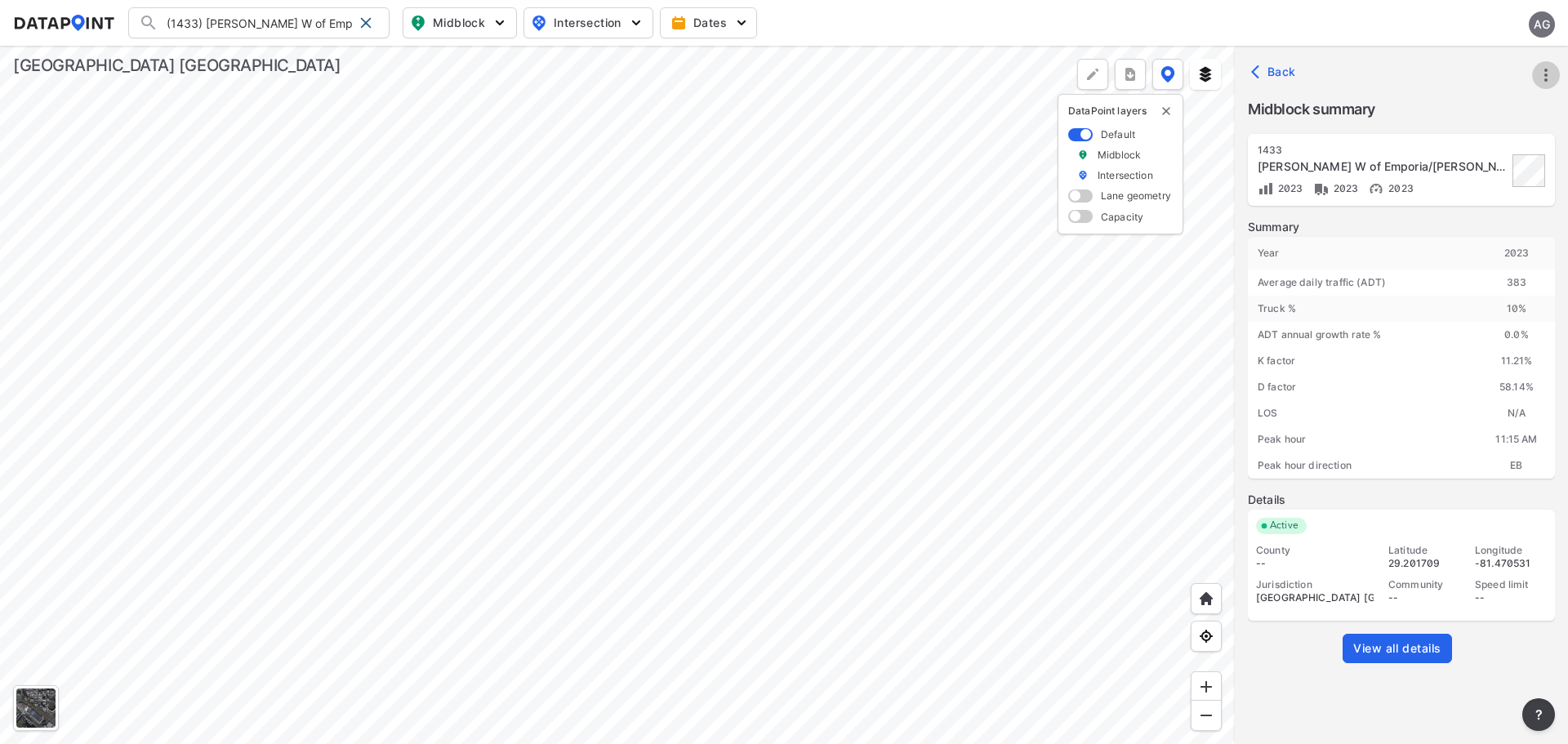
click at [1543, 82] on icon "more" at bounding box center [1546, 74] width 20 height 20
click at [1471, 107] on li "Export" at bounding box center [1476, 111] width 157 height 29
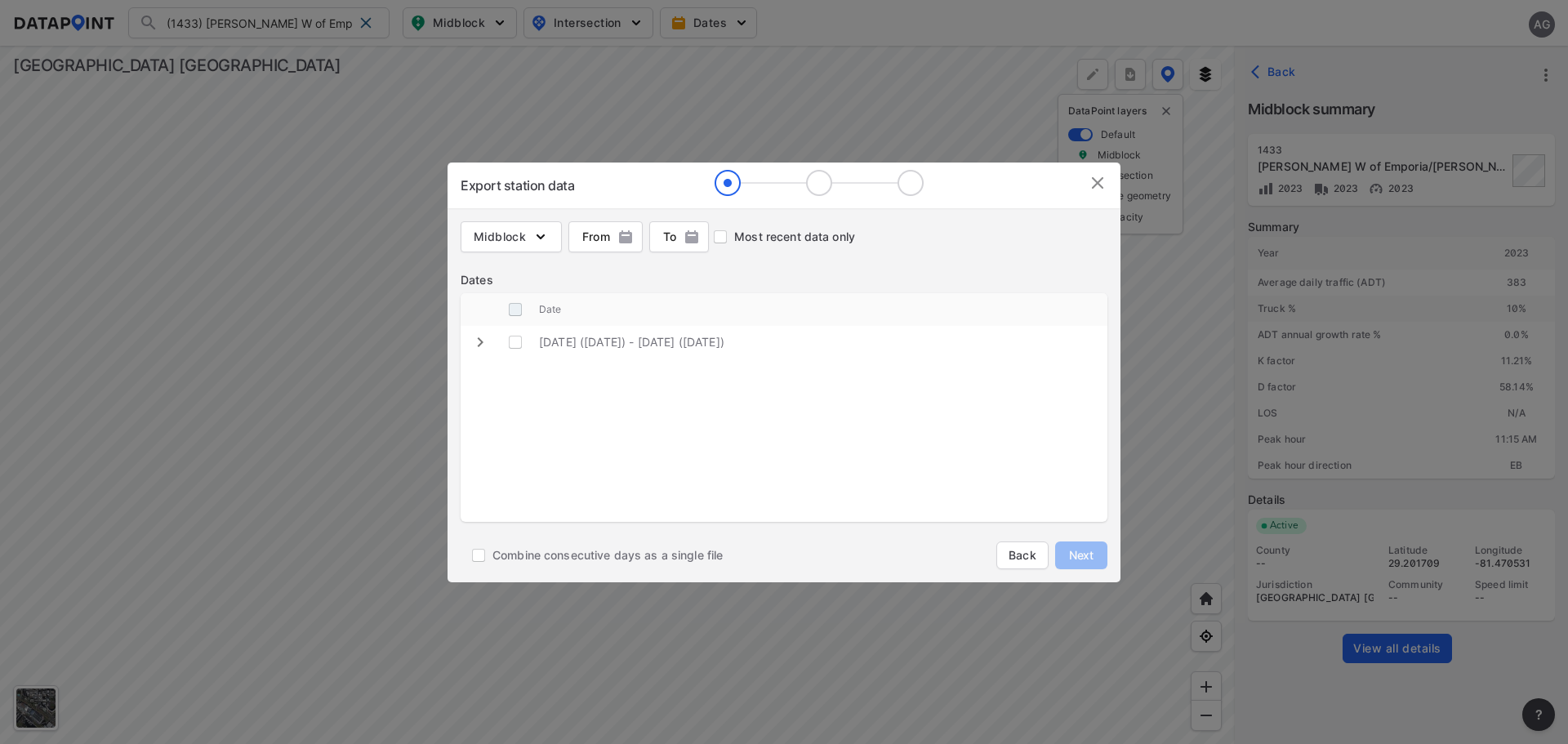
click at [518, 306] on input "decorative checkbox" at bounding box center [515, 309] width 31 height 31
checkbox input "true"
checkbox \(Wednesday\) "true"
click at [1075, 547] on span "Next" at bounding box center [1081, 554] width 33 height 16
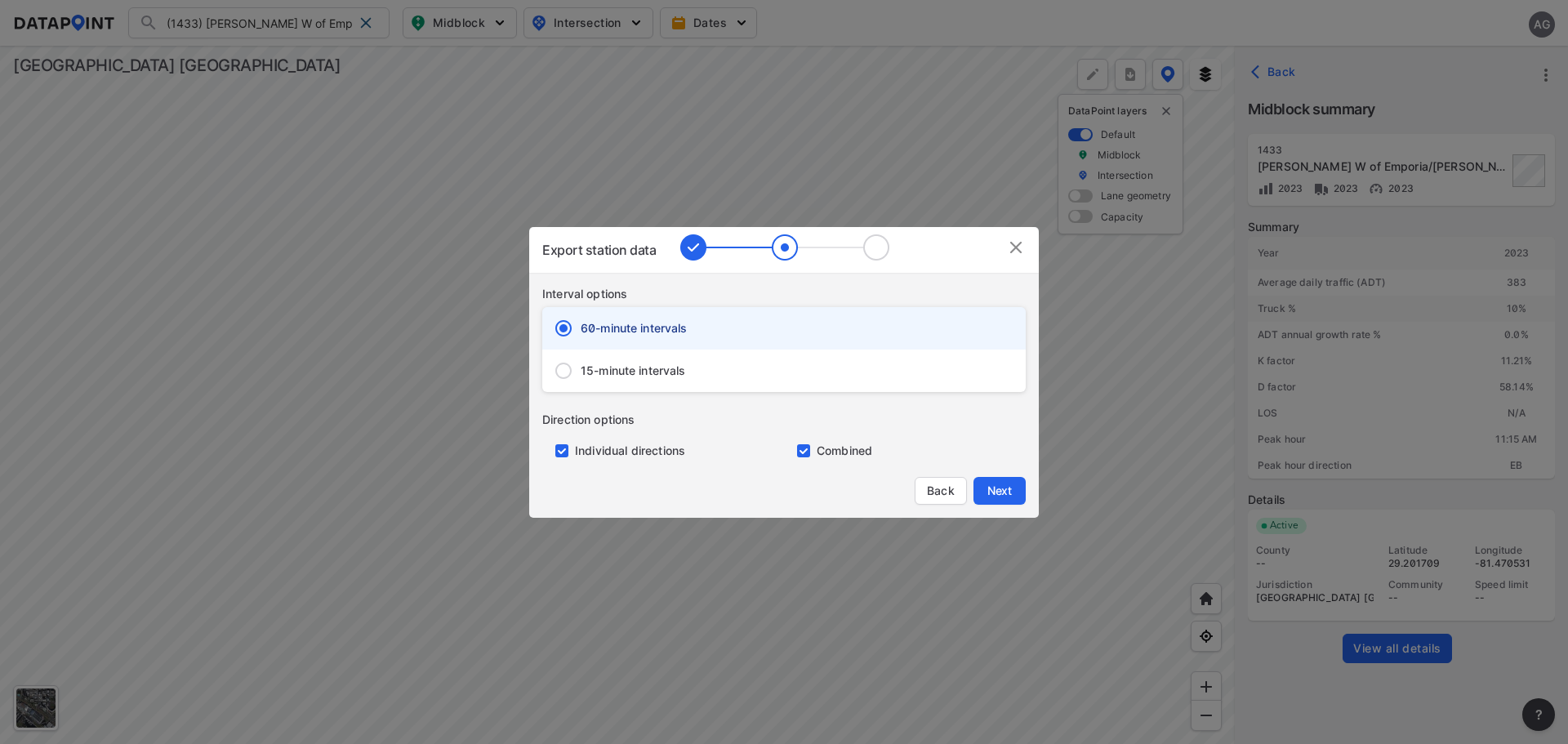
click at [601, 370] on span "15-minute intervals" at bounding box center [634, 370] width 106 height 16
click at [581, 370] on input "15-minute intervals" at bounding box center [563, 371] width 34 height 34
radio input "false"
radio input "true"
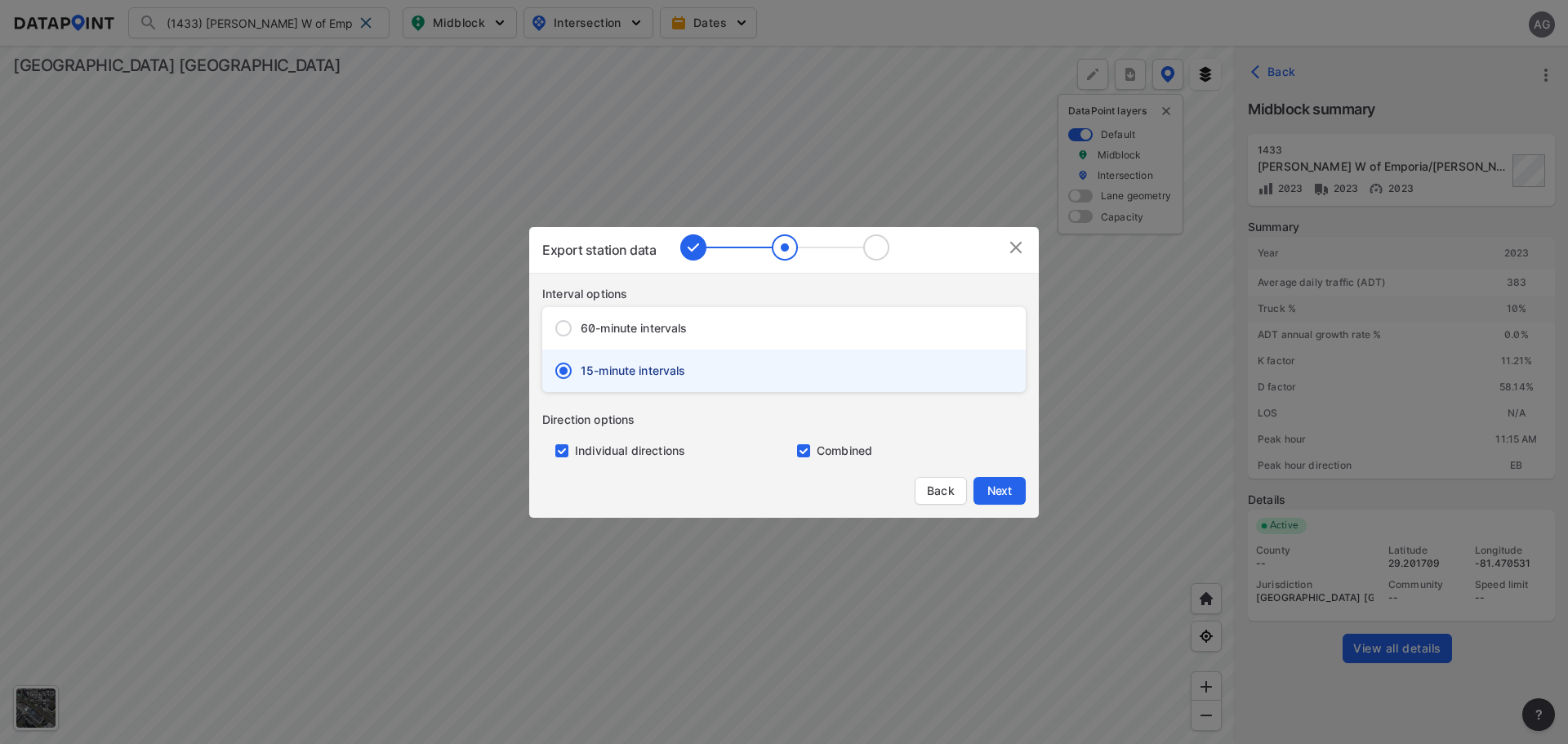
click at [565, 448] on input "primary checkbox" at bounding box center [559, 451] width 33 height 13
checkbox input "false"
click at [1009, 495] on span "Next" at bounding box center [999, 490] width 33 height 16
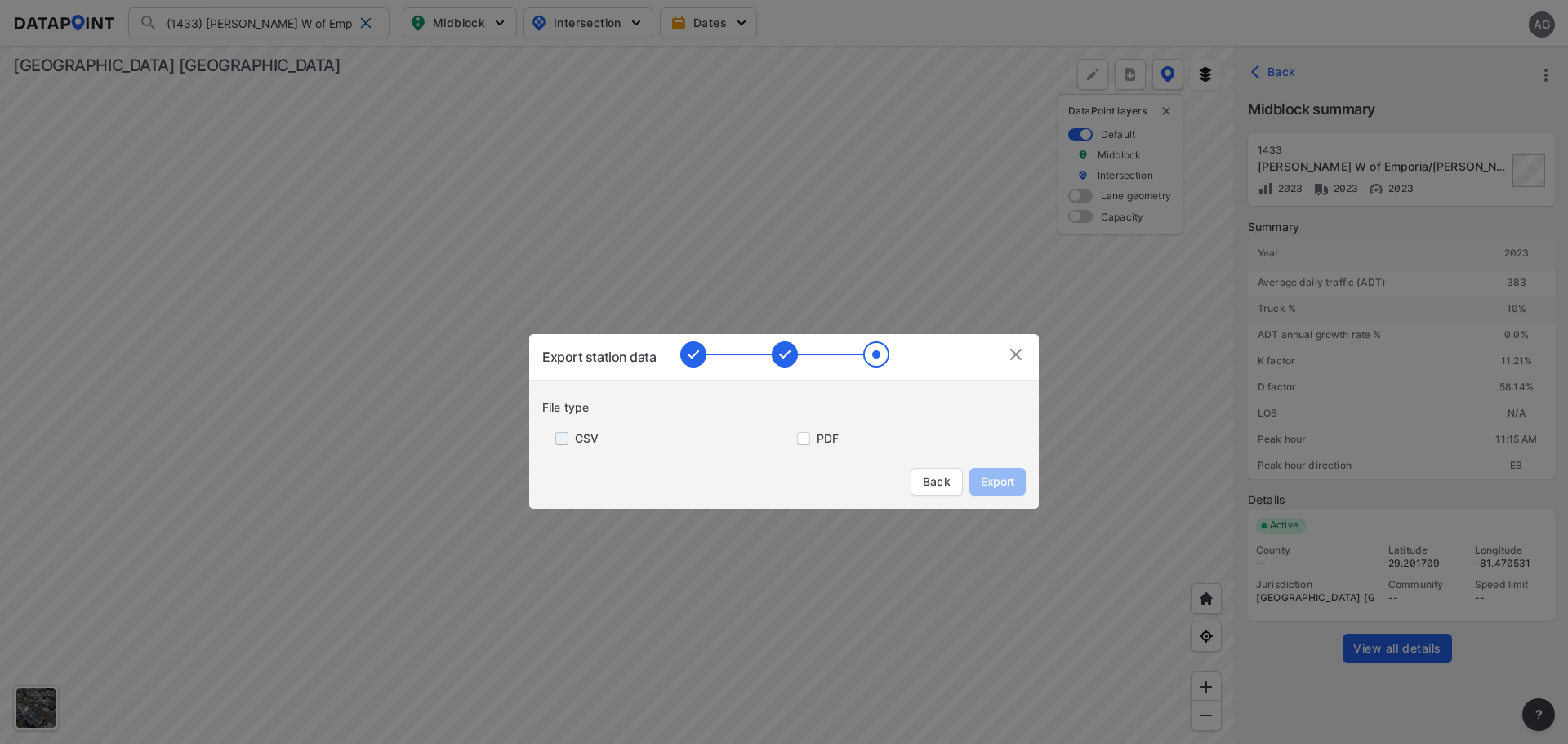
click at [573, 439] on input "primary checkbox" at bounding box center [559, 438] width 33 height 13
checkbox input "true"
click at [991, 475] on span "Export" at bounding box center [997, 481] width 37 height 16
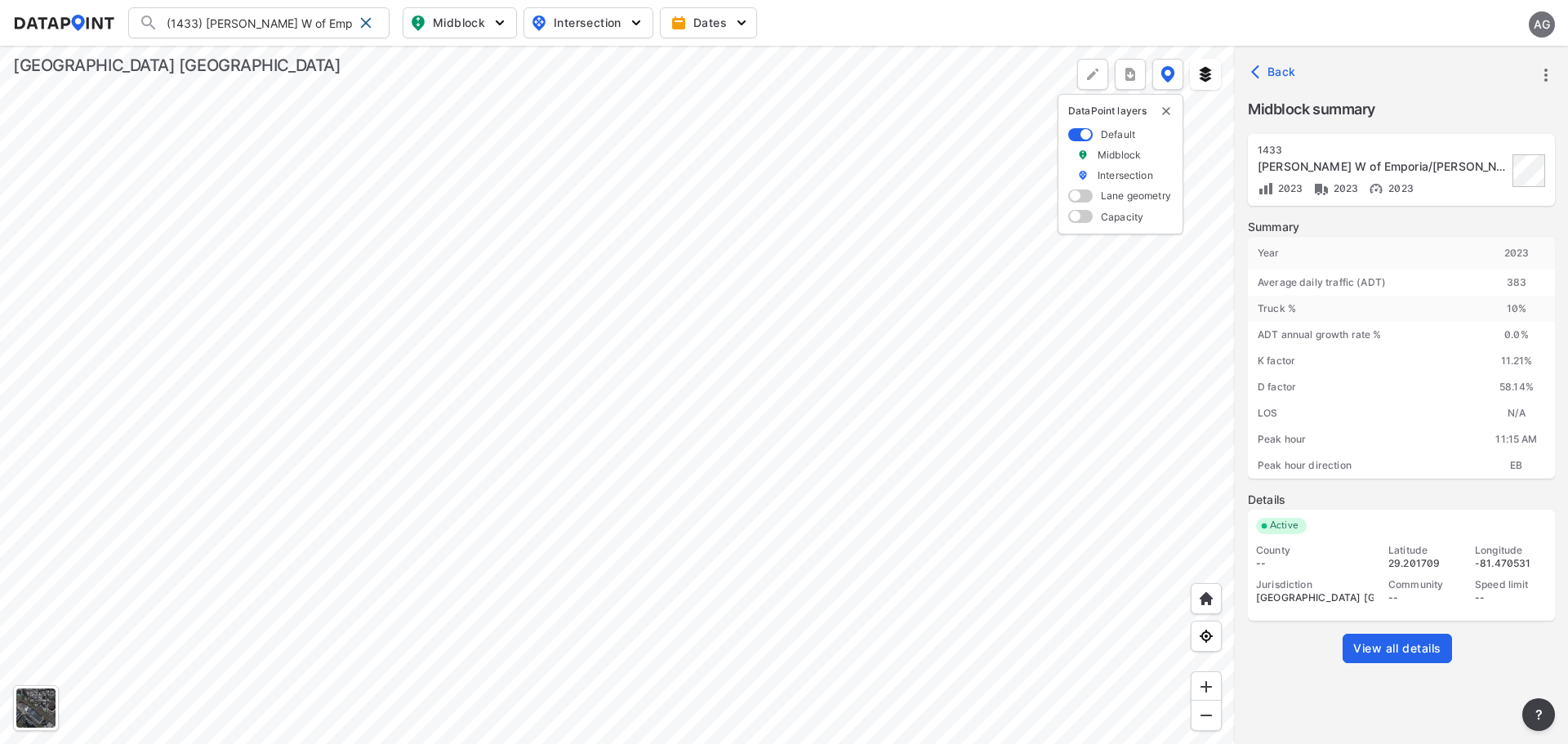
click at [928, 432] on div at bounding box center [617, 394] width 1235 height 698
click at [365, 25] on span at bounding box center [366, 23] width 13 height 13
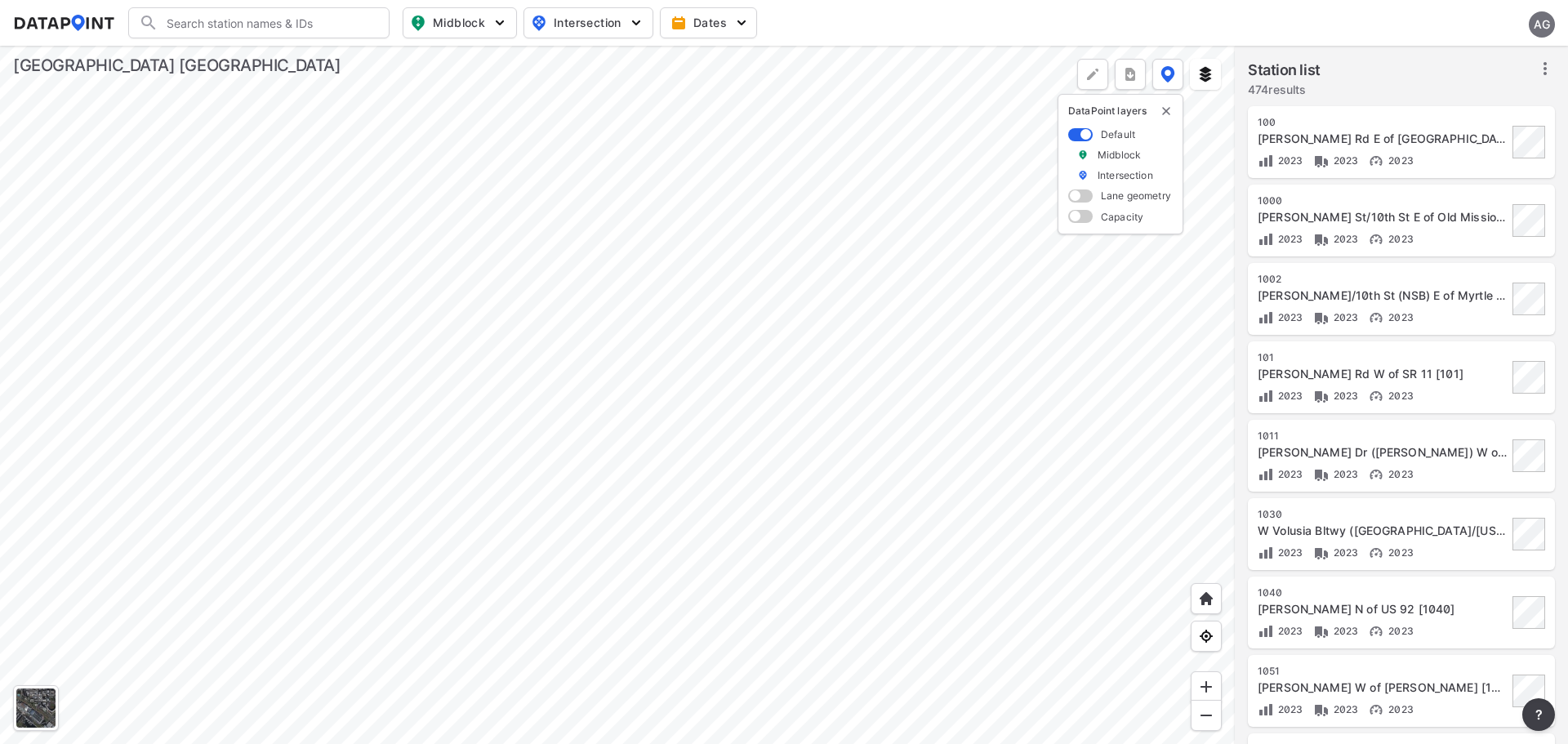
click at [289, 25] on input "Search" at bounding box center [269, 23] width 221 height 26
click at [264, 58] on li "( 1671 ) Saxon Blvd W of Enterprise Rd [ 1671 ]" at bounding box center [259, 64] width 261 height 45
type input "(1671) Saxon Blvd W of Enterprise Rd [1671]"
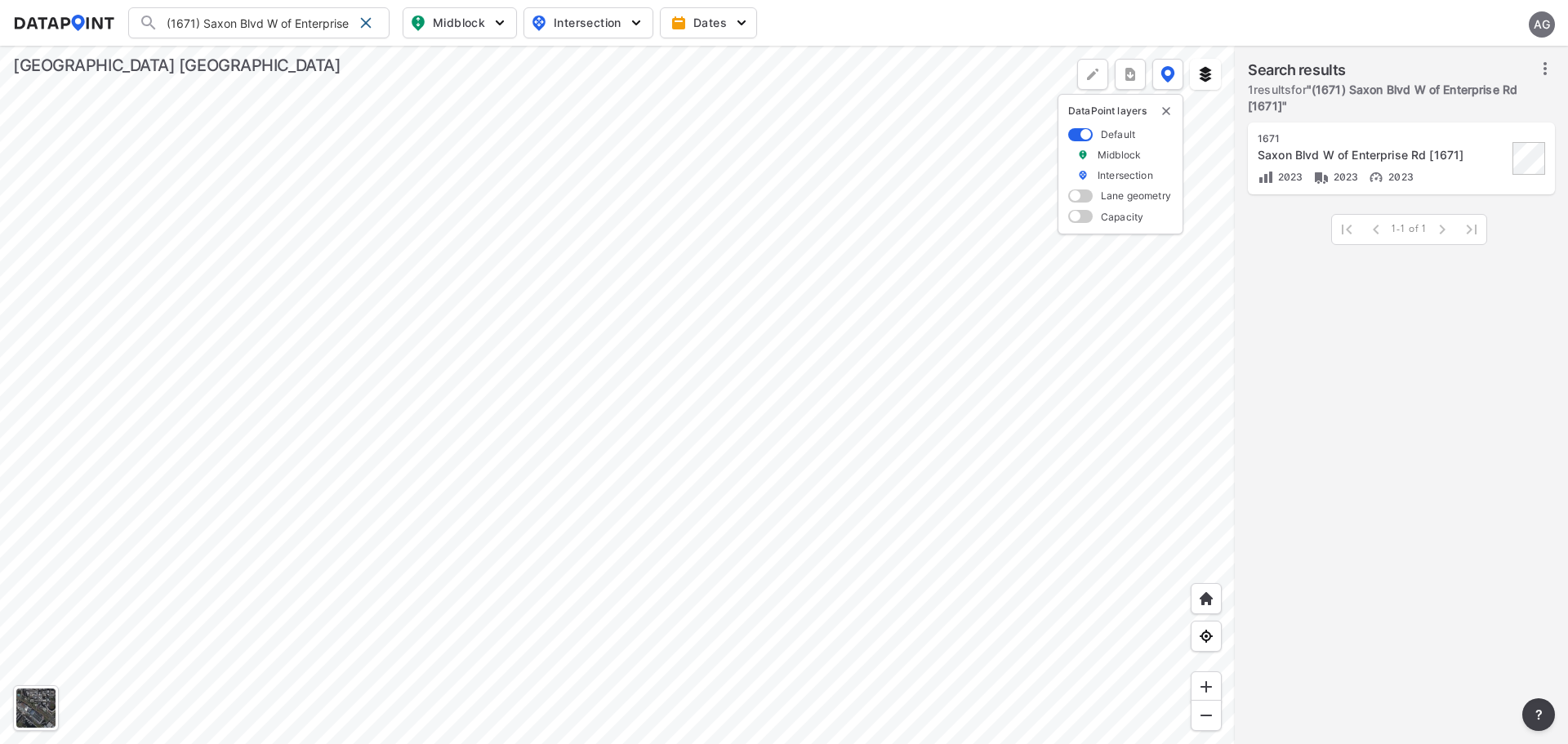
click at [1538, 70] on icon at bounding box center [1545, 68] width 20 height 20
click at [1449, 99] on span "Select stations & export" at bounding box center [1475, 104] width 131 height 16
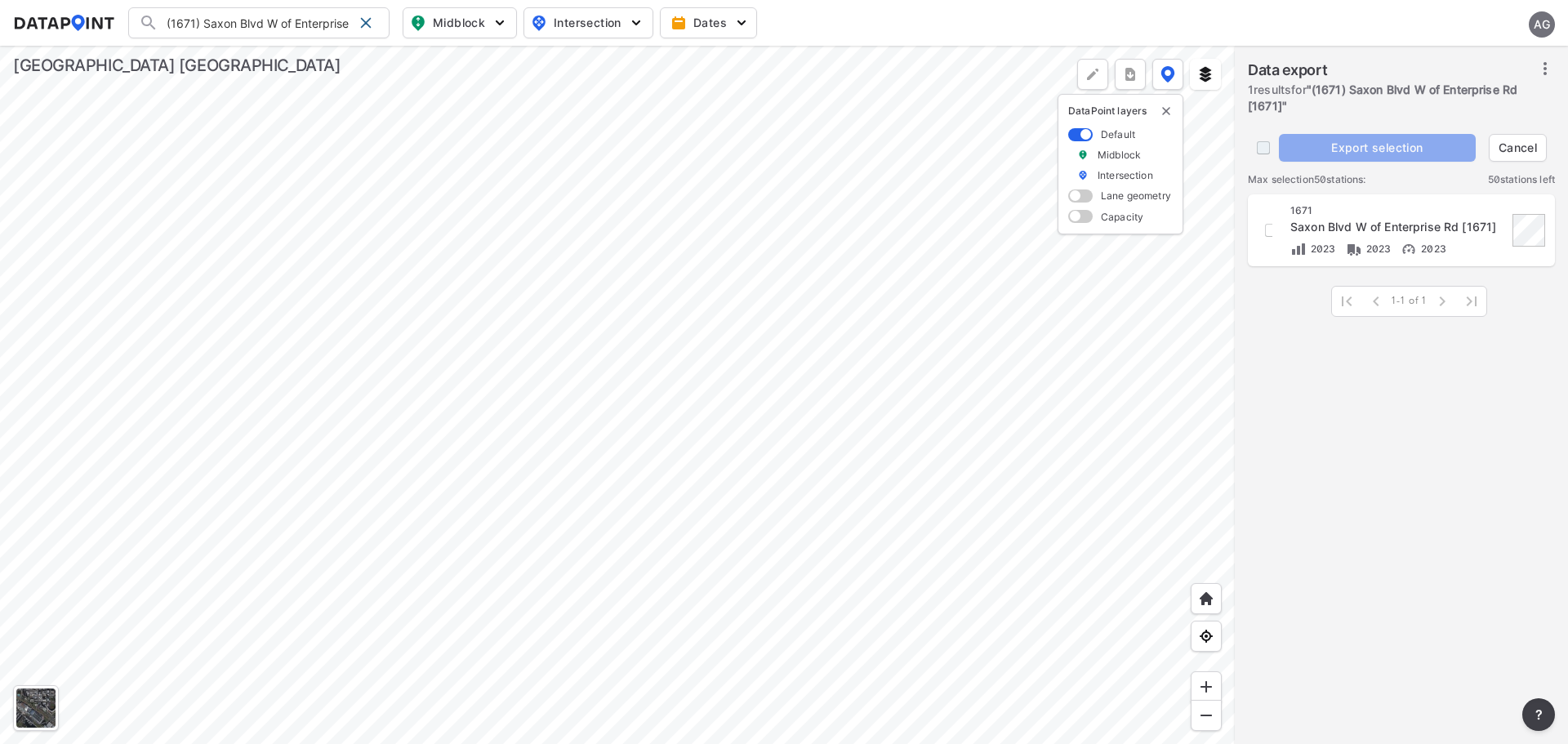
click at [1263, 147] on input "decorative checkbox" at bounding box center [1263, 147] width 31 height 31
checkbox input "true"
click at [1357, 149] on span "Export selection" at bounding box center [1377, 147] width 184 height 16
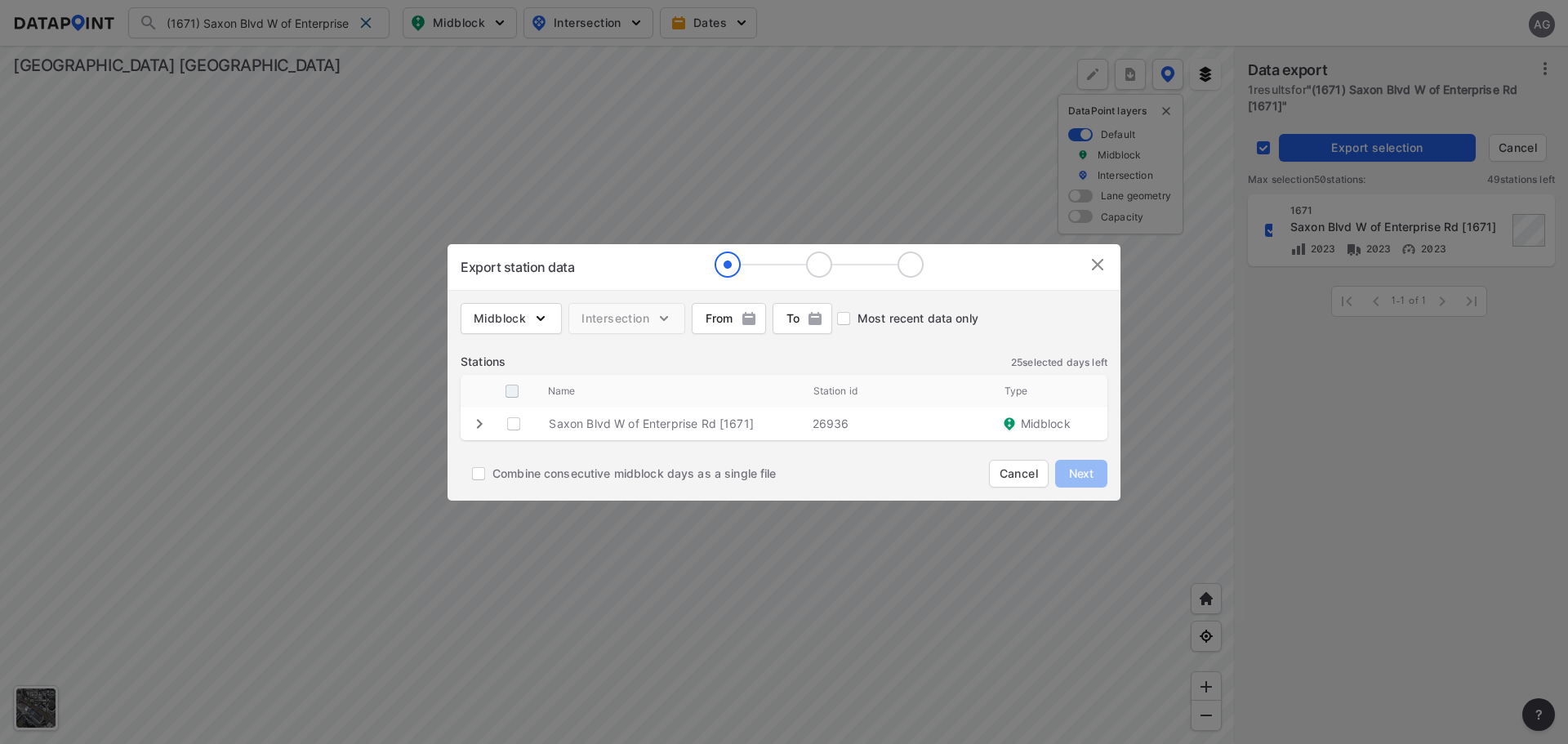
click at [512, 392] on input "decorative checkbox" at bounding box center [511, 390] width 31 height 31
checkbox input "true"
checkbox \ "true"
click at [1093, 470] on span "Next" at bounding box center [1081, 473] width 33 height 16
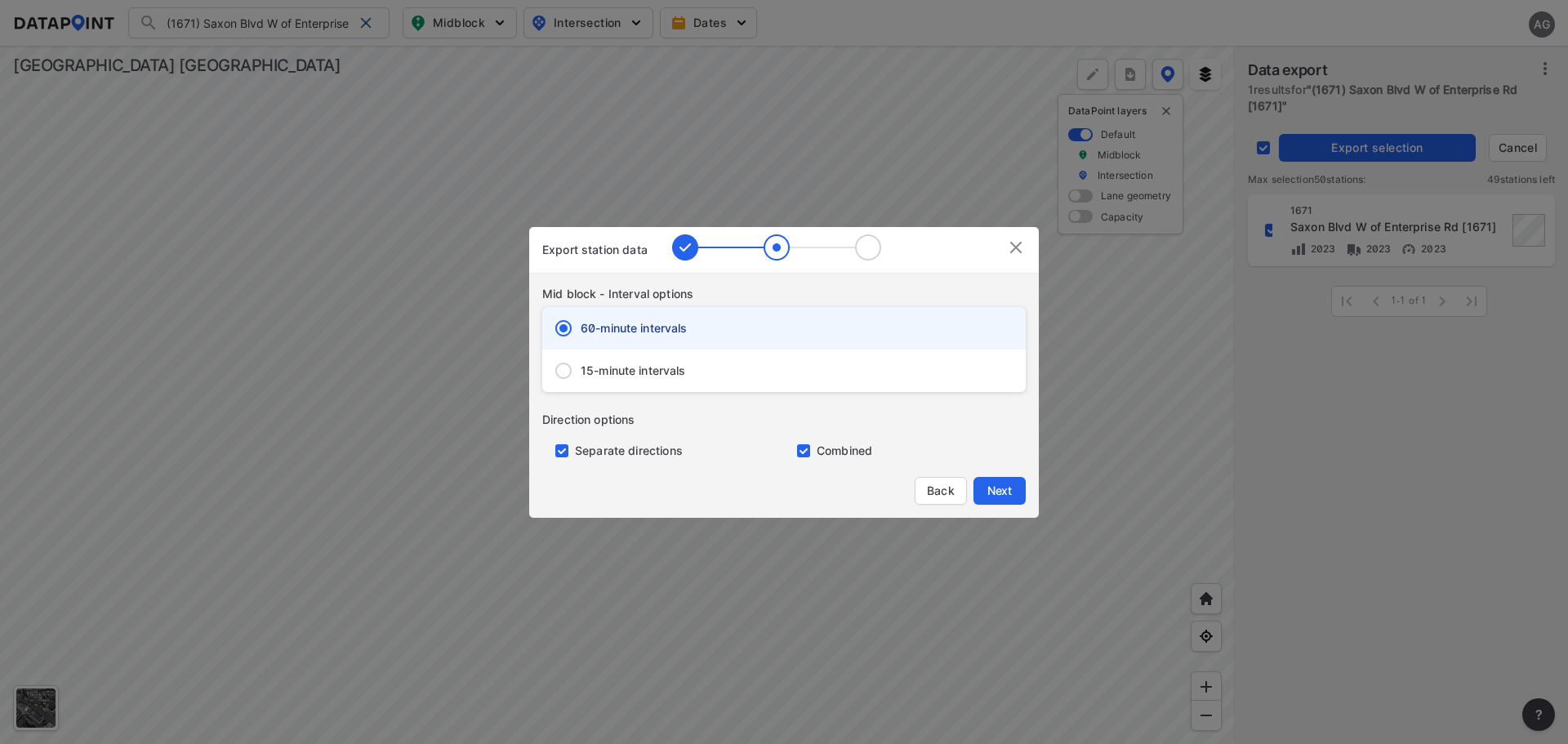
click at [618, 374] on span "15-minute intervals" at bounding box center [634, 370] width 106 height 16
click at [581, 374] on input "15-minute intervals" at bounding box center [563, 371] width 34 height 34
radio input "false"
radio input "true"
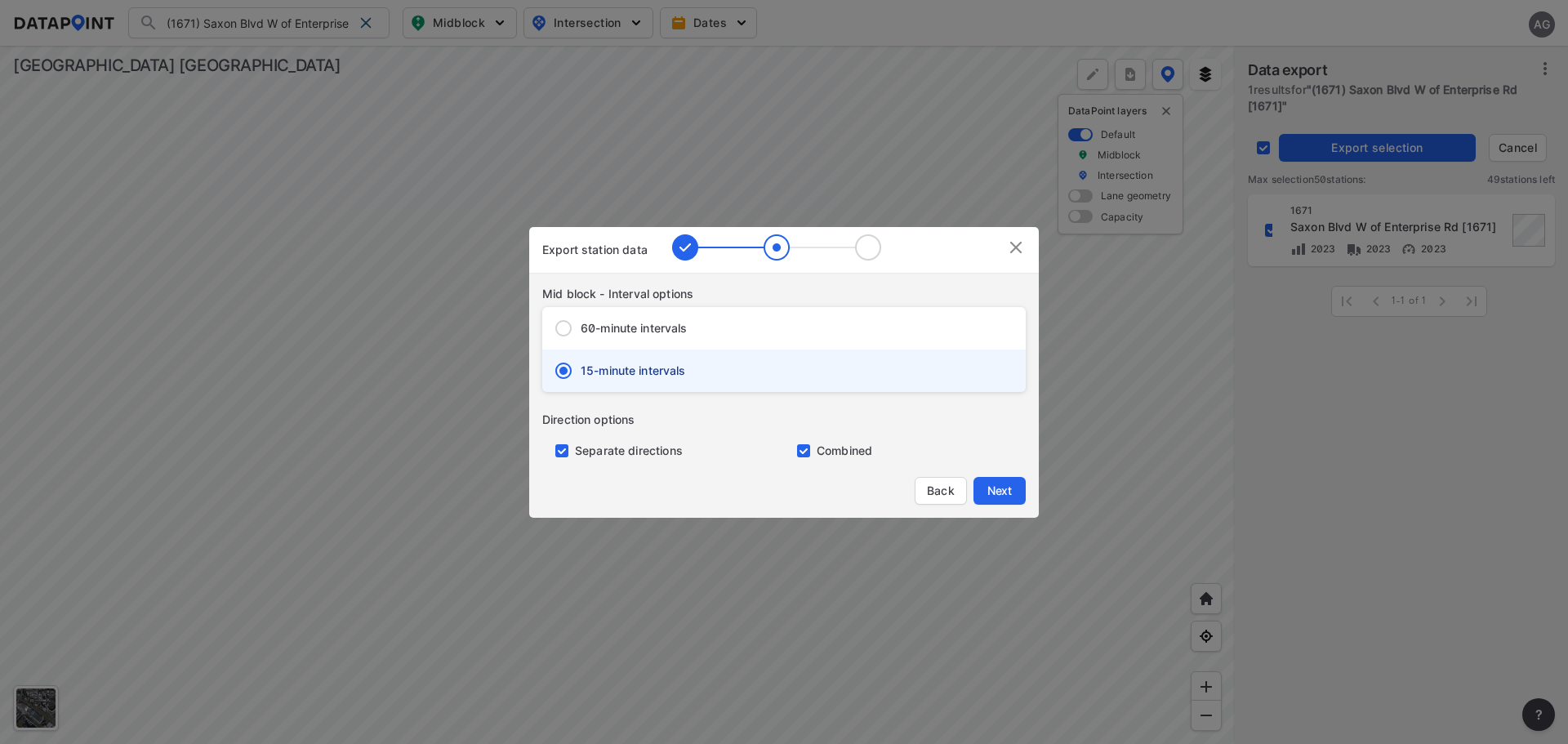
click at [557, 451] on input "primary checkbox" at bounding box center [559, 451] width 33 height 13
checkbox input "false"
click at [1008, 488] on span "Next" at bounding box center [999, 490] width 33 height 16
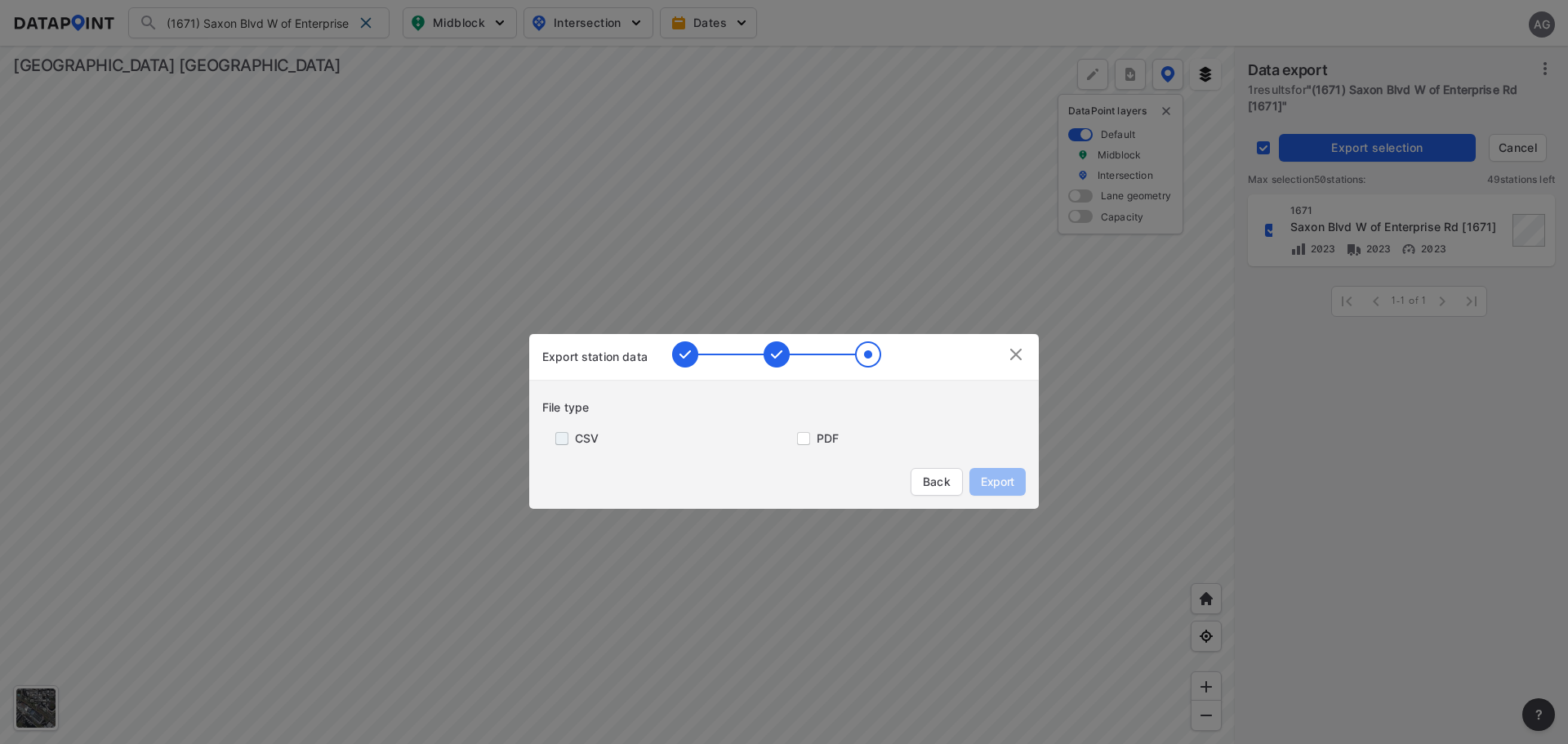
click at [563, 435] on input "primary checkbox" at bounding box center [559, 438] width 33 height 13
checkbox input "true"
click at [995, 476] on span "Export" at bounding box center [997, 481] width 37 height 16
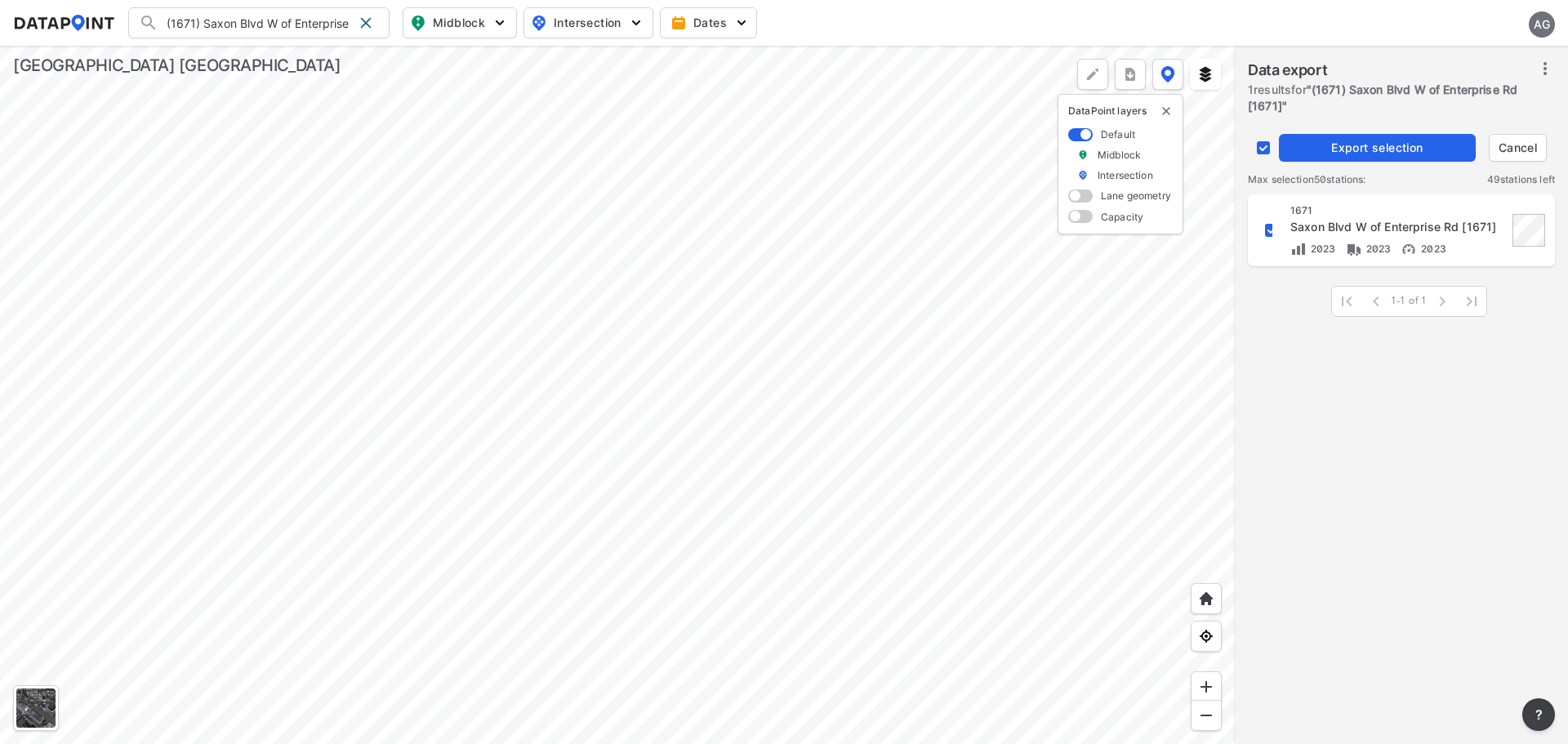
drag, startPoint x: 374, startPoint y: 19, endPoint x: 354, endPoint y: 19, distance: 20.0
click at [374, 19] on div at bounding box center [366, 23] width 26 height 26
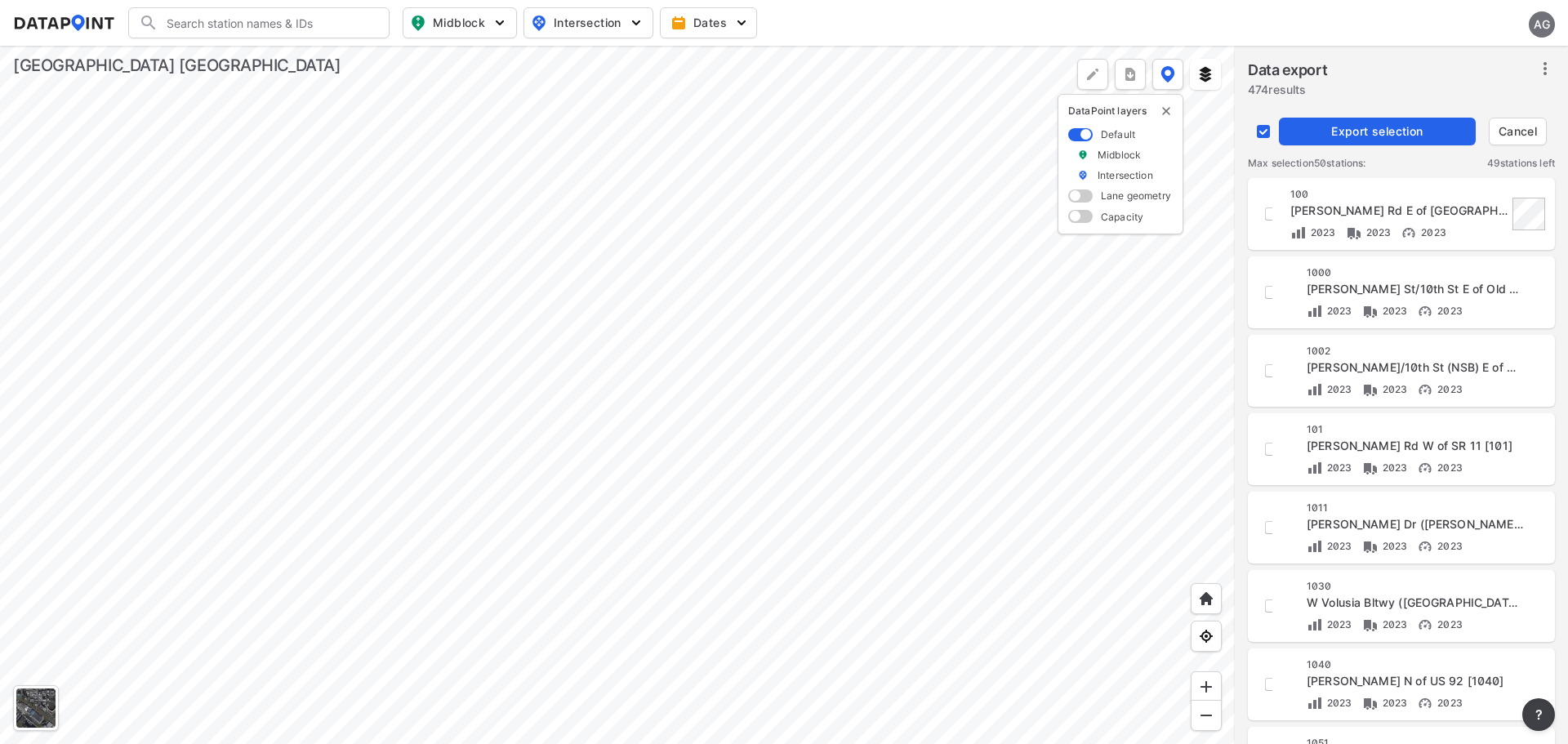
checkbox input "false"
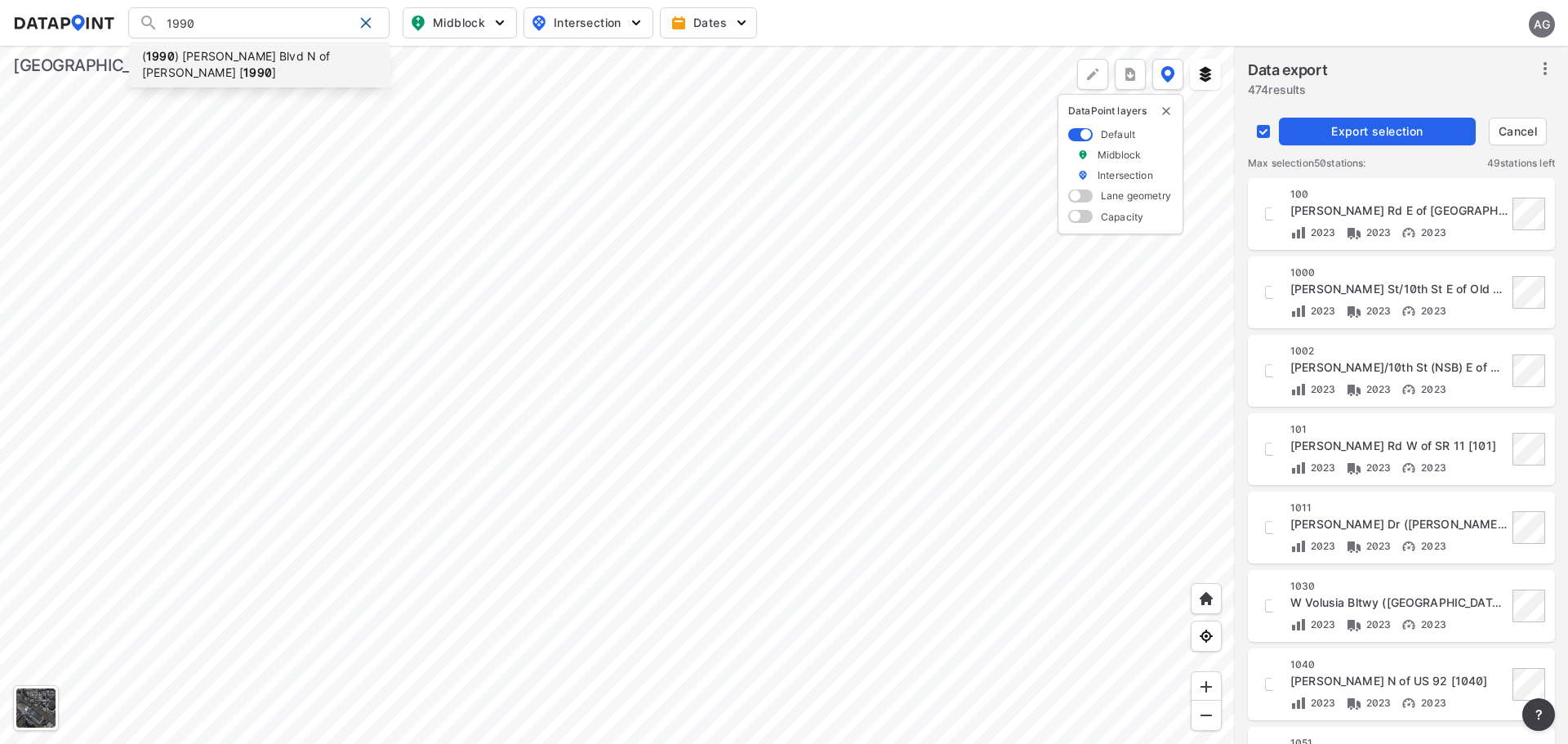
click at [325, 70] on li "( 1990 ) Williamson Blvd N of Taylor Rd [ 1990 ]" at bounding box center [259, 64] width 261 height 45
type input "(1990) Williamson Blvd N of Taylor Rd [1990]"
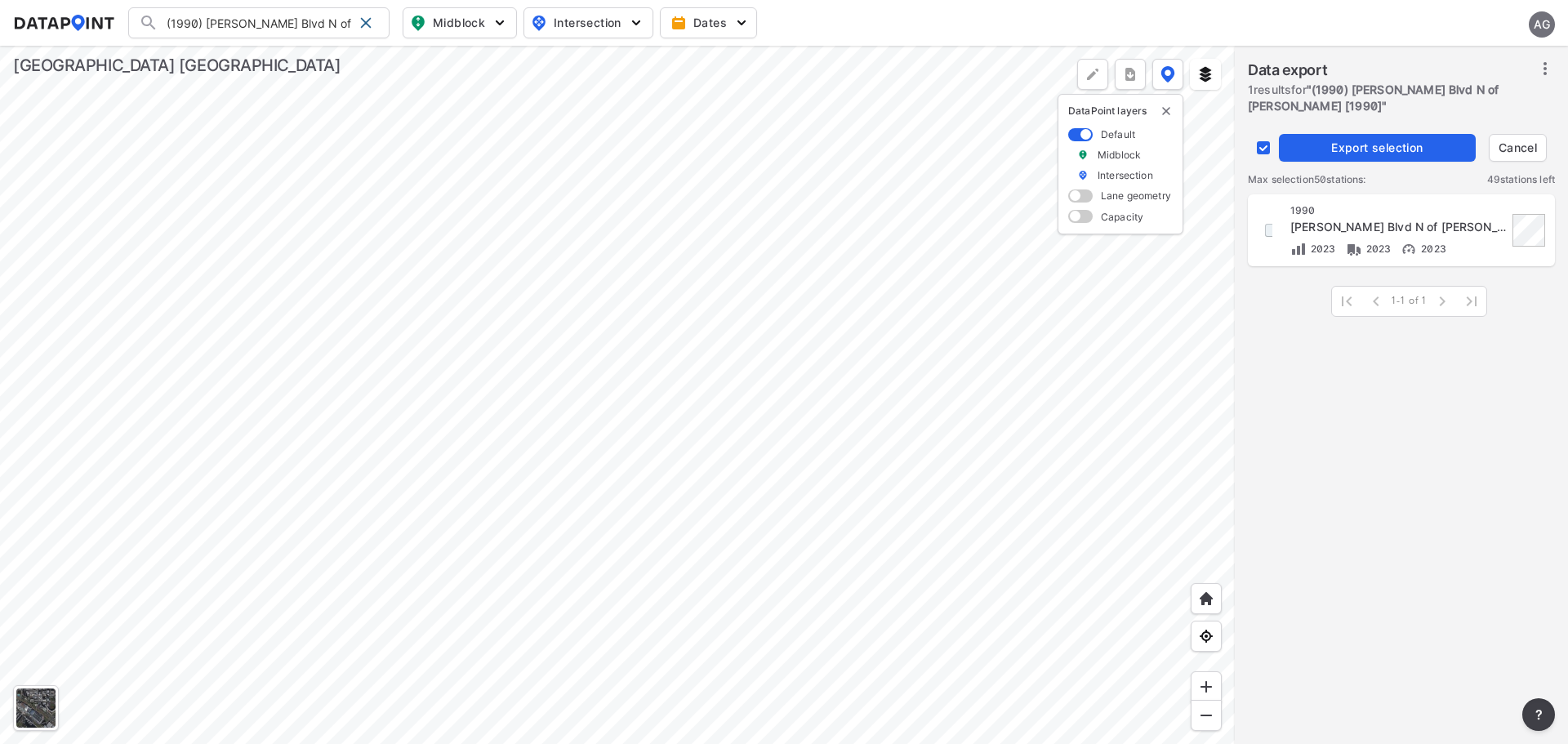
click at [1270, 227] on input "decorative checkbox" at bounding box center [1271, 229] width 27 height 27
checkbox input "true"
click at [1350, 138] on button "Export selection" at bounding box center [1377, 147] width 197 height 27
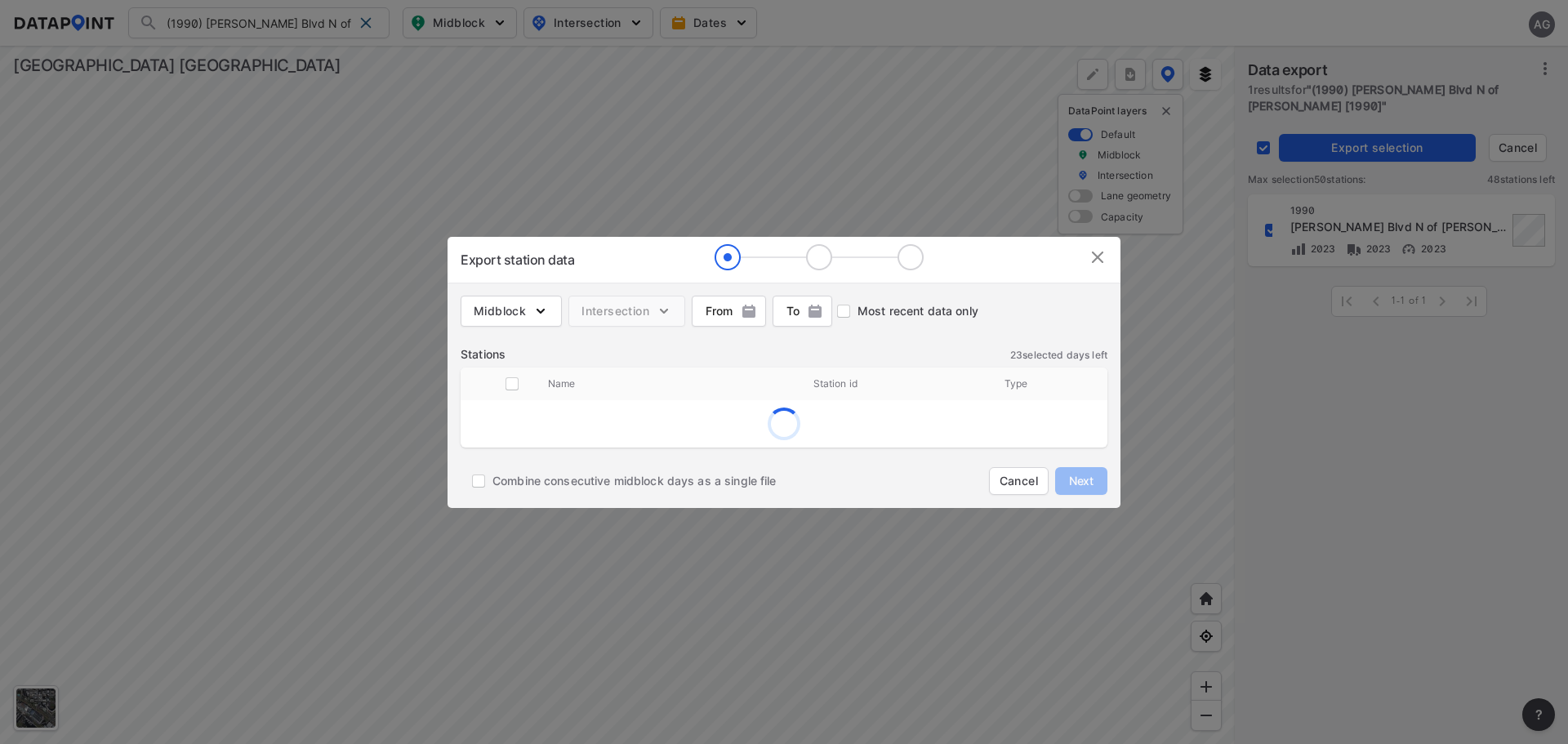
click at [1099, 256] on img at bounding box center [1097, 256] width 20 height 20
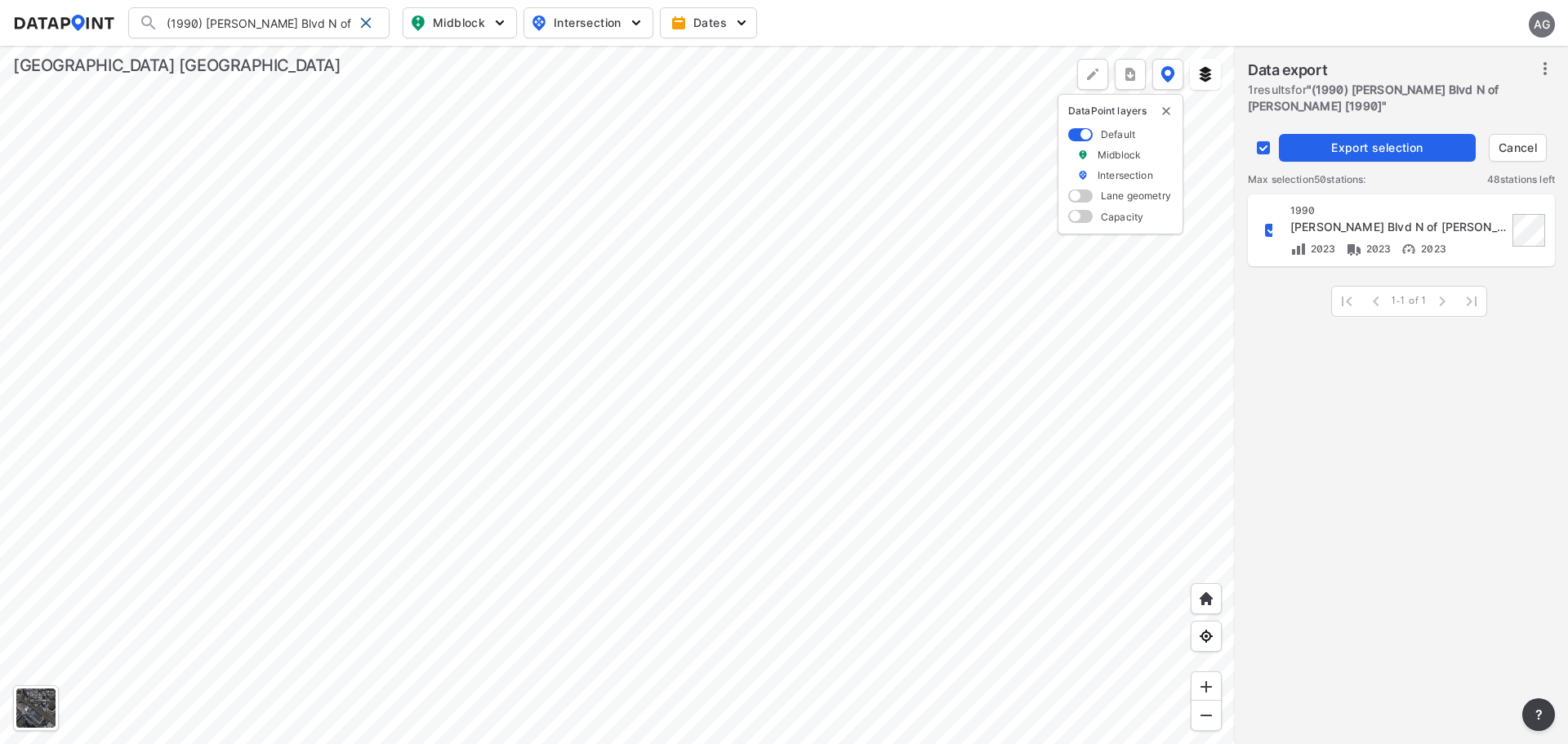
click at [1408, 221] on div "Williamson Blvd N of Taylor Rd [1990]" at bounding box center [1399, 226] width 217 height 16
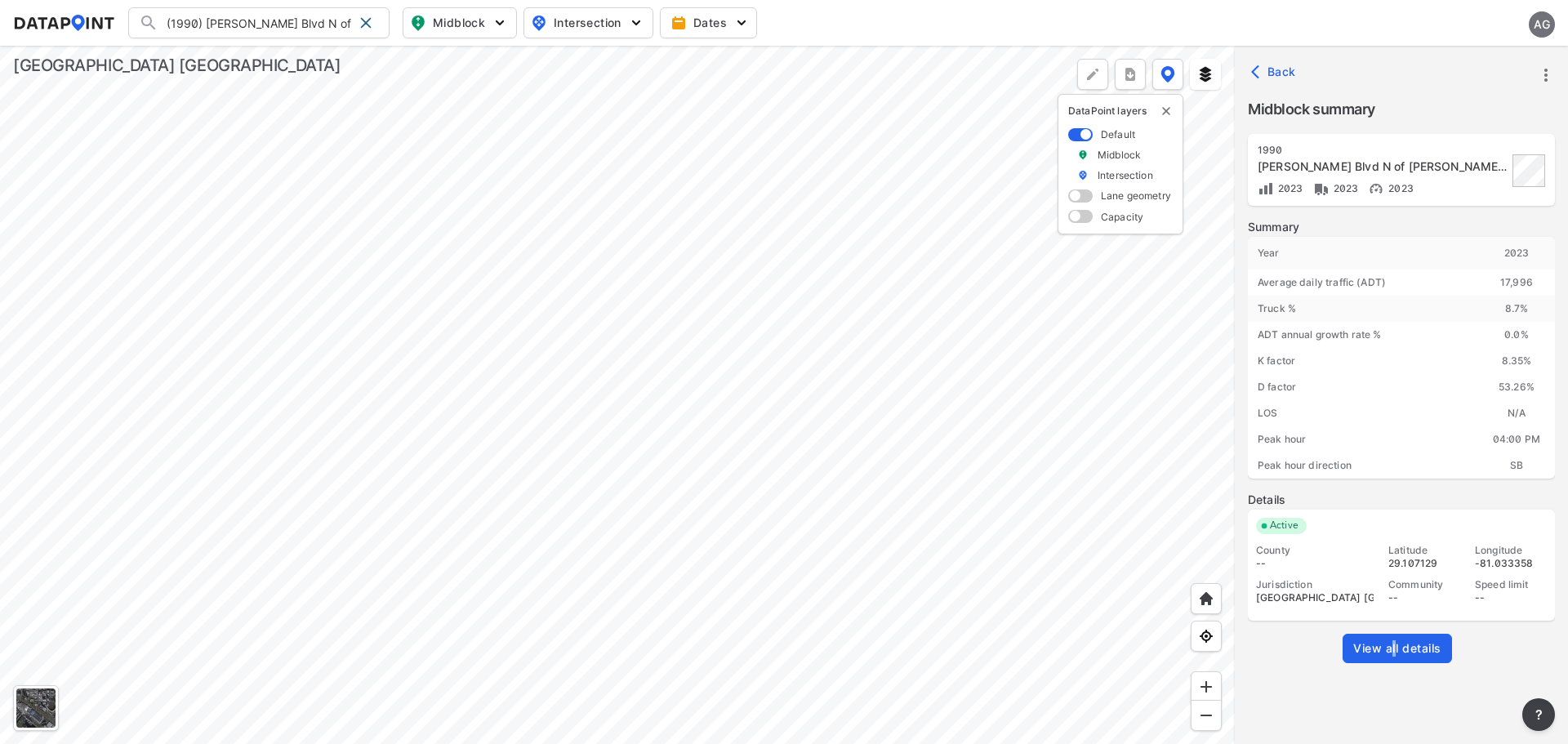
click at [1394, 646] on span "View all details" at bounding box center [1398, 648] width 89 height 16
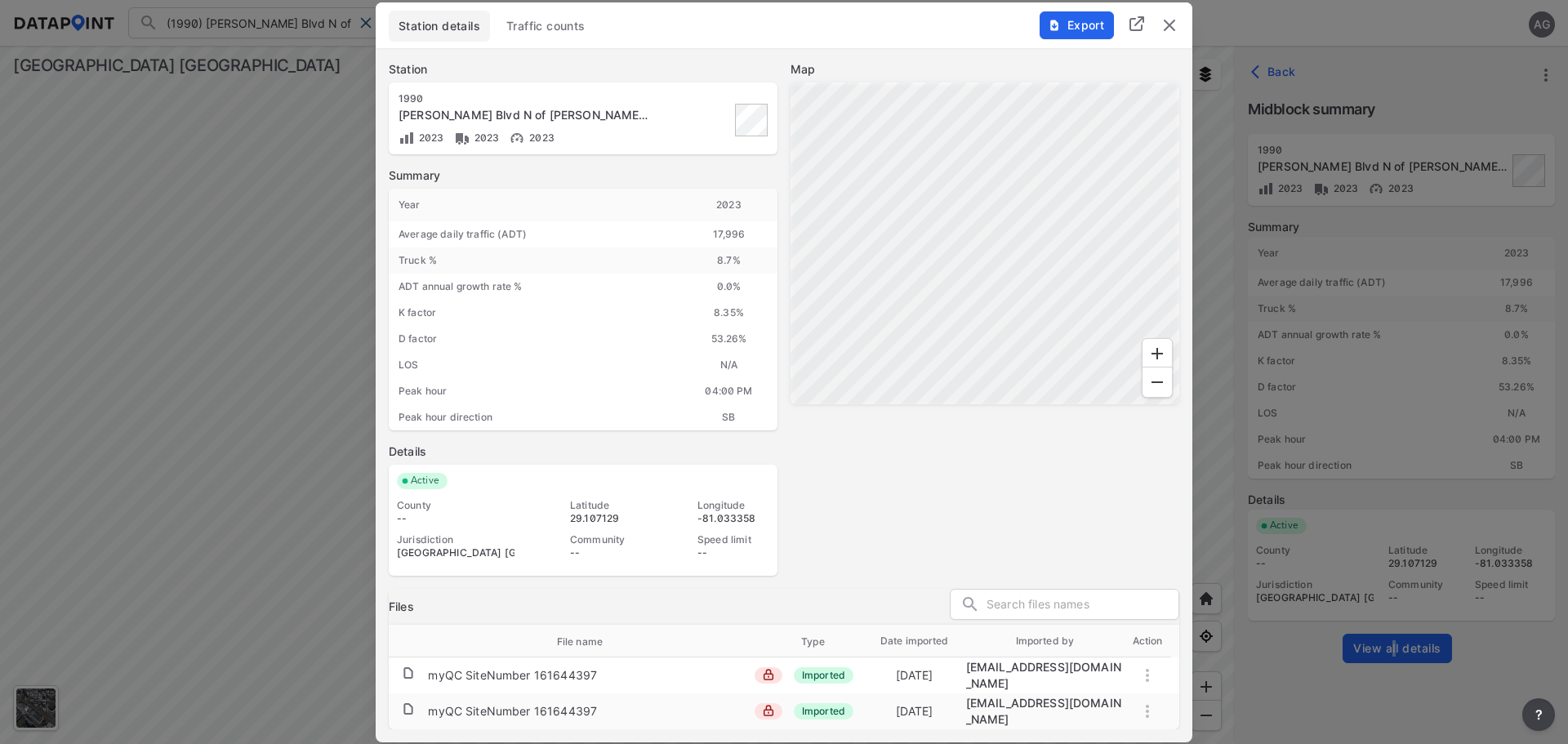
click at [557, 34] on span "Traffic counts" at bounding box center [546, 25] width 79 height 16
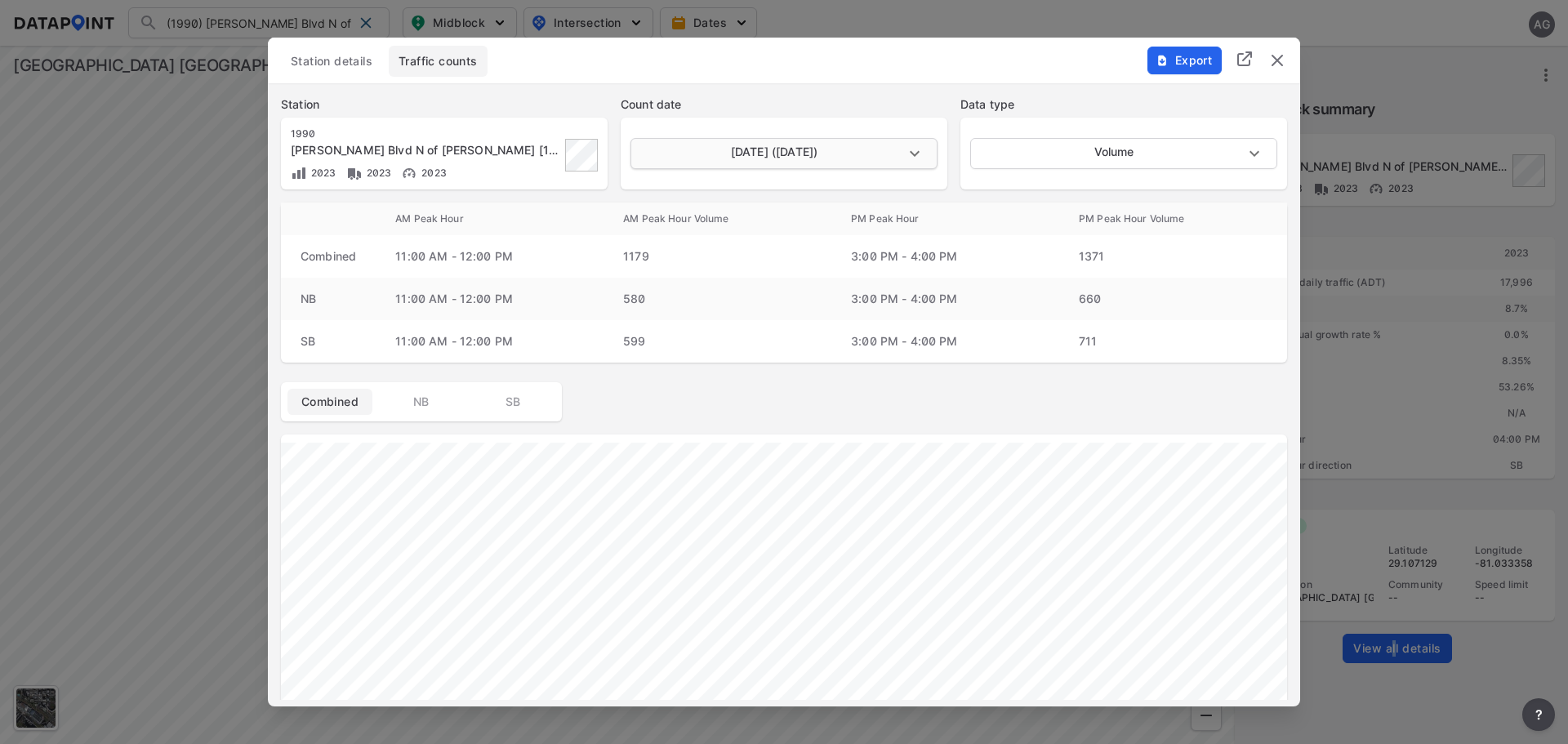
click at [916, 153] on body "(1990) Williamson Blvd N of Taylor Rd [1990] (1990) Williamson Blvd N of Taylor…" at bounding box center [784, 372] width 1568 height 744
click at [776, 188] on li "May 23 2023 (Tuesday)" at bounding box center [782, 184] width 304 height 31
click at [923, 155] on body "(1990) Williamson Blvd N of Taylor Rd [1990] (1990) Williamson Blvd N of Taylor…" at bounding box center [784, 372] width 1568 height 744
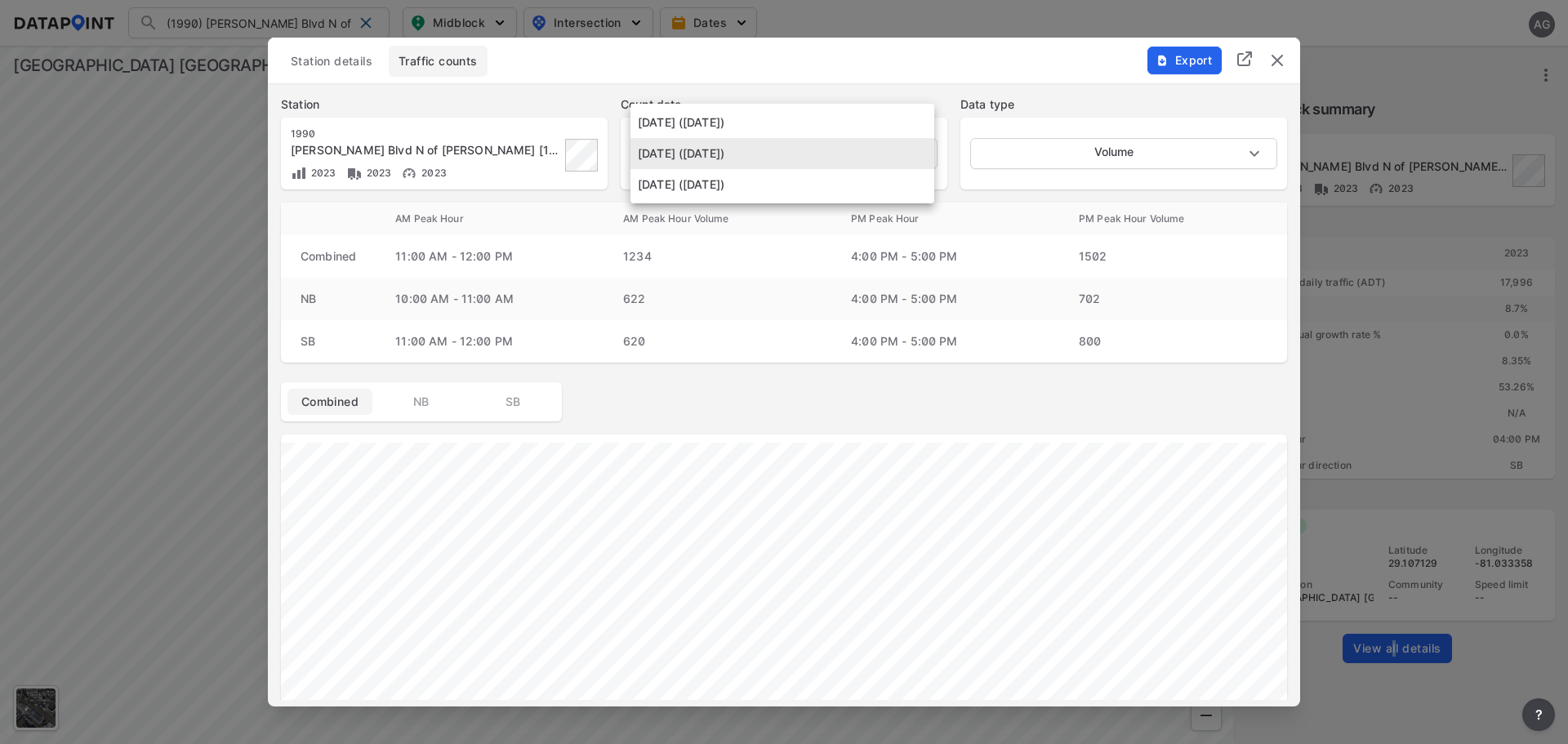
click at [755, 182] on li "May 22 2023 (Monday)" at bounding box center [782, 184] width 304 height 31
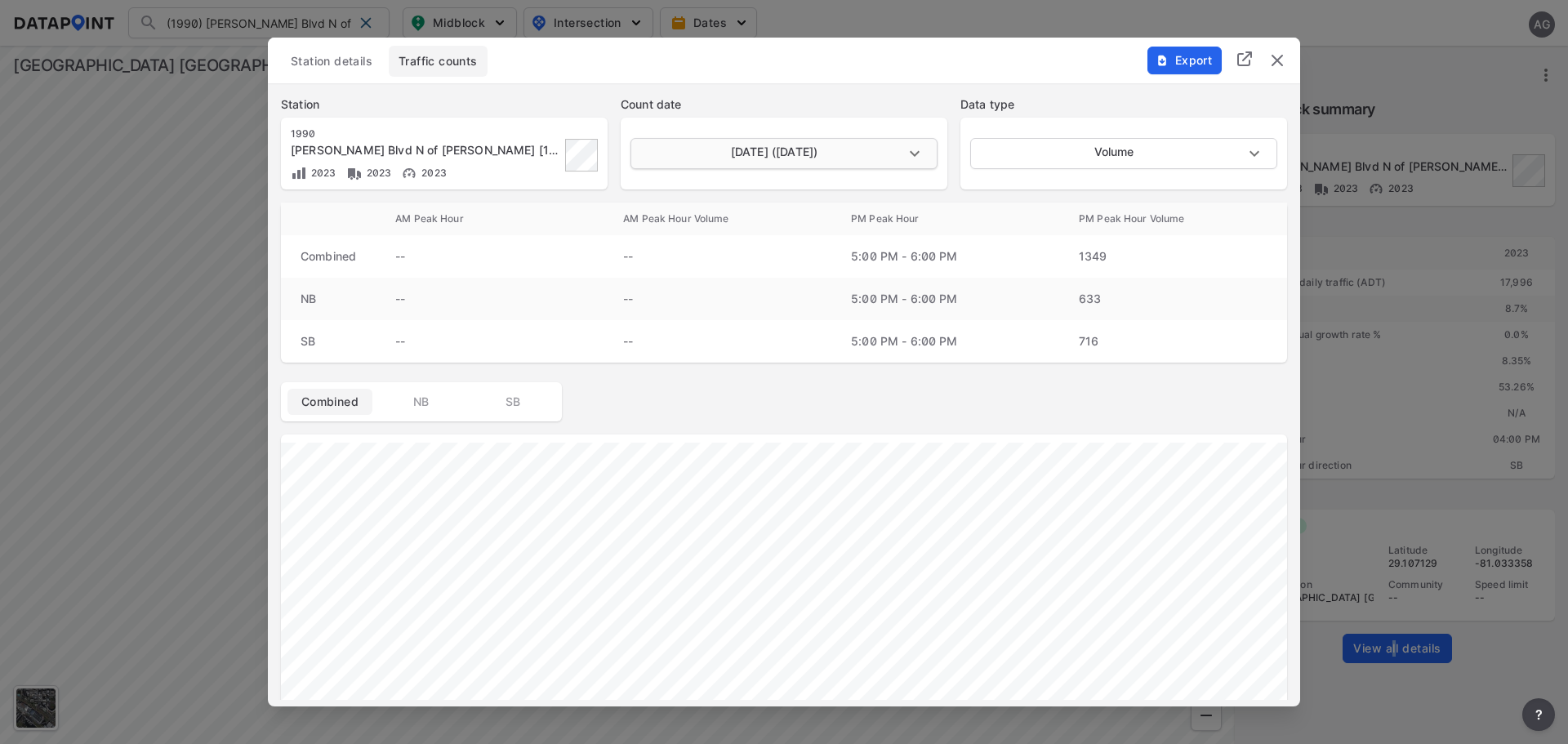
click at [921, 142] on body "(1990) Williamson Blvd N of Taylor Rd [1990] (1990) Williamson Blvd N of Taylor…" at bounding box center [784, 372] width 1568 height 744
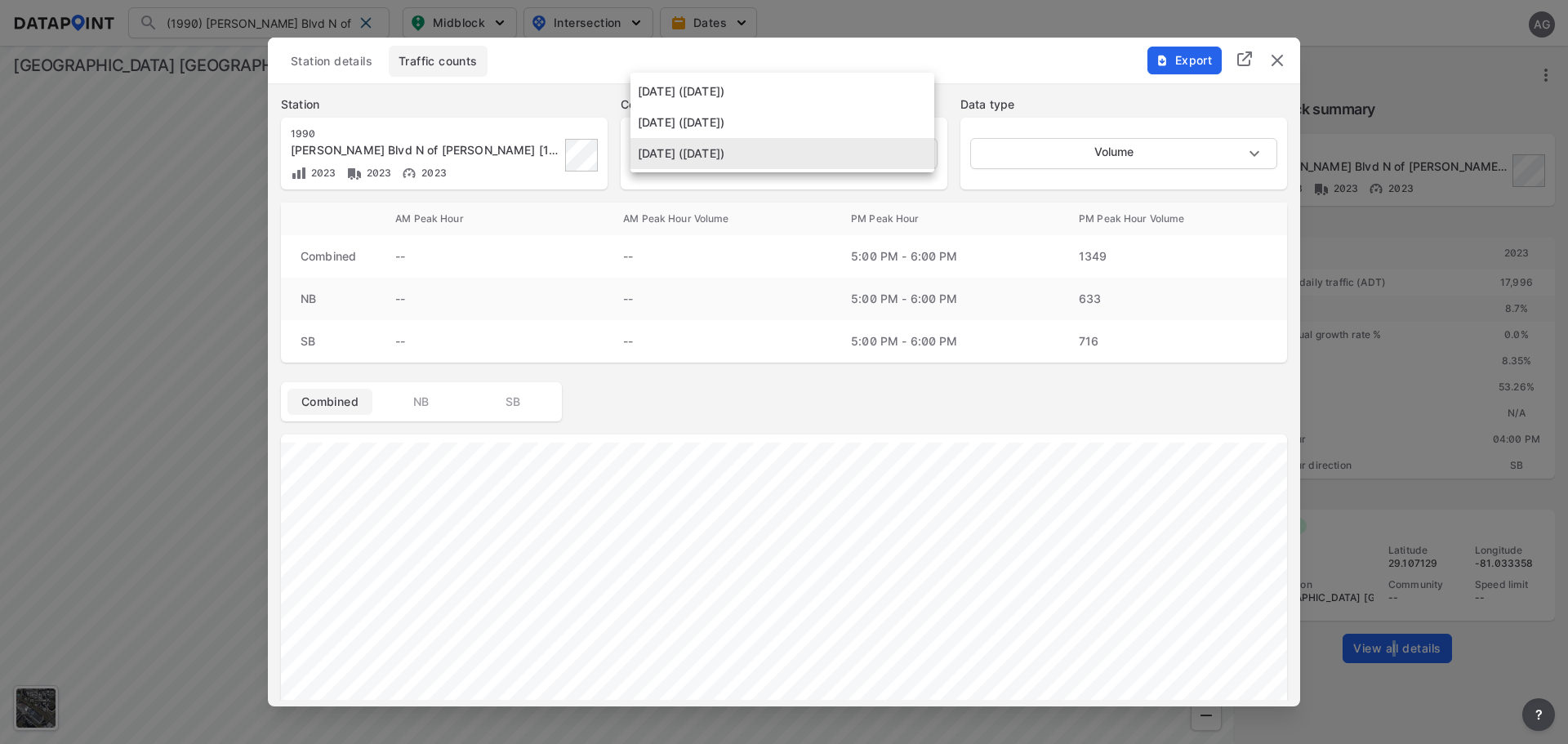
click at [761, 96] on li "May 24 2023 (Wednesday)" at bounding box center [782, 91] width 304 height 31
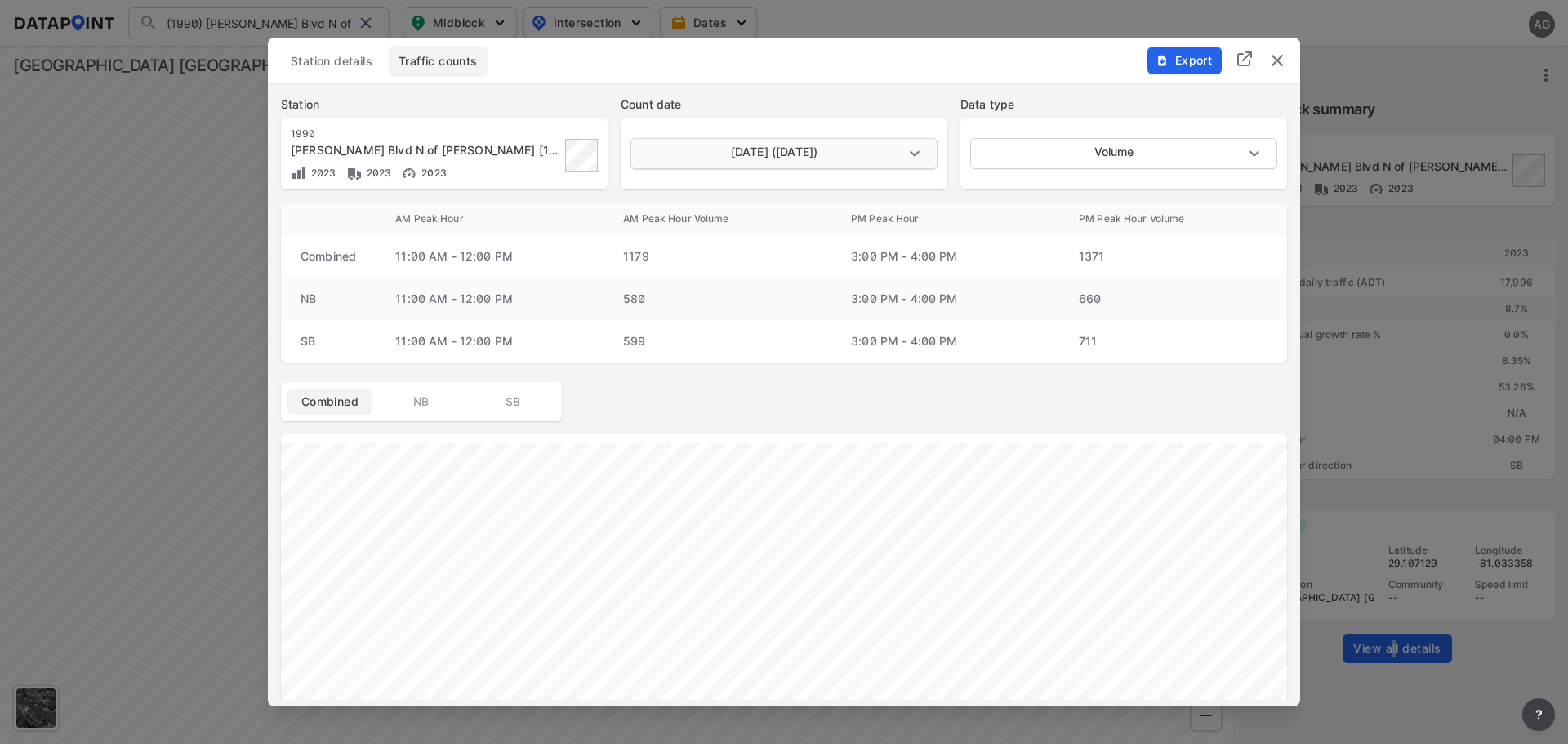
click at [913, 149] on body "(1990) Williamson Blvd N of Taylor Rd [1990] (1990) Williamson Blvd N of Taylor…" at bounding box center [784, 372] width 1568 height 744
click at [883, 220] on li "May 22 2023 (Monday)" at bounding box center [782, 215] width 304 height 31
click at [915, 143] on body "(1990) Williamson Blvd N of Taylor Rd [1990] (1990) Williamson Blvd N of Taylor…" at bounding box center [784, 372] width 1568 height 744
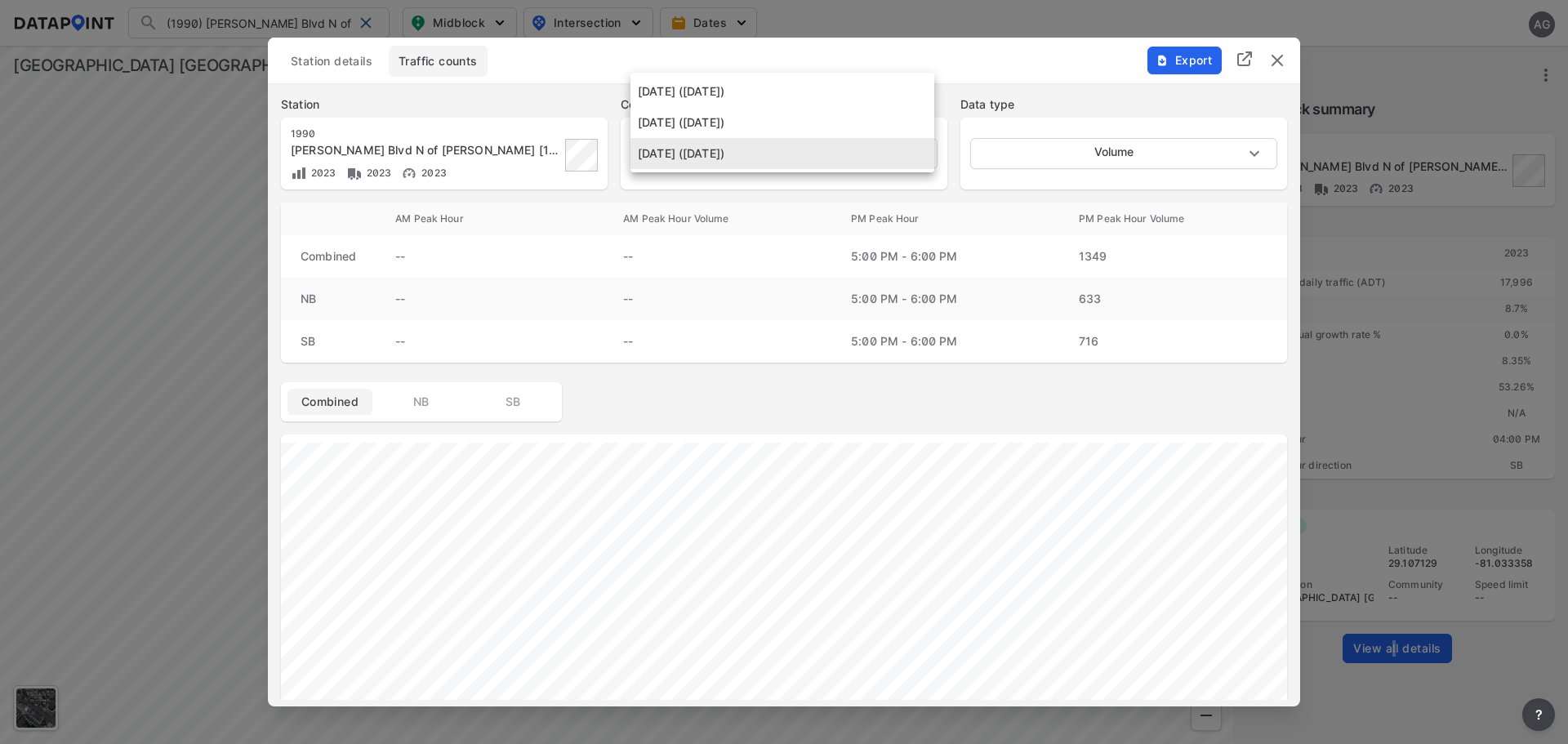
click at [798, 96] on li "May 24 2023 (Wednesday)" at bounding box center [782, 91] width 304 height 31
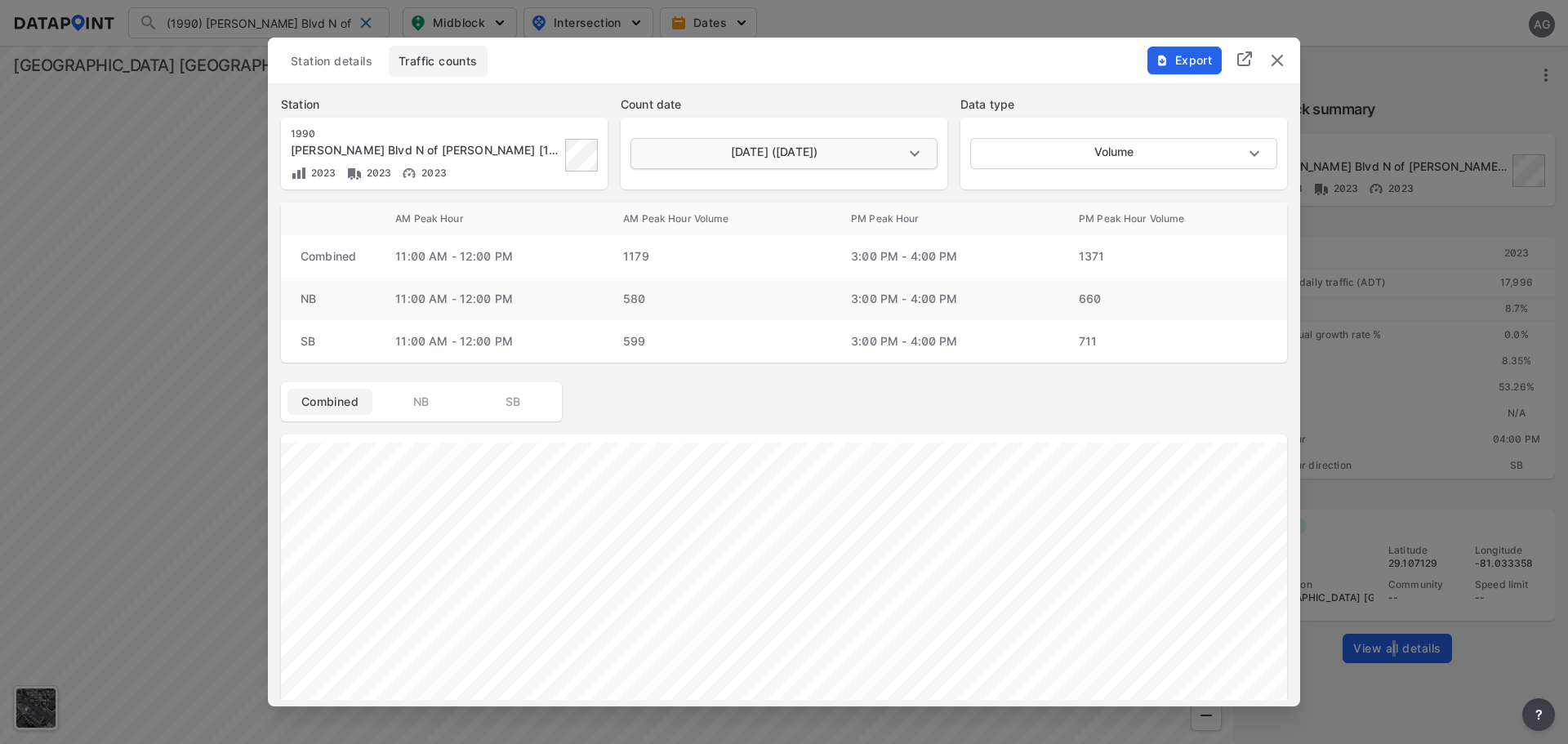
click at [920, 147] on body "(1990) Williamson Blvd N of Taylor Rd [1990] (1990) Williamson Blvd N of Taylor…" at bounding box center [784, 372] width 1568 height 744
click at [789, 211] on li "May 22 2023 (Monday)" at bounding box center [782, 215] width 304 height 31
click at [905, 147] on body "(1990) Williamson Blvd N of Taylor Rd [1990] (1990) Williamson Blvd N of Taylor…" at bounding box center [784, 372] width 1568 height 744
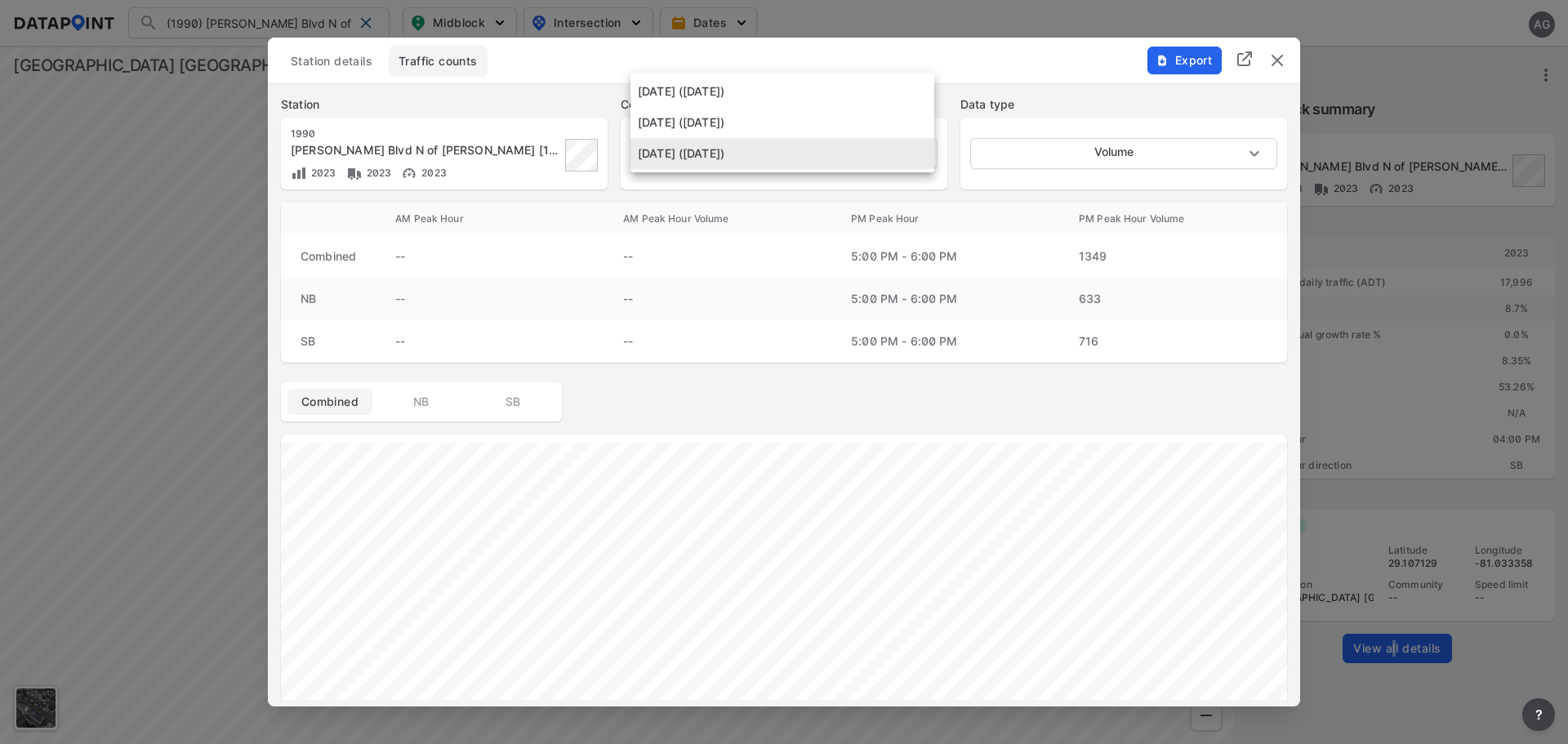
click at [787, 92] on li "May 24 2023 (Wednesday)" at bounding box center [782, 91] width 304 height 31
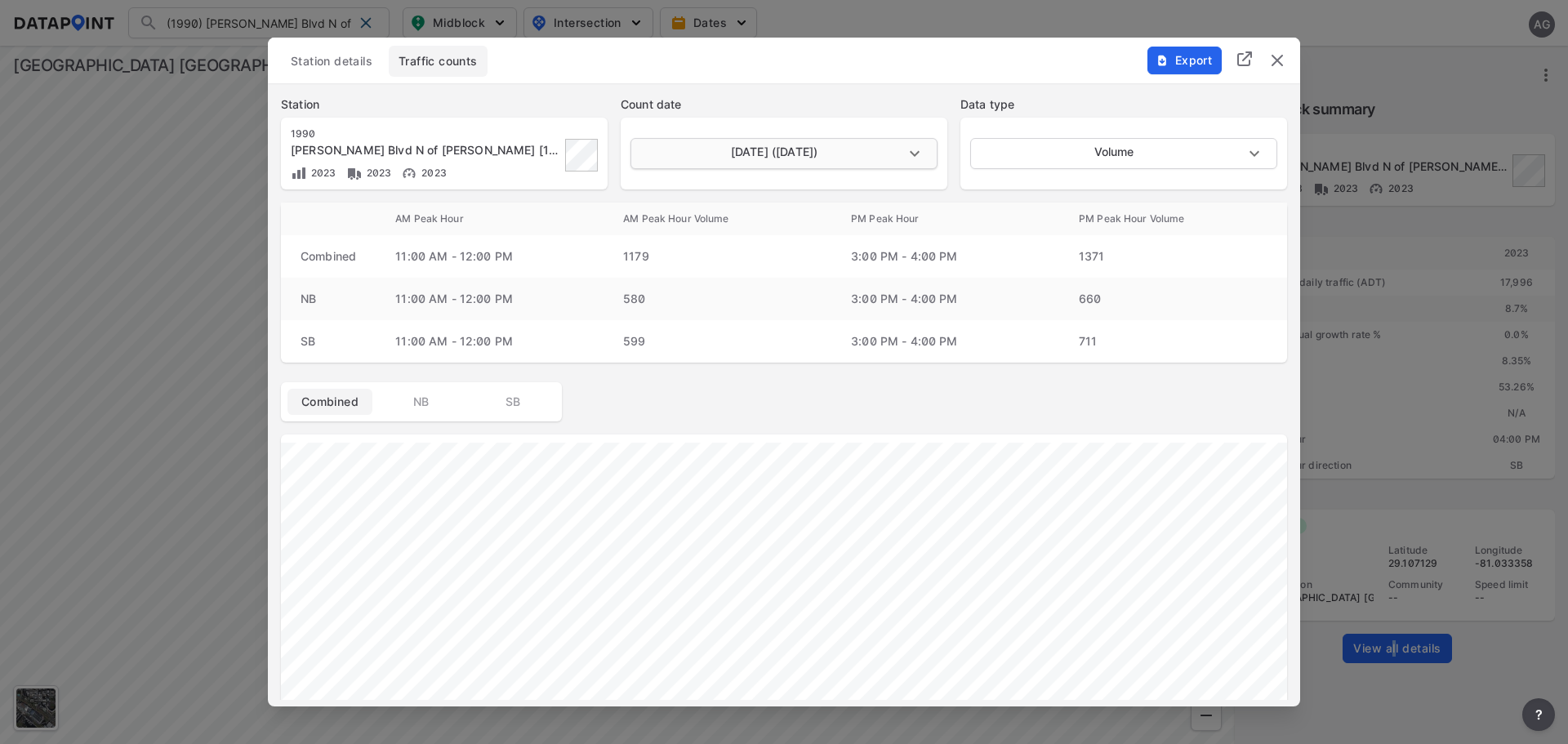
click at [921, 155] on body "(1990) Williamson Blvd N of Taylor Rd [1990] (1990) Williamson Blvd N of Taylor…" at bounding box center [784, 372] width 1568 height 744
click at [782, 213] on li "May 22 2023 (Monday)" at bounding box center [782, 215] width 304 height 31
click at [920, 150] on body "(1990) Williamson Blvd N of Taylor Rd [1990] (1990) Williamson Blvd N of Taylor…" at bounding box center [784, 372] width 1568 height 744
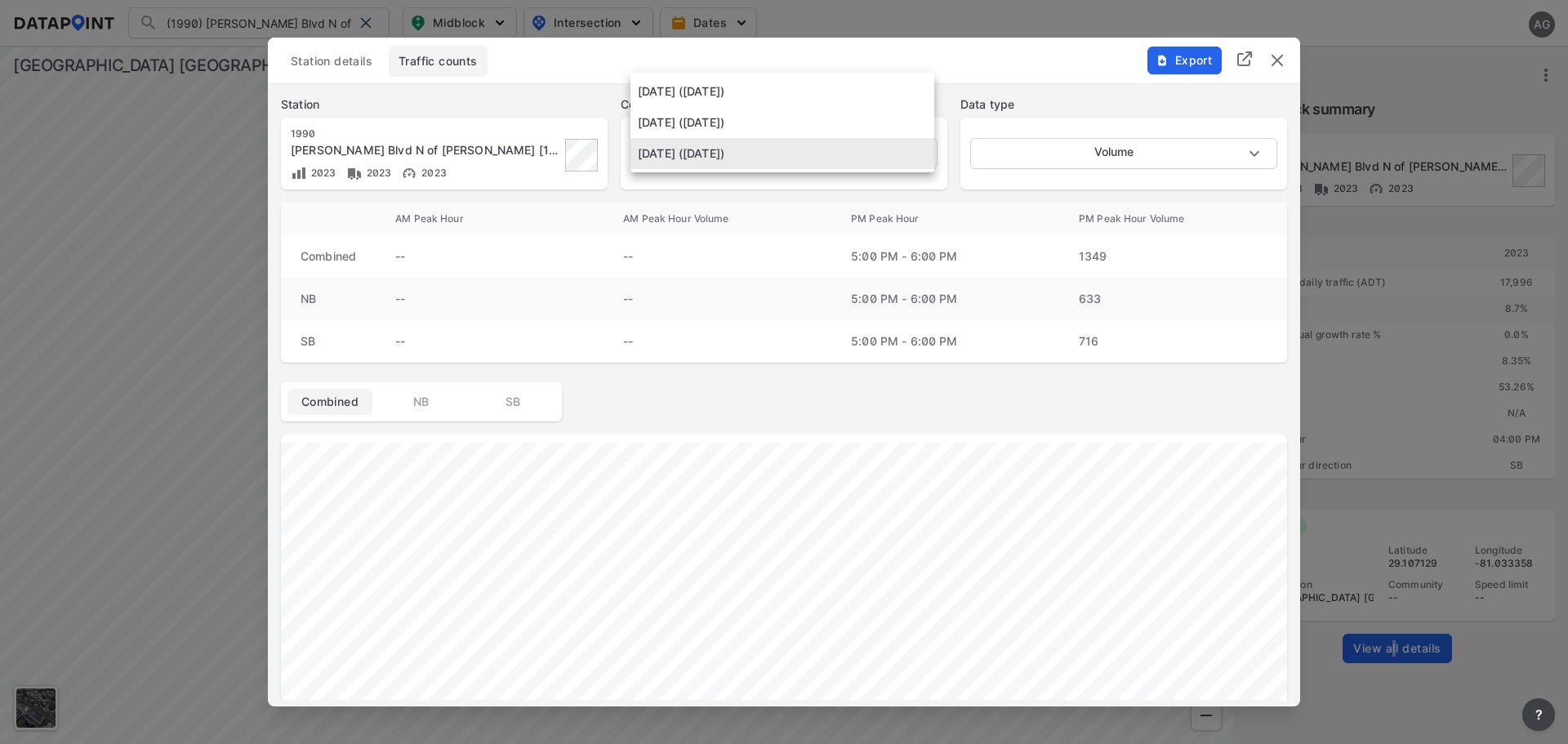
click at [786, 86] on li "May 24 2023 (Wednesday)" at bounding box center [782, 91] width 304 height 31
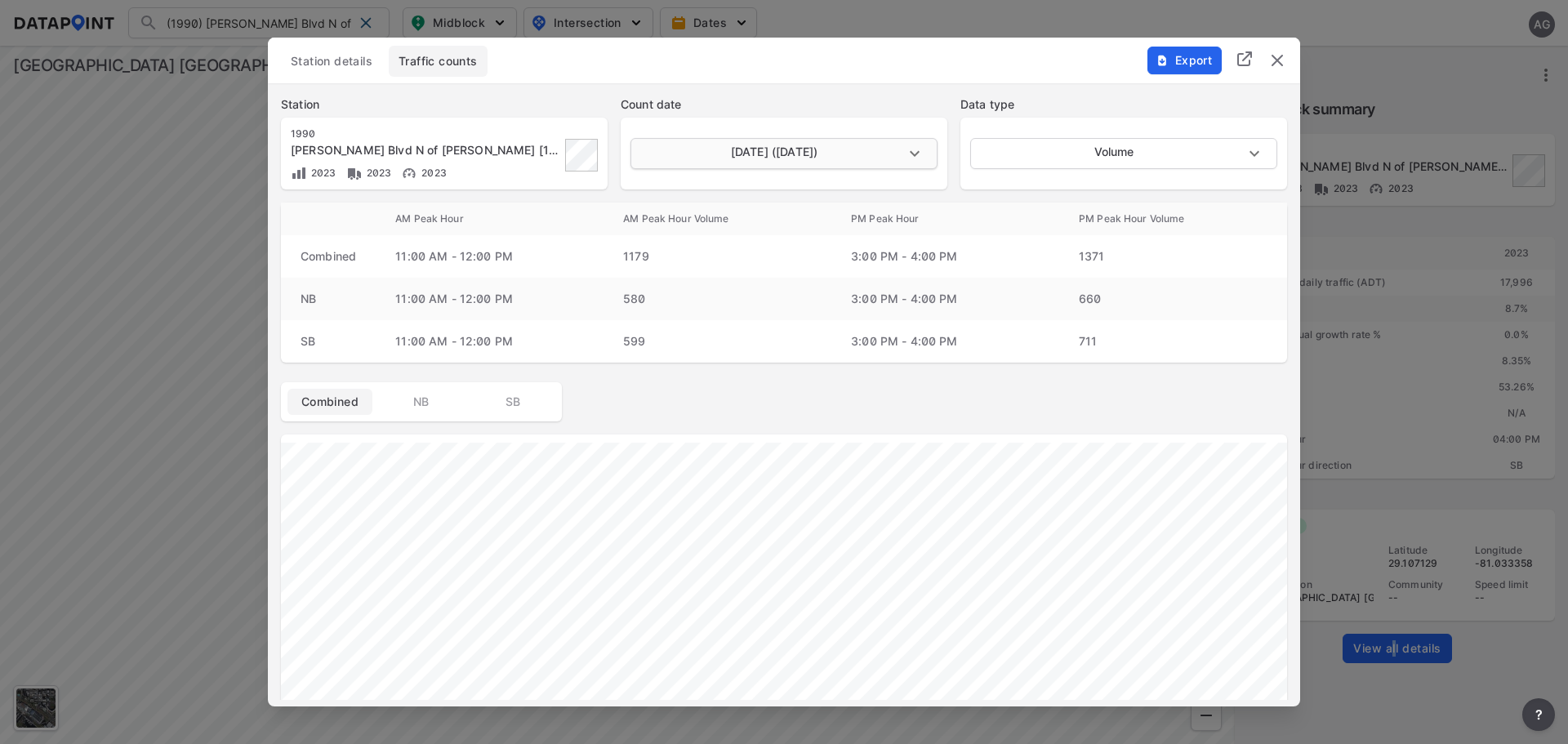
click at [919, 150] on body "(1990) Williamson Blvd N of Taylor Rd [1990] (1990) Williamson Blvd N of Taylor…" at bounding box center [784, 372] width 1568 height 744
click at [794, 209] on li "May 22 2023 (Monday)" at bounding box center [782, 215] width 304 height 31
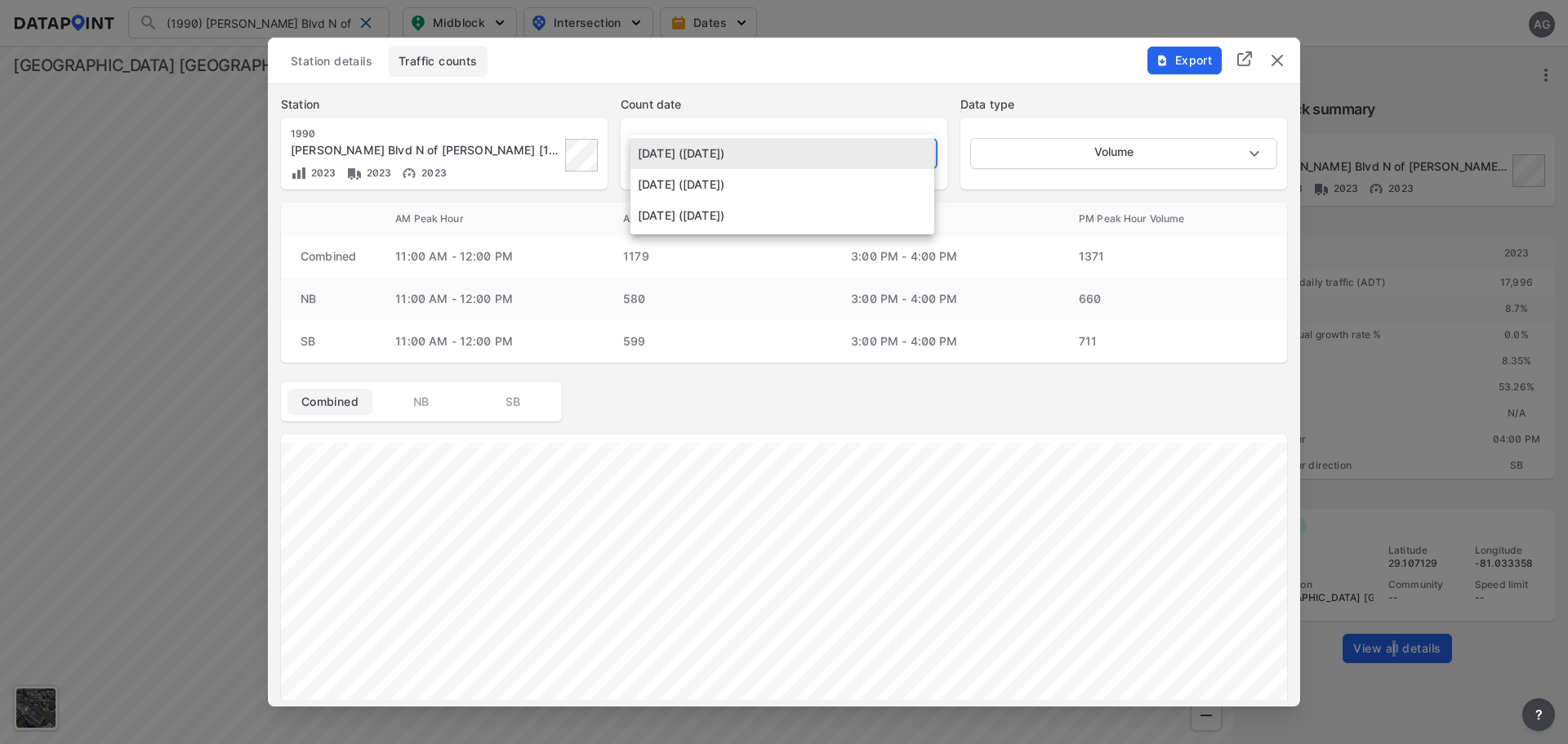
type input "2023-05-22"
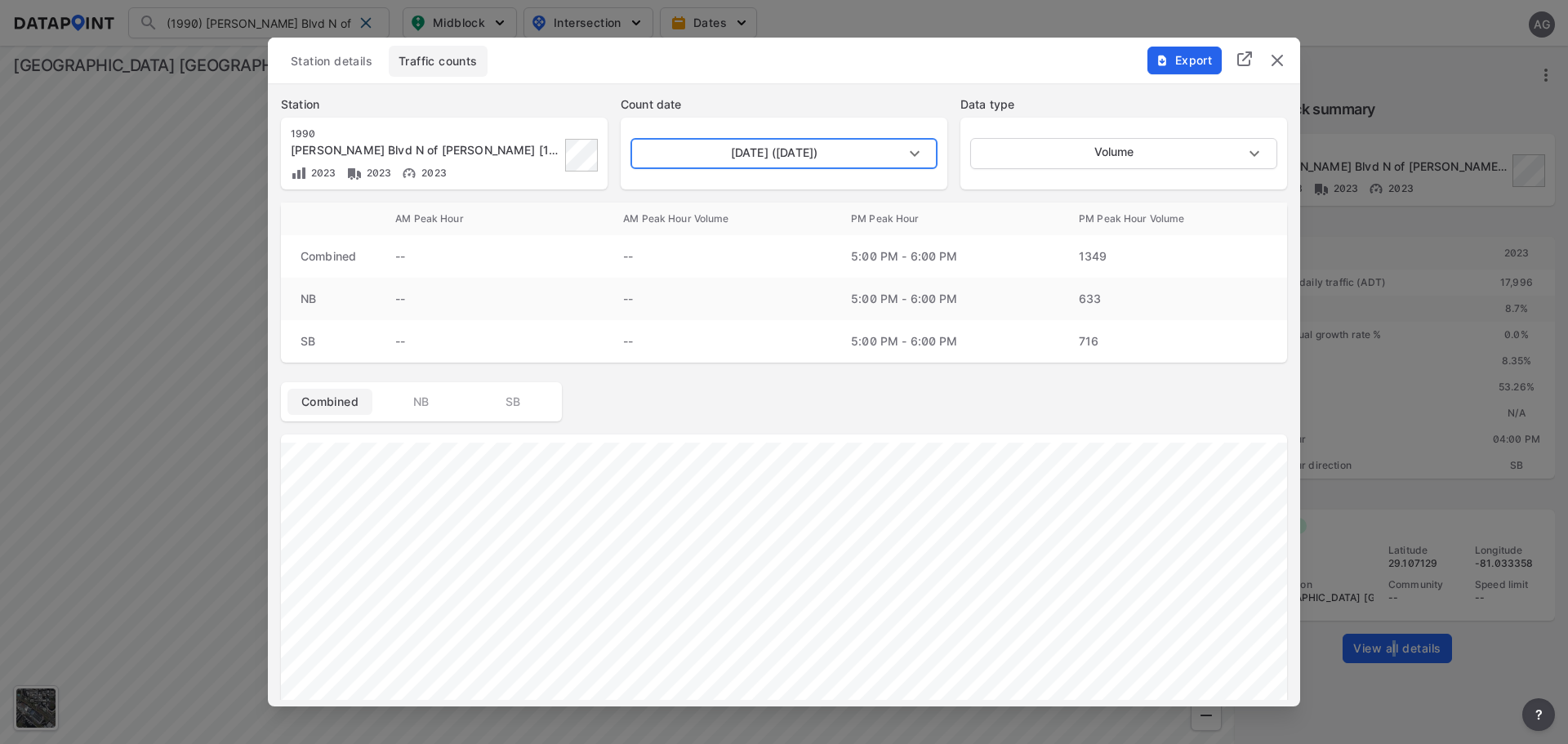
scroll to position [326, 0]
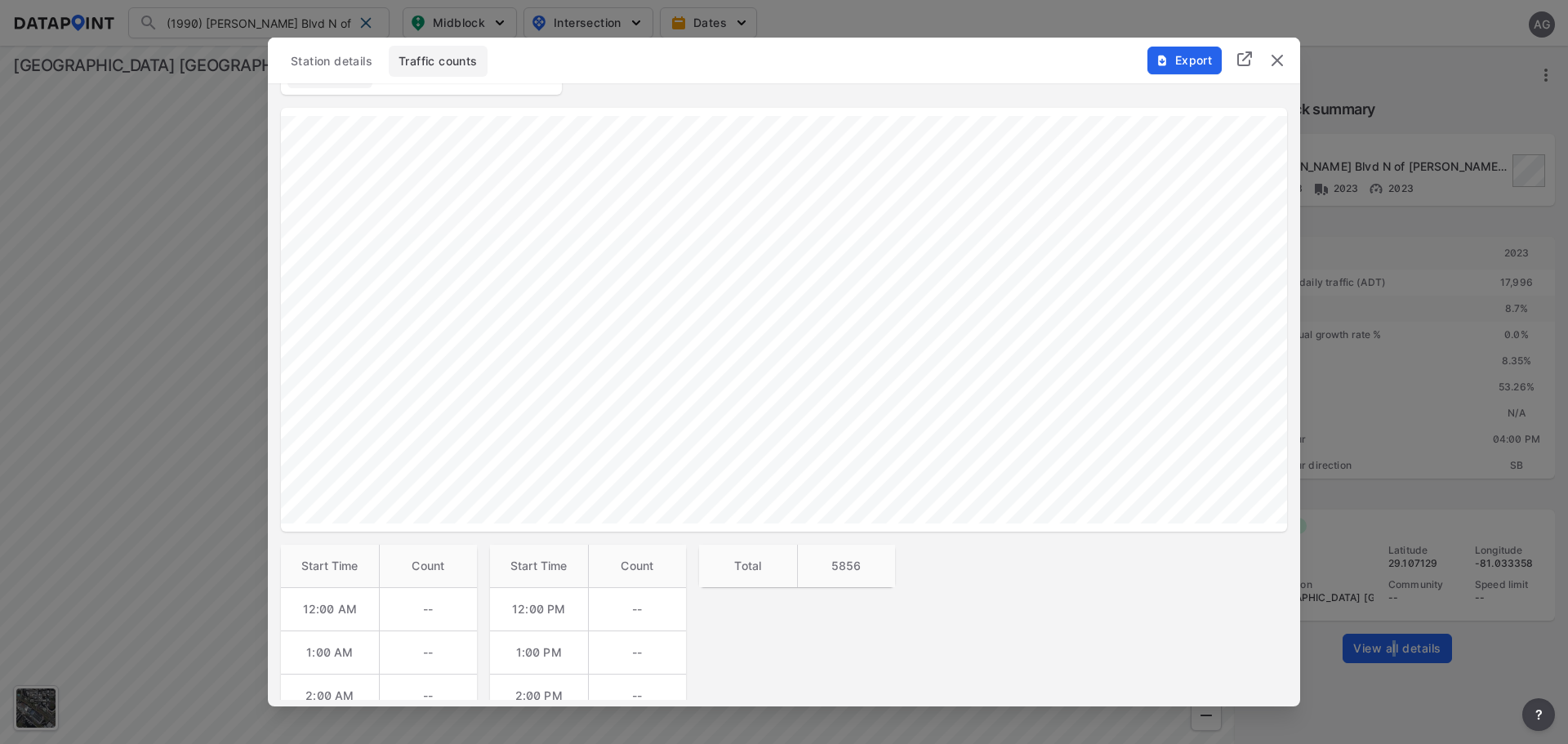
click at [1281, 55] on img "delete" at bounding box center [1277, 60] width 20 height 20
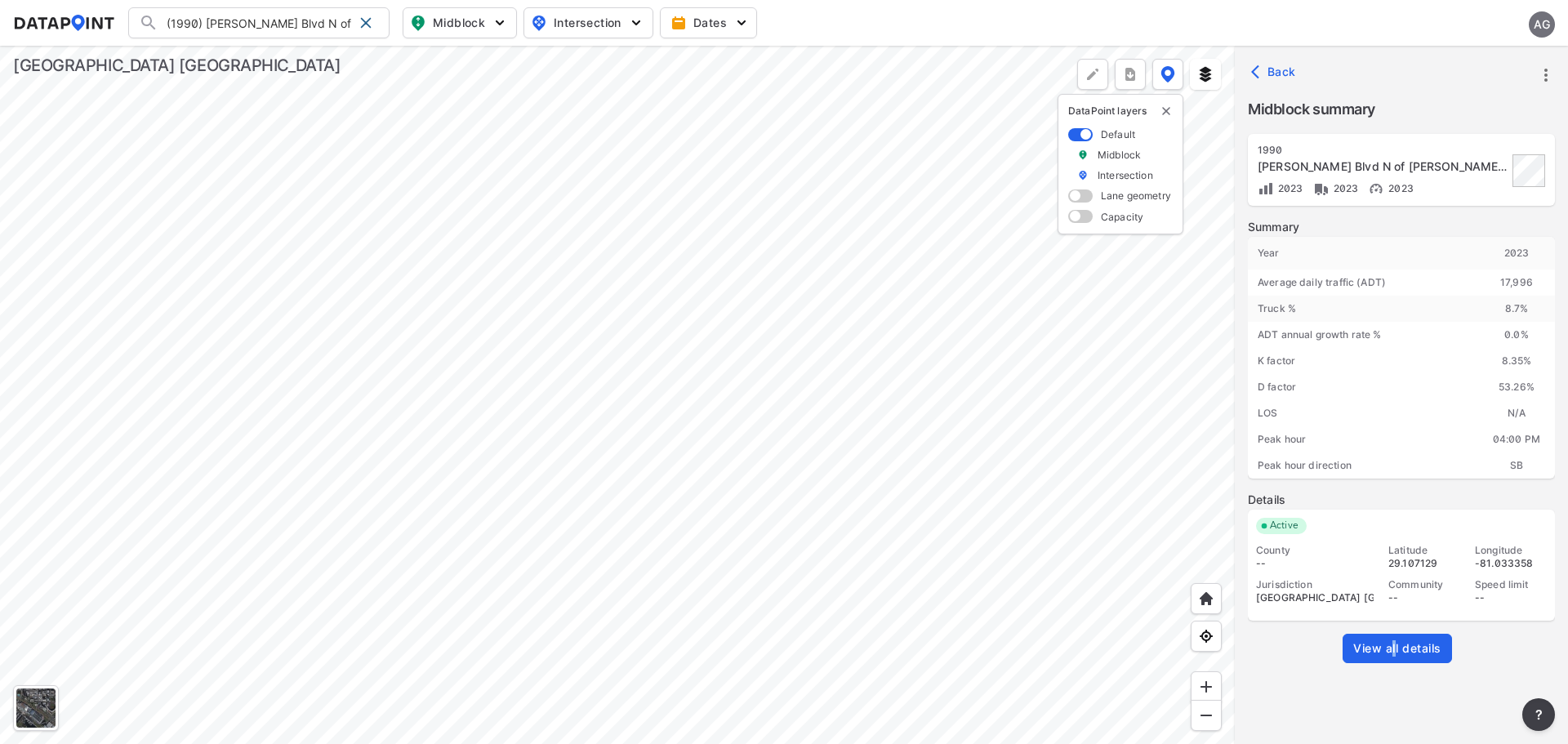
drag, startPoint x: 375, startPoint y: 21, endPoint x: 286, endPoint y: 12, distance: 89.5
click at [375, 21] on div at bounding box center [366, 23] width 26 height 26
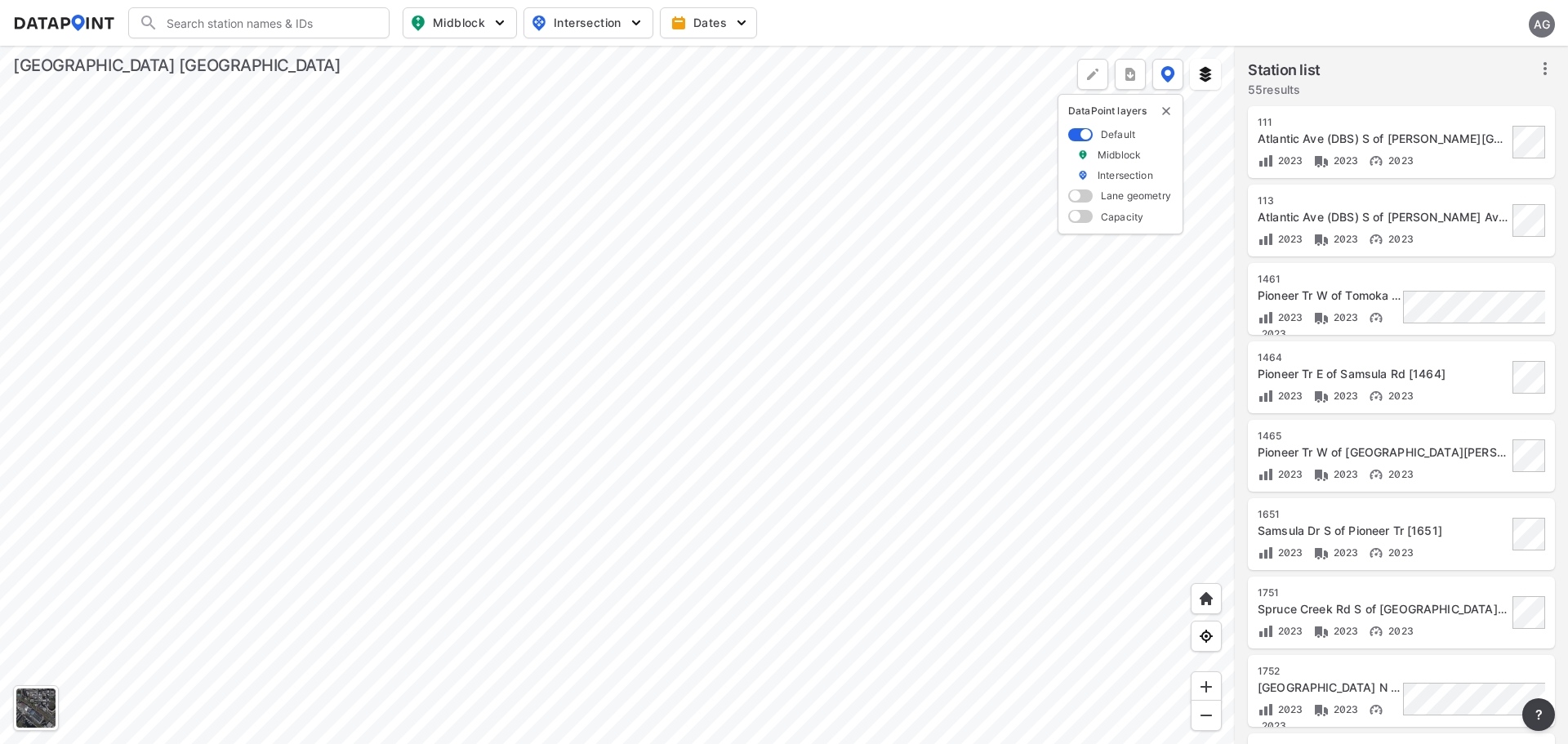
scroll to position [0, 0]
type input "570"
click at [231, 7] on header "570 ( 570 ) Enterprise Ave (NSB) E of Pioneer Trail [ 570 ] Search No results T…" at bounding box center [784, 23] width 1568 height 45
click at [361, 20] on span at bounding box center [366, 23] width 13 height 13
click at [292, 22] on input "Search" at bounding box center [269, 23] width 221 height 26
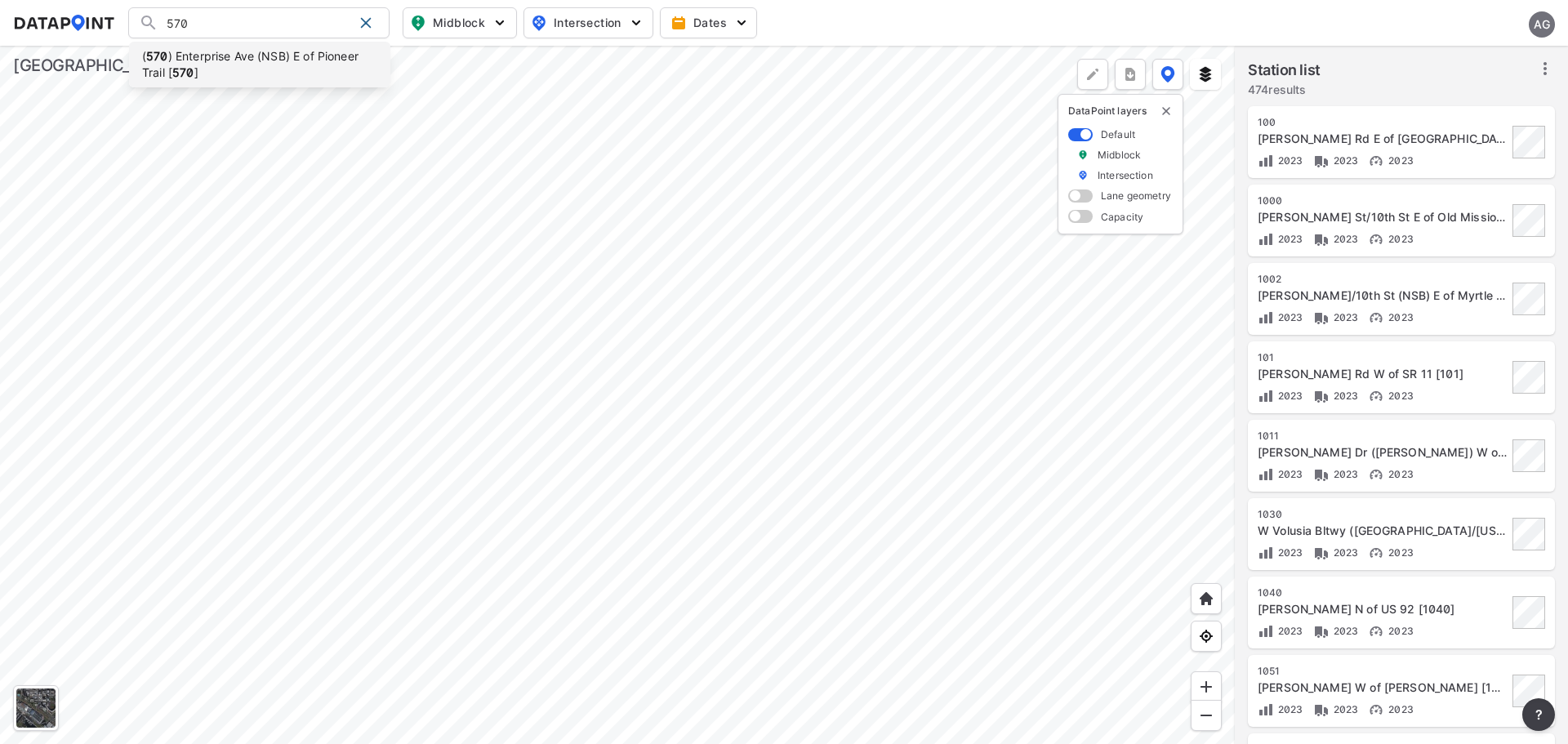
click at [274, 52] on li "( 570 ) Enterprise Ave (NSB) E of Pioneer Trail [ 570 ]" at bounding box center [259, 64] width 261 height 45
type input "(570) Enterprise Ave (NSB) E of Pioneer Trail [570]"
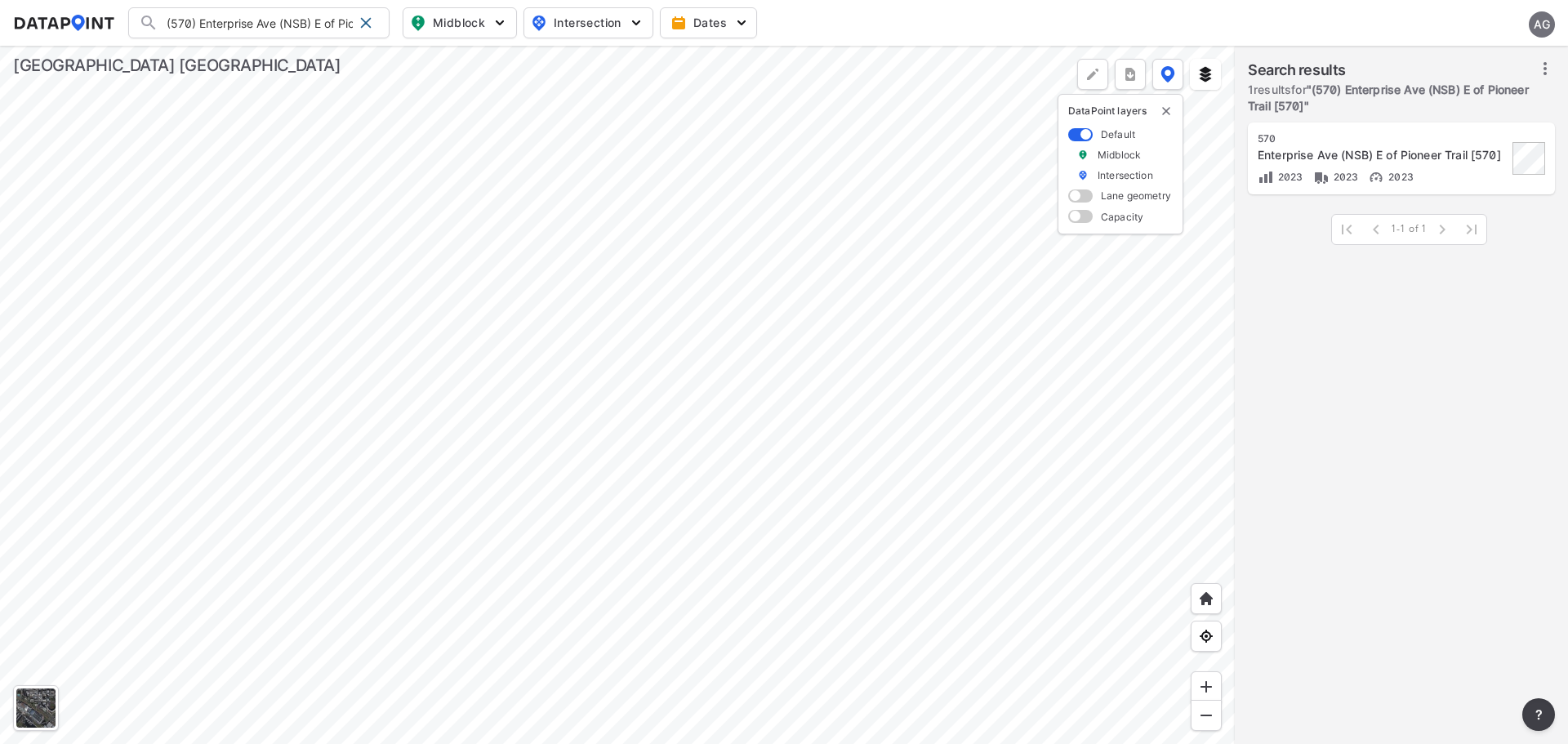
click at [1392, 140] on div "570" at bounding box center [1382, 139] width 250 height 13
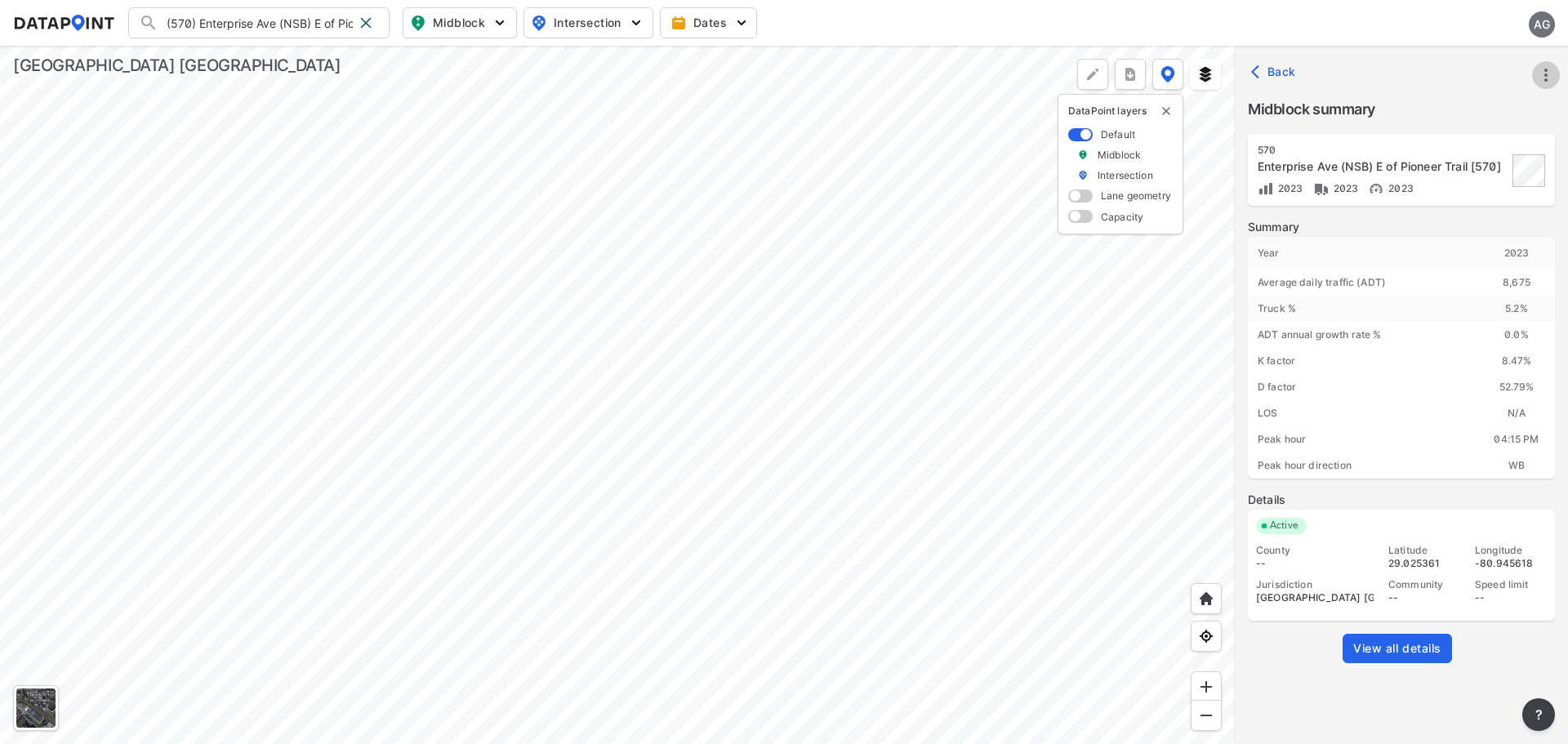
click at [1544, 76] on icon "more" at bounding box center [1546, 74] width 20 height 20
click at [1444, 110] on li "Export" at bounding box center [1476, 111] width 157 height 29
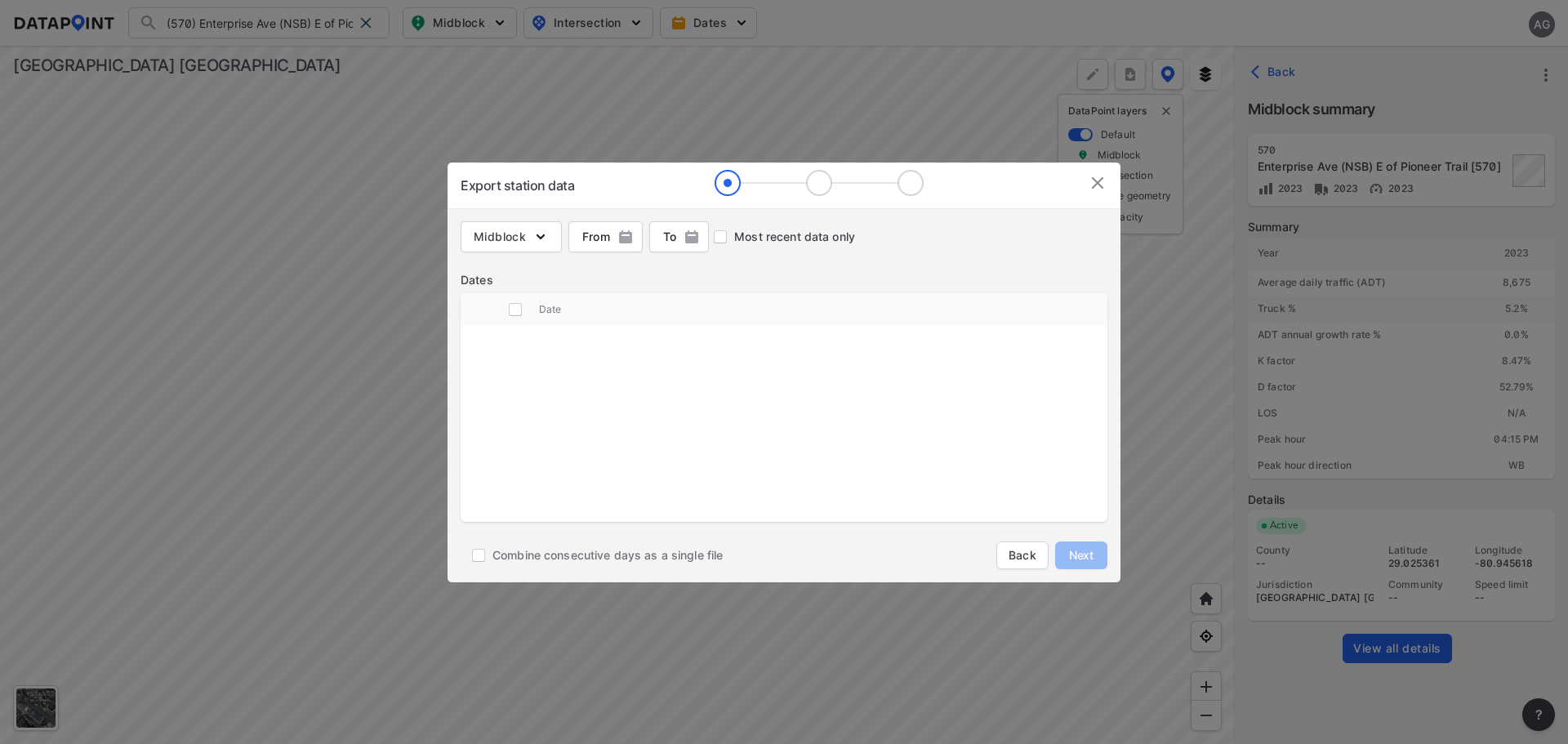
click at [1099, 188] on img at bounding box center [1097, 183] width 20 height 20
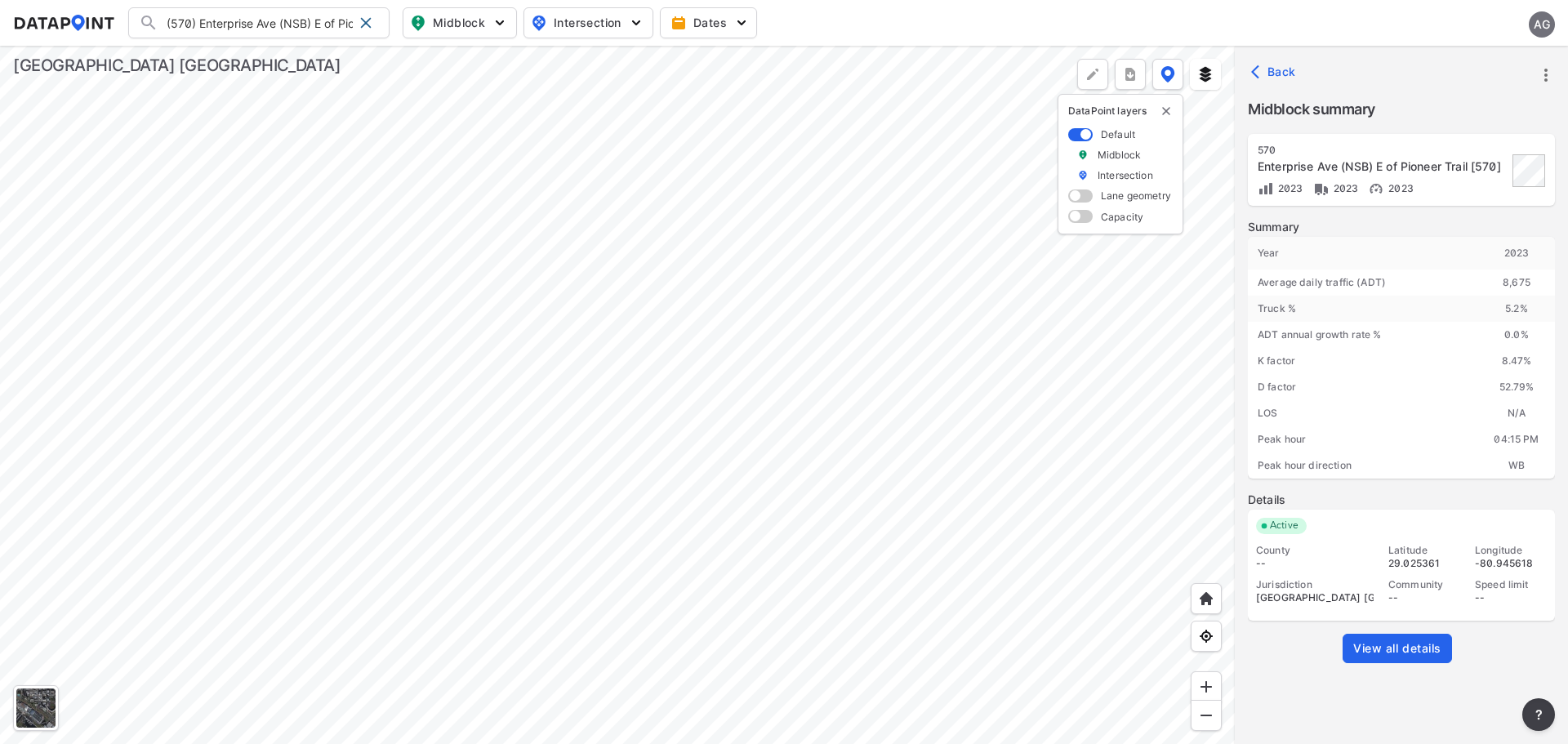
click at [1410, 639] on link "View all details" at bounding box center [1397, 648] width 109 height 29
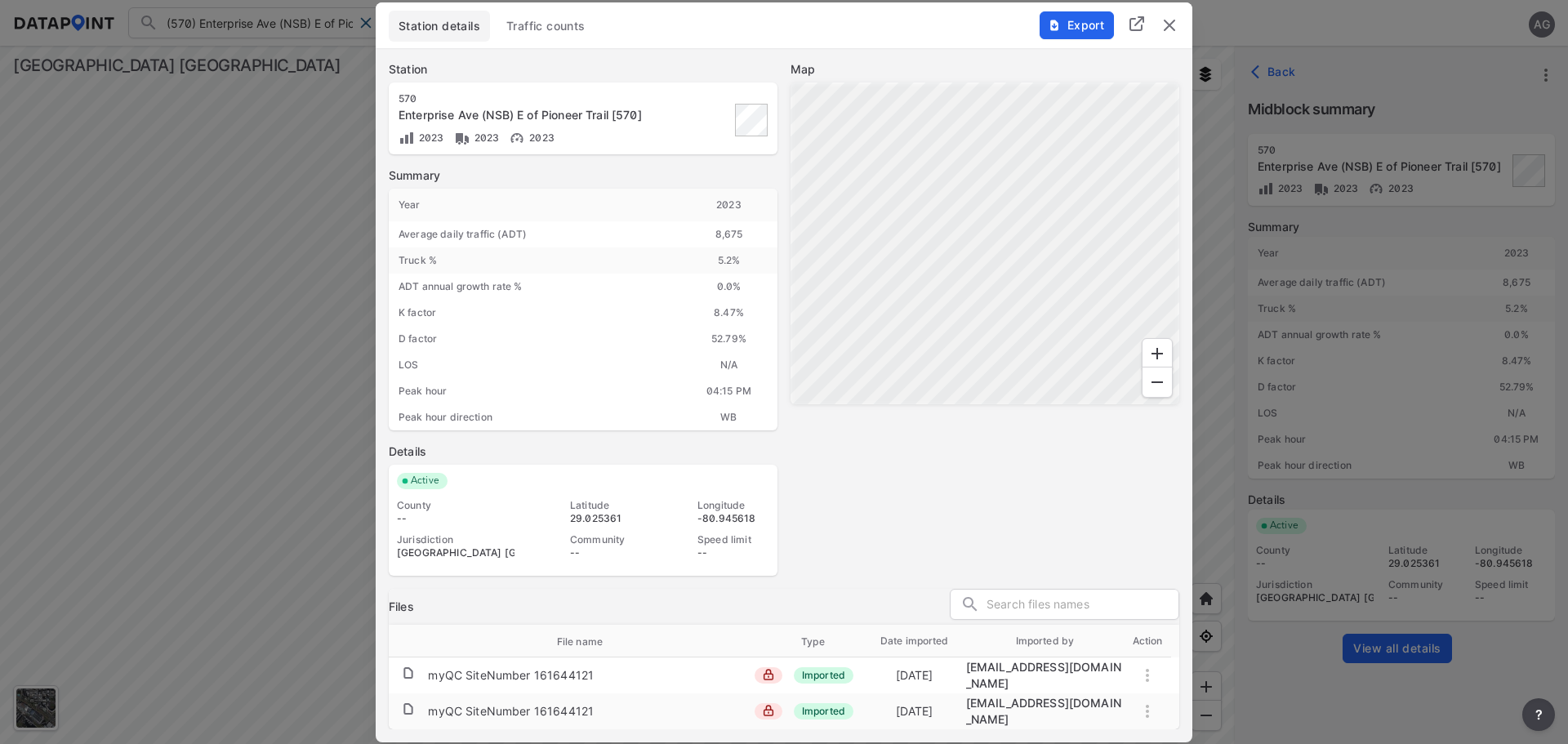
click at [531, 29] on span "Traffic counts" at bounding box center [546, 25] width 79 height 16
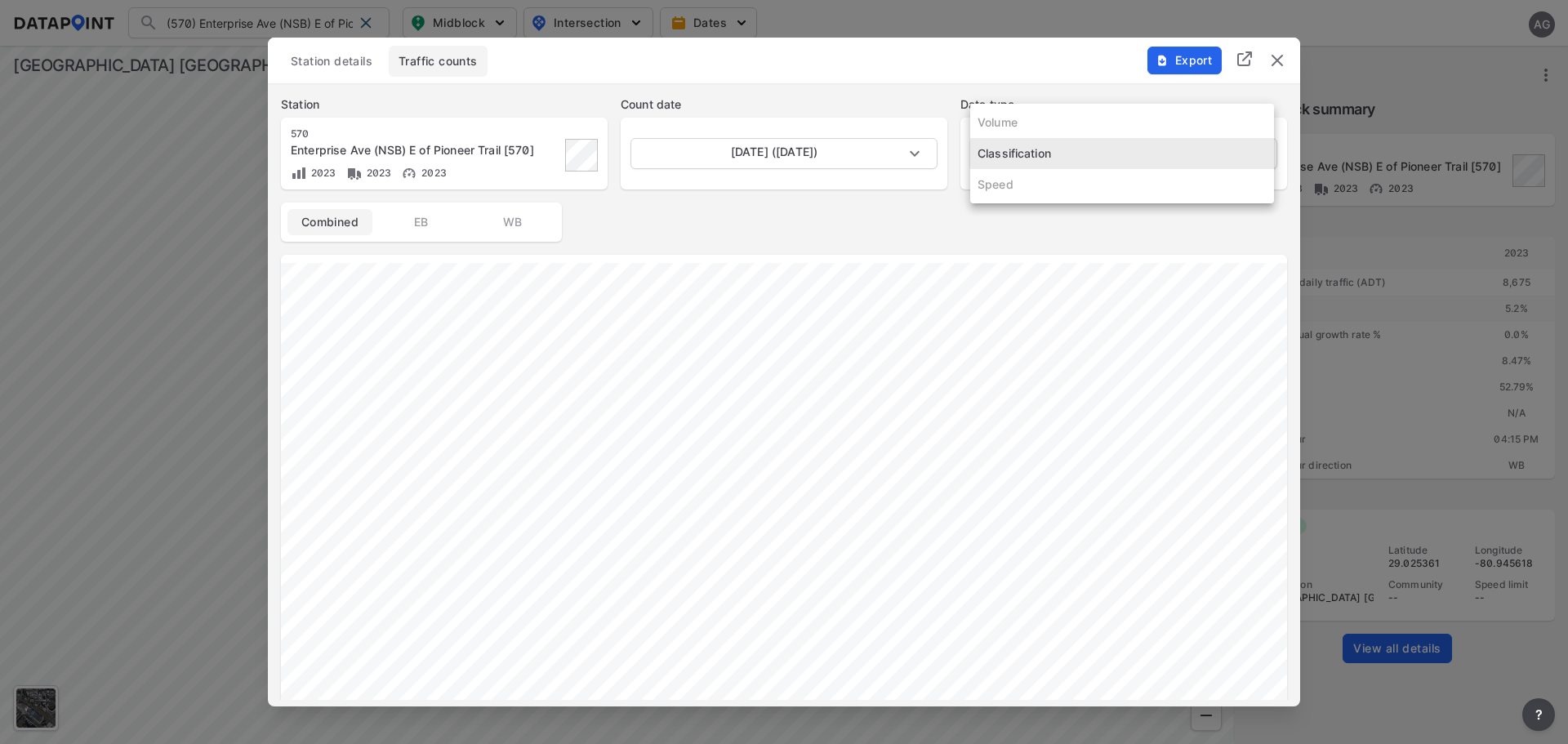
click at [1242, 157] on body "(570) Enterprise Ave (NSB) E of Pioneer Trail [570] (570) Enterprise Ave (NSB) …" at bounding box center [784, 372] width 1568 height 744
click at [1018, 119] on ul "Volume Classification Speed" at bounding box center [1123, 154] width 304 height 100
click at [960, 222] on div at bounding box center [784, 372] width 1568 height 744
click at [1277, 63] on img "delete" at bounding box center [1277, 60] width 20 height 20
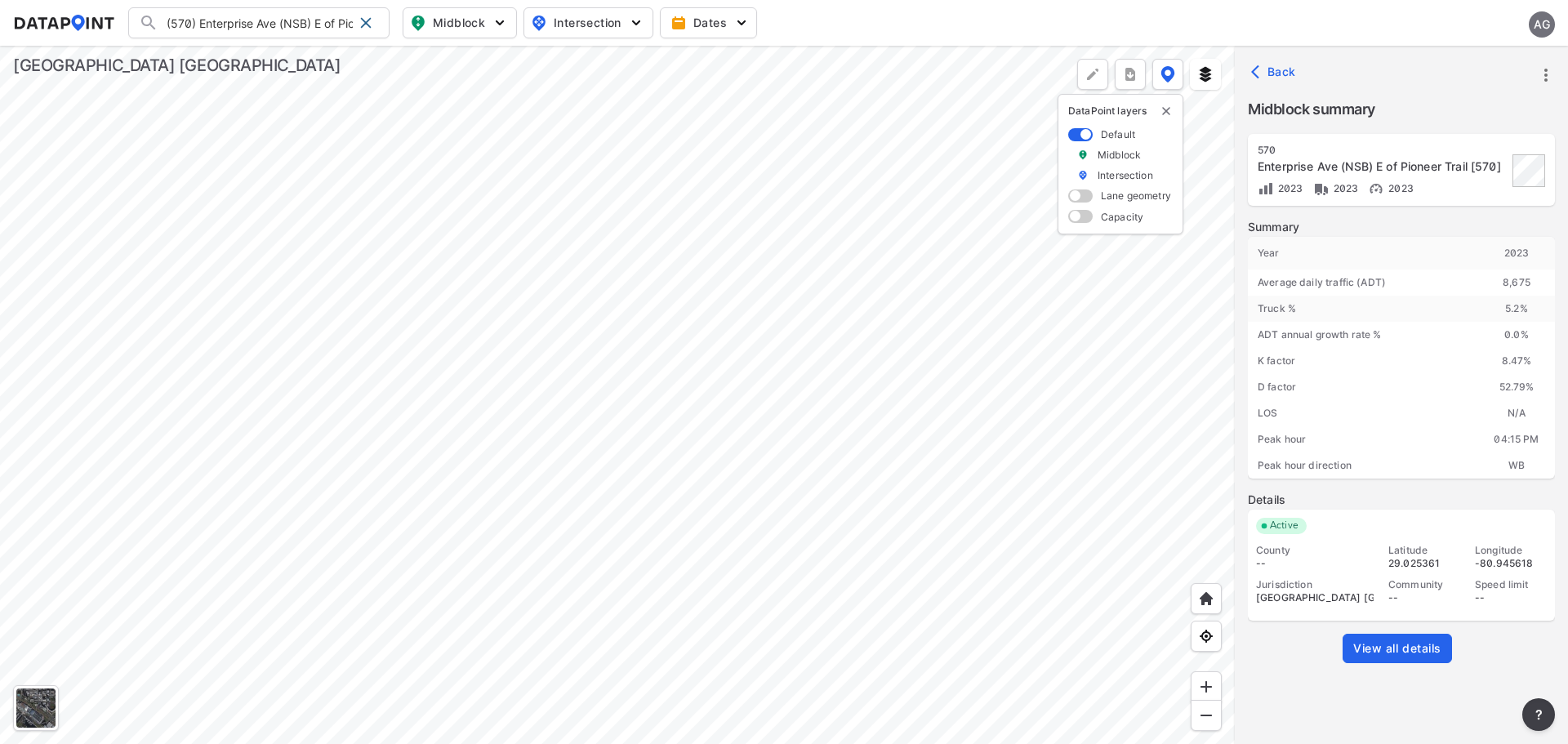
click at [1410, 639] on link "View all details" at bounding box center [1397, 648] width 109 height 29
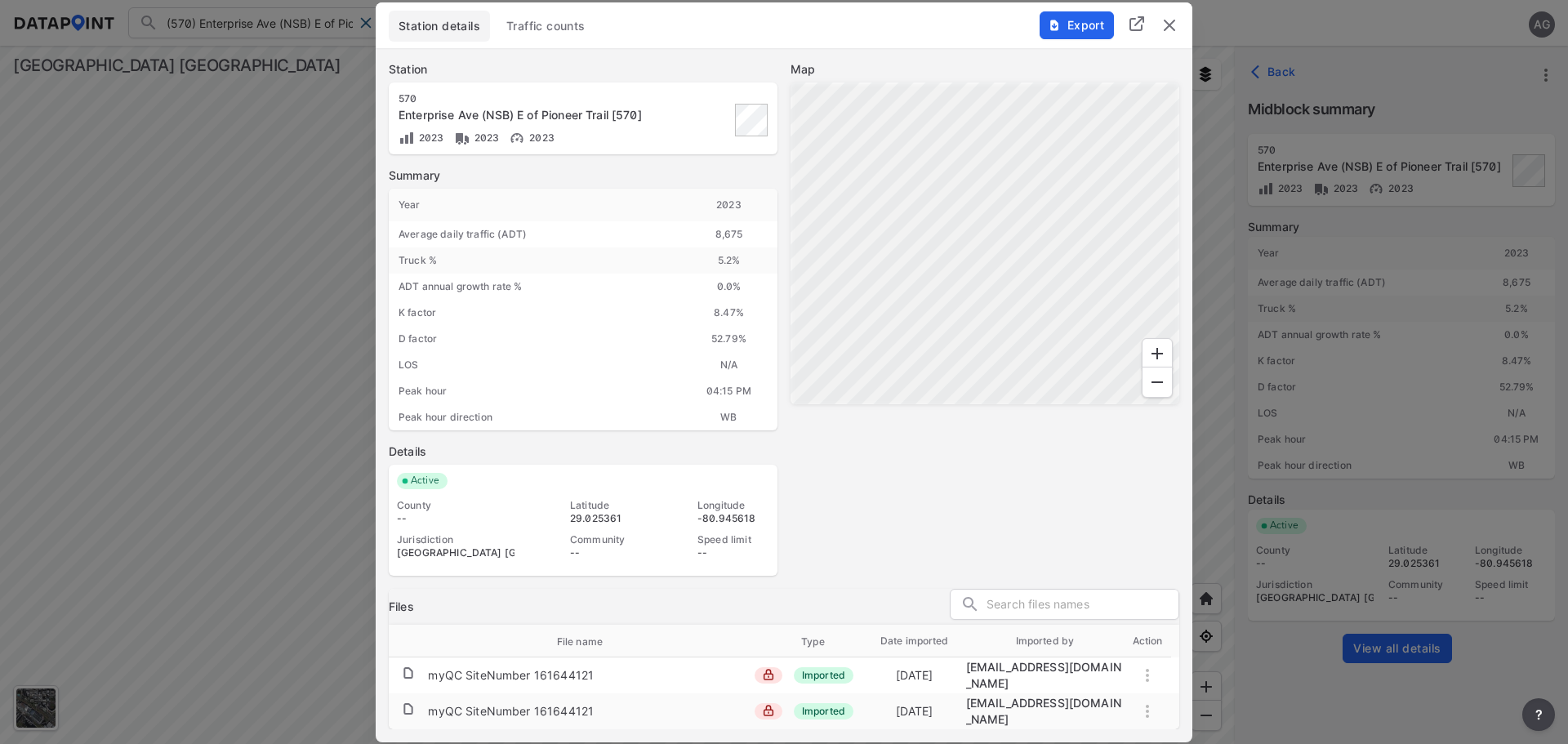
click at [581, 34] on span "Traffic counts" at bounding box center [546, 25] width 79 height 16
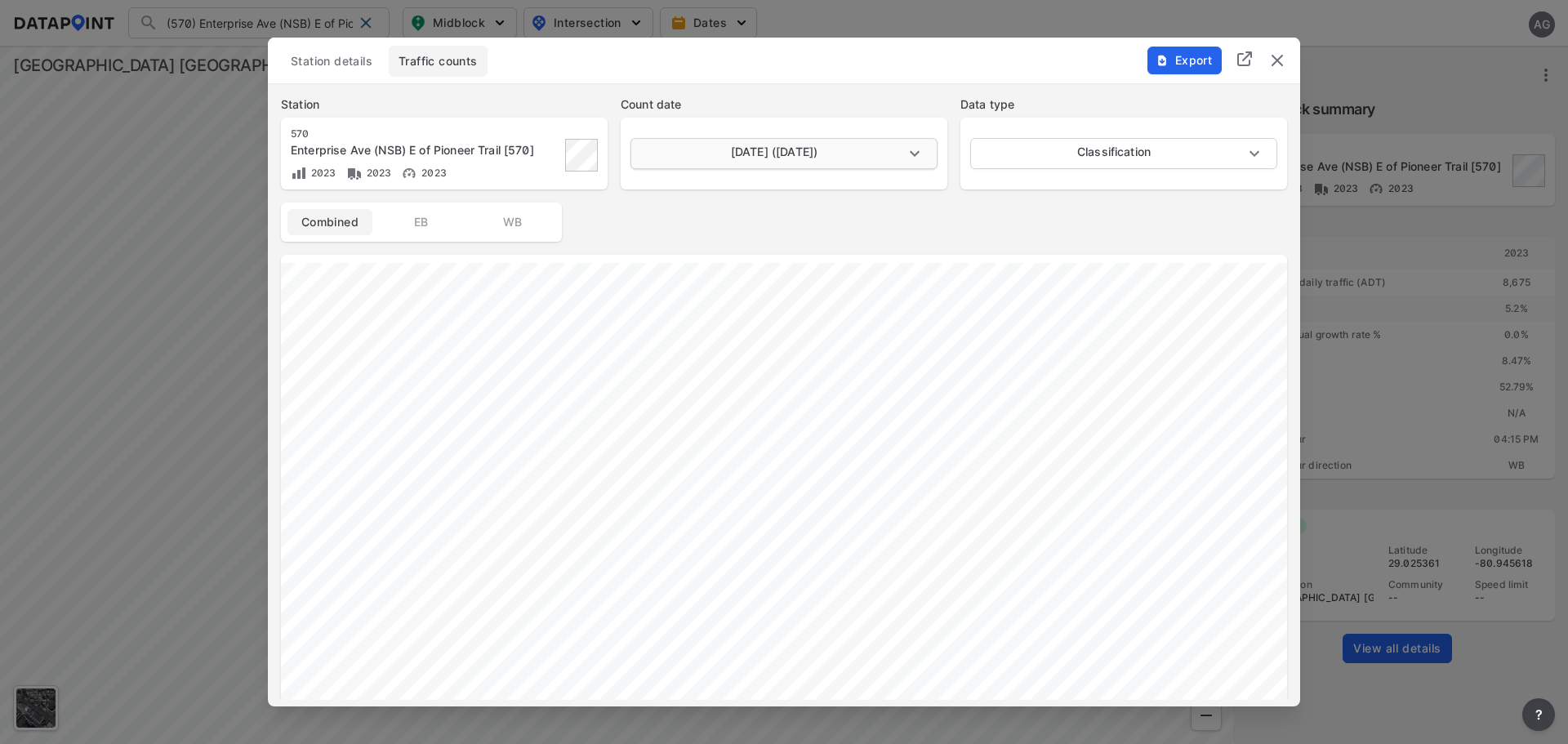
click at [914, 150] on body "(570) Enterprise Ave (NSB) E of Pioneer Trail [570] (570) Enterprise Ave (NSB) …" at bounding box center [784, 372] width 1568 height 744
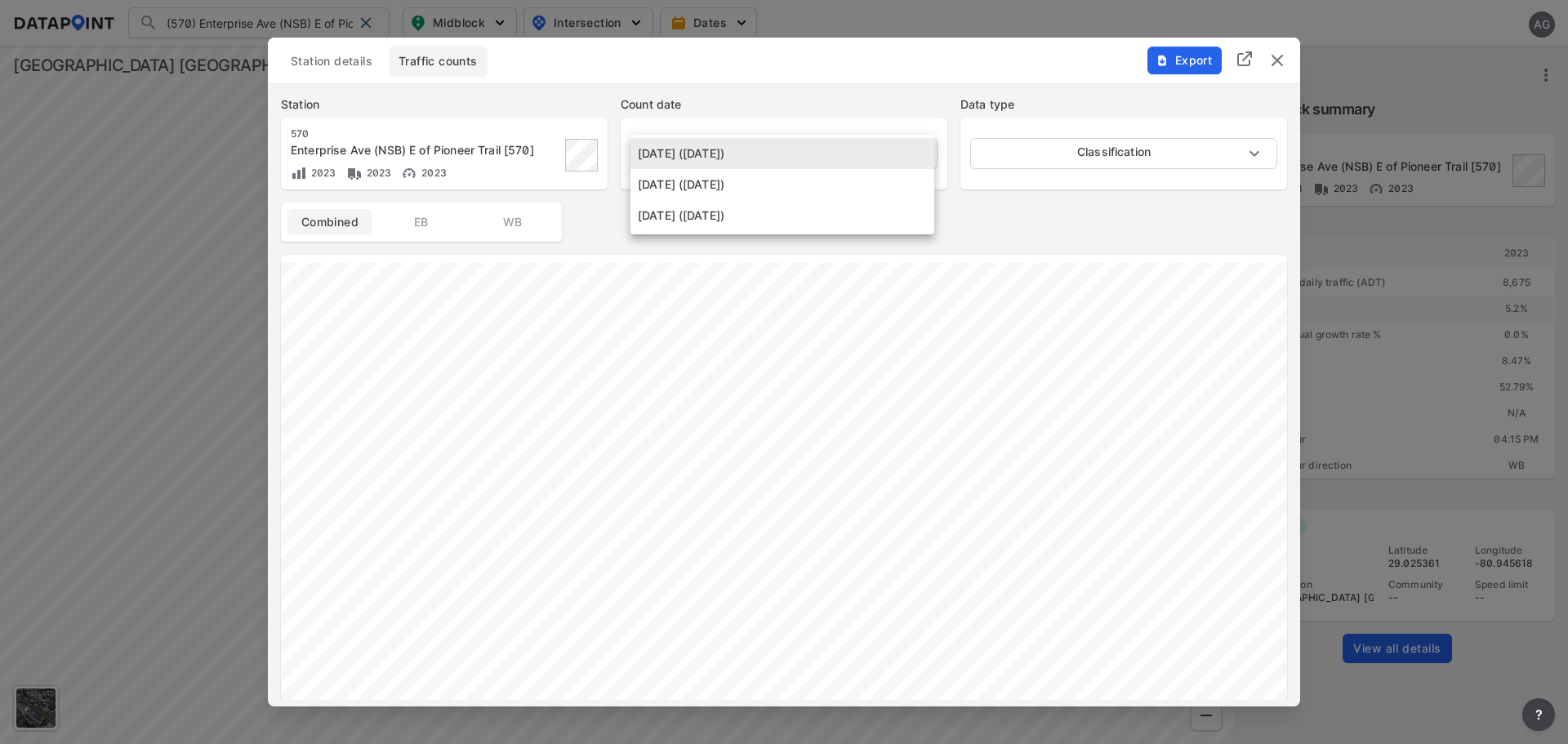
click at [1011, 206] on div at bounding box center [784, 372] width 1568 height 744
click at [904, 147] on body "(570) Enterprise Ave (NSB) E of Pioneer Trail [570] (570) Enterprise Ave (NSB) …" at bounding box center [784, 372] width 1568 height 744
click at [794, 183] on li "May 17 2023 (Wednesday)" at bounding box center [782, 184] width 304 height 31
type input "2023-05-17"
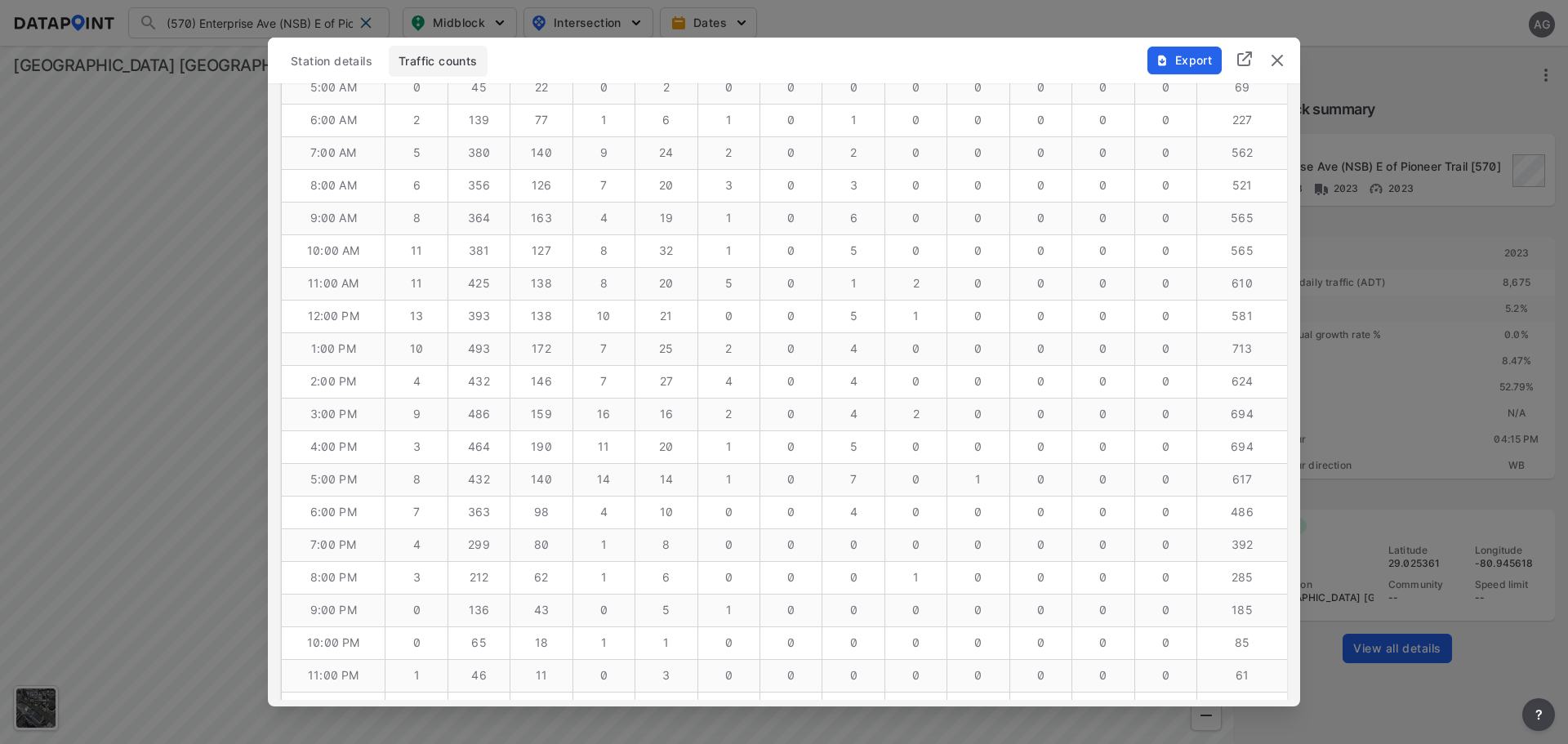
scroll to position [1051, 0]
click at [1279, 67] on img "delete" at bounding box center [1277, 60] width 20 height 20
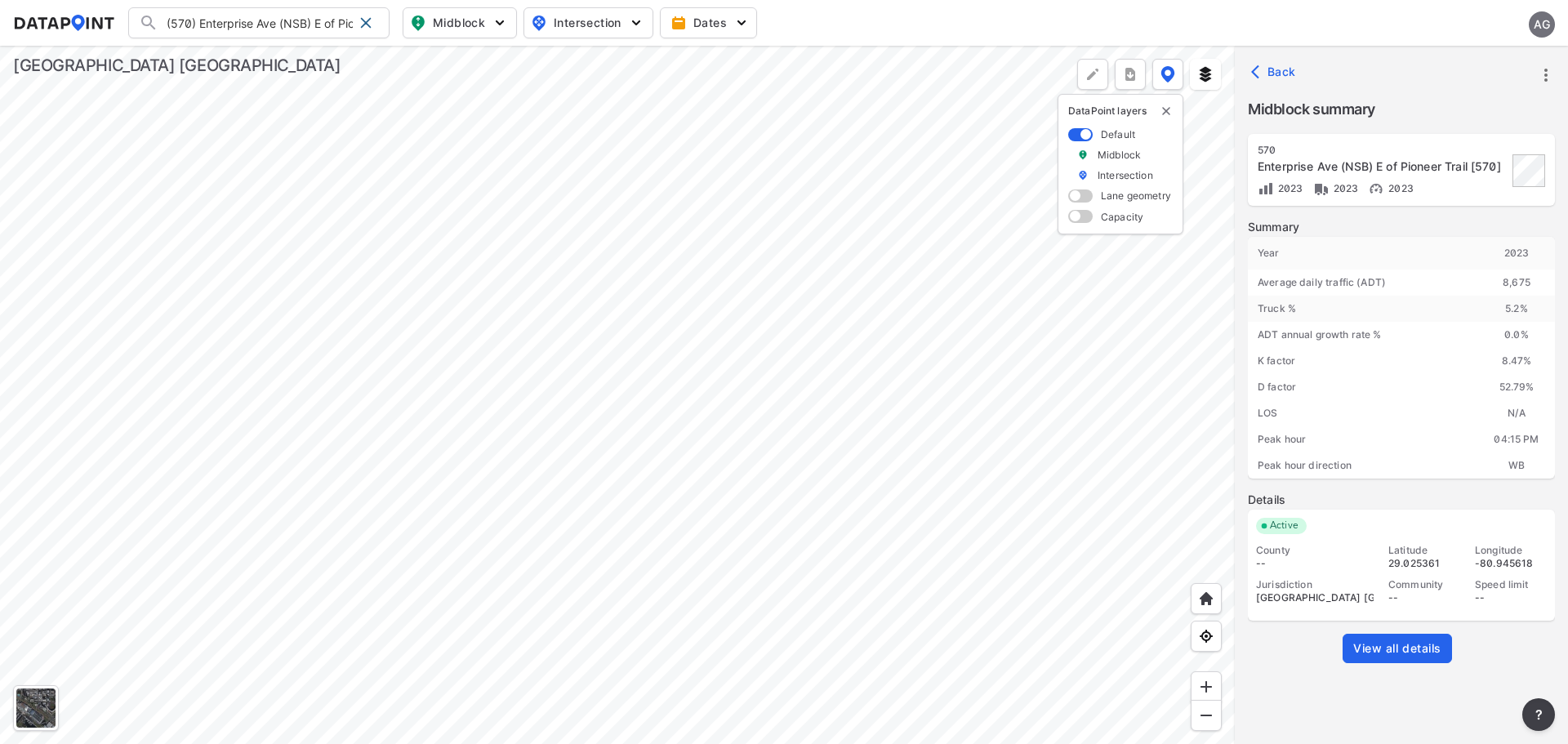
click at [1542, 72] on icon "more" at bounding box center [1546, 74] width 20 height 20
click at [1476, 86] on li "View all details" at bounding box center [1476, 74] width 157 height 29
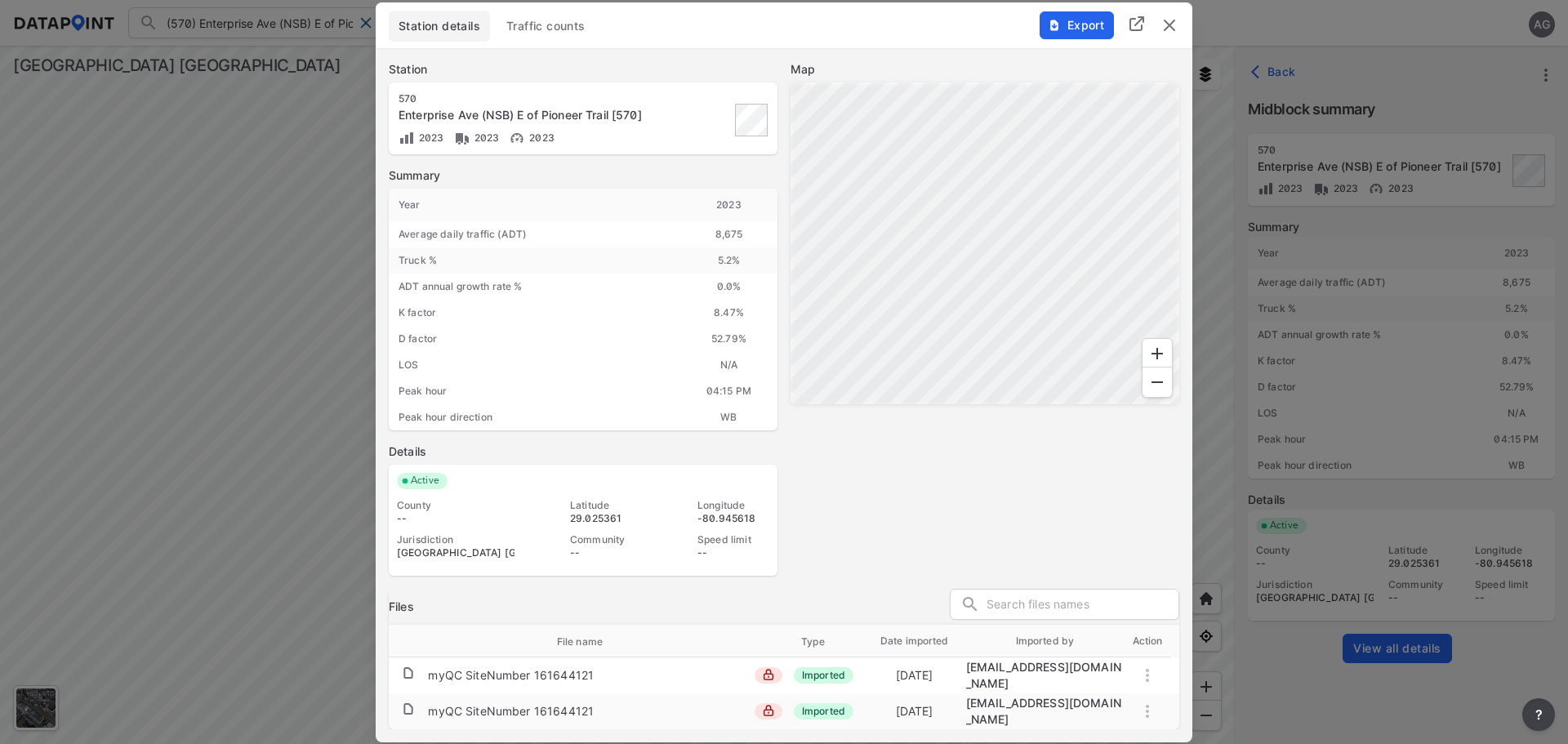
click at [553, 34] on span "Traffic counts" at bounding box center [546, 25] width 79 height 16
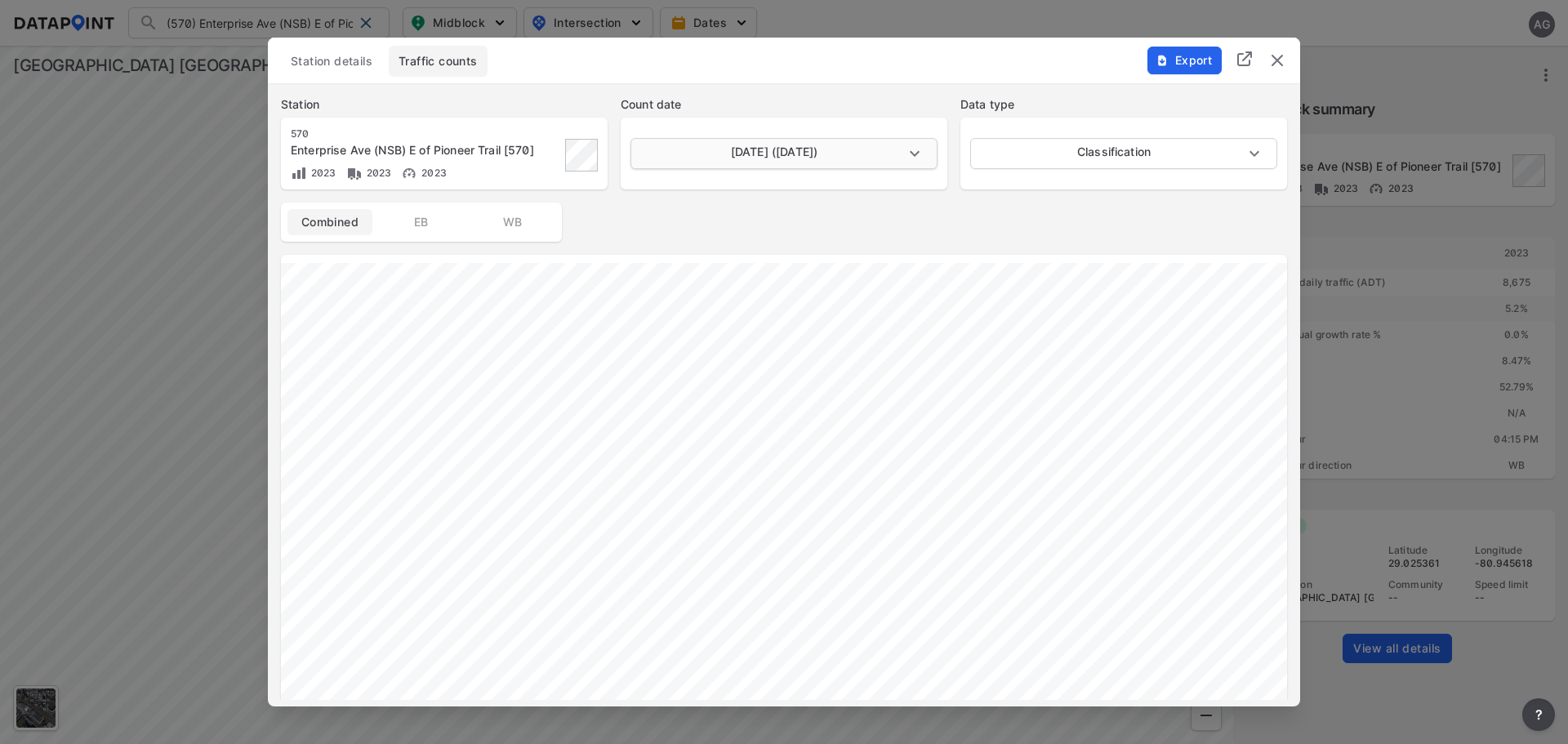
click at [913, 149] on body "(570) Enterprise Ave (NSB) E of Pioneer Trail [570] (570) Enterprise Ave (NSB) …" at bounding box center [784, 372] width 1568 height 744
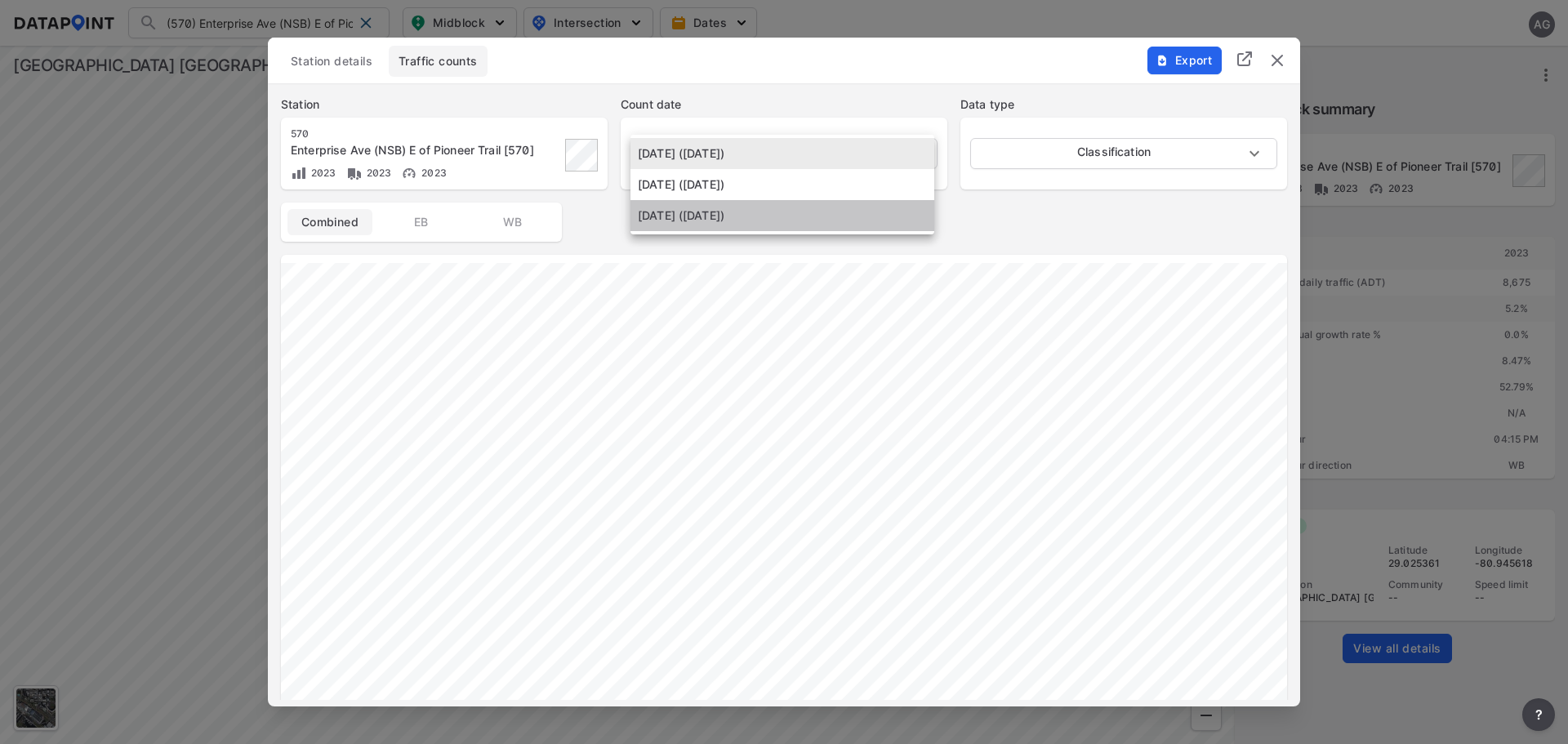
click at [796, 205] on li "May 16 2023 (Tuesday)" at bounding box center [782, 215] width 304 height 31
type input "2023-05-16"
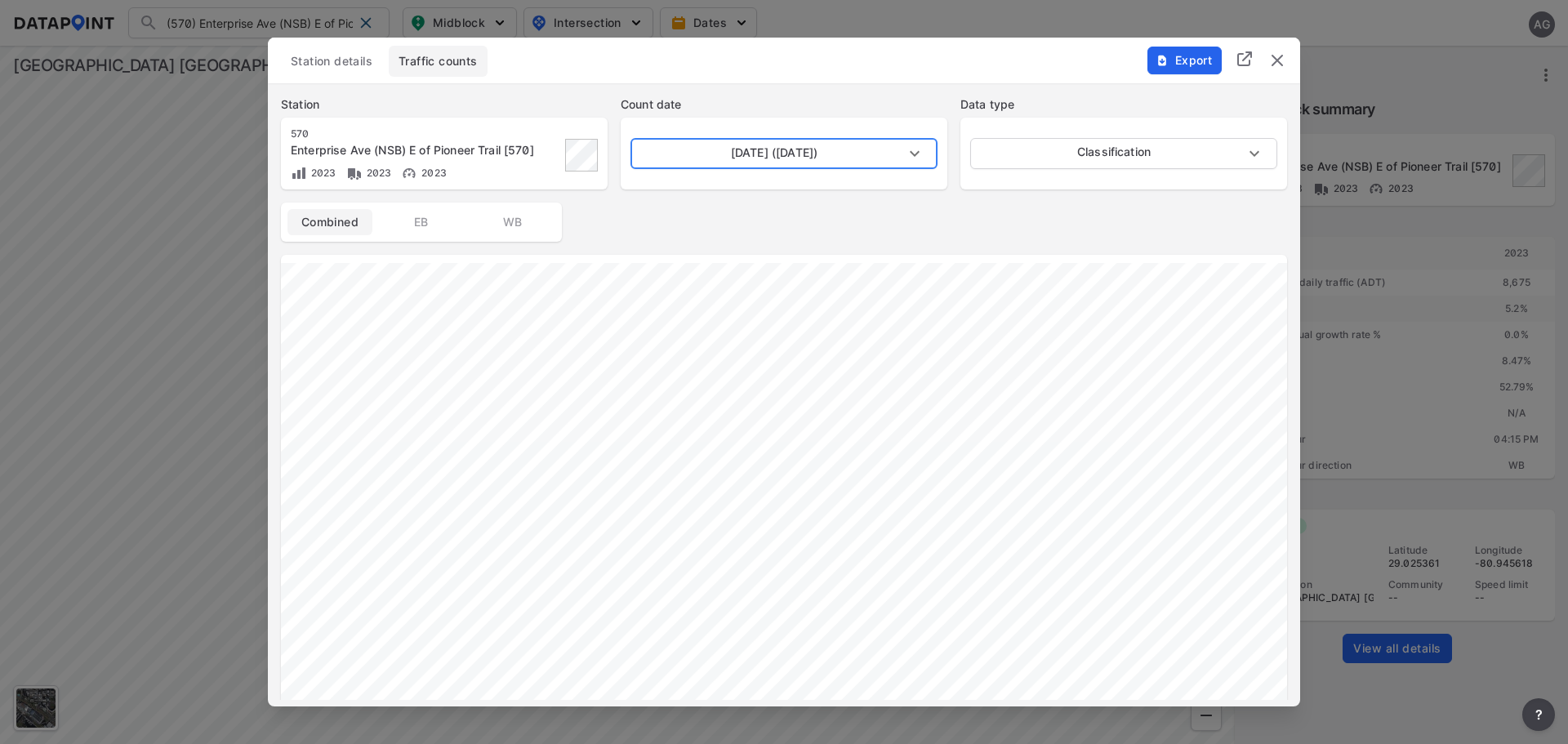
type input "Volume"
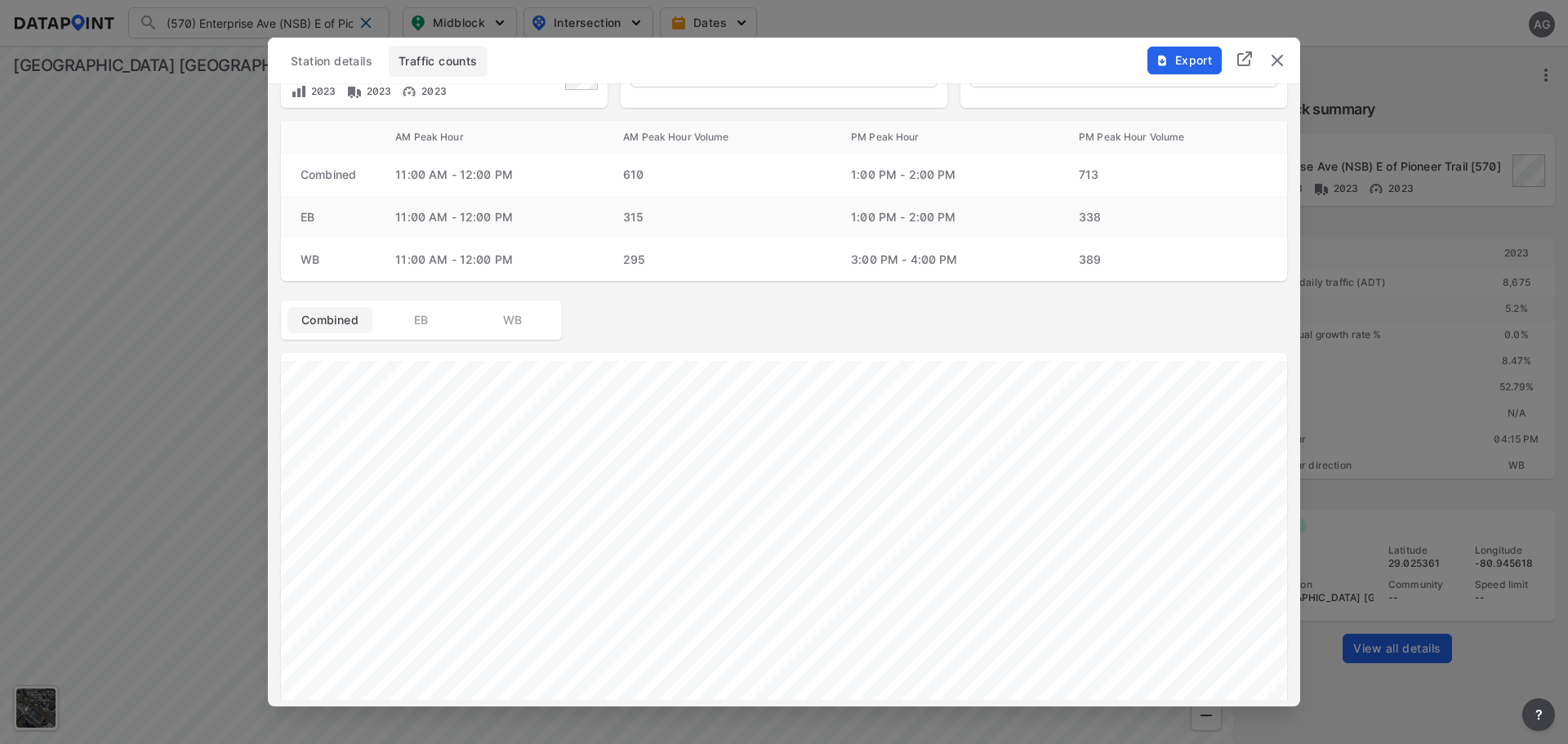
scroll to position [0, 0]
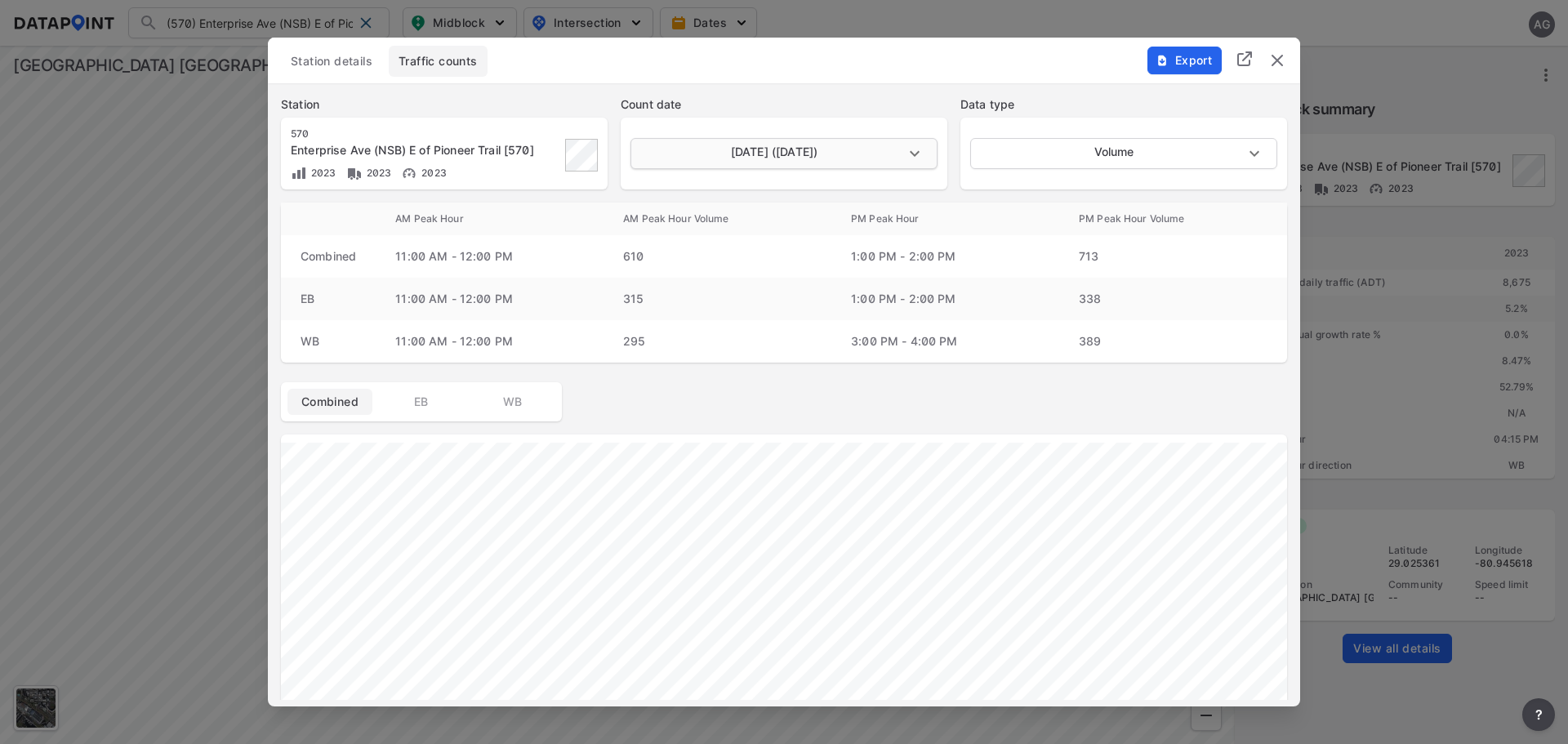
click at [911, 144] on body "(570) Enterprise Ave (NSB) E of Pioneer Trail [570] (570) Enterprise Ave (NSB) …" at bounding box center [784, 372] width 1568 height 744
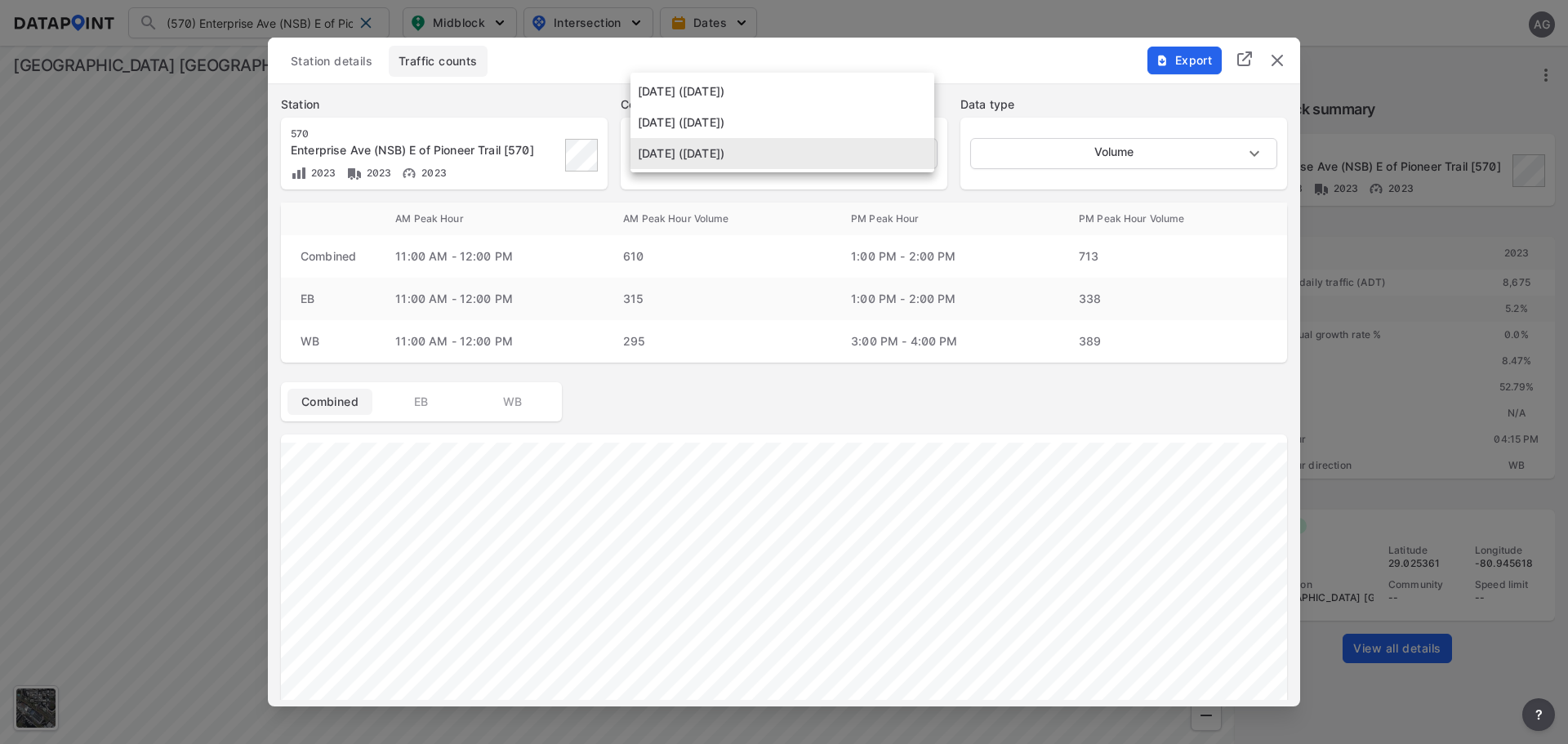
click at [816, 123] on li "May 17 2023 (Wednesday)" at bounding box center [782, 122] width 304 height 31
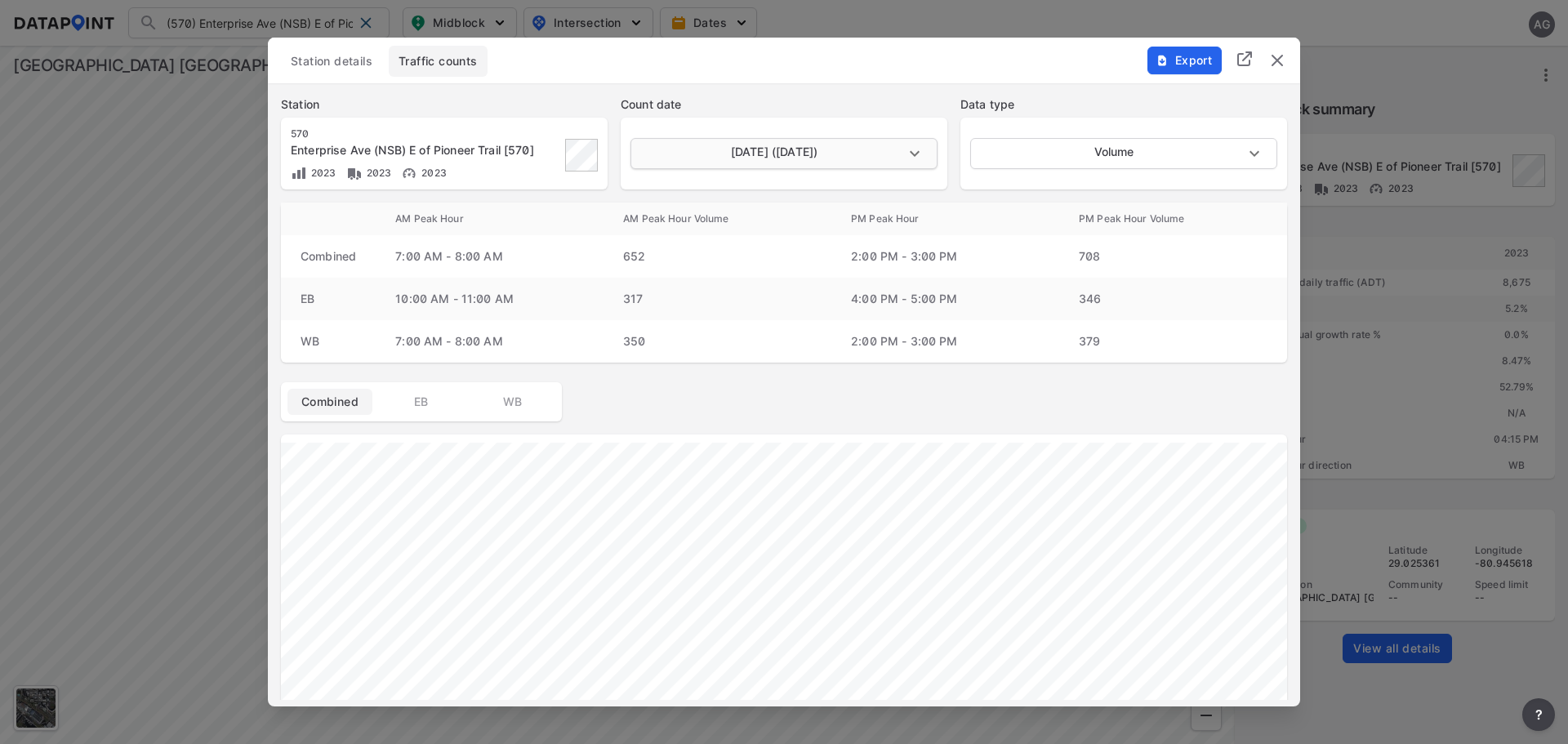
click at [922, 146] on body "(570) Enterprise Ave (NSB) E of Pioneer Trail [570] (570) Enterprise Ave (NSB) …" at bounding box center [784, 372] width 1568 height 744
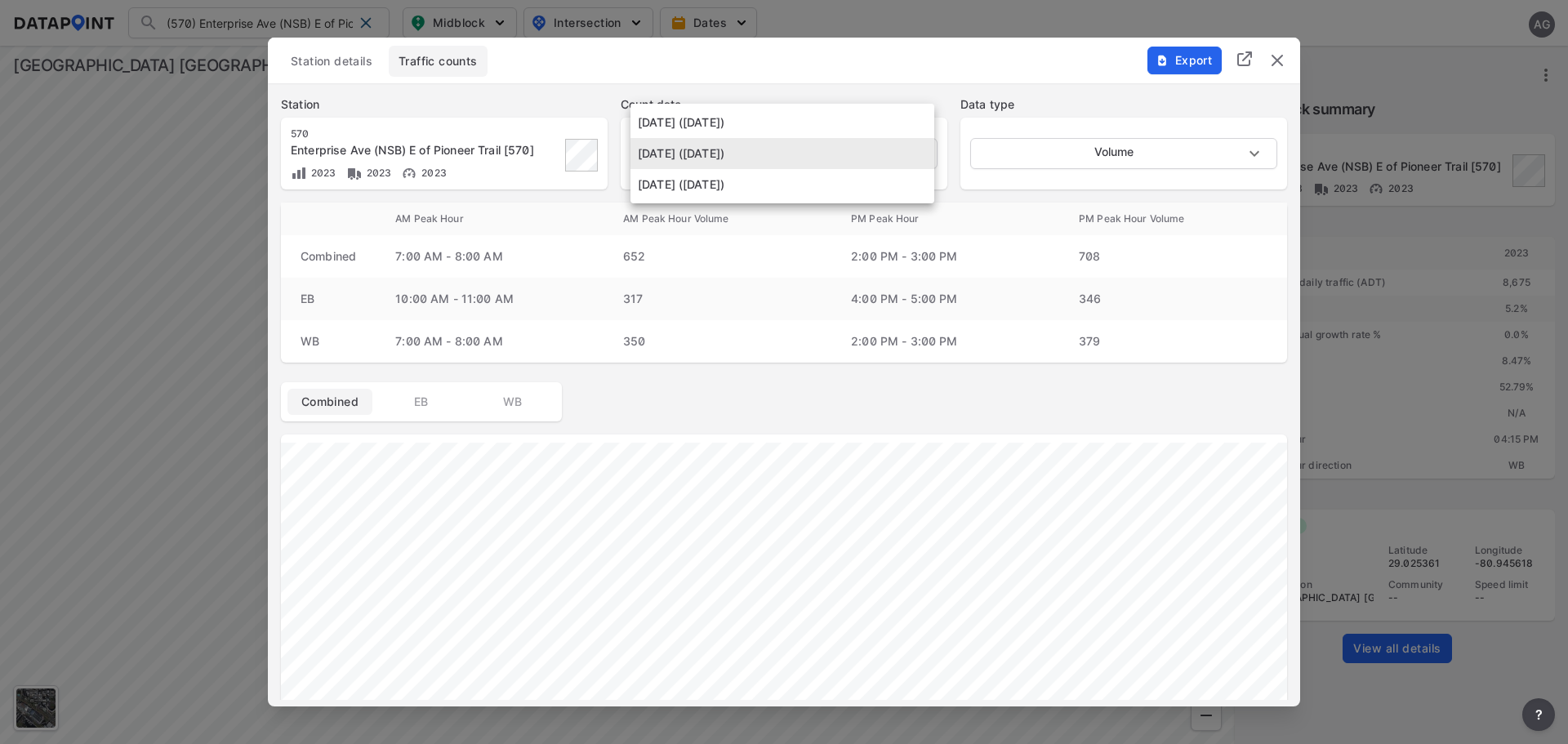
click at [784, 124] on li "May 18 2023 (Thursday)" at bounding box center [782, 122] width 304 height 31
type input "2023-05-18"
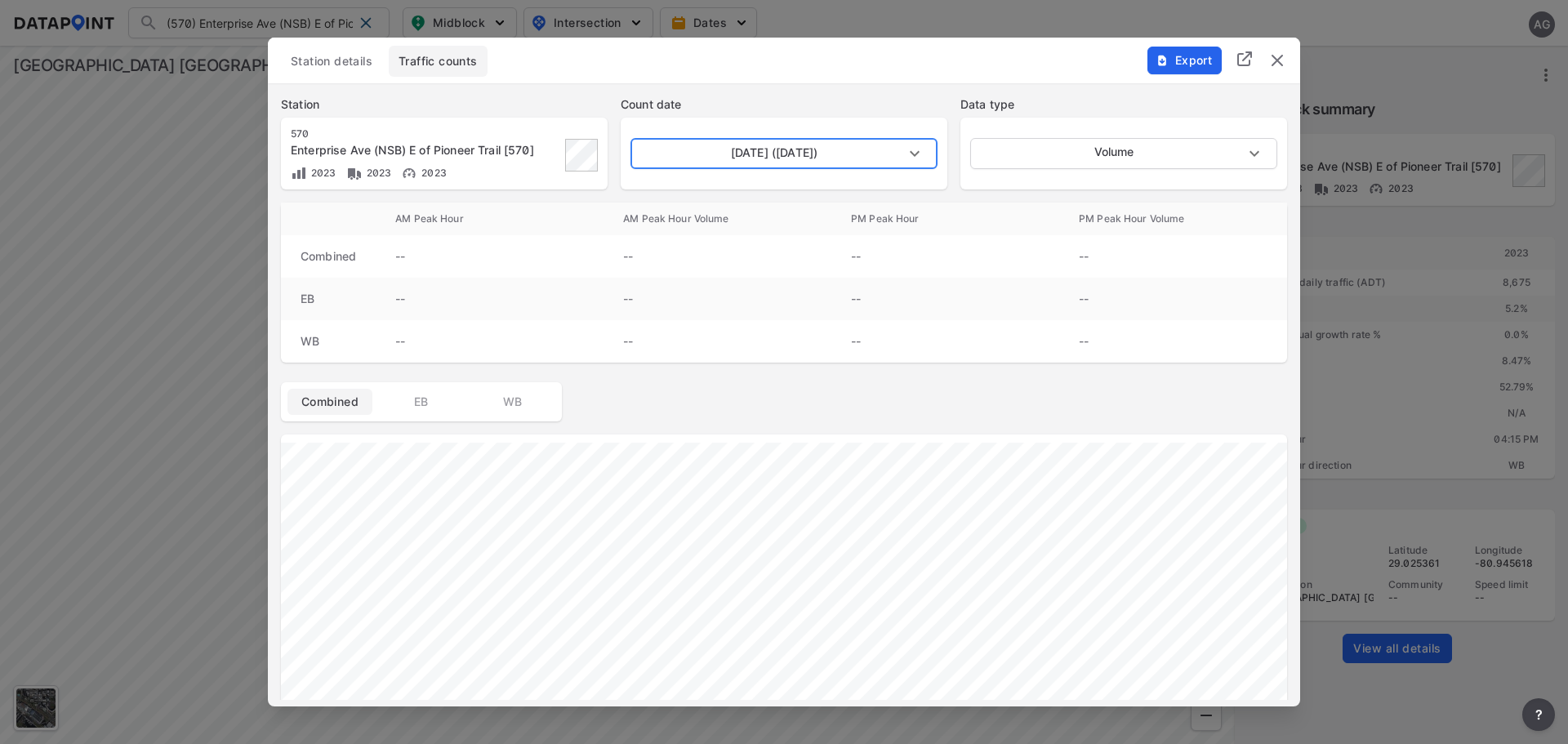
type input "Classification"
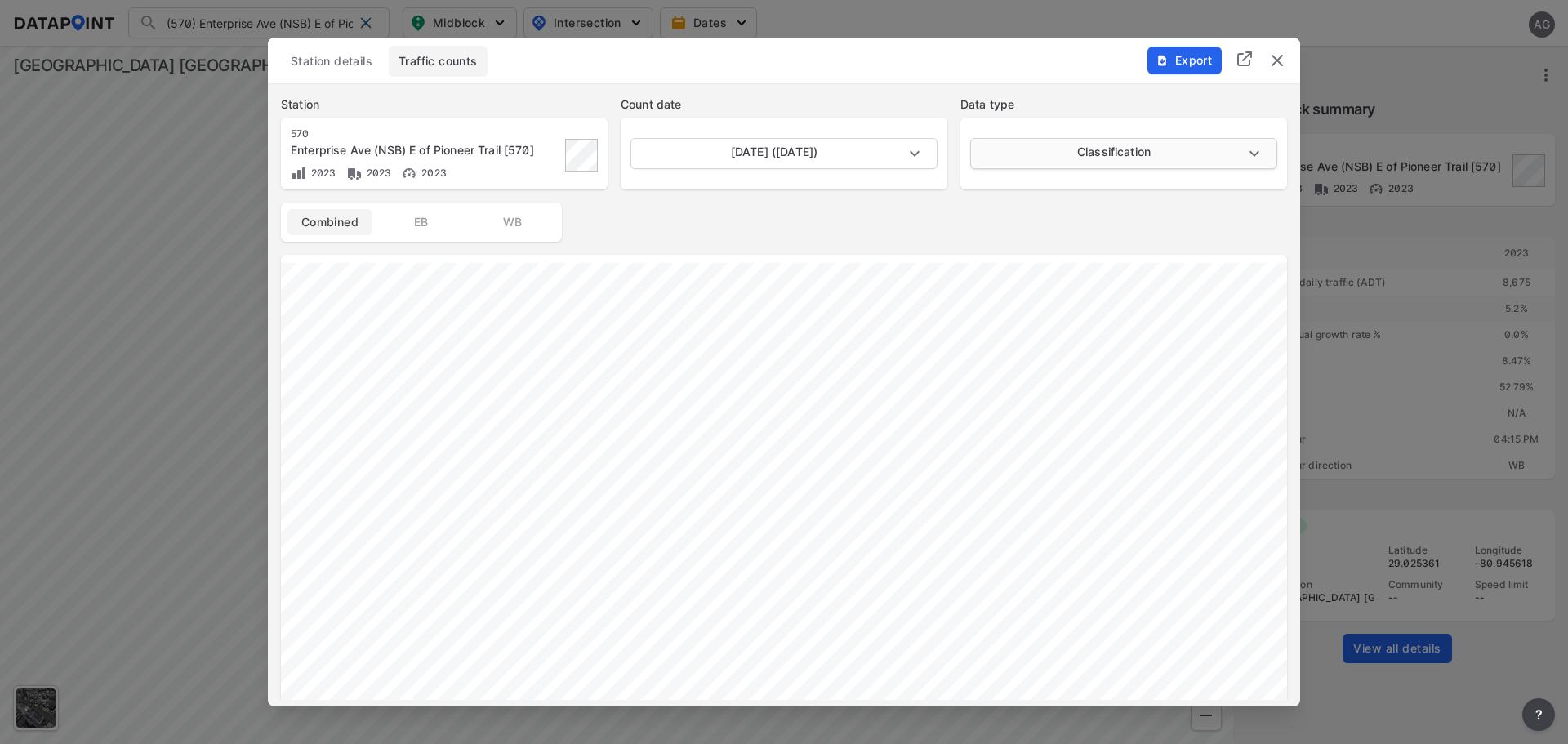
click at [1198, 144] on body "(570) Enterprise Ave (NSB) E of Pioneer Trail [570] (570) Enterprise Ave (NSB) …" at bounding box center [784, 372] width 1568 height 744
click at [875, 207] on div at bounding box center [784, 372] width 1568 height 744
click at [905, 156] on body "(570) Enterprise Ave (NSB) E of Pioneer Trail [570] (570) Enterprise Ave (NSB) …" at bounding box center [784, 372] width 1568 height 744
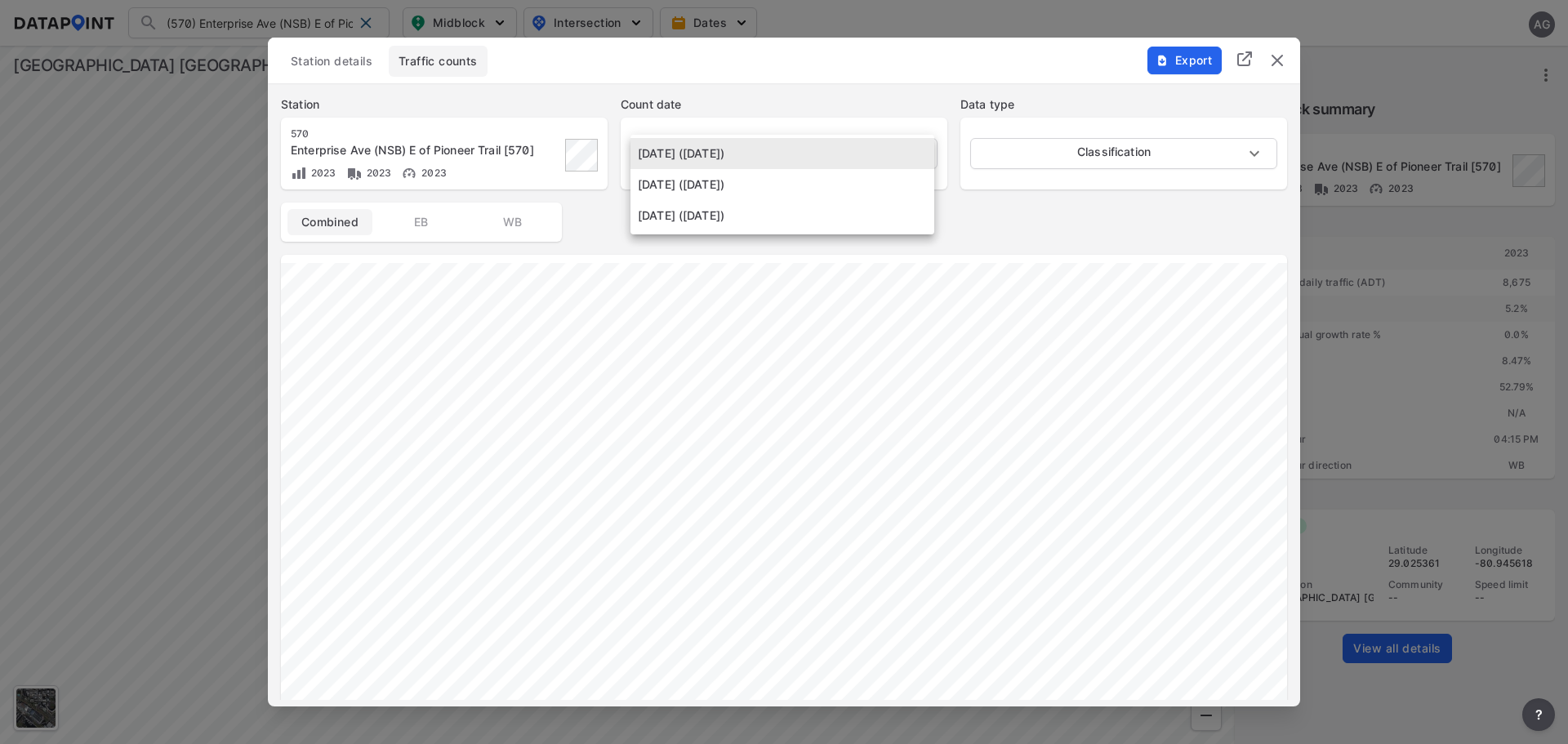
click at [826, 185] on li "May 17 2023 (Wednesday)" at bounding box center [782, 184] width 304 height 31
type input "2023-05-17"
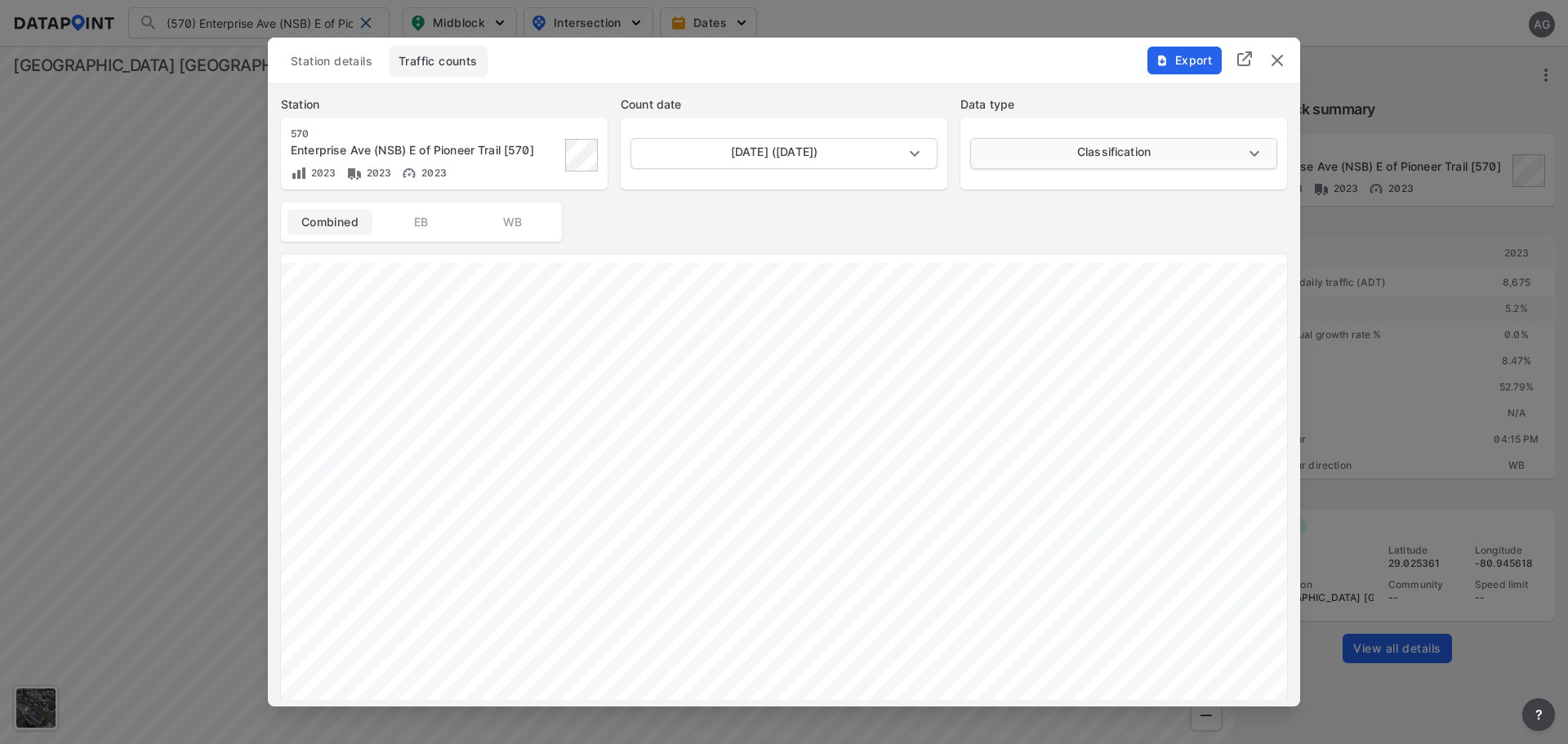
click at [1176, 145] on body "(570) Enterprise Ave (NSB) E of Pioneer Trail [570] (570) Enterprise Ave (NSB) …" at bounding box center [784, 372] width 1568 height 744
click at [1131, 128] on li "Volume" at bounding box center [1123, 122] width 304 height 31
type input "Volume"
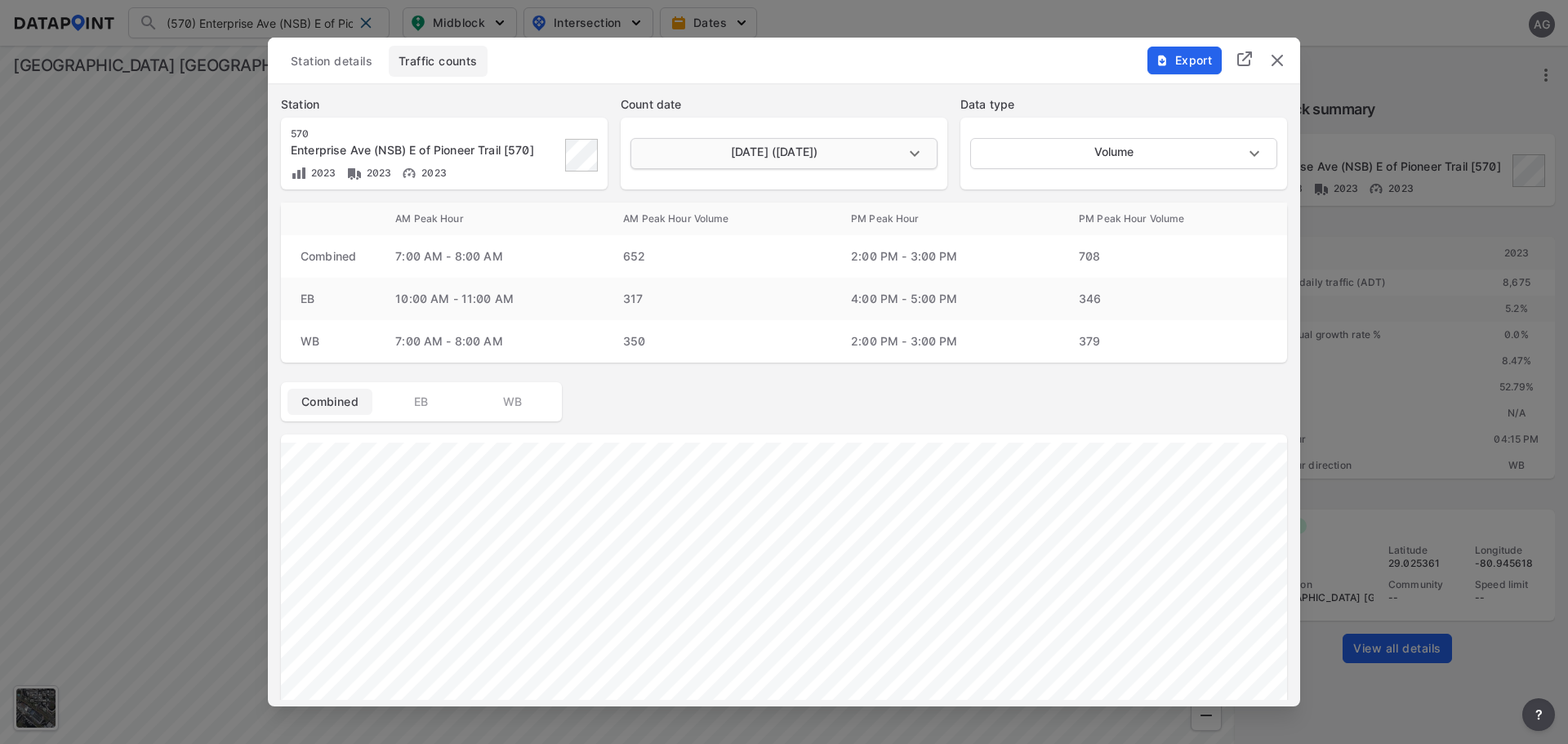
click at [918, 156] on body "(570) Enterprise Ave (NSB) E of Pioneer Trail [570] (570) Enterprise Ave (NSB) …" at bounding box center [784, 372] width 1568 height 744
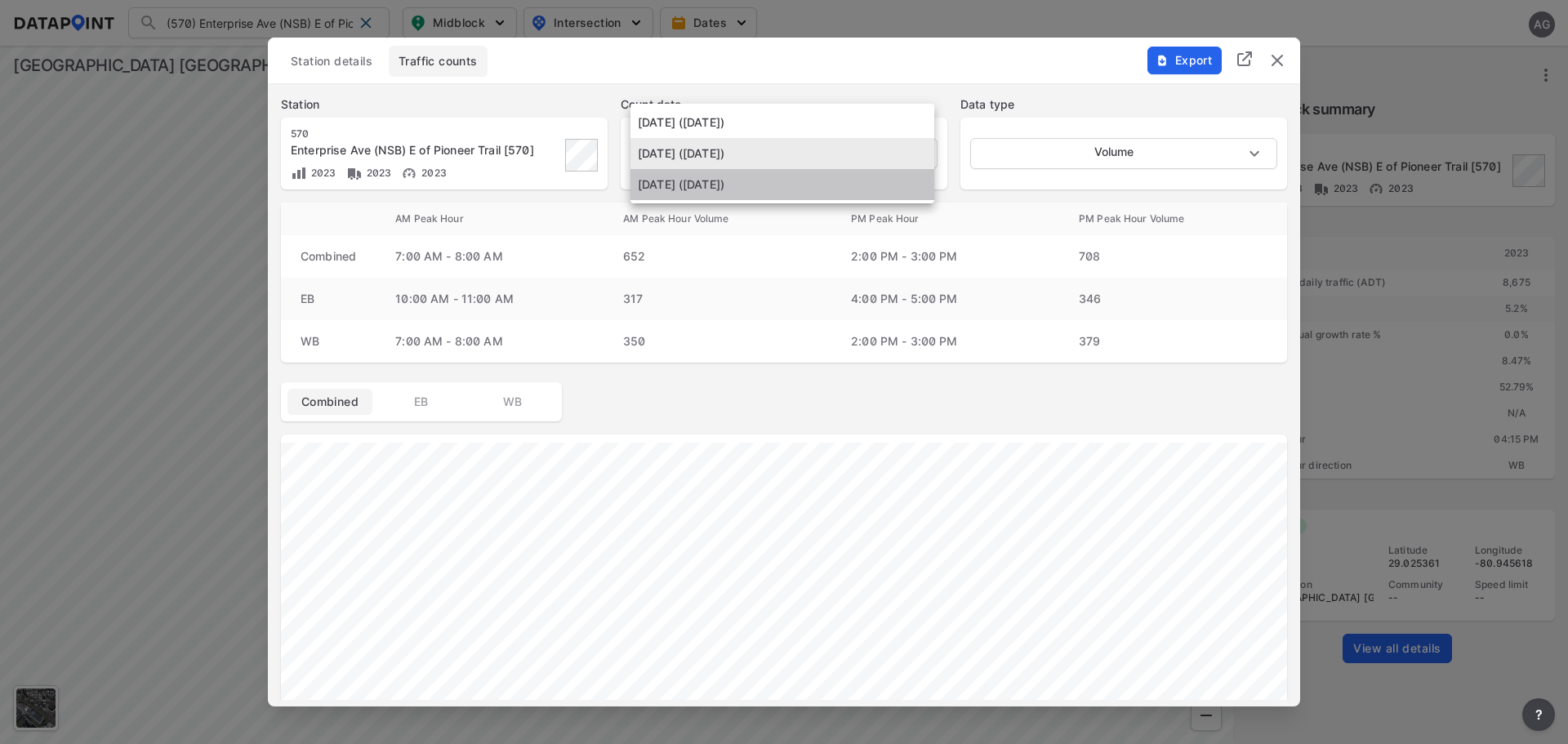
click at [779, 184] on li "May 16 2023 (Tuesday)" at bounding box center [782, 184] width 304 height 31
type input "2023-05-16"
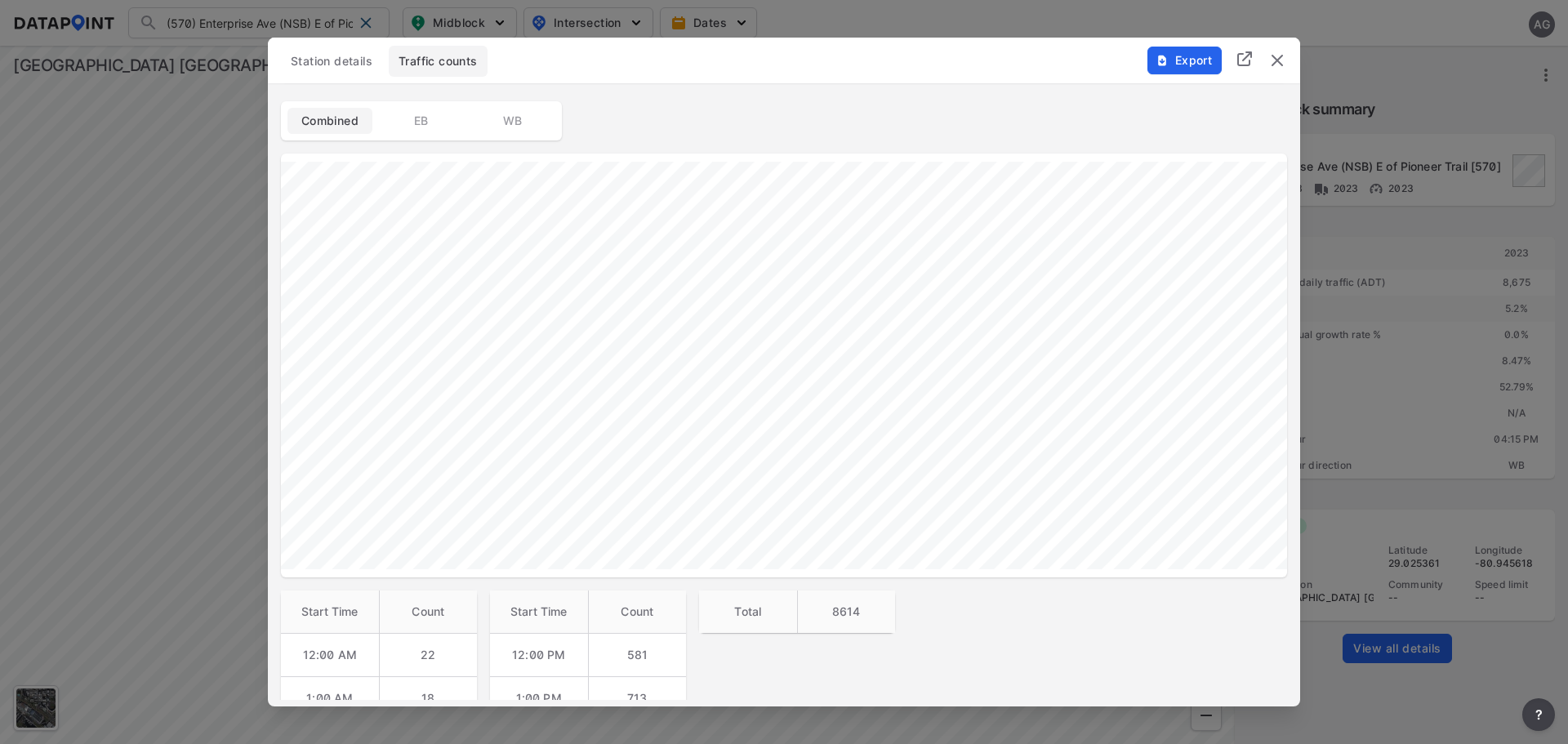
scroll to position [245, 0]
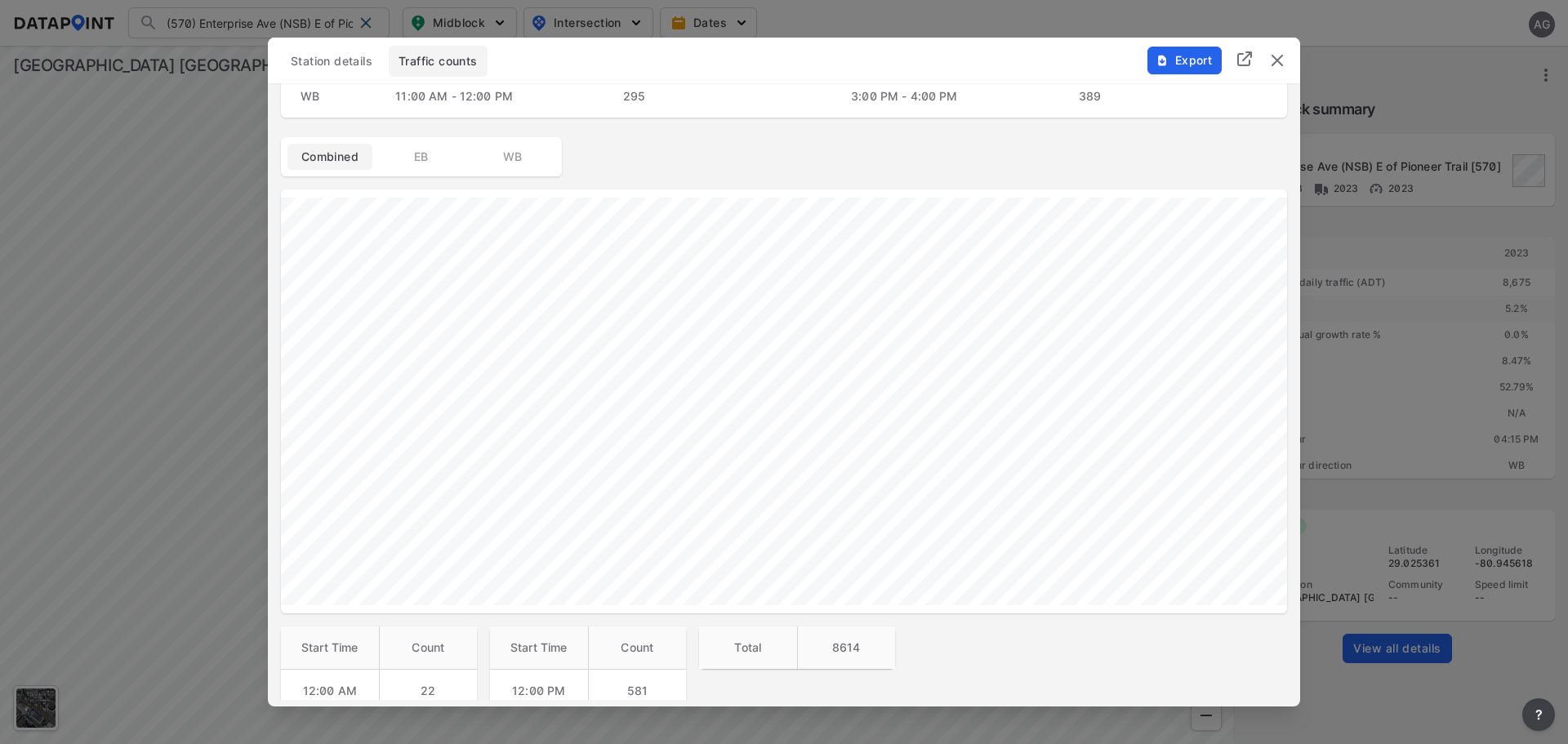
click at [1276, 60] on img "delete" at bounding box center [1277, 60] width 20 height 20
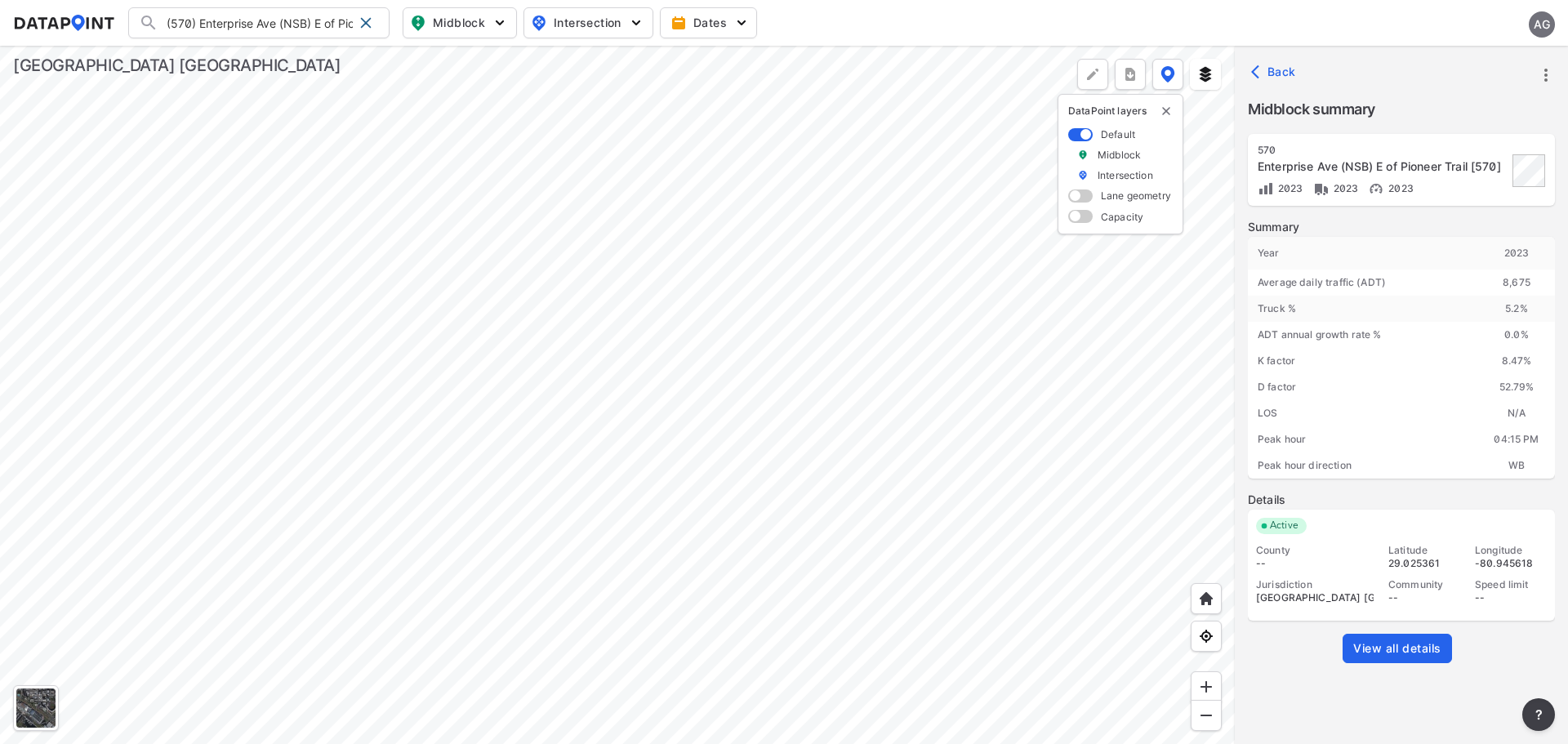
click at [365, 23] on span at bounding box center [366, 23] width 13 height 13
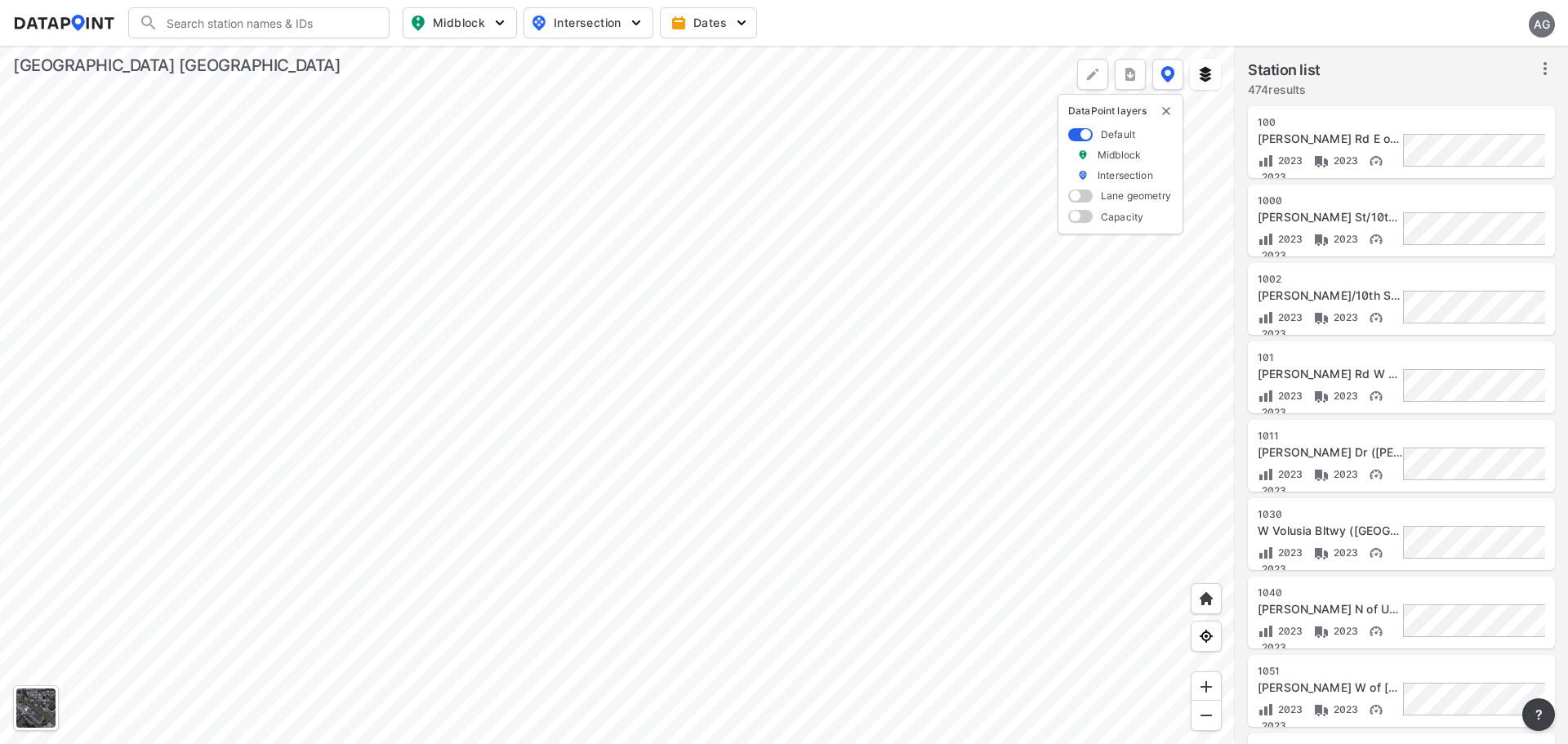
scroll to position [0, 0]
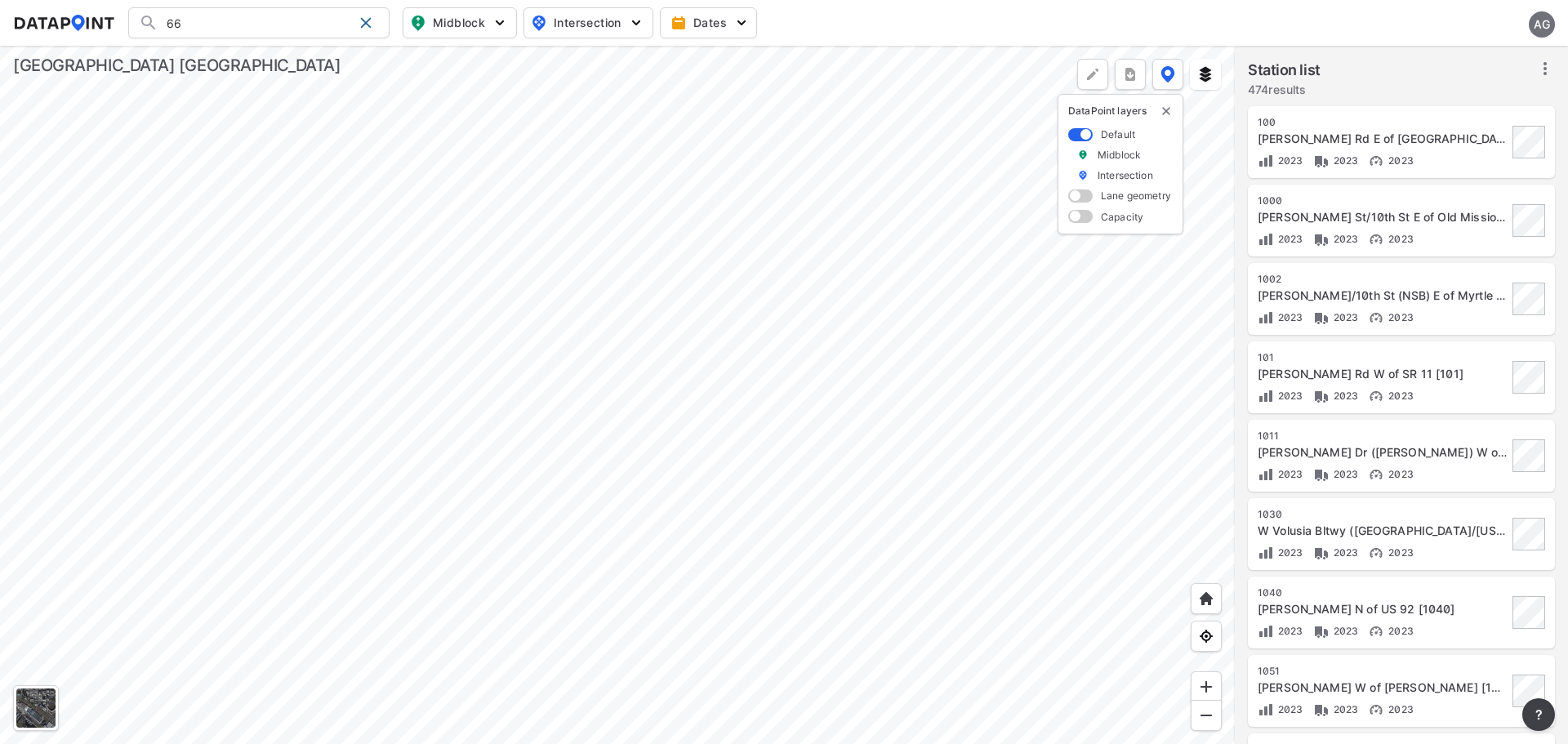
type input "66"
click at [1546, 68] on icon at bounding box center [1544, 69] width 3 height 13
click at [482, 18] on span "Midblock" at bounding box center [459, 23] width 96 height 20
click at [442, 63] on span "Volume count" at bounding box center [447, 59] width 74 height 17
click at [375, 63] on input "Volume count" at bounding box center [366, 59] width 16 height 16
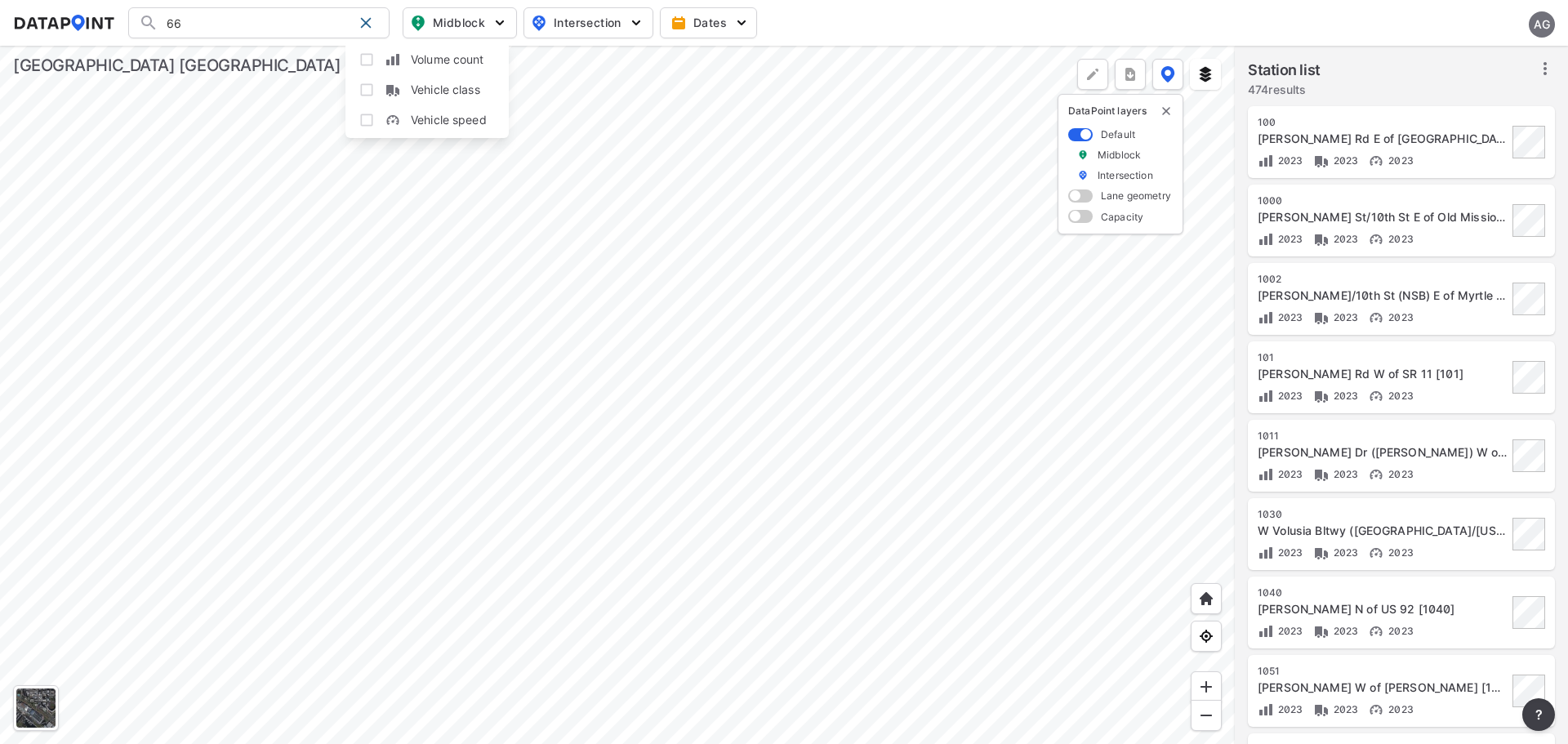
checkbox input "true"
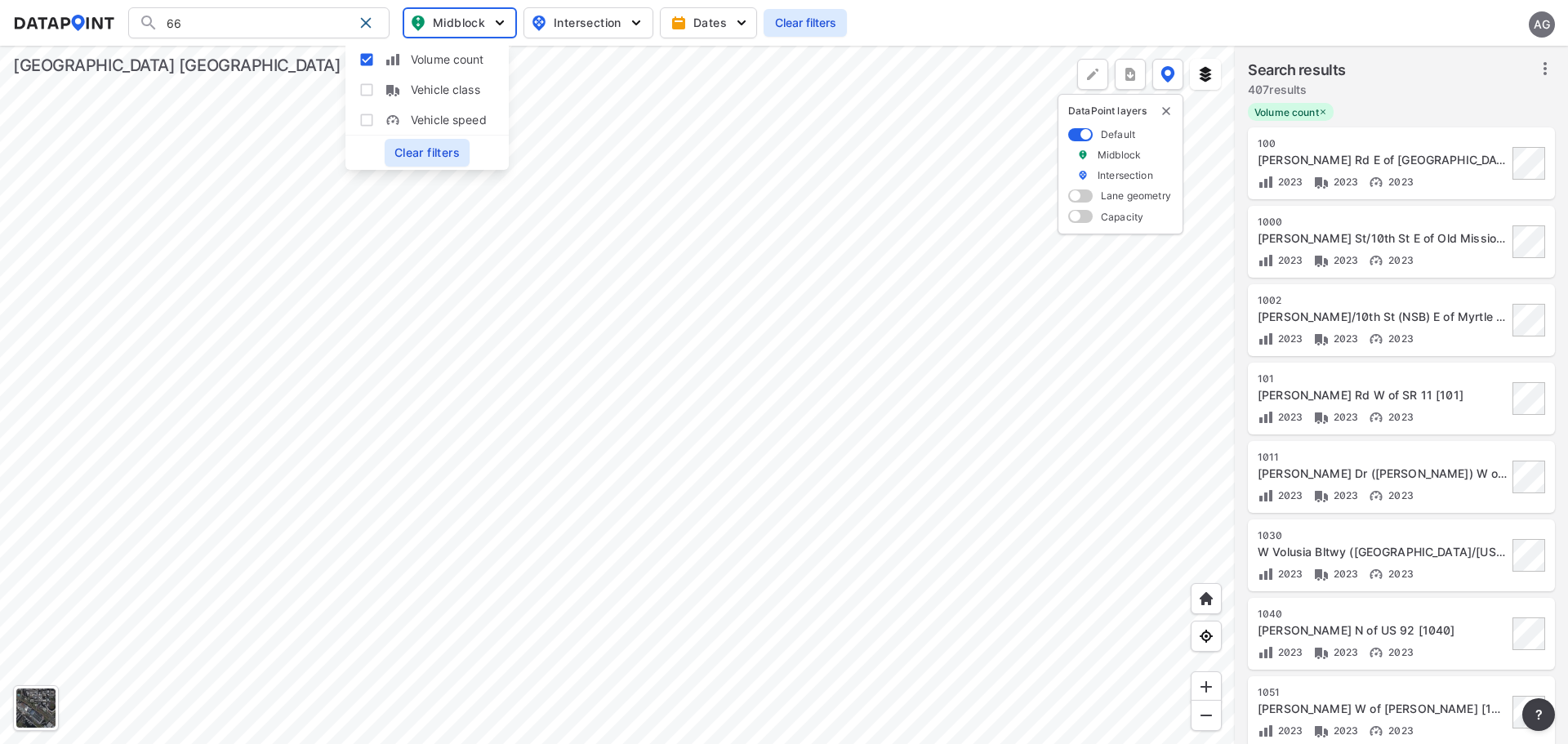
click at [280, 22] on input "66" at bounding box center [256, 23] width 194 height 26
type input "6"
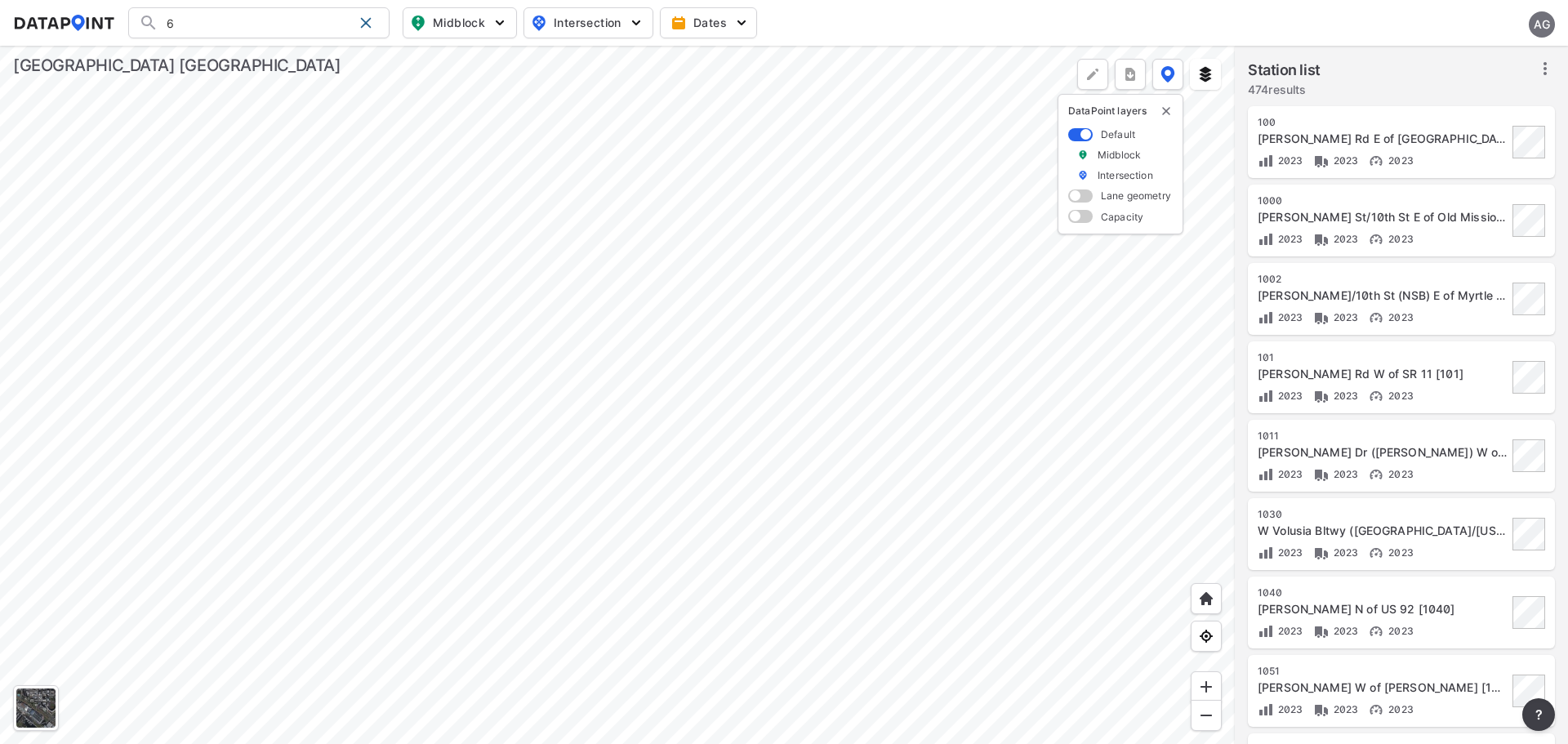
type input "66"
click at [496, 25] on img "button" at bounding box center [499, 23] width 16 height 16
click at [442, 60] on span "Volume count" at bounding box center [447, 59] width 74 height 17
click at [375, 60] on input "Volume count" at bounding box center [366, 59] width 16 height 16
checkbox input "true"
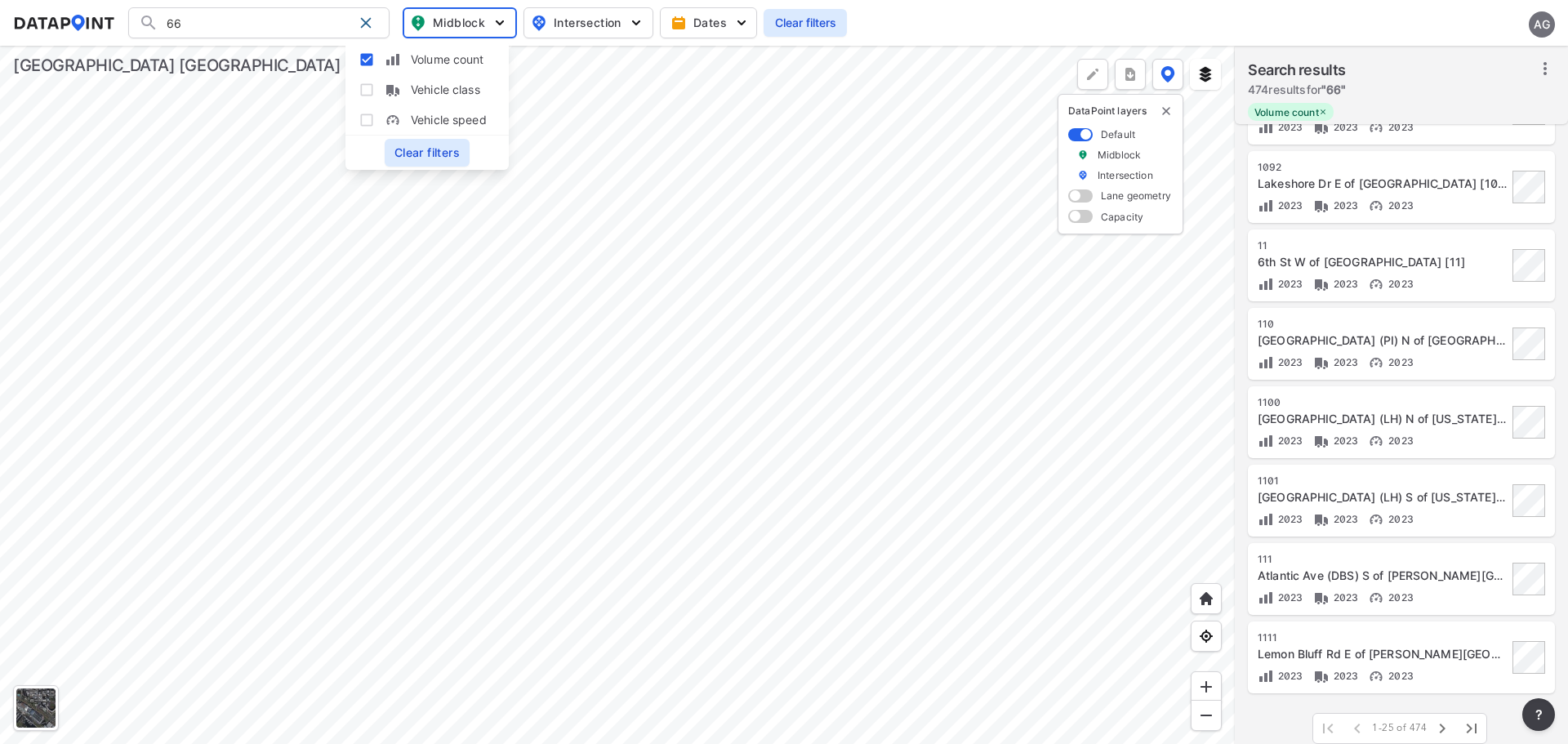
scroll to position [1388, 0]
click at [1450, 725] on icon "button" at bounding box center [1443, 727] width 20 height 20
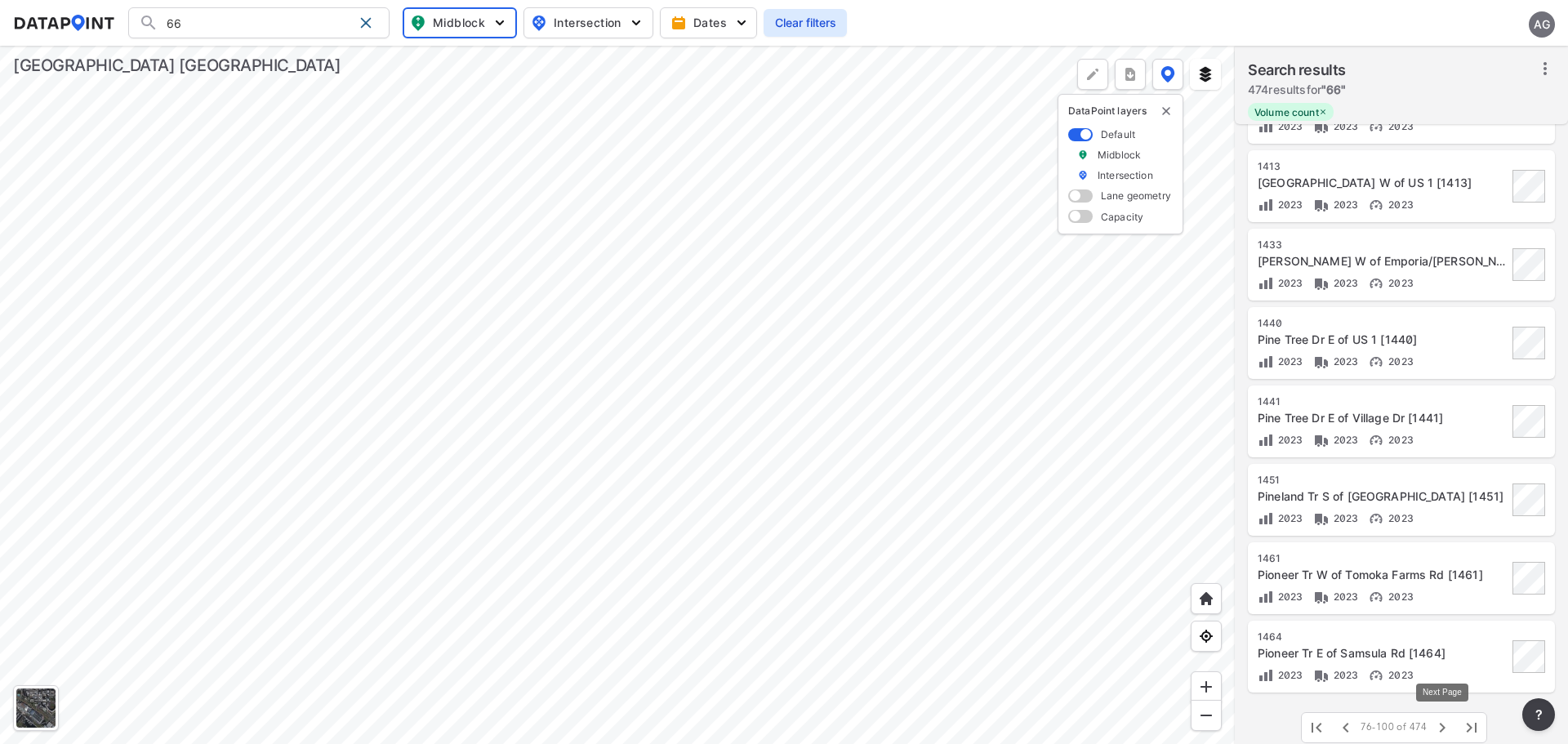
click at [1450, 725] on icon "button" at bounding box center [1443, 727] width 20 height 20
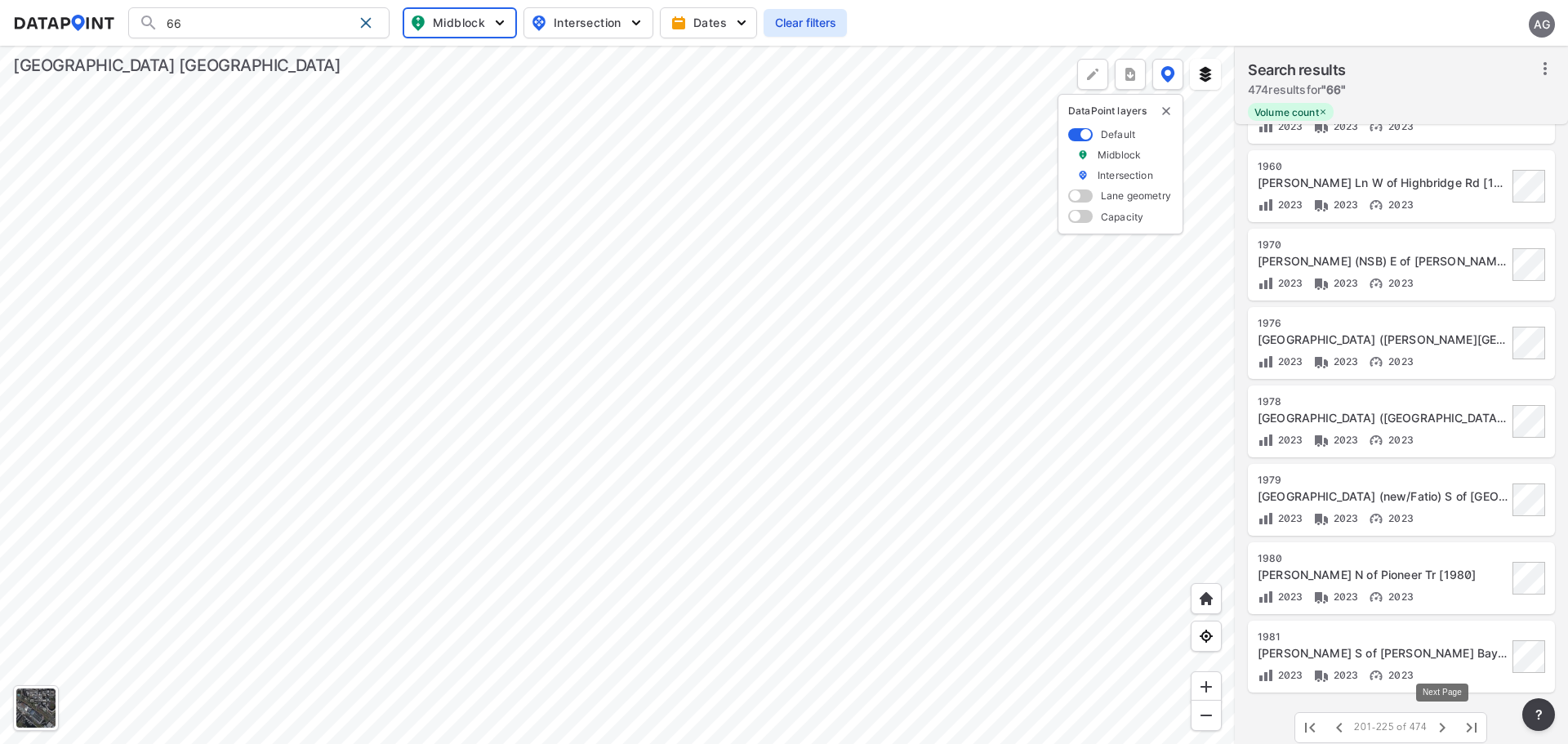
click at [1450, 725] on icon "button" at bounding box center [1443, 727] width 20 height 20
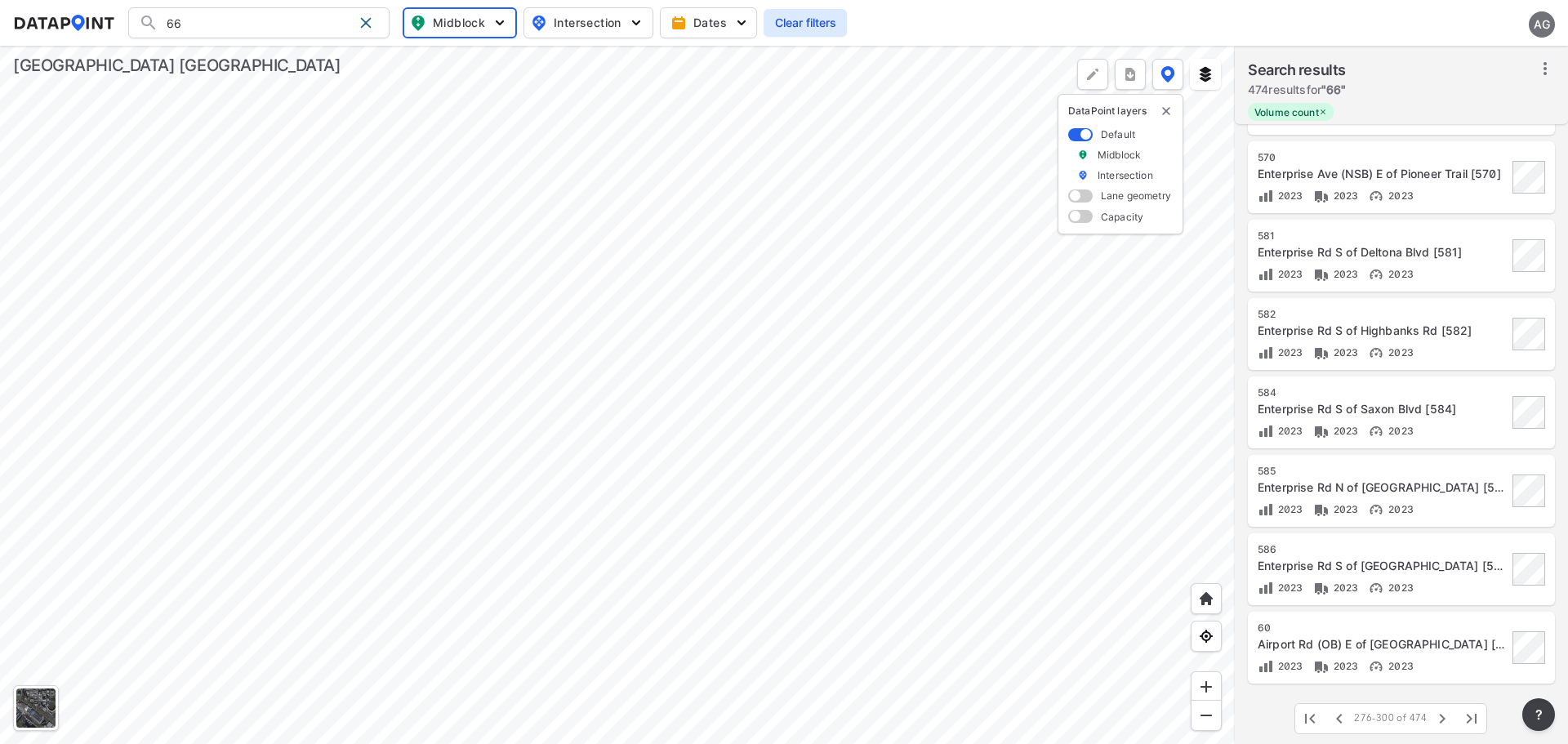
scroll to position [1397, 0]
click at [1440, 706] on button "button" at bounding box center [1442, 717] width 29 height 29
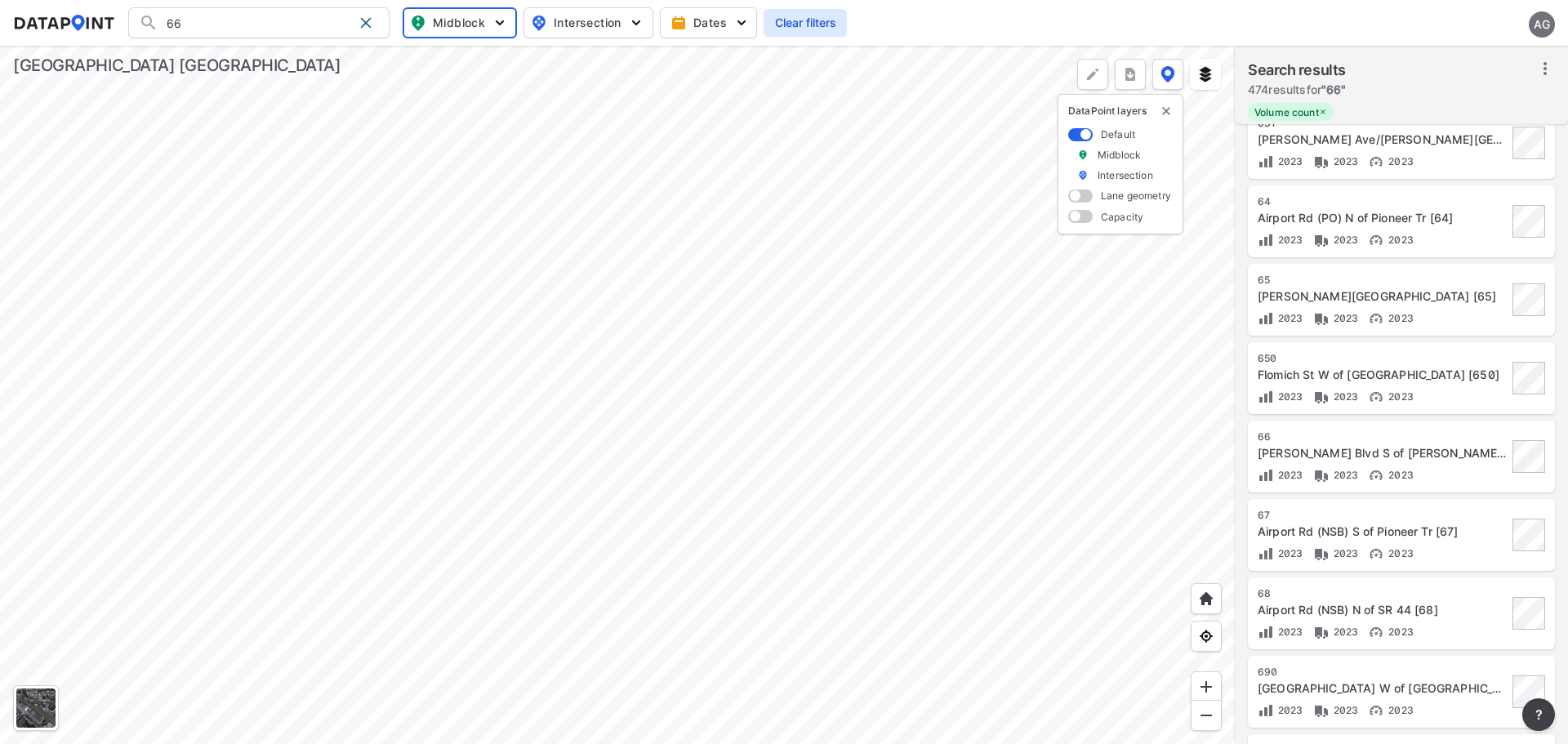
scroll to position [663, 0]
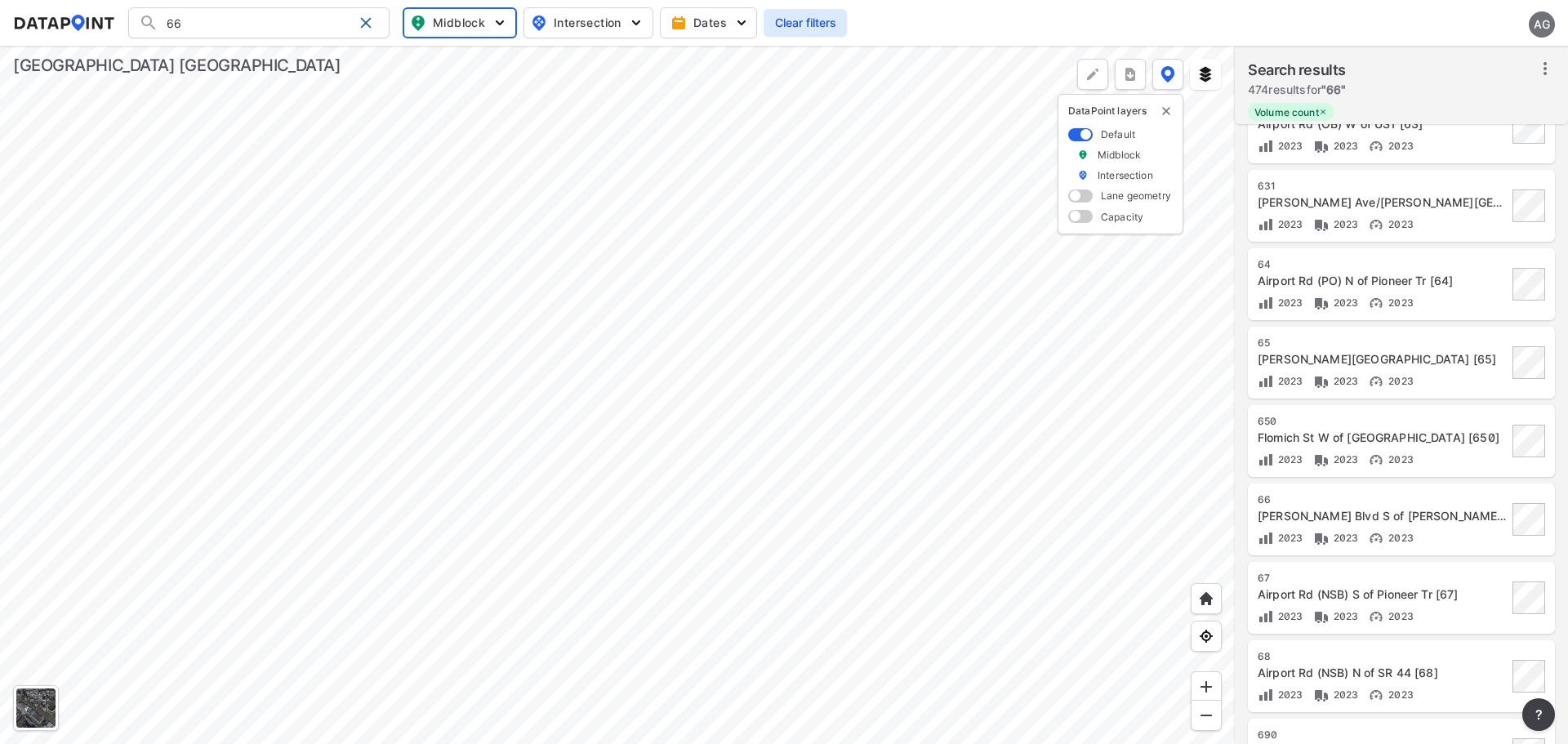
click at [1402, 502] on div "66" at bounding box center [1382, 500] width 250 height 13
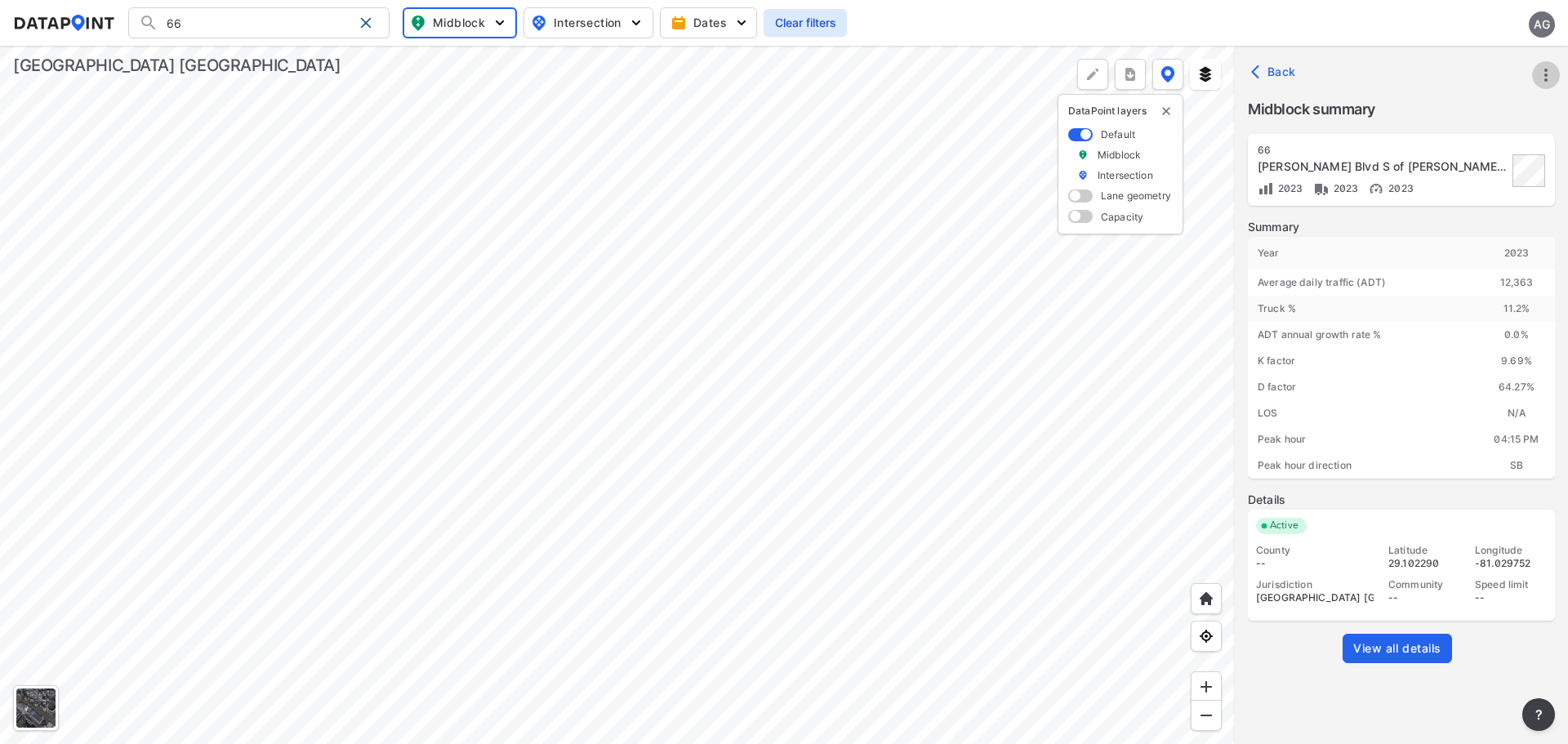
click at [1548, 74] on icon "more" at bounding box center [1546, 74] width 20 height 20
click at [1477, 102] on li "Export" at bounding box center [1476, 111] width 157 height 29
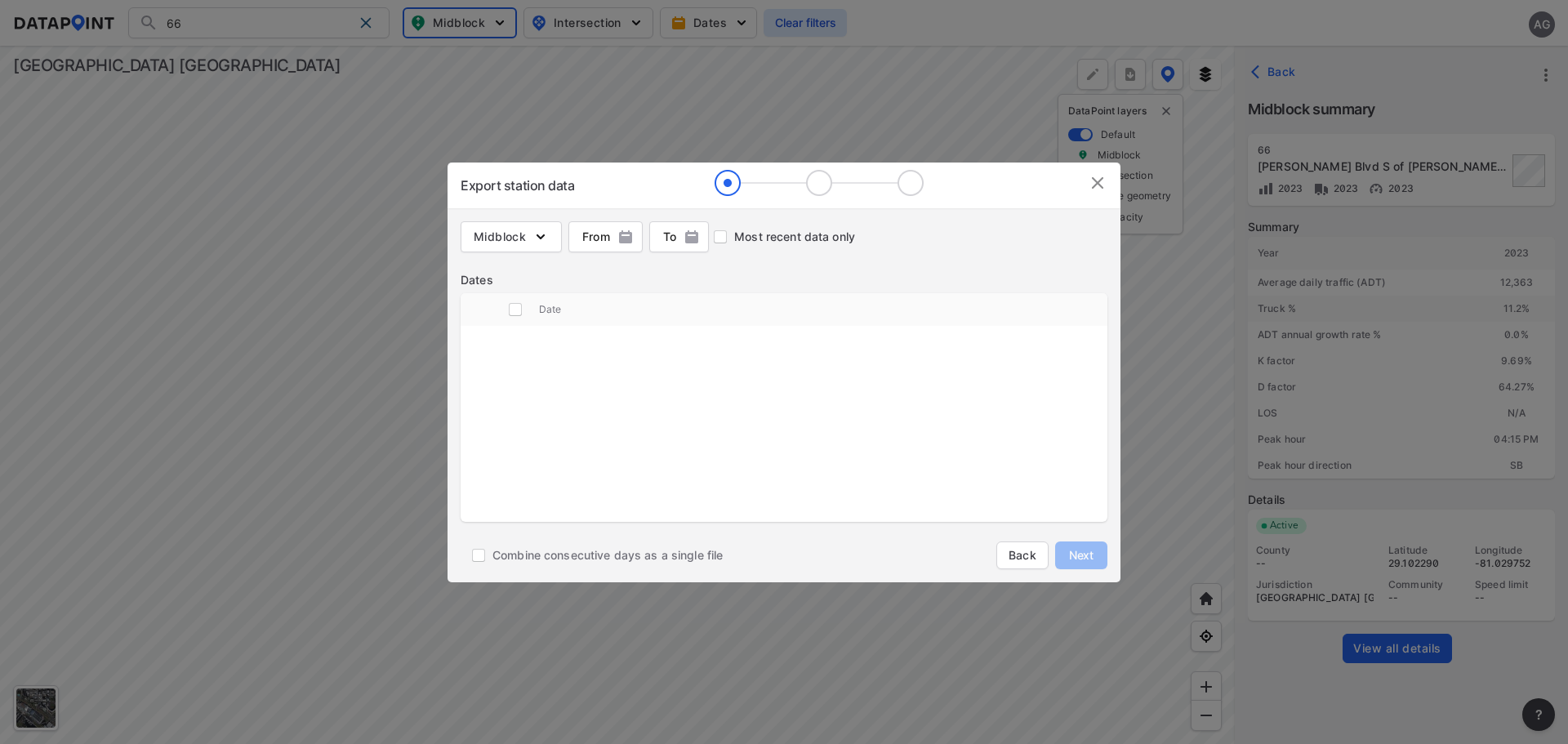
click at [1100, 183] on img at bounding box center [1097, 183] width 20 height 20
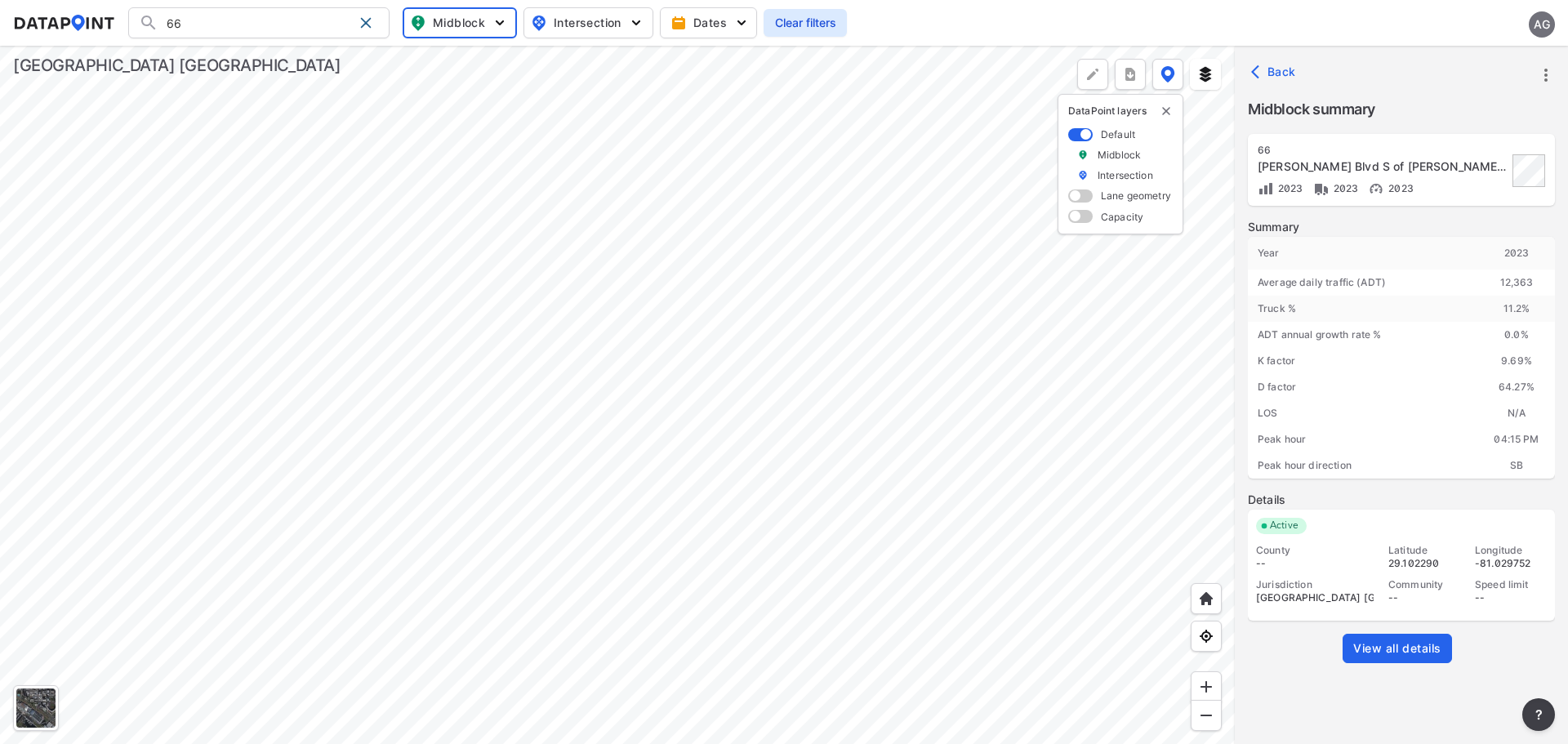
click at [1397, 634] on link "View all details" at bounding box center [1397, 648] width 109 height 29
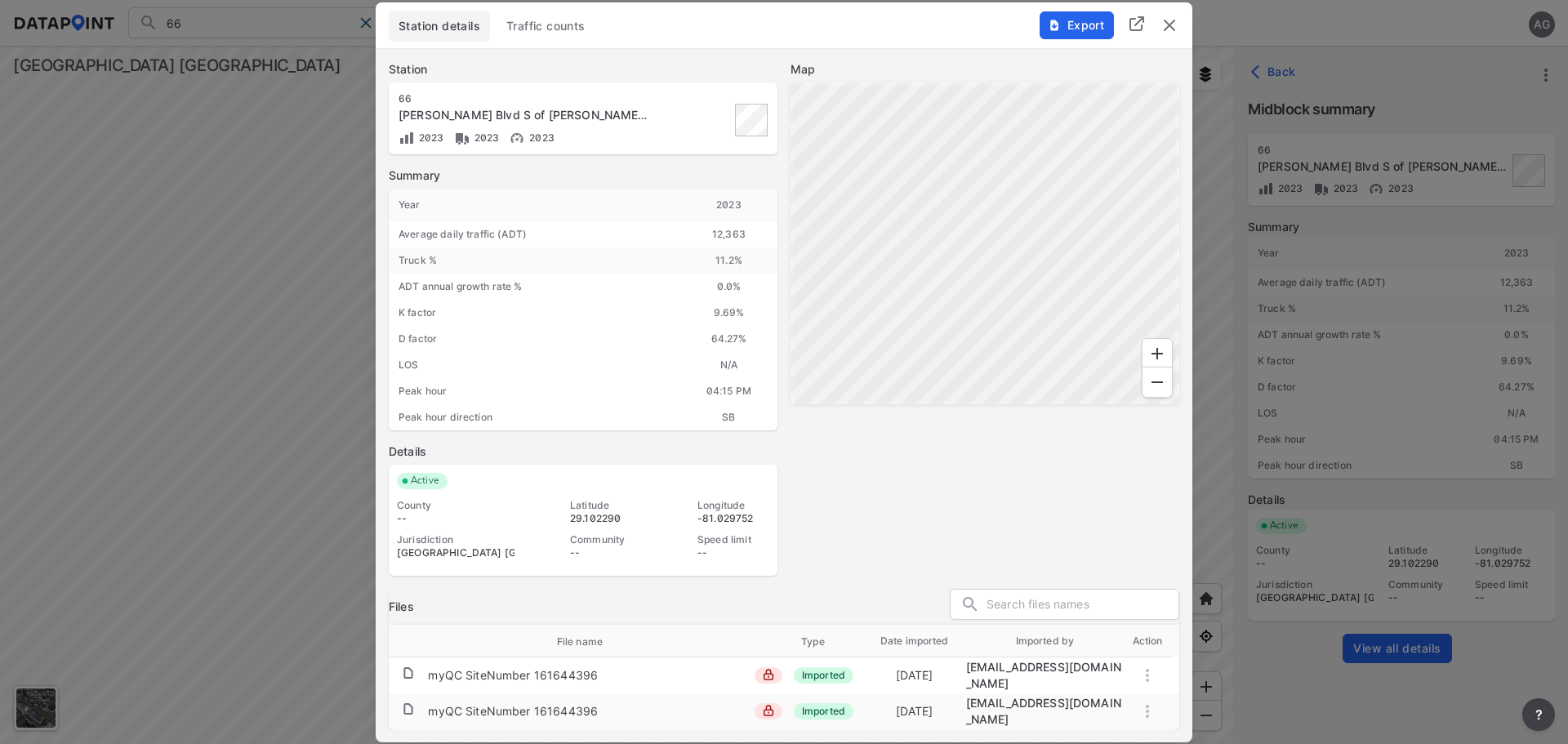
click at [548, 32] on span "Traffic counts" at bounding box center [546, 25] width 79 height 16
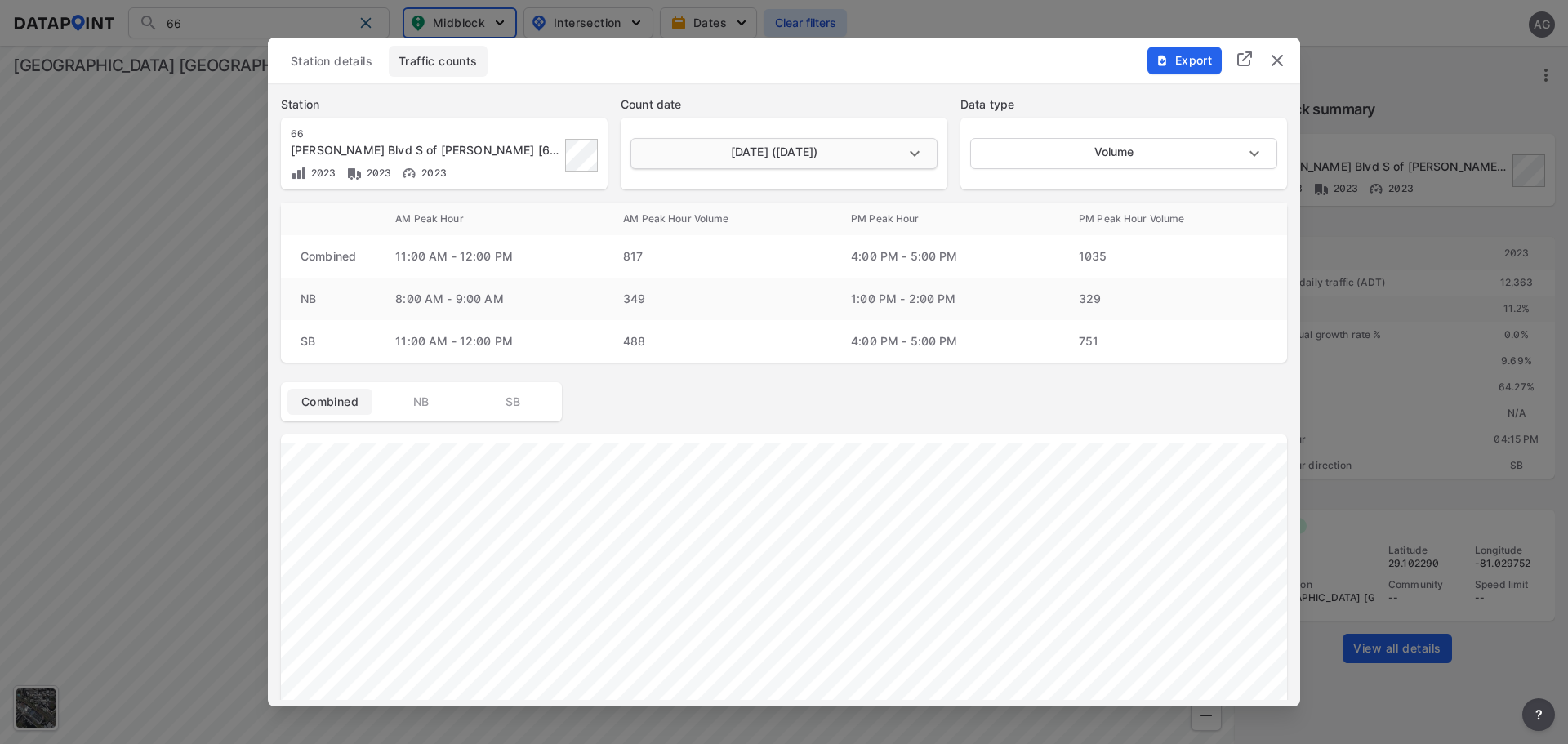
click at [897, 145] on body "66 Search No results There were no results found for "66". Midblock Intersectio…" at bounding box center [784, 372] width 1568 height 744
click at [873, 150] on li "[DATE] ([DATE])" at bounding box center [782, 153] width 304 height 31
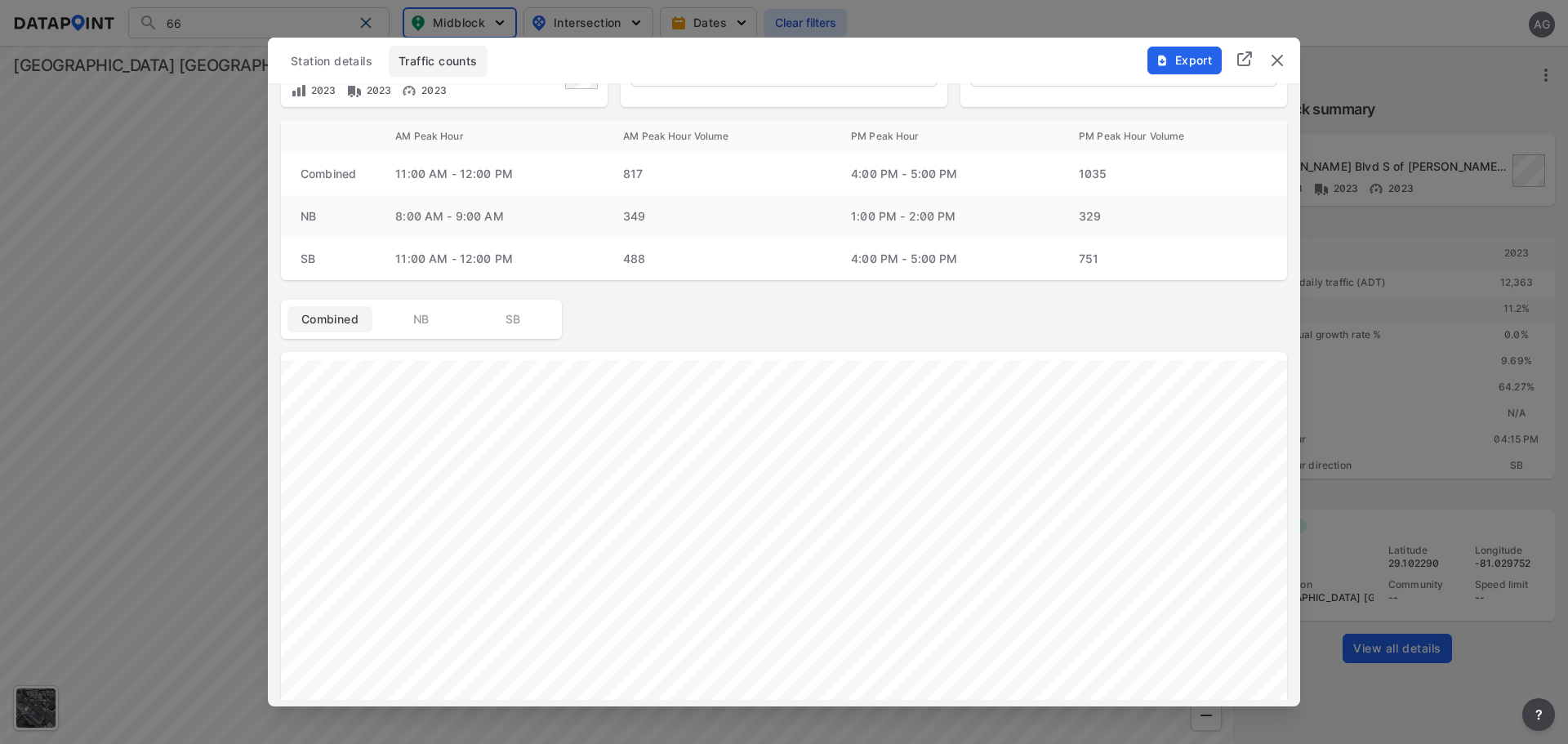
scroll to position [0, 0]
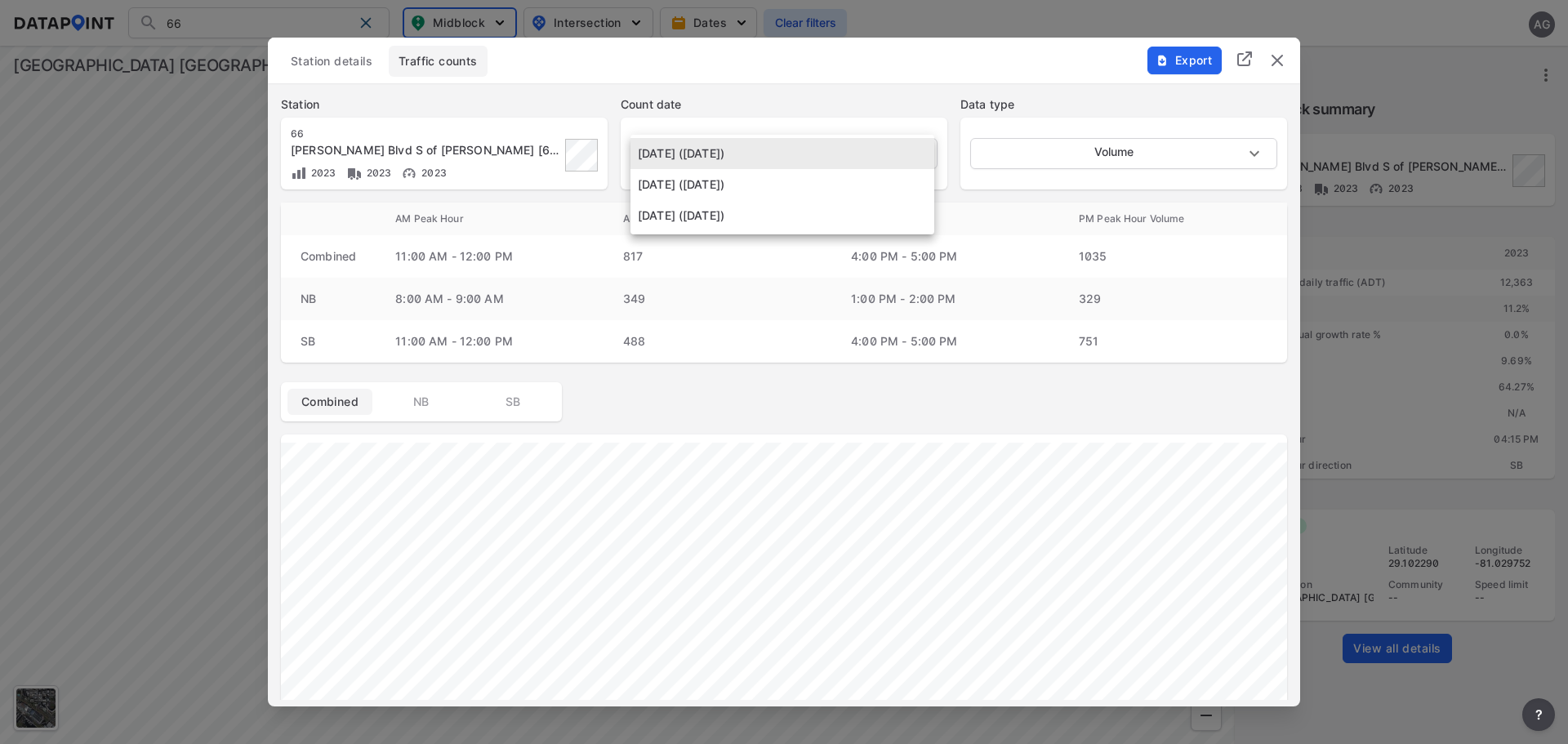
click at [908, 147] on body "66 Search No results There were no results found for "66". Midblock Intersectio…" at bounding box center [784, 372] width 1568 height 744
click at [743, 183] on li "[DATE] ([DATE])" at bounding box center [782, 184] width 304 height 31
click at [908, 156] on body "66 Search No results There were no results found for "66". Midblock Intersectio…" at bounding box center [784, 372] width 1568 height 744
click at [751, 181] on li "[DATE] ([DATE])" at bounding box center [782, 184] width 304 height 31
type input "[DATE]"
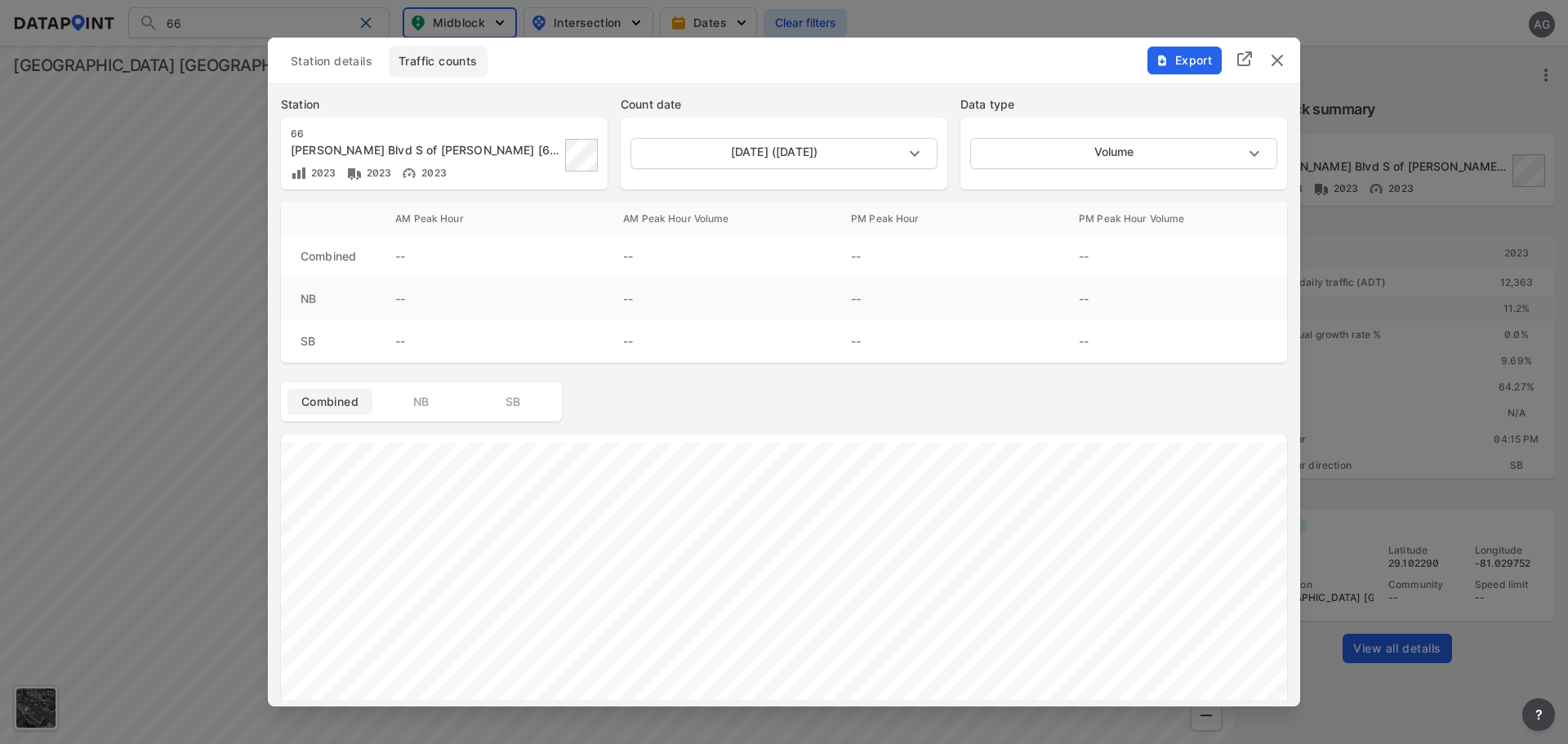
type input "Classification"
click at [1159, 149] on body "66 Search No results There were no results found for "66". Midblock Intersectio…" at bounding box center [784, 372] width 1568 height 744
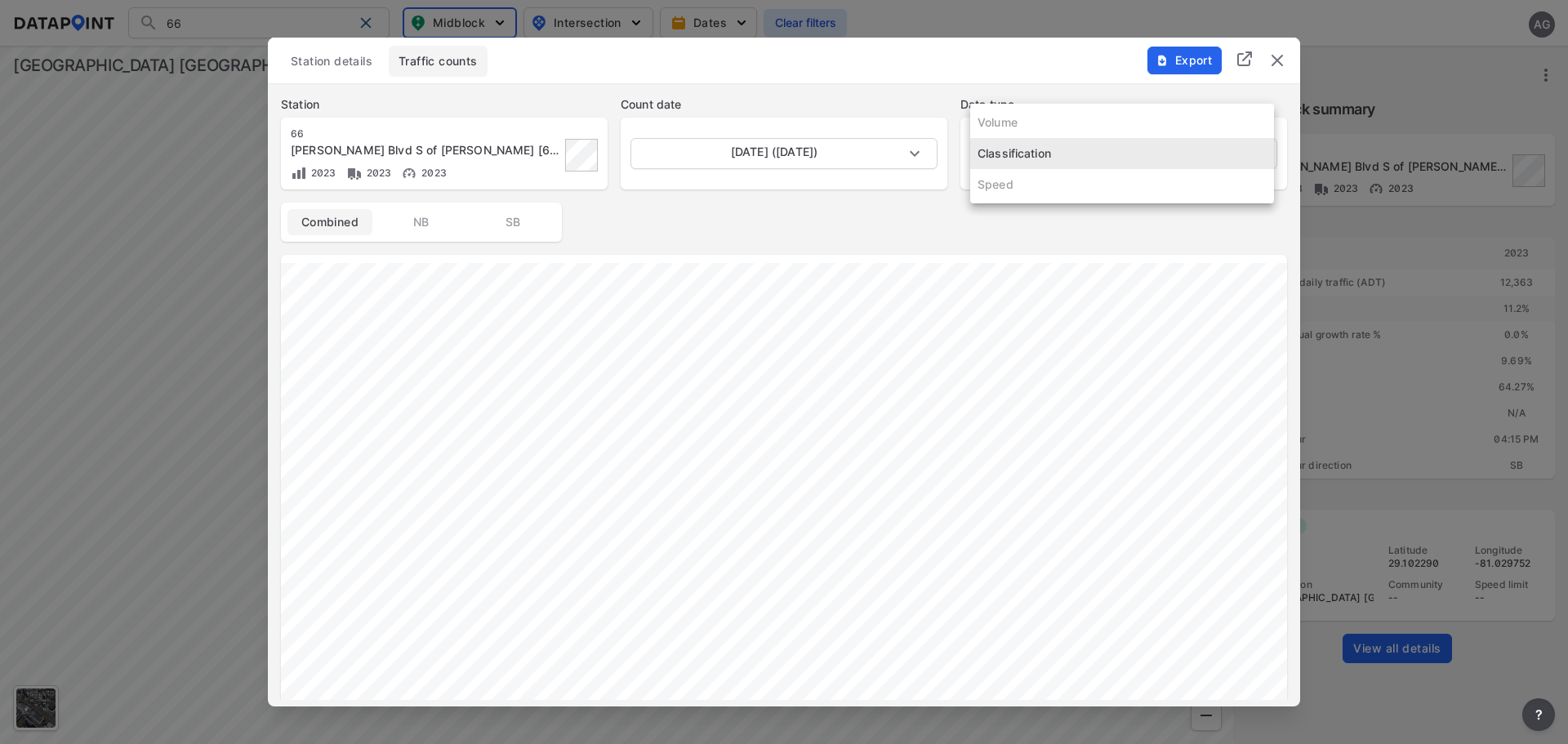
click at [1068, 127] on ul "Volume Classification Speed" at bounding box center [1123, 154] width 304 height 100
click at [815, 203] on div at bounding box center [784, 372] width 1568 height 744
click at [1276, 63] on img "delete" at bounding box center [1277, 60] width 20 height 20
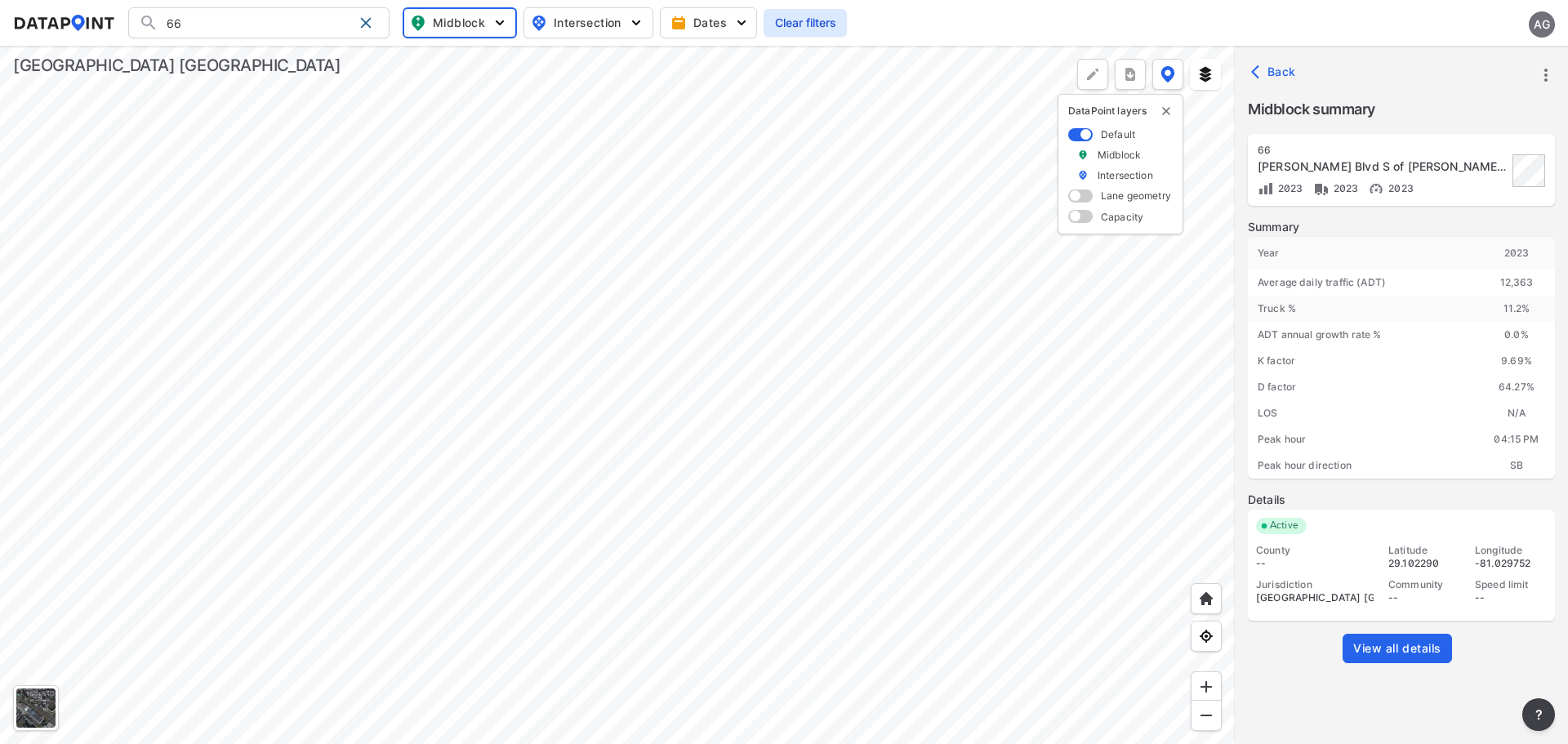
click at [945, 304] on div at bounding box center [617, 394] width 1235 height 698
click at [1270, 67] on span "Back" at bounding box center [1276, 72] width 42 height 16
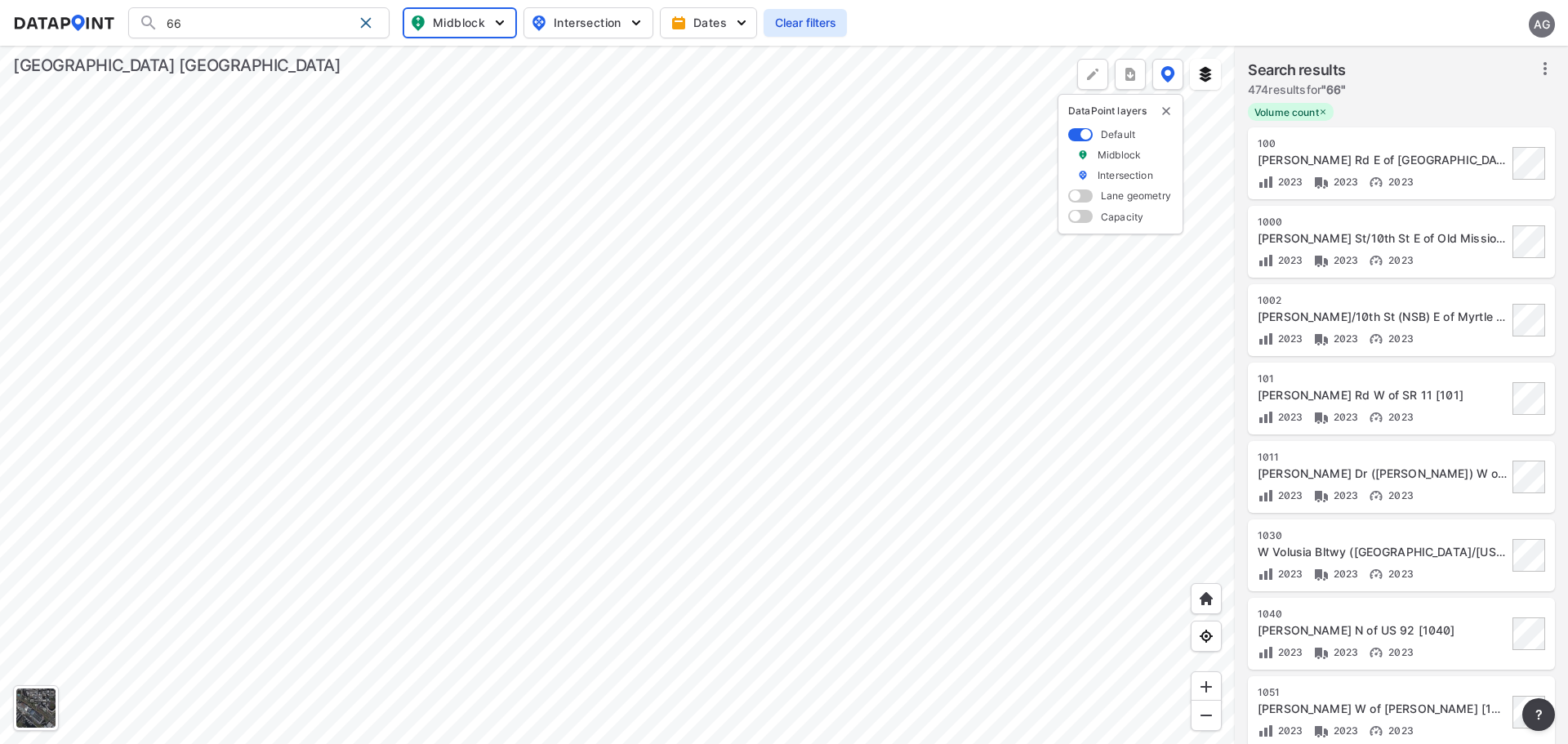
click at [489, 25] on span "Midblock" at bounding box center [458, 23] width 94 height 20
click at [453, 55] on span "Volume count" at bounding box center [447, 59] width 74 height 17
click at [375, 55] on input "Volume count" at bounding box center [366, 59] width 16 height 16
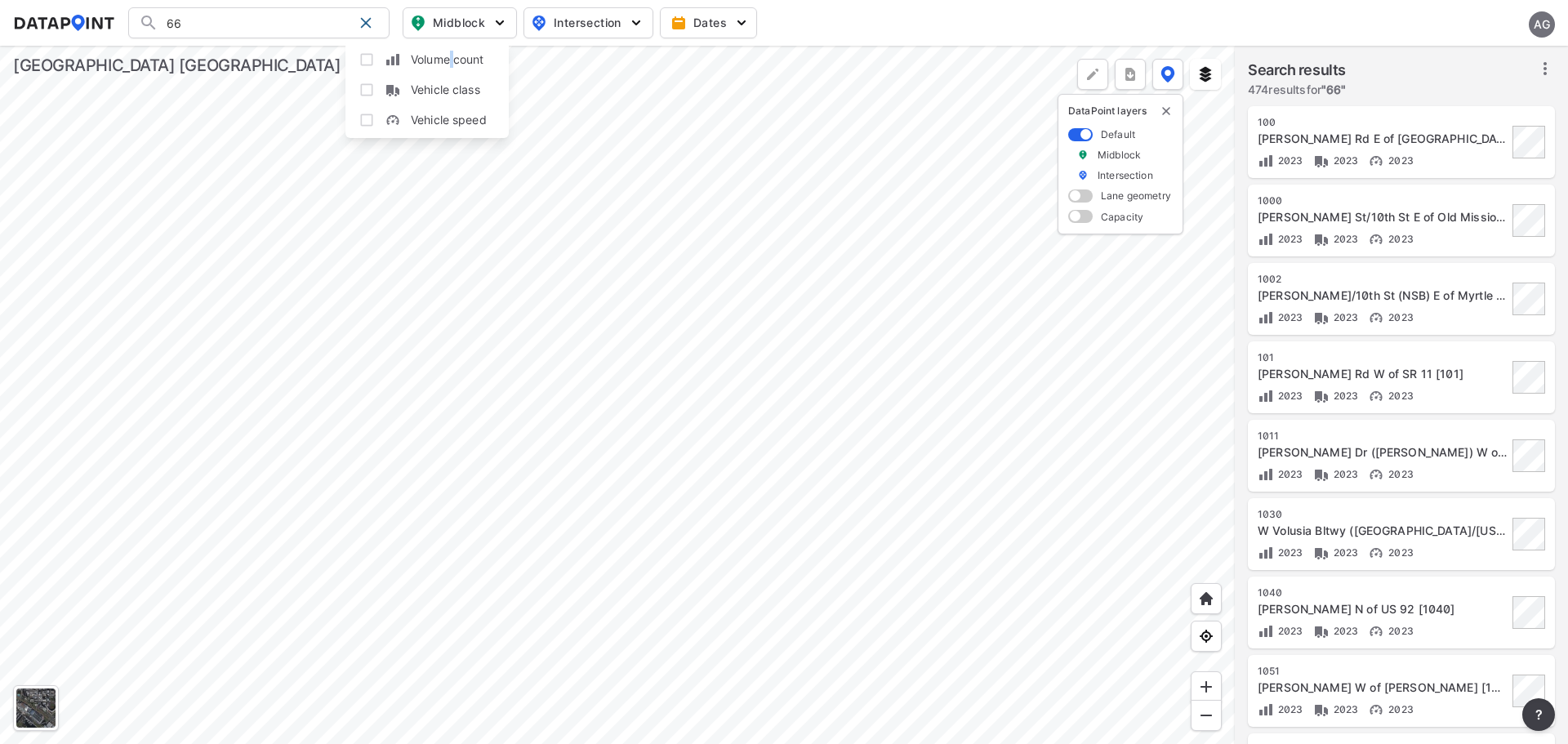
click at [453, 55] on span "Volume count" at bounding box center [447, 59] width 74 height 17
click at [375, 55] on input "Volume count" at bounding box center [366, 59] width 16 height 16
checkbox input "true"
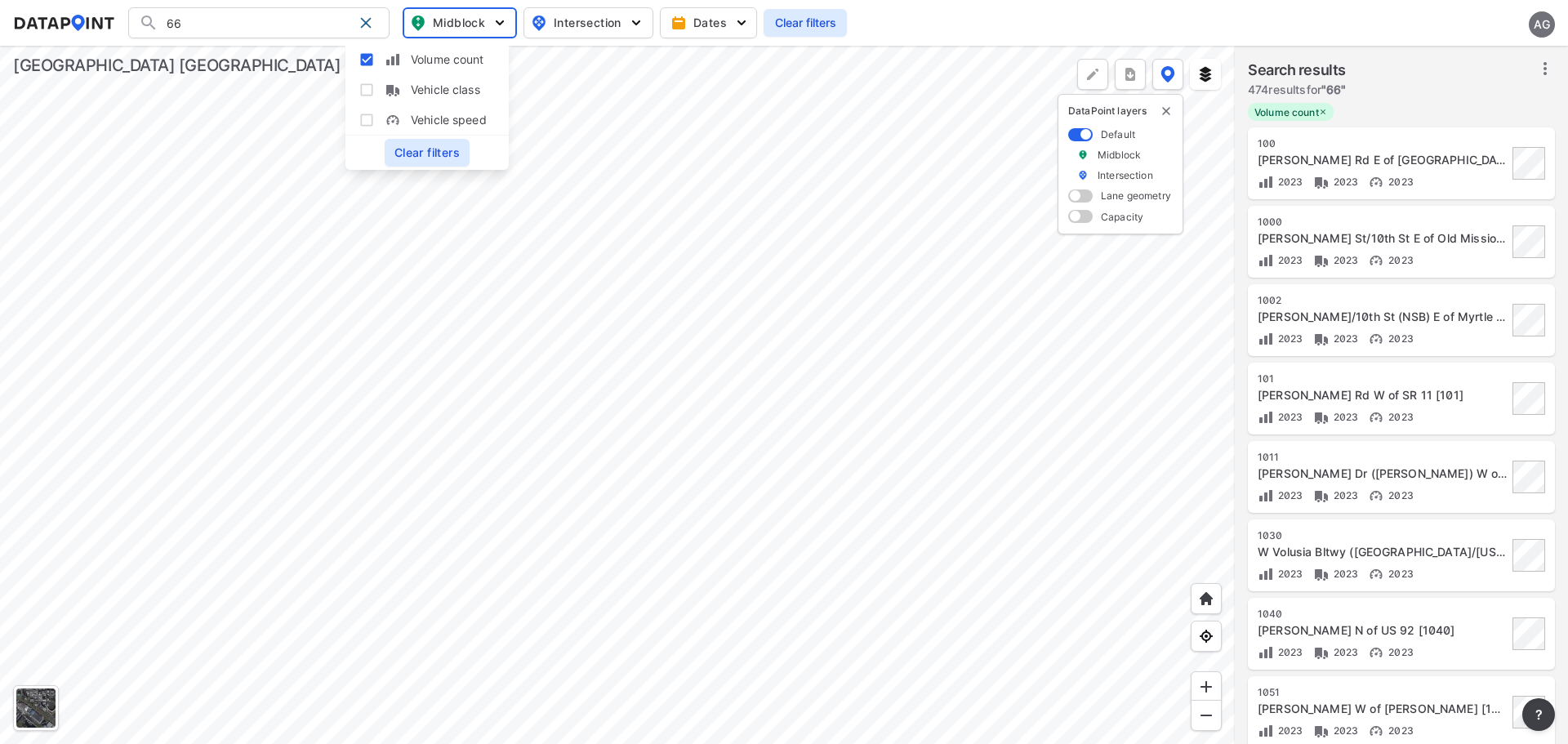
click at [305, 18] on input "66" at bounding box center [256, 23] width 194 height 26
drag, startPoint x: 241, startPoint y: 19, endPoint x: 120, endPoint y: 23, distance: 121.1
click at [0, 0] on div "66 Search No results There were no results found for "66". Midblock Intersectio…" at bounding box center [0, 0] width 0 height 0
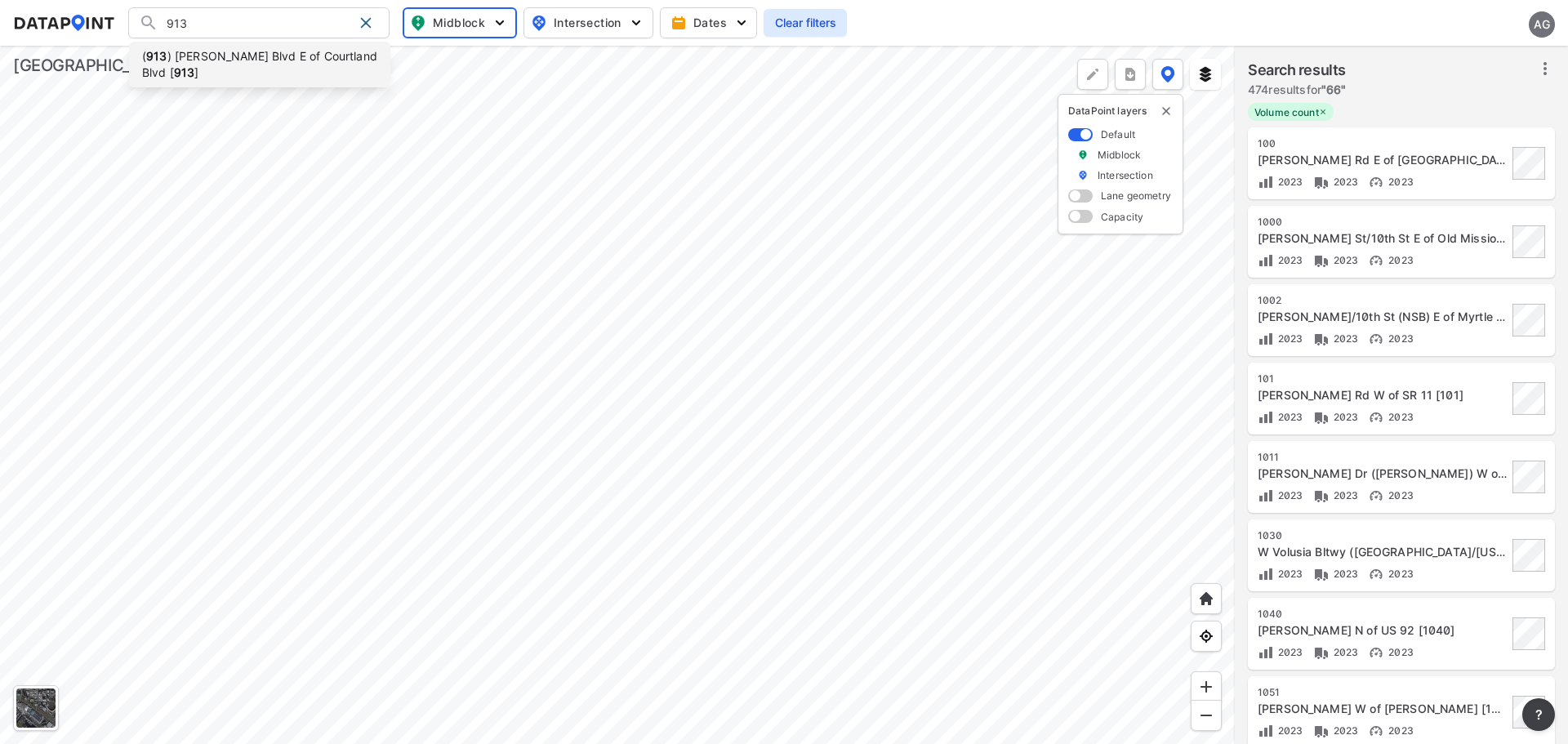
click at [210, 58] on li "( 913 ) Howland Blvd E of Courtland Blvd [ 913 ]" at bounding box center [259, 64] width 261 height 45
type input "(913) Howland Blvd E of Courtland Blvd [913]"
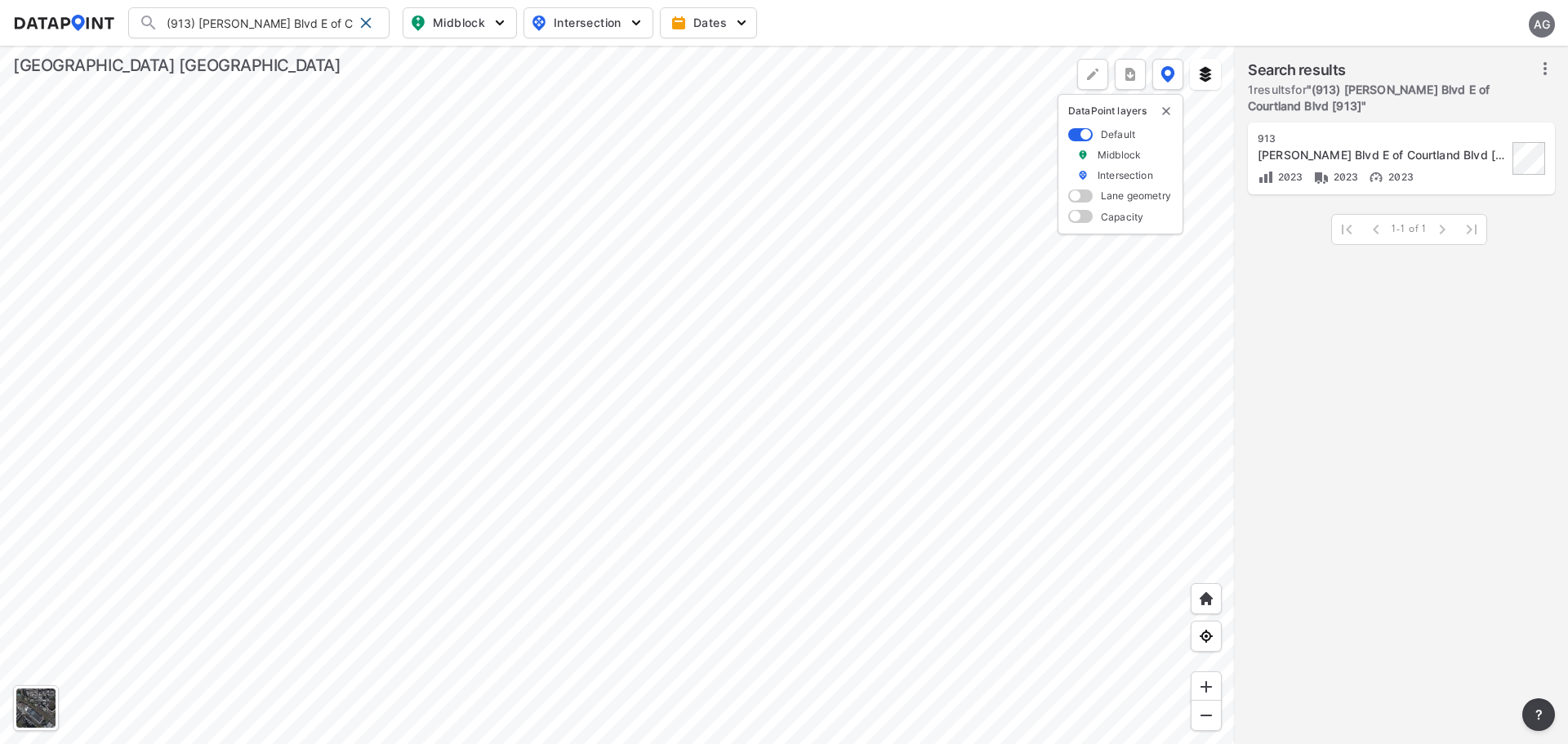
click at [1542, 69] on icon at bounding box center [1545, 68] width 20 height 20
click at [1422, 99] on span "Select stations & export" at bounding box center [1475, 104] width 131 height 16
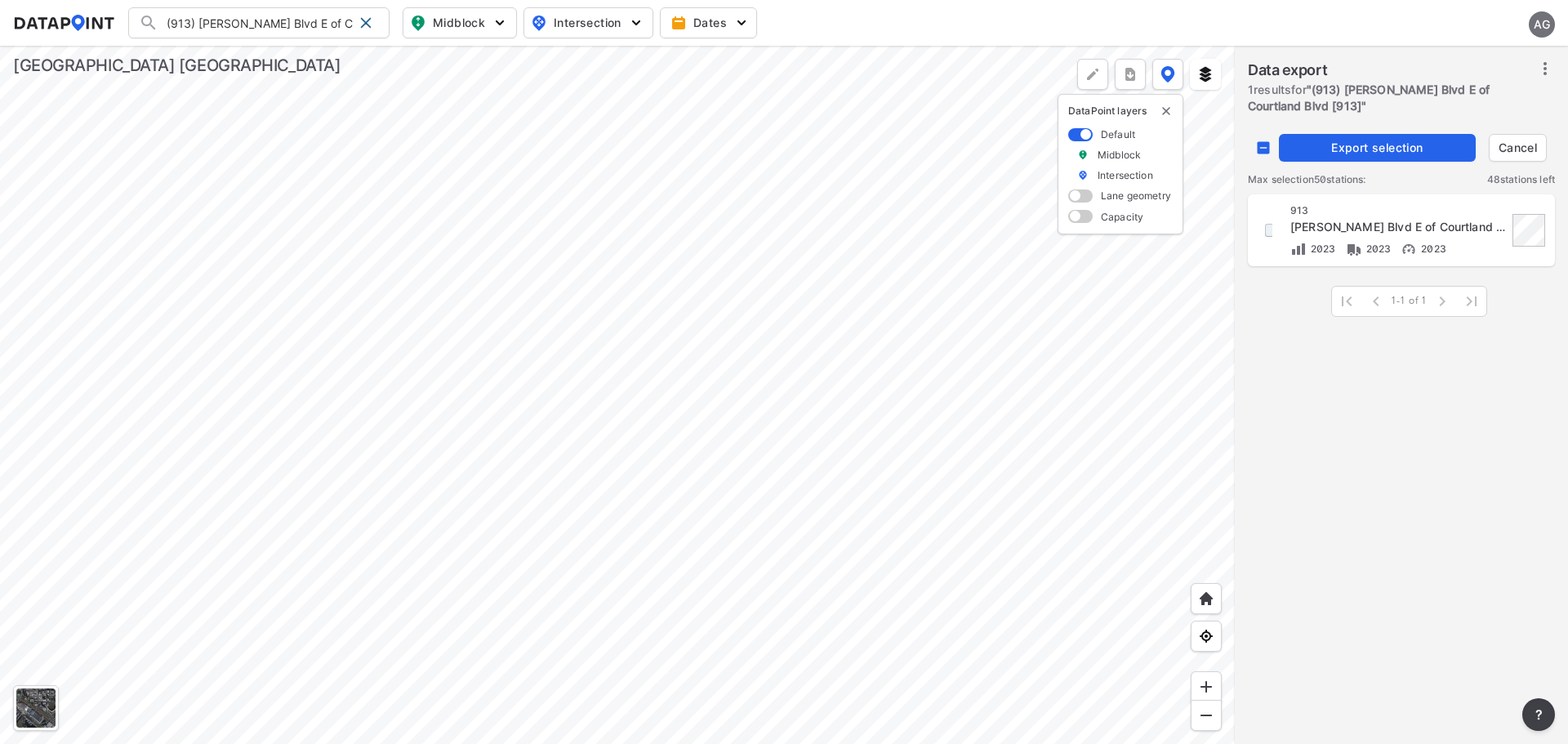
click at [1262, 234] on input "decorative checkbox" at bounding box center [1271, 229] width 27 height 27
checkbox input "true"
click at [1405, 149] on span "Export selection" at bounding box center [1377, 147] width 184 height 16
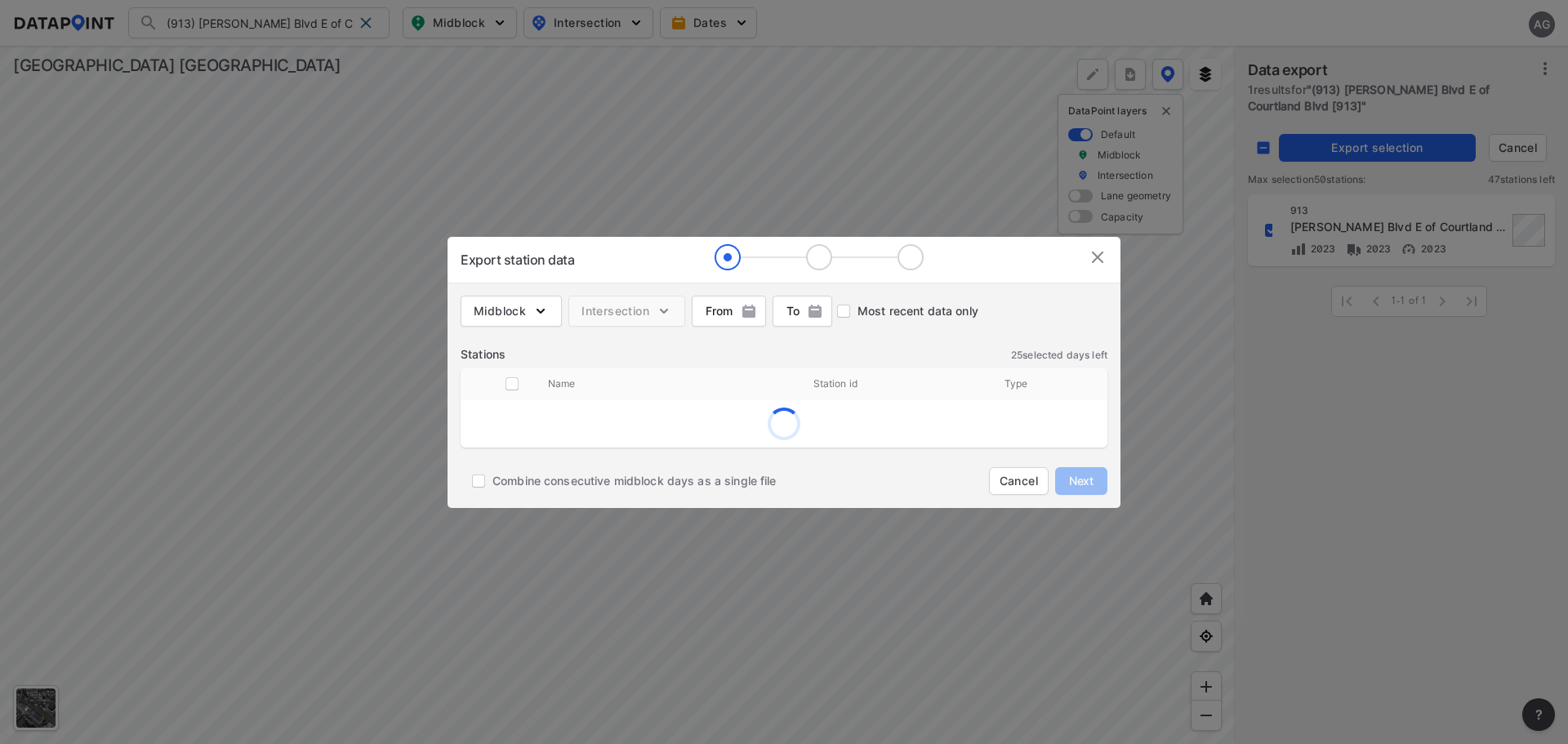
click at [1105, 253] on img at bounding box center [1097, 256] width 20 height 20
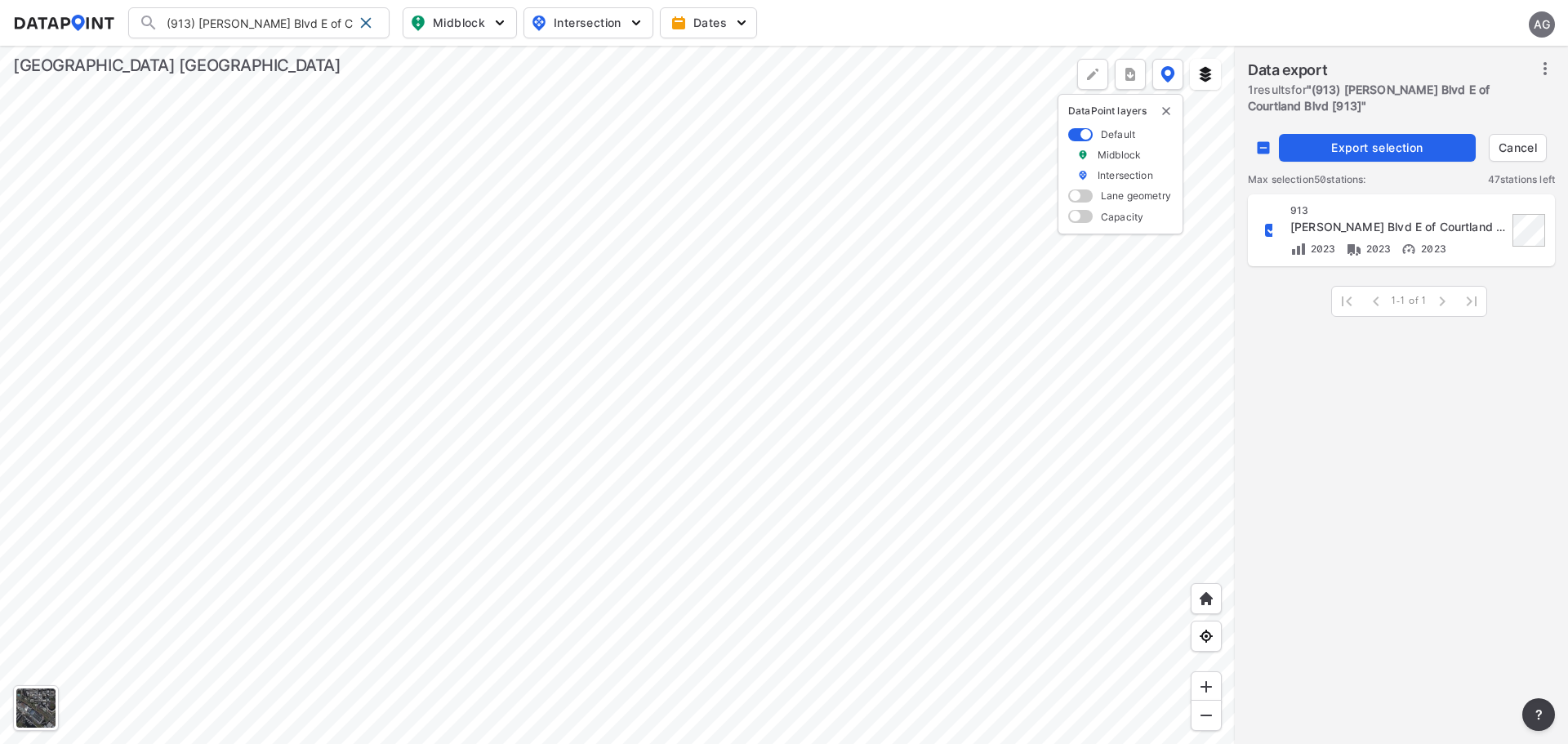
click at [1373, 222] on div "Howland Blvd E of Courtland Blvd [913]" at bounding box center [1399, 226] width 217 height 16
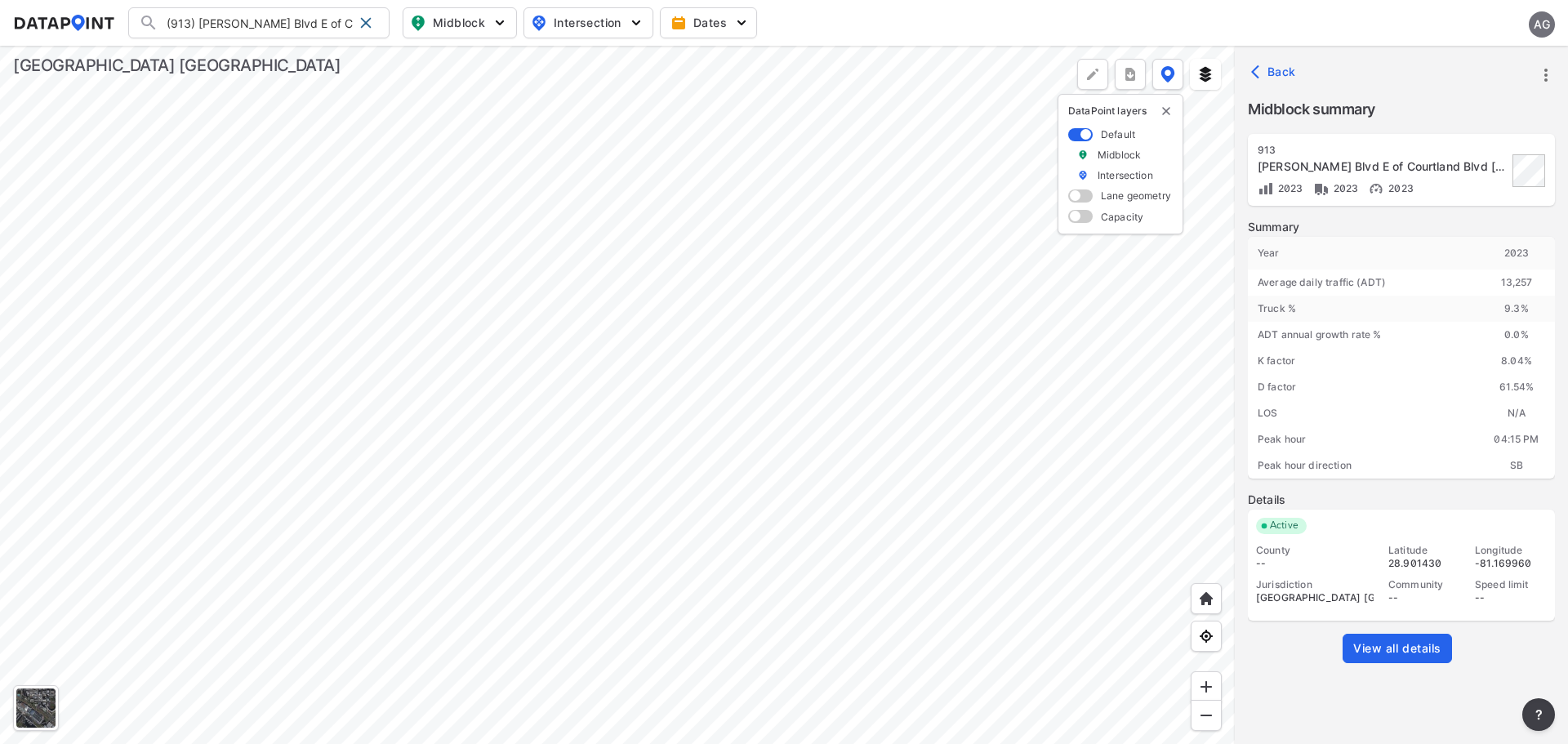
click at [1410, 648] on span "View all details" at bounding box center [1398, 648] width 89 height 16
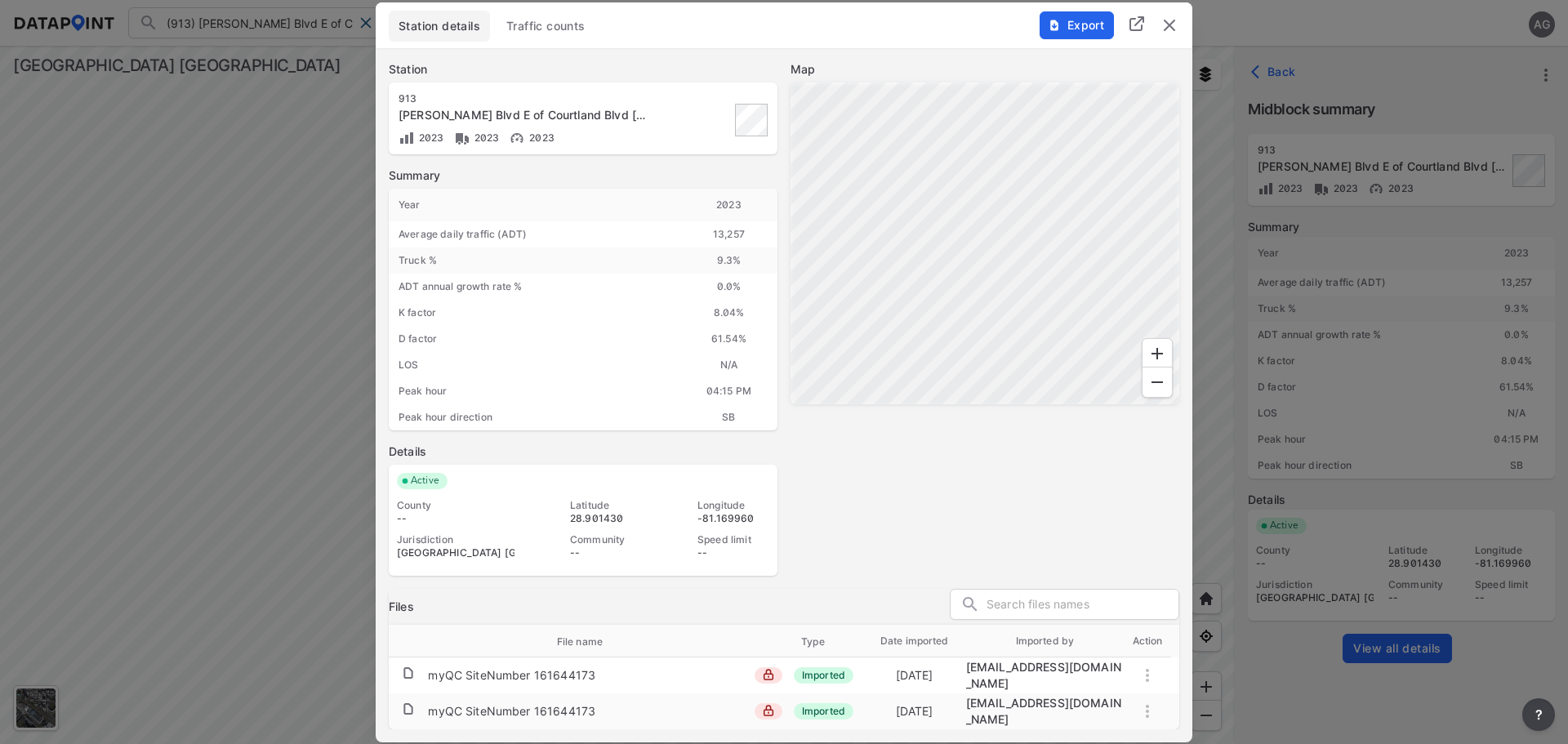
click at [544, 32] on span "Traffic counts" at bounding box center [546, 25] width 79 height 16
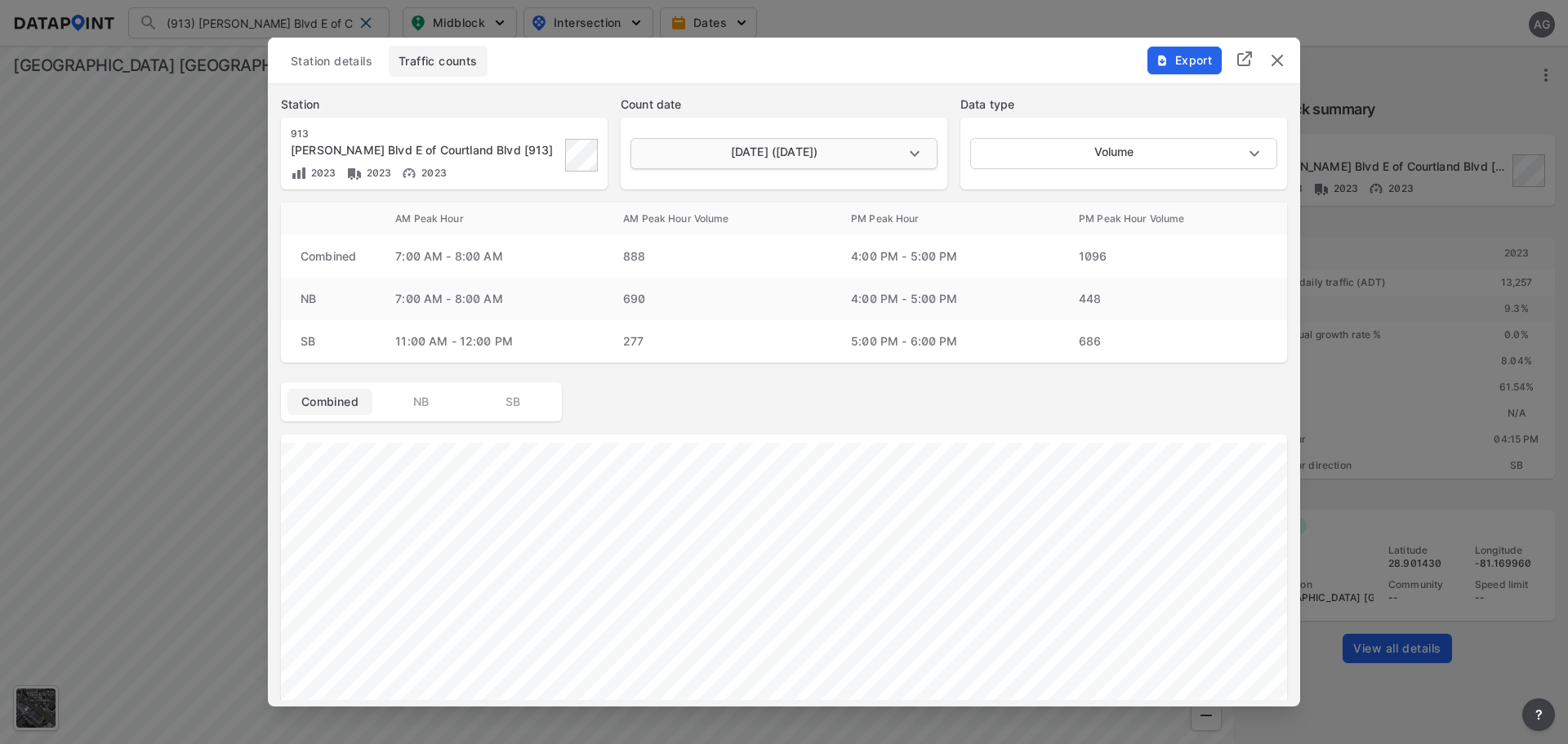
click at [916, 141] on body "(913) Howland Blvd E of Courtland Blvd [913] (913) Howland Blvd E of Courtland …" at bounding box center [784, 372] width 1568 height 744
click at [849, 397] on div at bounding box center [784, 372] width 1568 height 744
click at [916, 156] on body "(913) Howland Blvd E of Courtland Blvd [913] (913) Howland Blvd E of Courtland …" at bounding box center [784, 372] width 1568 height 744
click at [797, 183] on li "June 14 2023 (Wednesday)" at bounding box center [782, 184] width 304 height 31
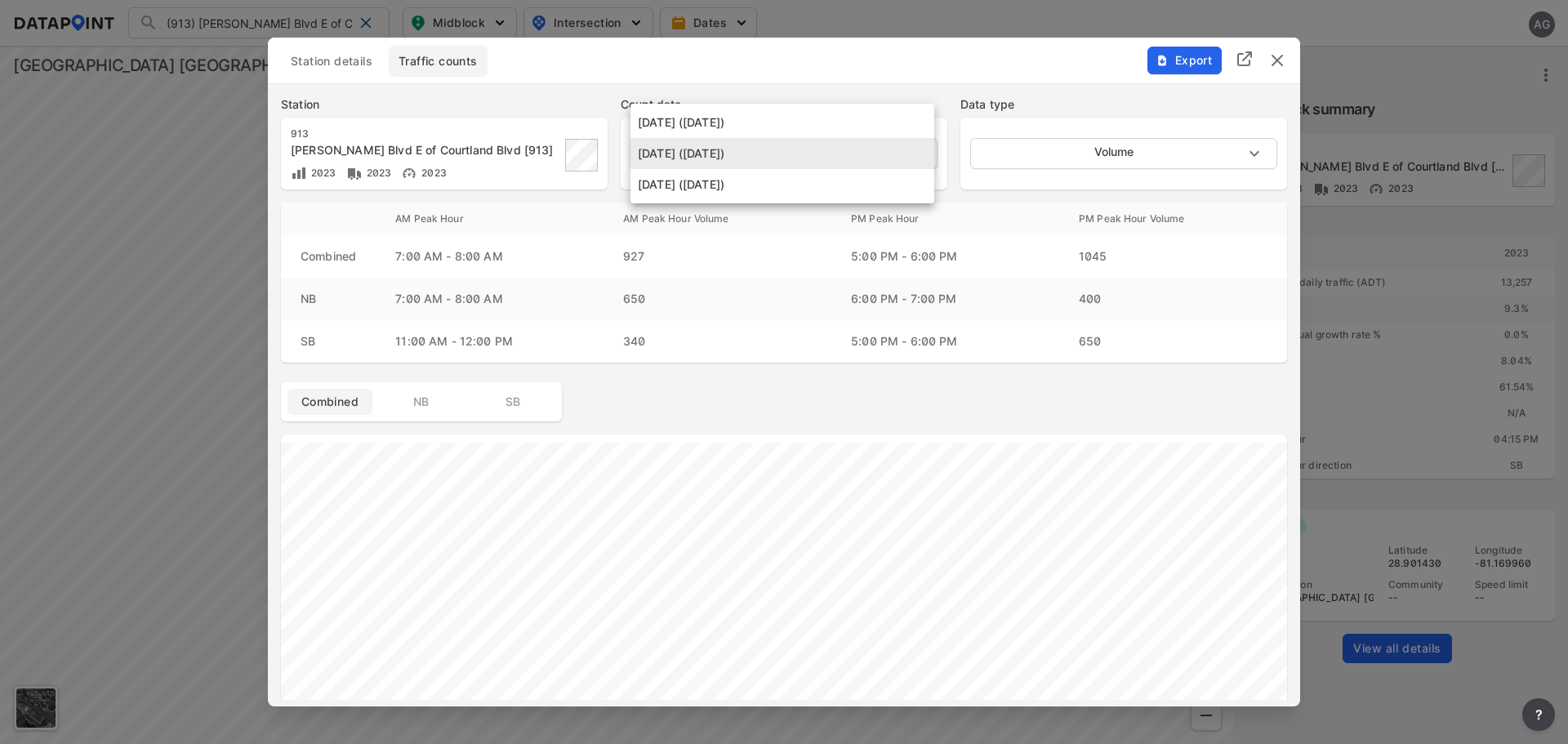
click at [916, 145] on body "(913) Howland Blvd E of Courtland Blvd [913] (913) Howland Blvd E of Courtland …" at bounding box center [784, 372] width 1568 height 744
click at [809, 190] on li "June 13 2023 (Tuesday)" at bounding box center [782, 184] width 304 height 31
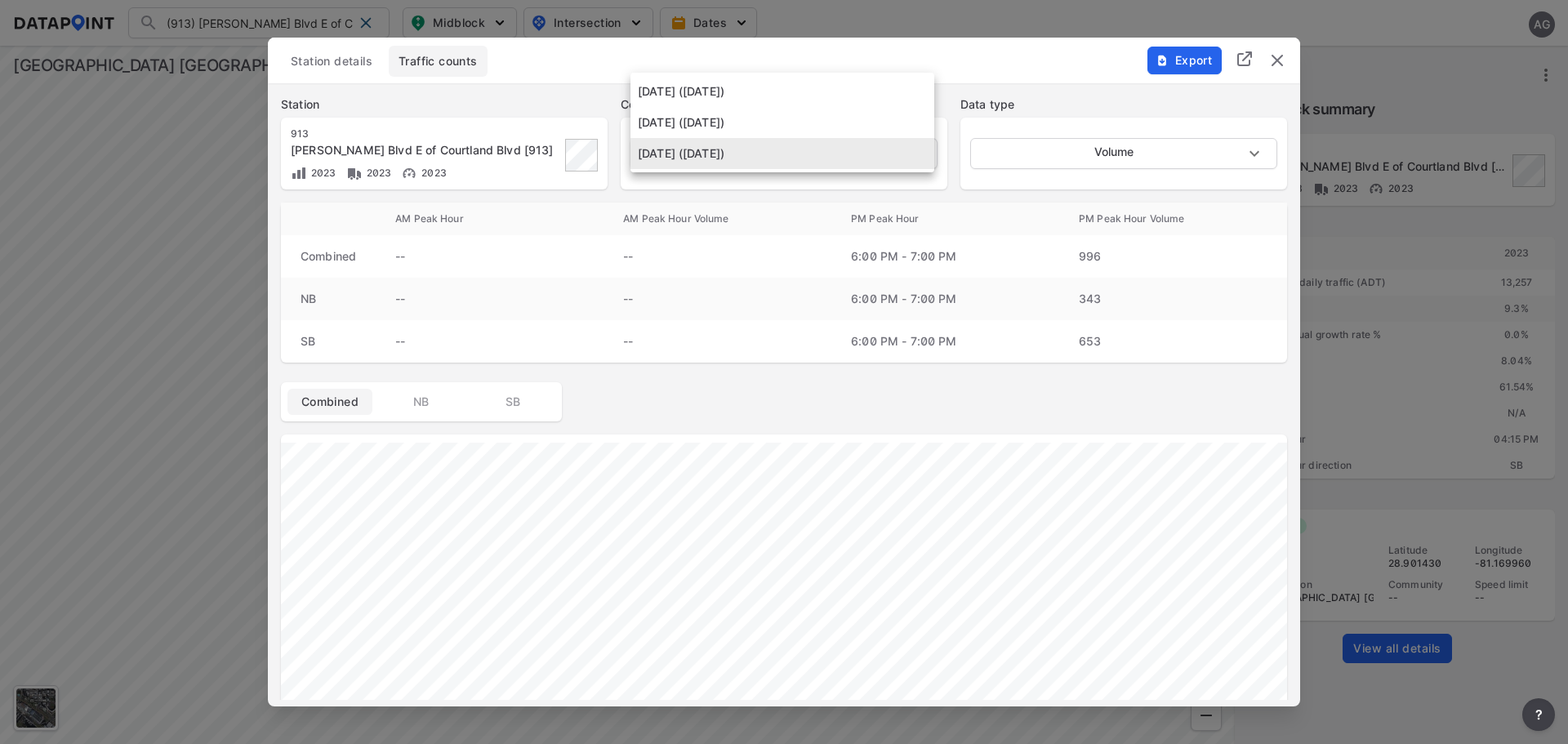
click at [914, 156] on body "(913) Howland Blvd E of Courtland Blvd [913] (913) Howland Blvd E of Courtland …" at bounding box center [784, 372] width 1568 height 744
click at [845, 118] on li "June 14 2023 (Wednesday)" at bounding box center [782, 122] width 304 height 31
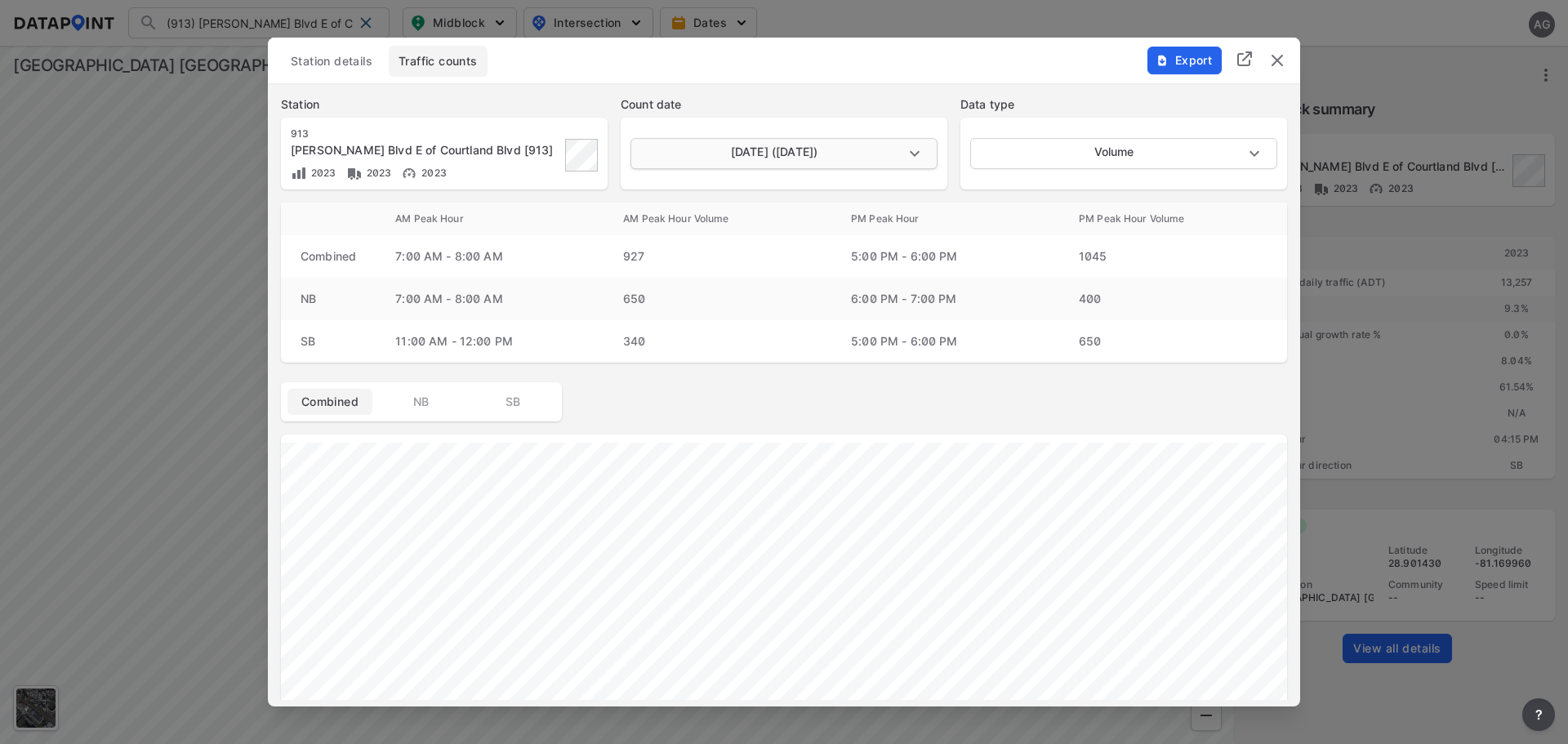
click at [915, 153] on body "(913) Howland Blvd E of Courtland Blvd [913] (913) Howland Blvd E of Courtland …" at bounding box center [784, 372] width 1568 height 744
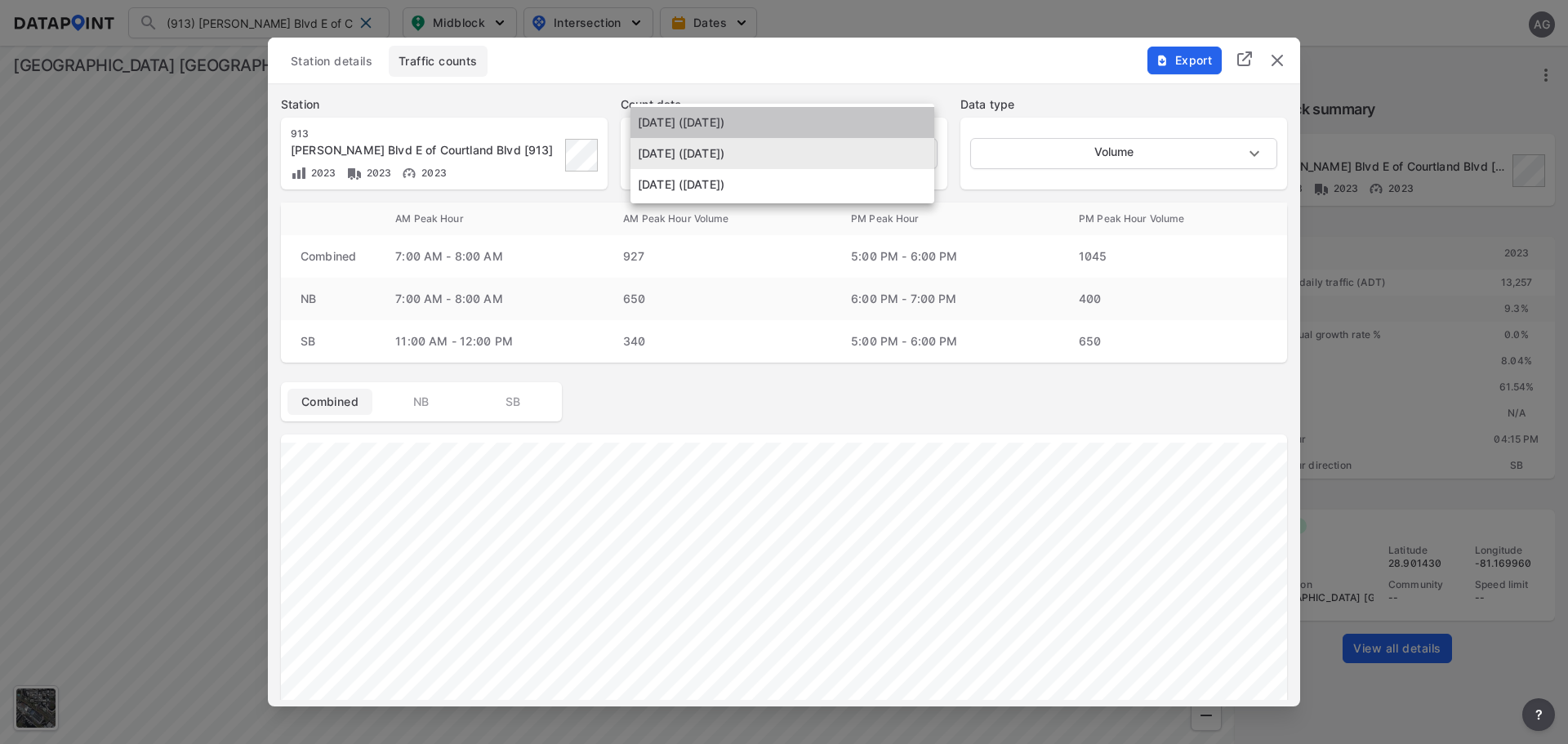
click at [774, 124] on li "June 15 2023 (Thursday)" at bounding box center [782, 122] width 304 height 31
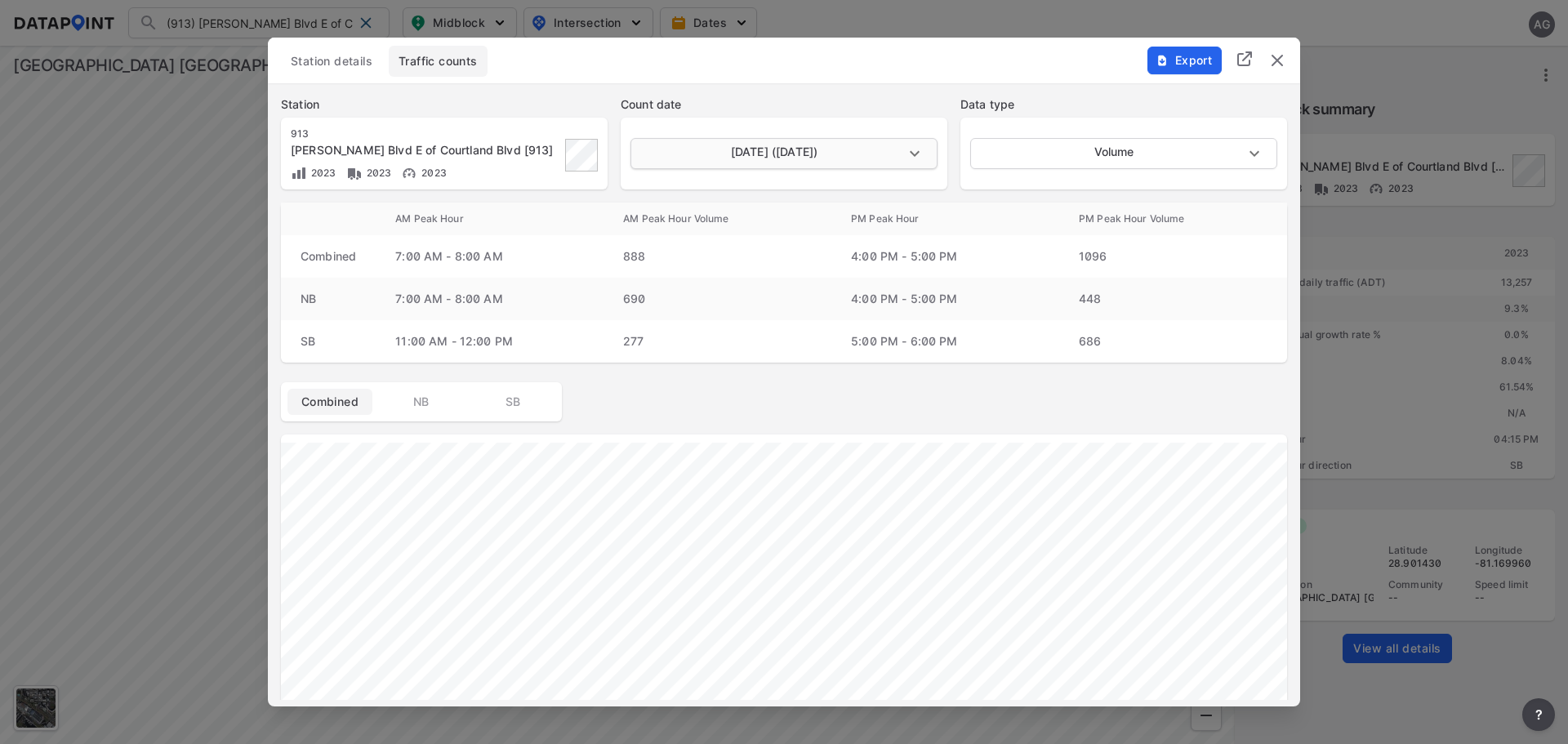
click at [907, 149] on body "(913) Howland Blvd E of Courtland Blvd [913] (913) Howland Blvd E of Courtland …" at bounding box center [784, 372] width 1568 height 744
click at [789, 212] on li "June 13 2023 (Tuesday)" at bounding box center [782, 215] width 304 height 31
click at [916, 146] on body "(913) Howland Blvd E of Courtland Blvd [913] (913) Howland Blvd E of Courtland …" at bounding box center [784, 372] width 1568 height 744
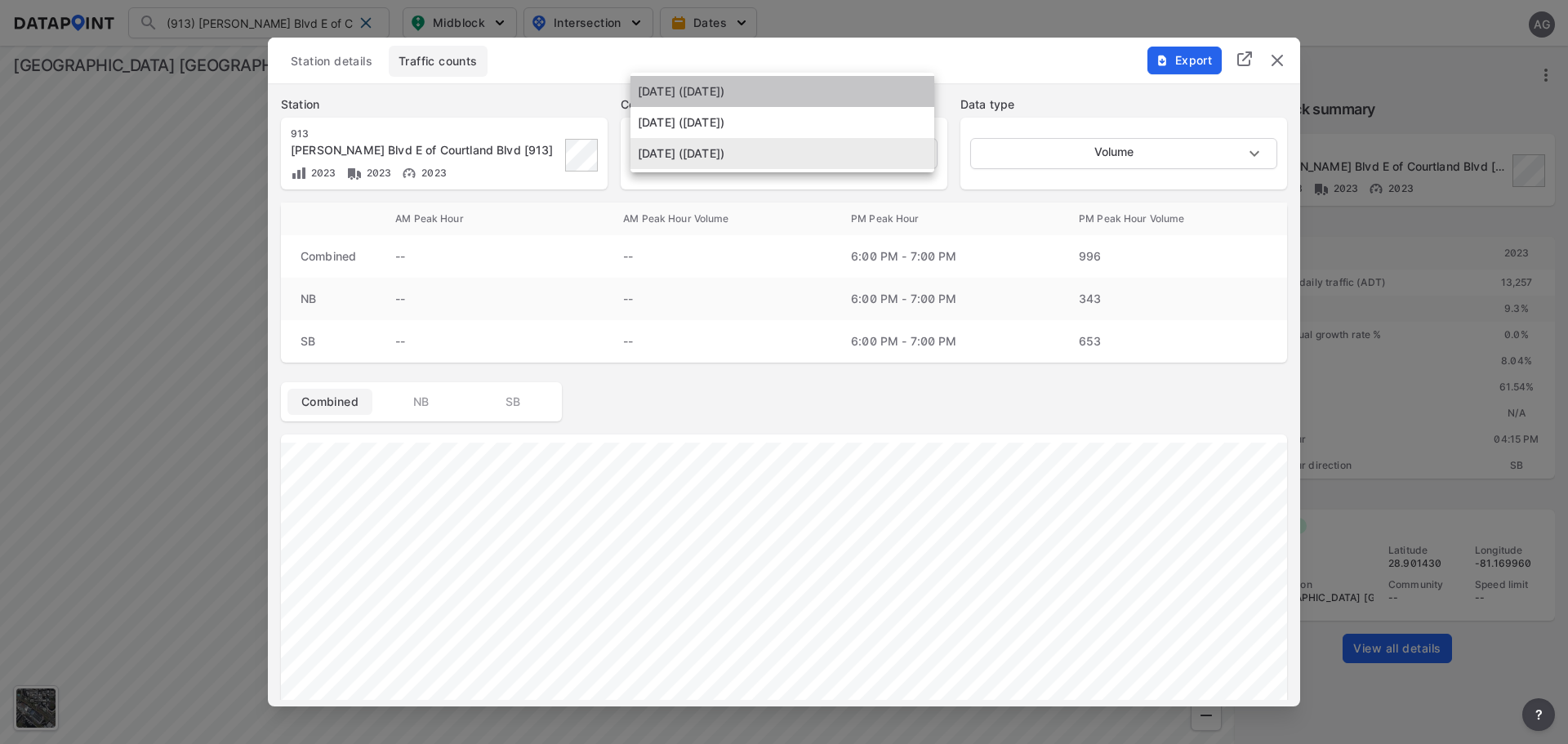
click at [812, 92] on li "June 15 2023 (Thursday)" at bounding box center [782, 91] width 304 height 31
type input "2023-06-15"
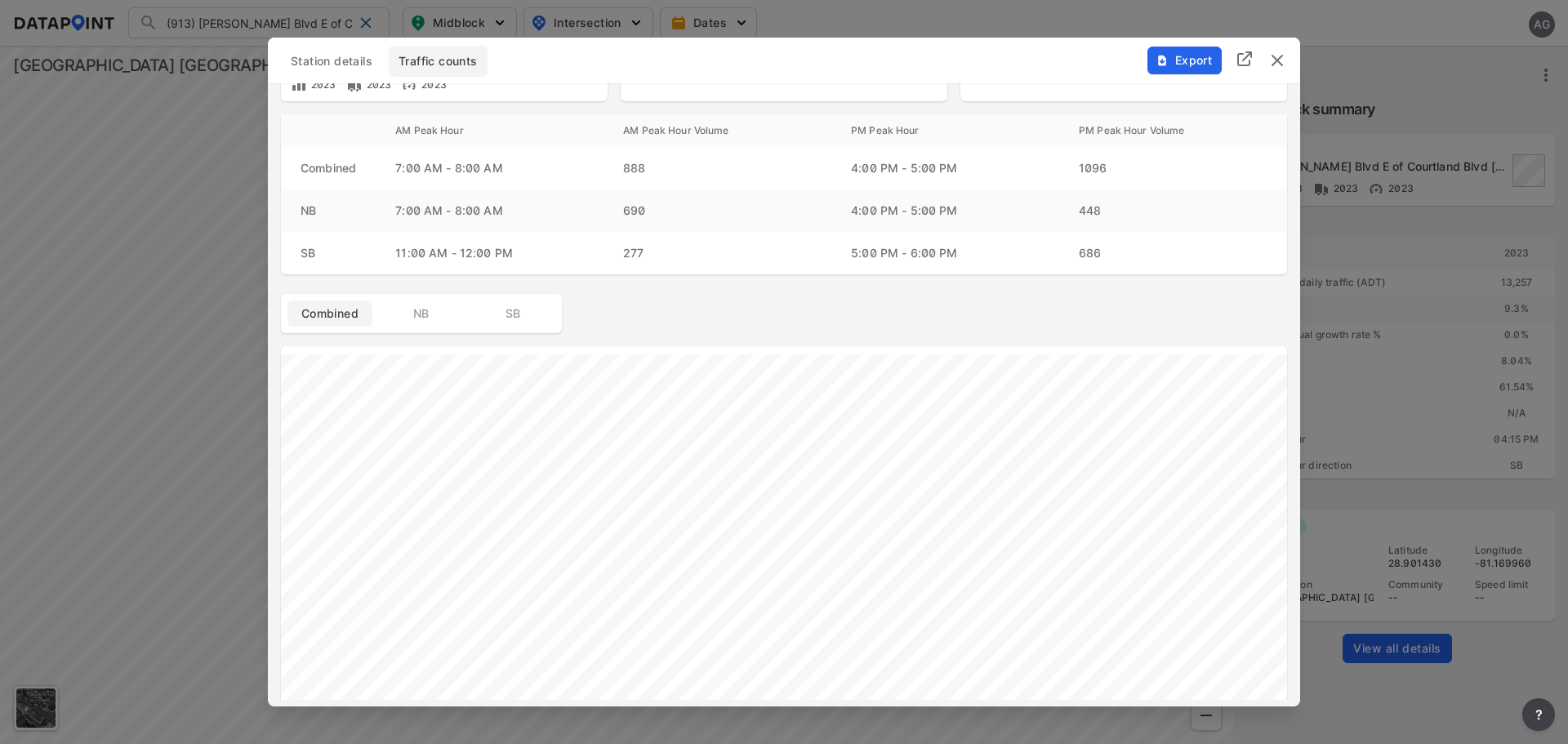
scroll to position [82, 0]
drag, startPoint x: 1272, startPoint y: 57, endPoint x: 1285, endPoint y: 70, distance: 18.4
click at [1272, 57] on img "delete" at bounding box center [1277, 60] width 20 height 20
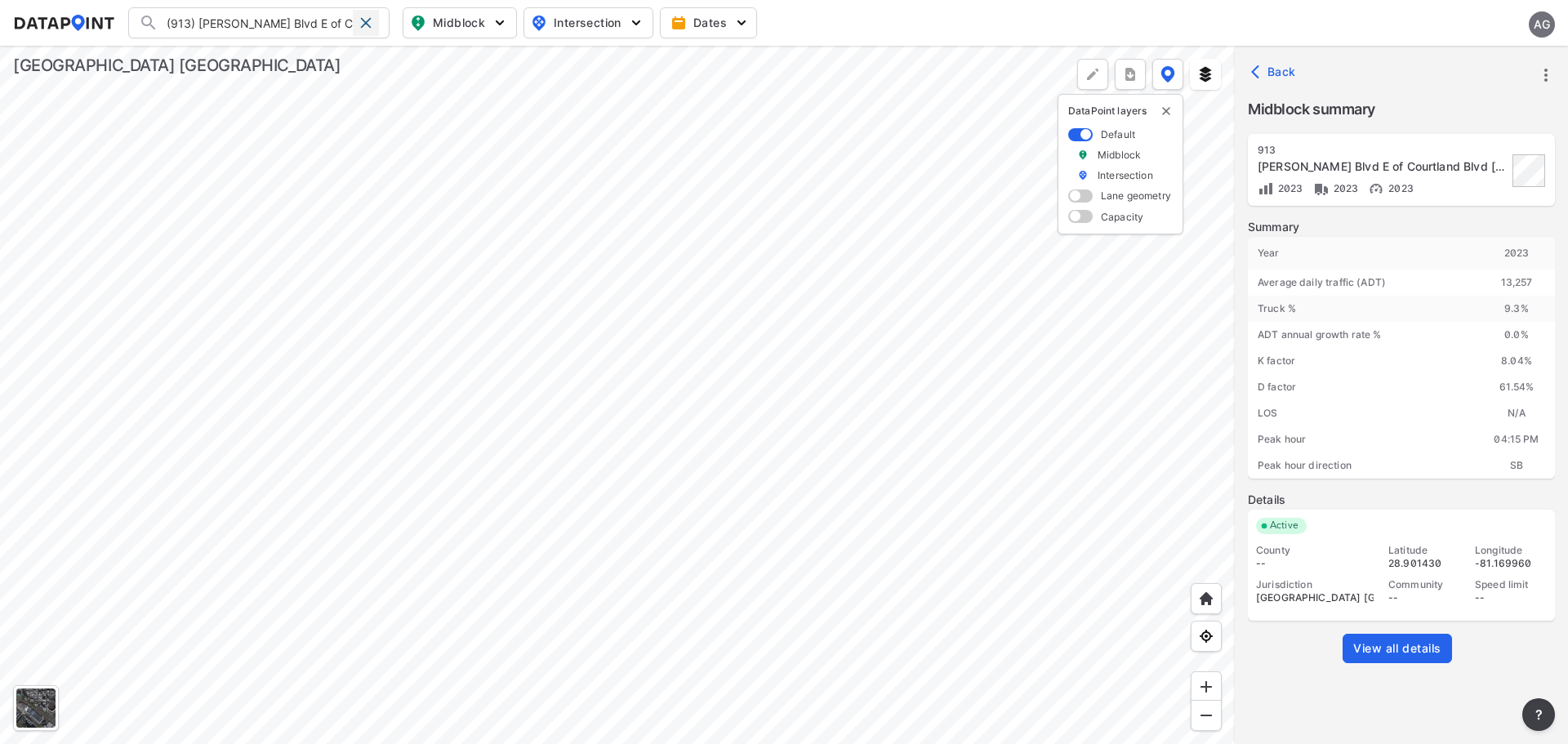
click at [358, 22] on div at bounding box center [366, 23] width 26 height 26
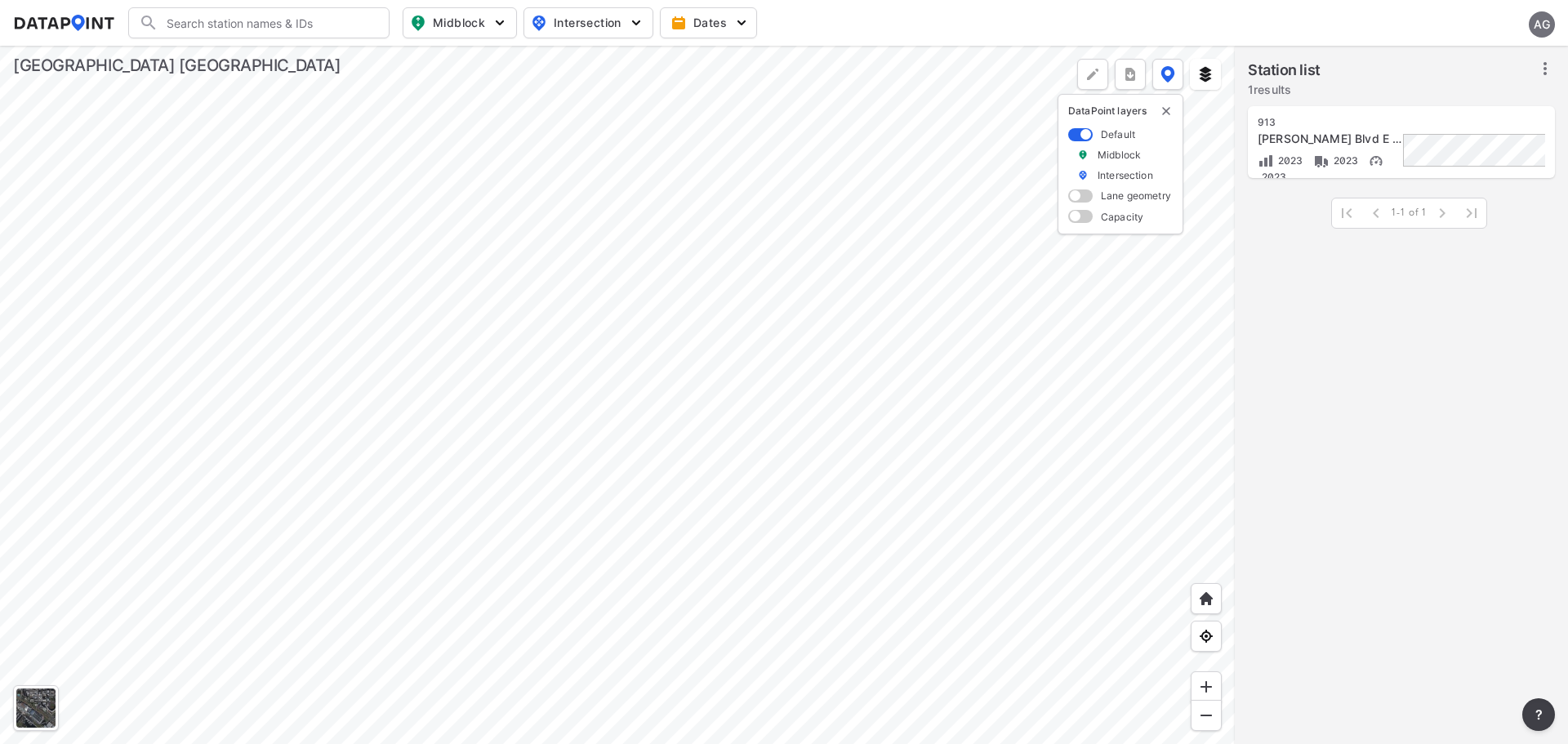
scroll to position [0, 0]
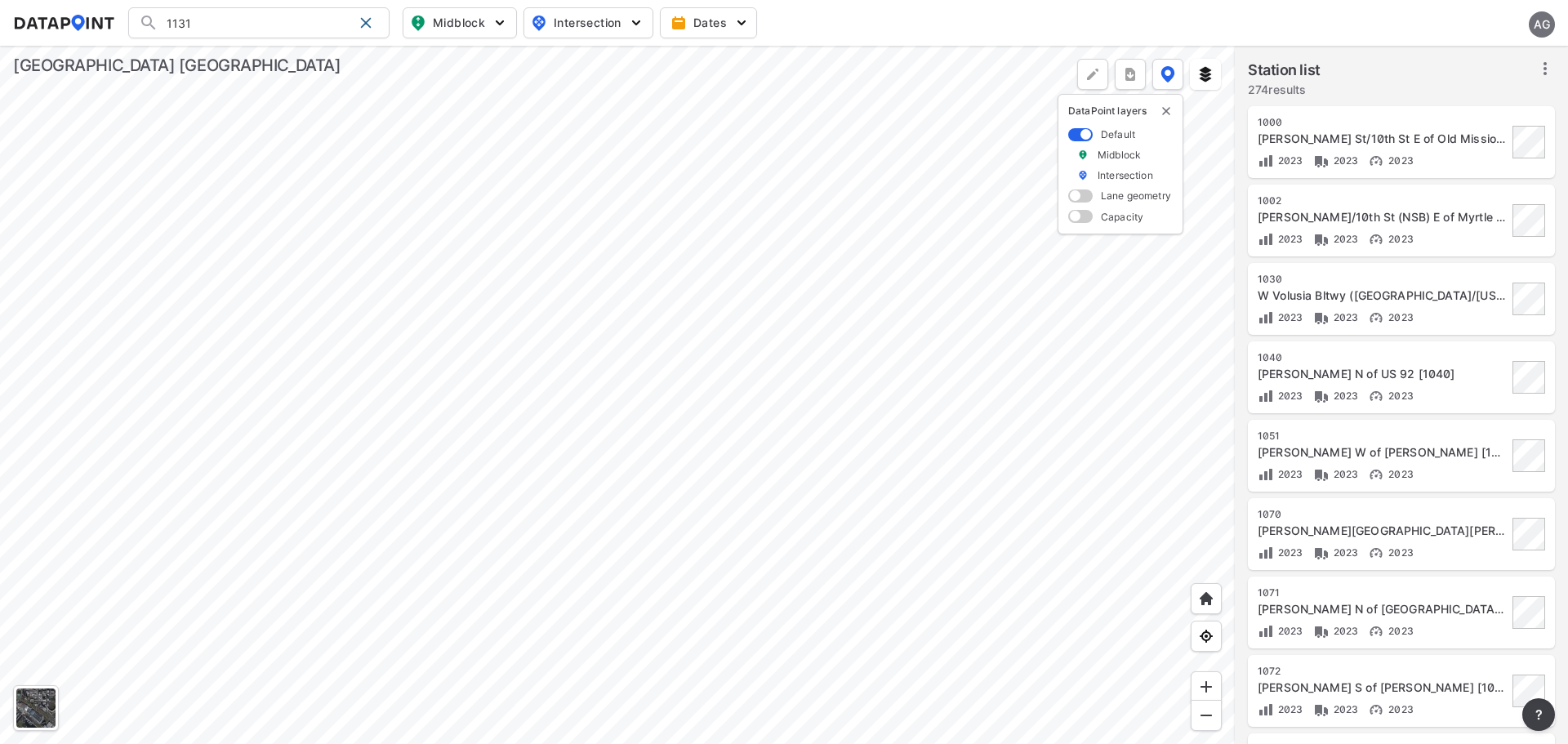
type input "1131"
click at [692, 368] on div at bounding box center [617, 394] width 1235 height 698
click at [667, 327] on div at bounding box center [617, 394] width 1235 height 698
click at [246, 23] on input "1131" at bounding box center [256, 23] width 194 height 26
click at [362, 17] on span at bounding box center [366, 23] width 13 height 13
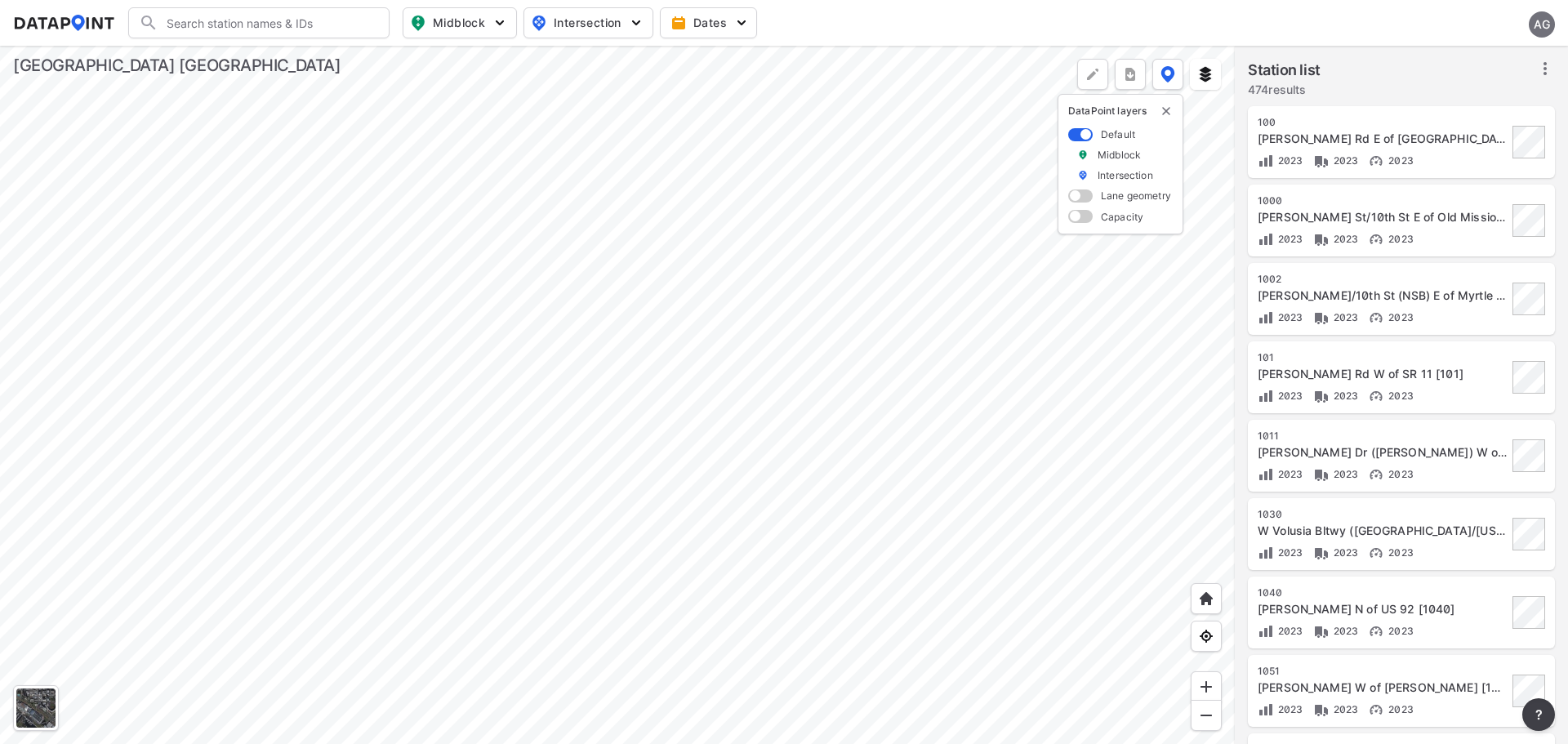
click at [292, 22] on input "Search" at bounding box center [269, 23] width 221 height 26
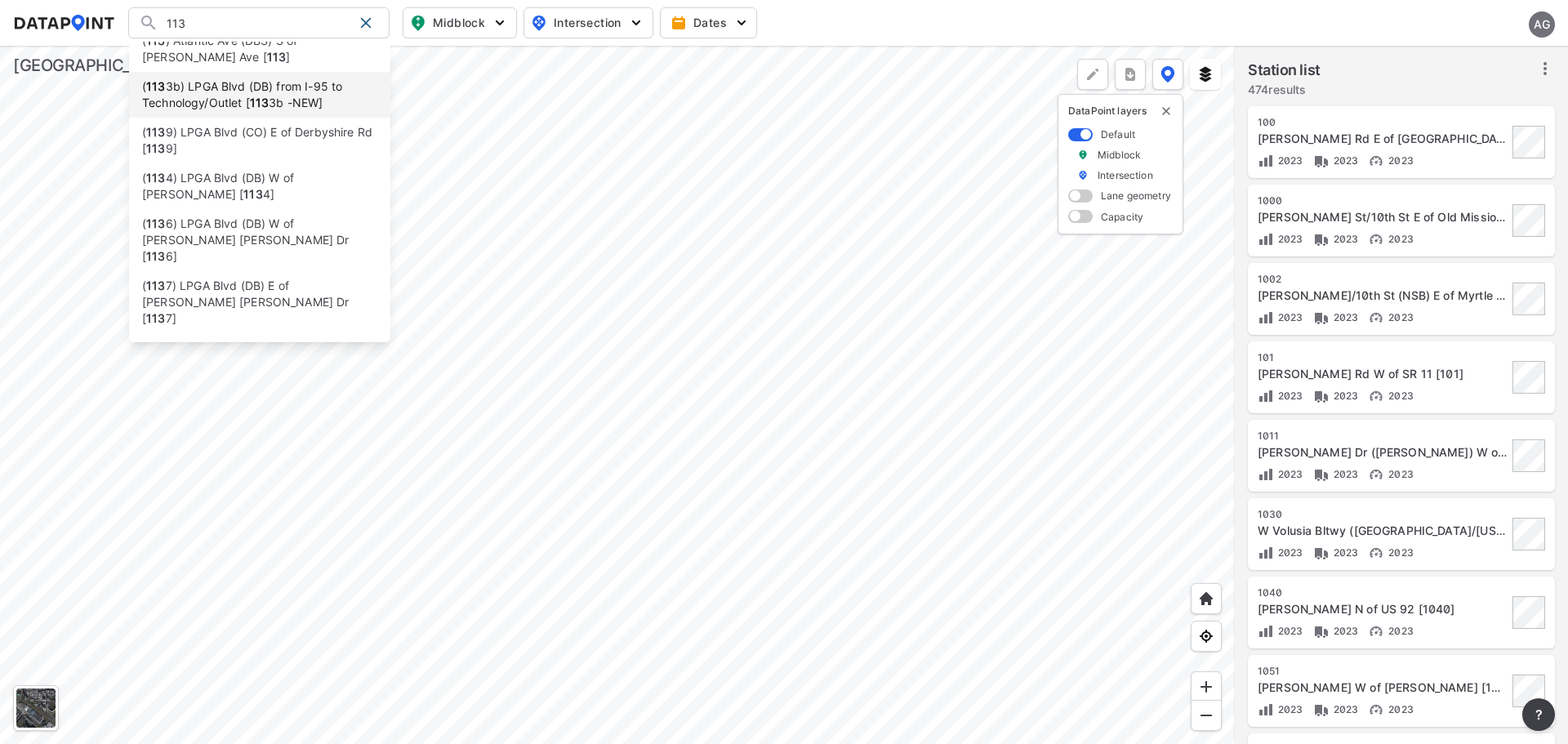
scroll to position [20, 0]
type input "113"
click at [892, 234] on div at bounding box center [617, 394] width 1235 height 698
